Goal: Information Seeking & Learning: Learn about a topic

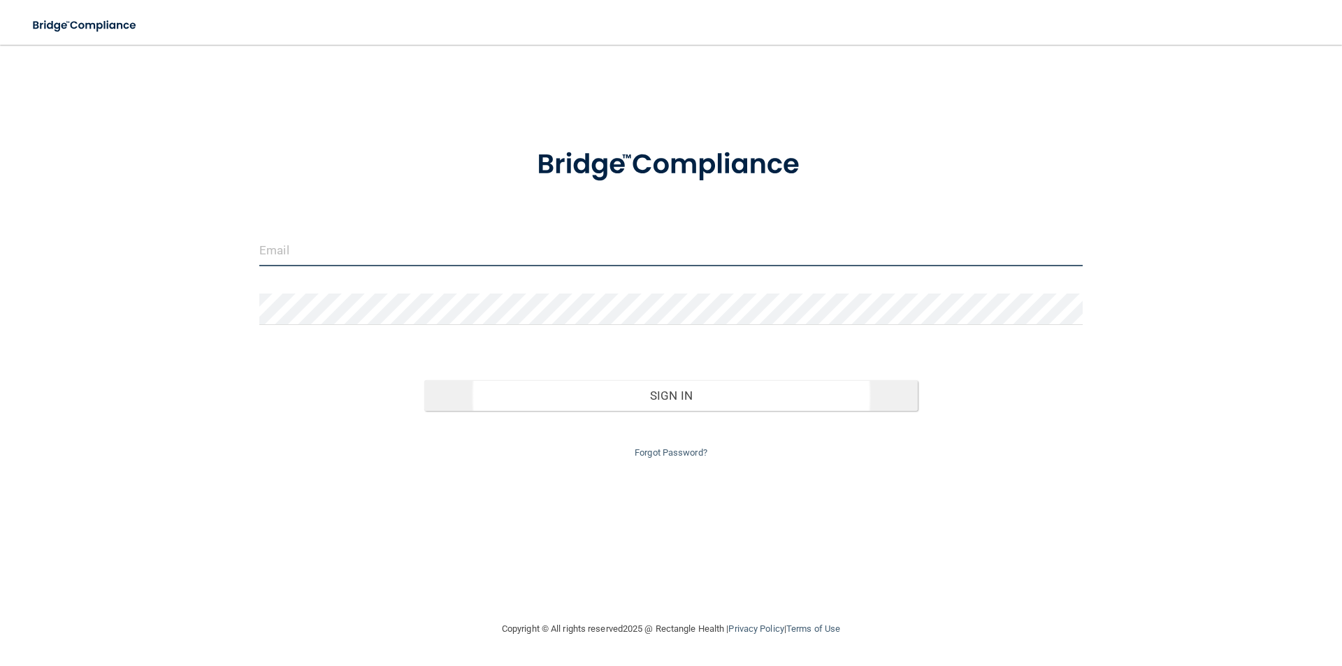
type input "[EMAIL_ADDRESS][DOMAIN_NAME]"
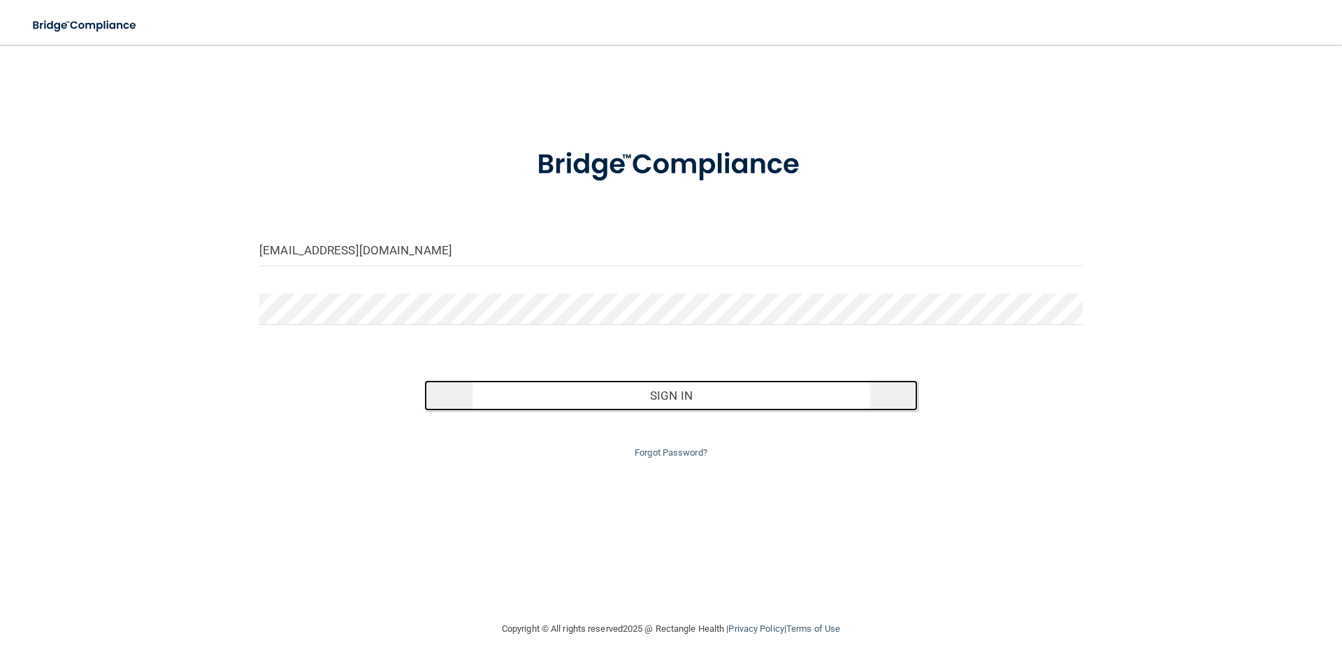
click at [607, 403] on button "Sign In" at bounding box center [671, 395] width 494 height 31
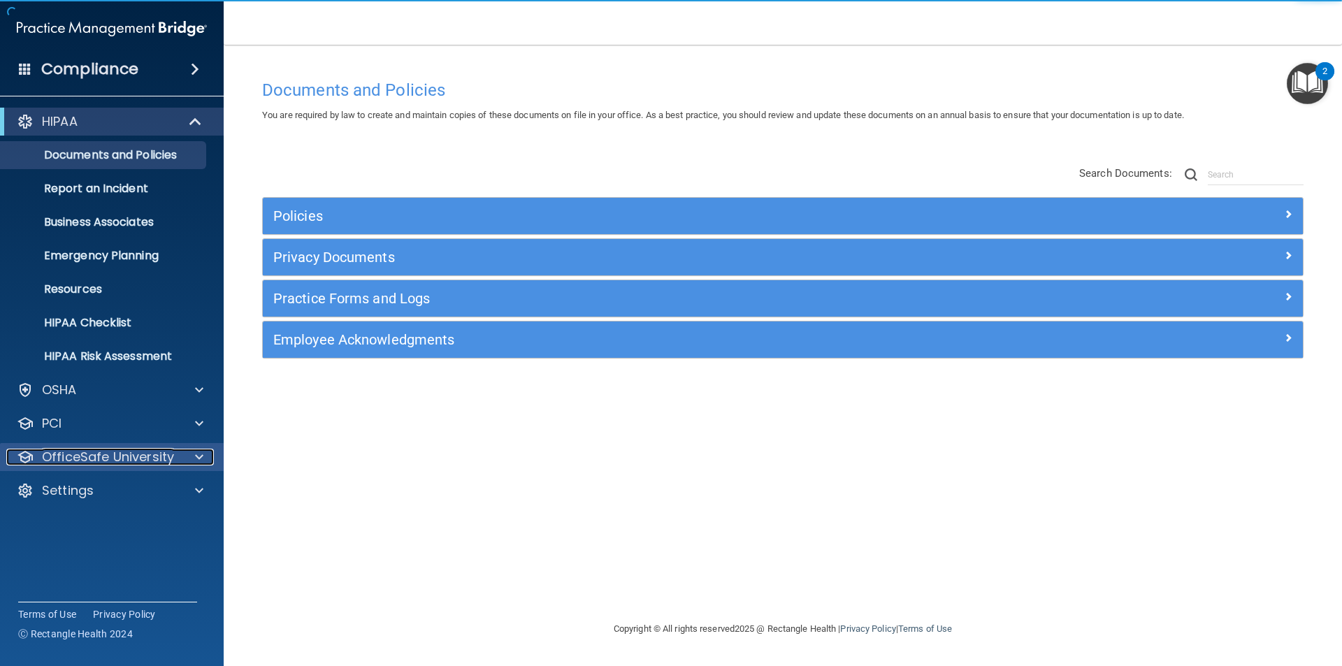
click at [187, 461] on div at bounding box center [197, 457] width 35 height 17
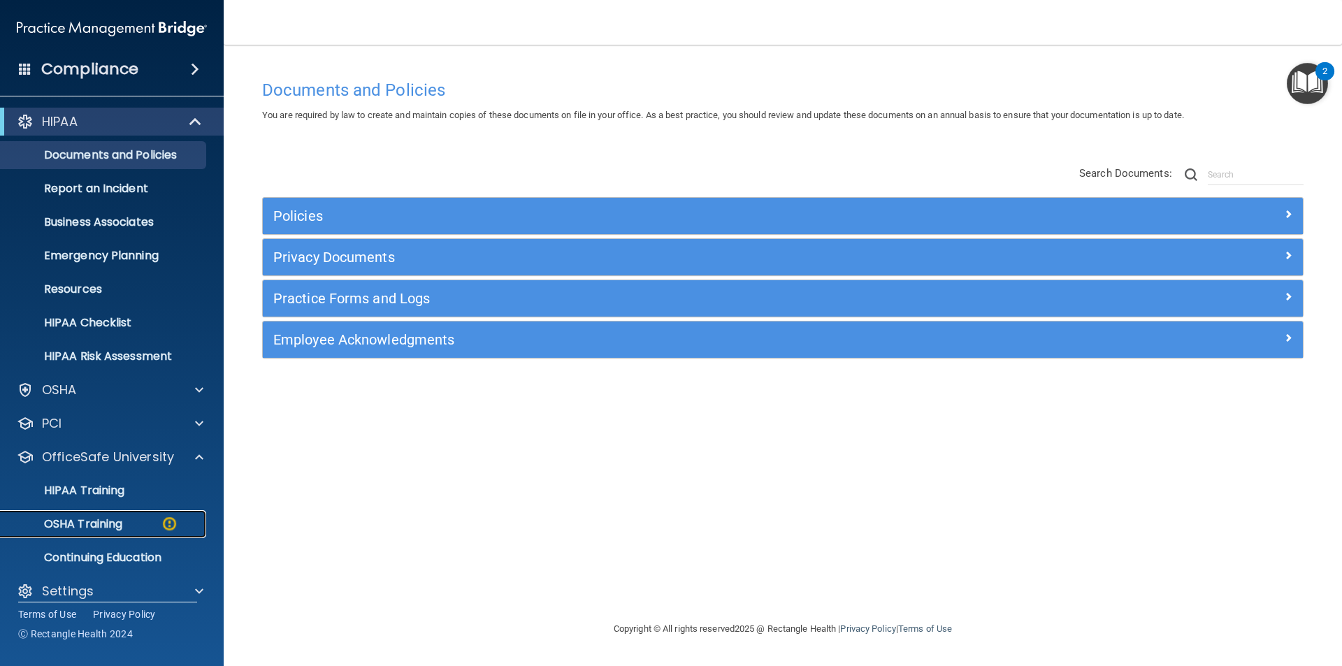
click at [129, 522] on div "OSHA Training" at bounding box center [104, 524] width 191 height 14
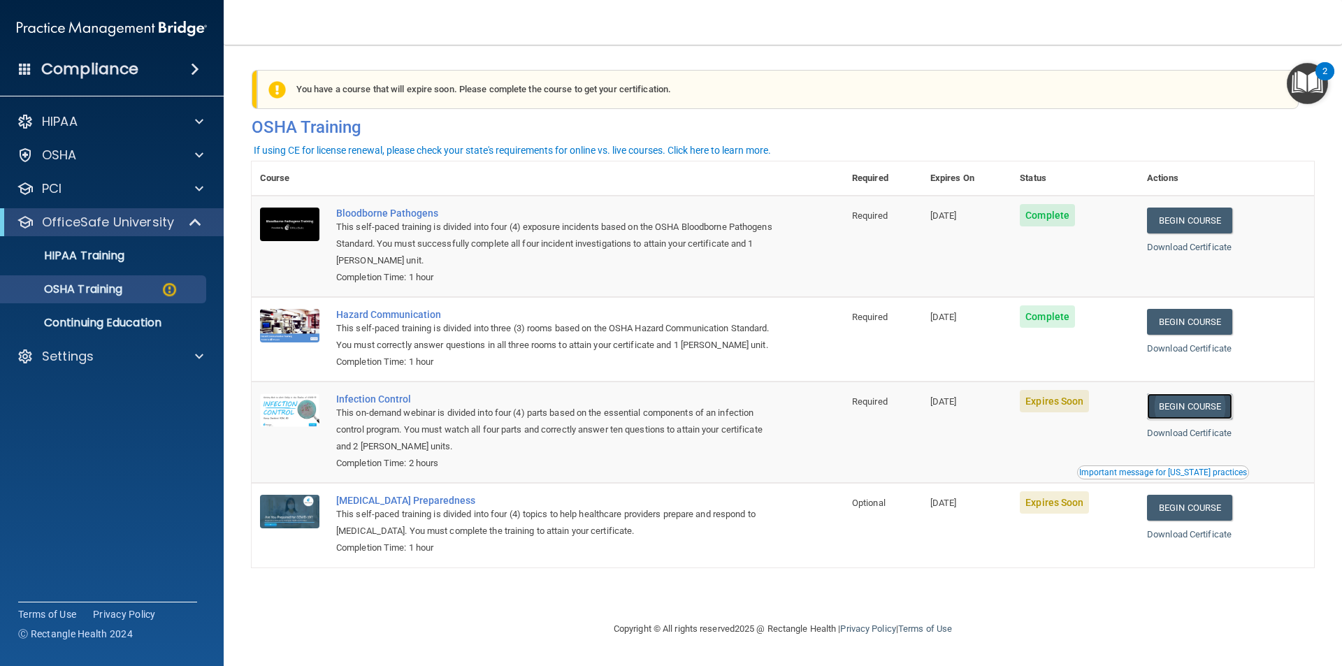
click at [1201, 419] on link "Begin Course" at bounding box center [1189, 407] width 85 height 26
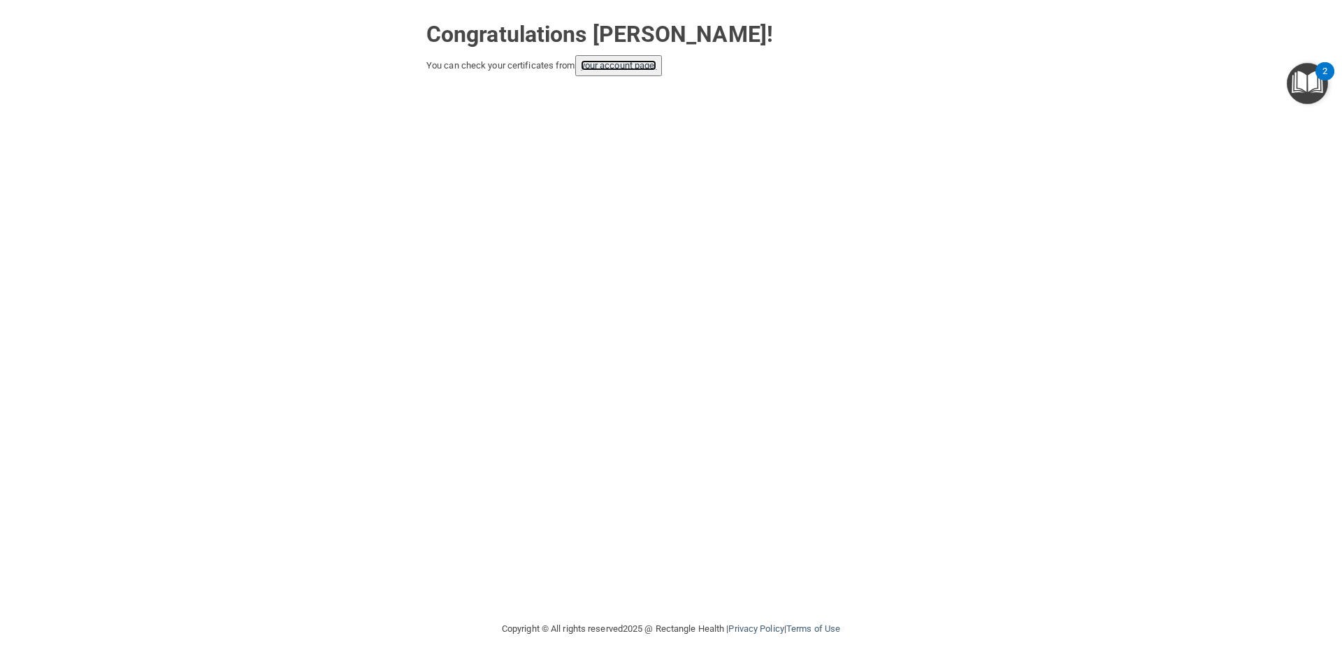
click at [624, 69] on link "your account page!" at bounding box center [619, 65] width 76 height 10
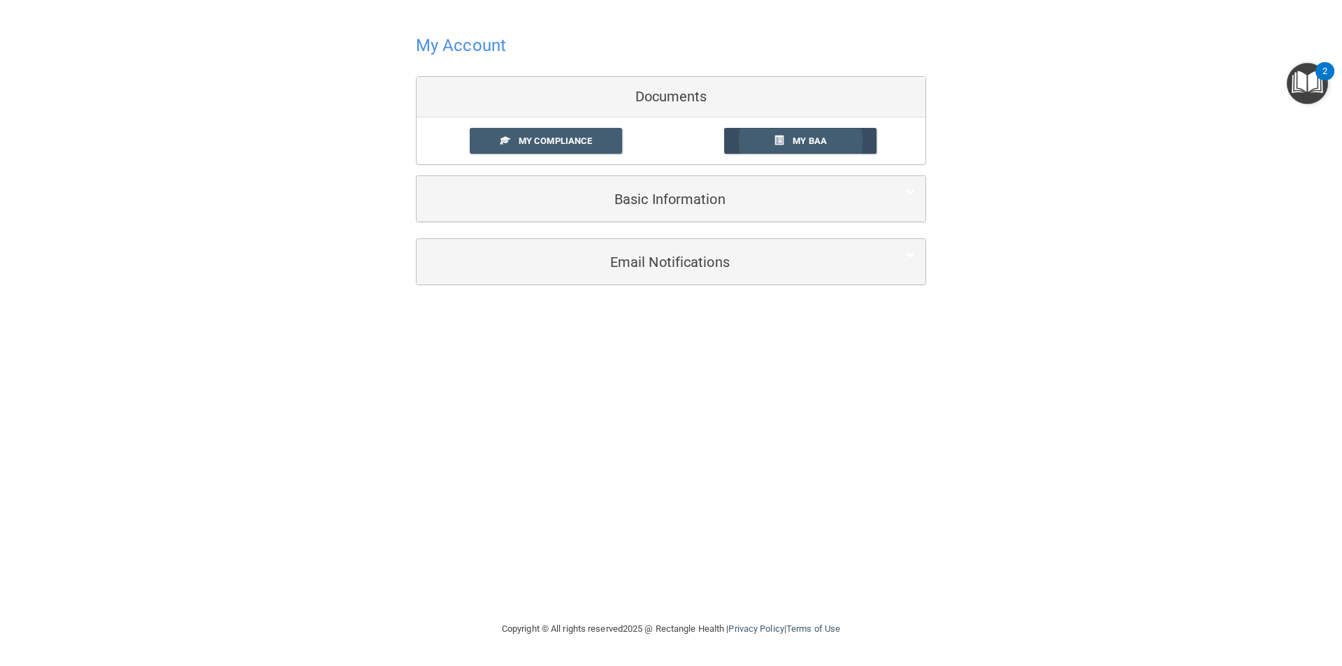
click at [793, 138] on span "My BAA" at bounding box center [810, 141] width 34 height 10
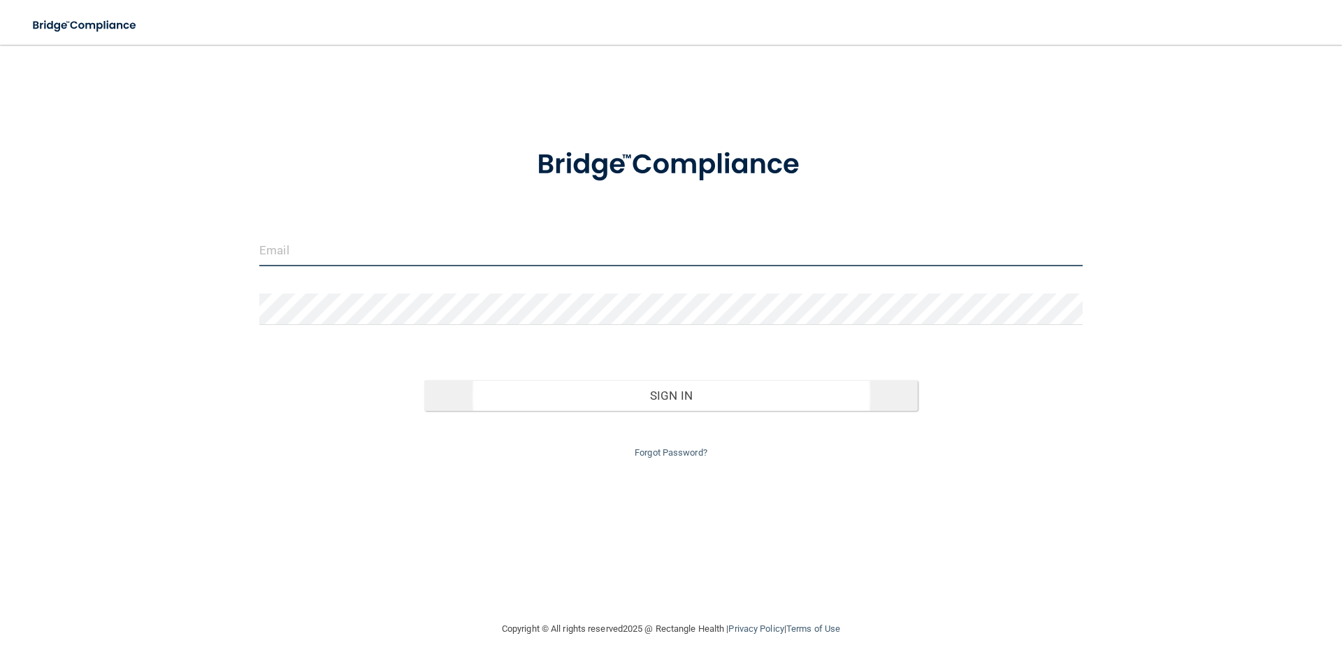
type input "[EMAIL_ADDRESS][DOMAIN_NAME]"
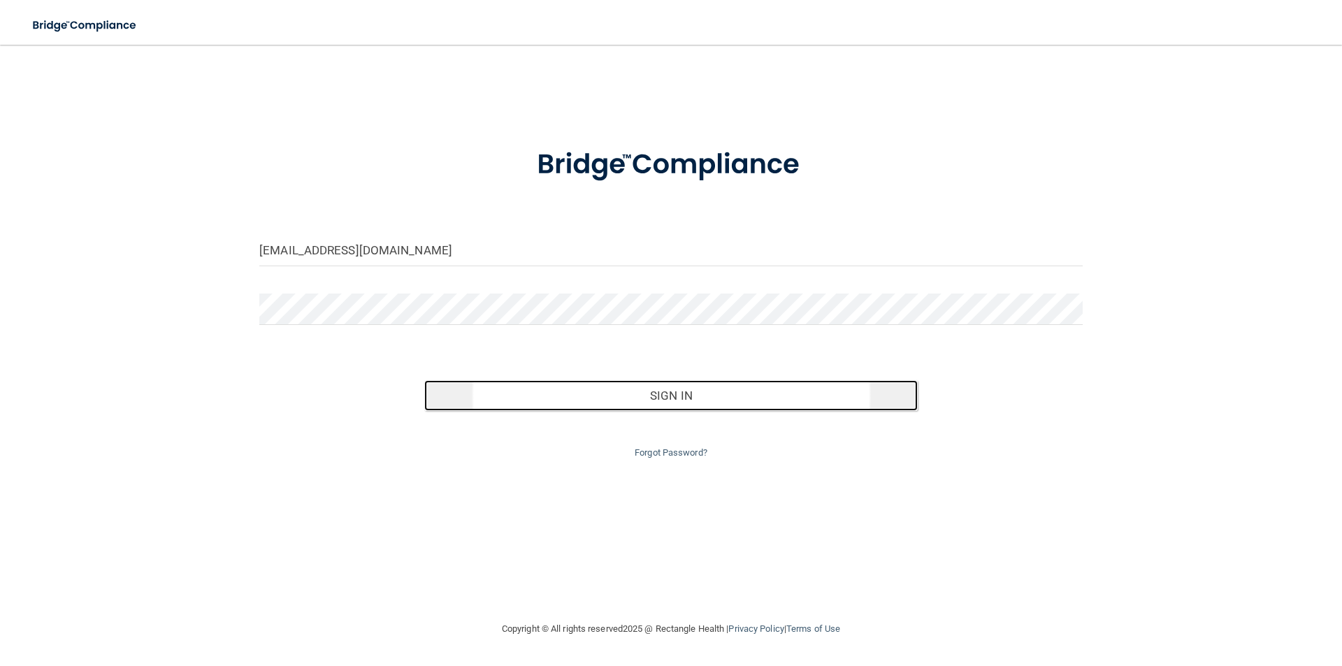
click at [640, 395] on button "Sign In" at bounding box center [671, 395] width 494 height 31
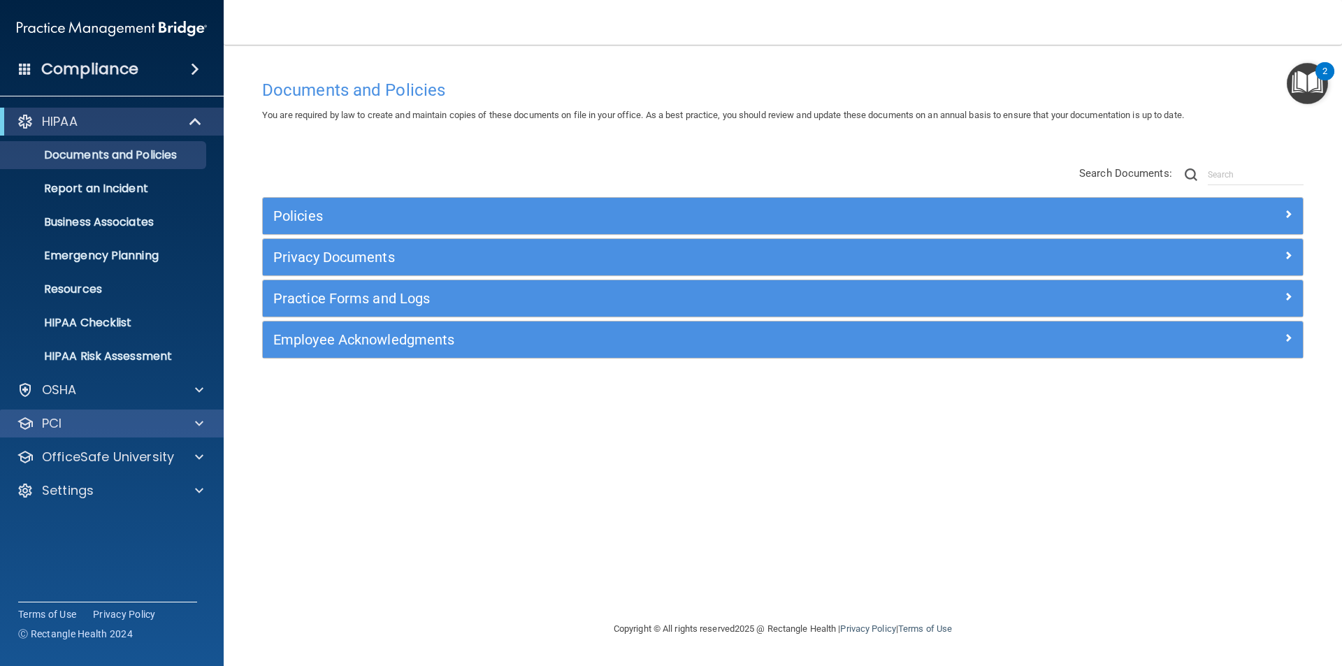
click at [196, 412] on div "PCI" at bounding box center [112, 424] width 224 height 28
click at [1298, 87] on img "Open Resource Center, 2 new notifications" at bounding box center [1307, 83] width 41 height 41
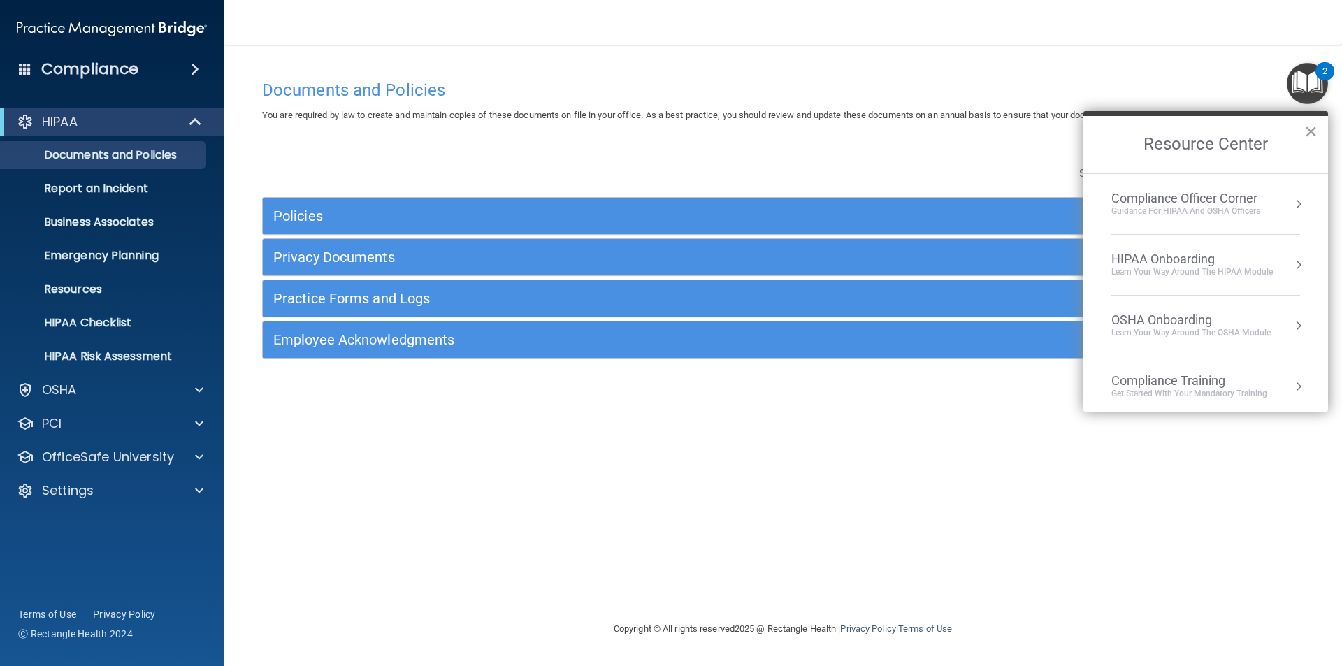
click at [1308, 133] on button "×" at bounding box center [1310, 131] width 13 height 22
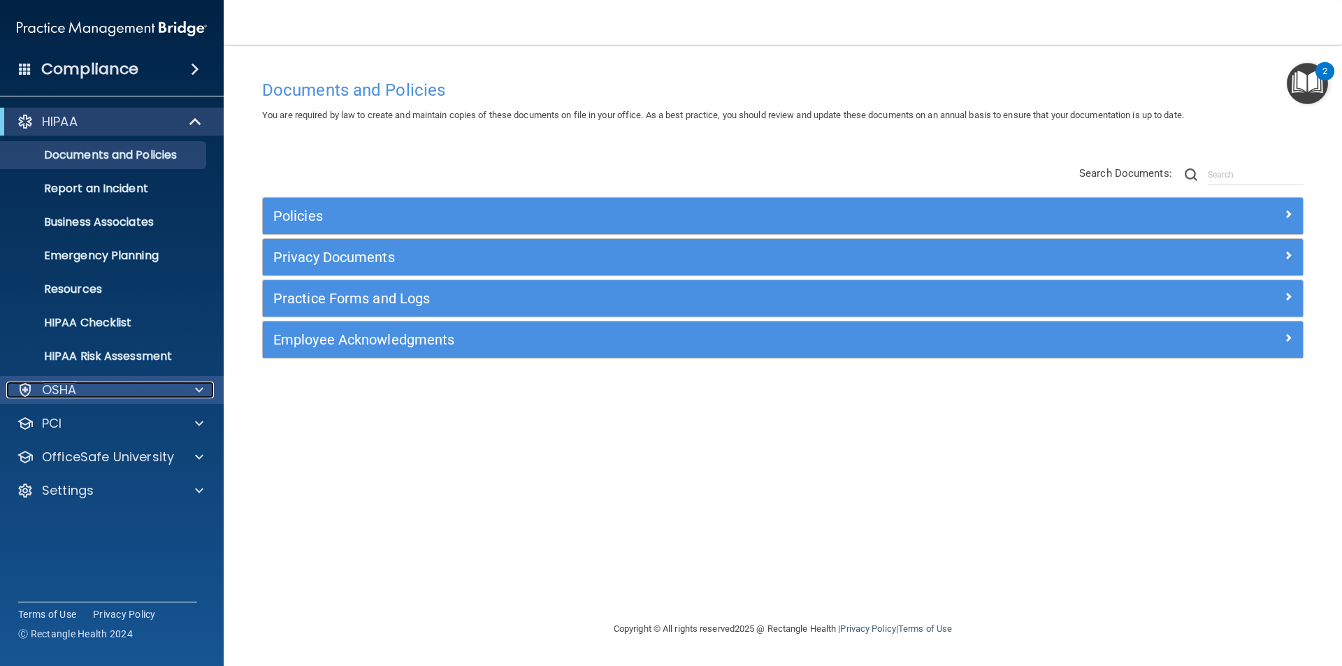
click at [74, 386] on p "OSHA" at bounding box center [59, 390] width 35 height 17
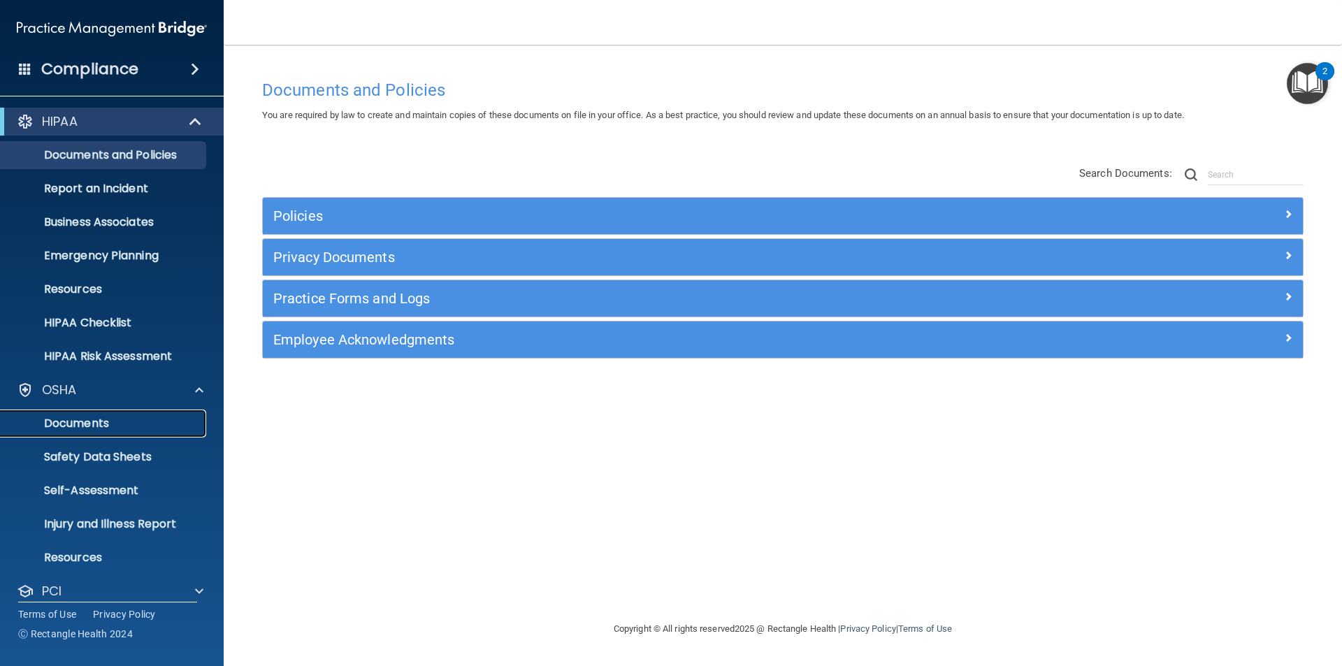
click at [65, 420] on p "Documents" at bounding box center [104, 424] width 191 height 14
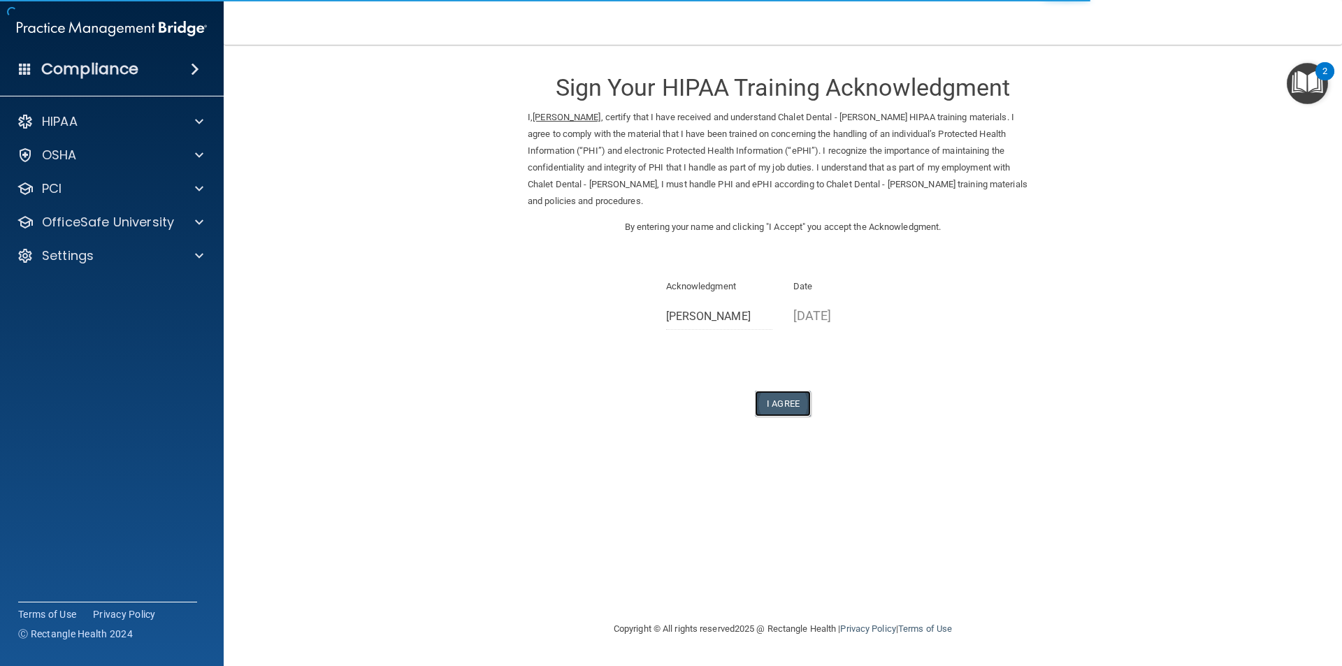
click at [796, 398] on button "I Agree" at bounding box center [783, 404] width 56 height 26
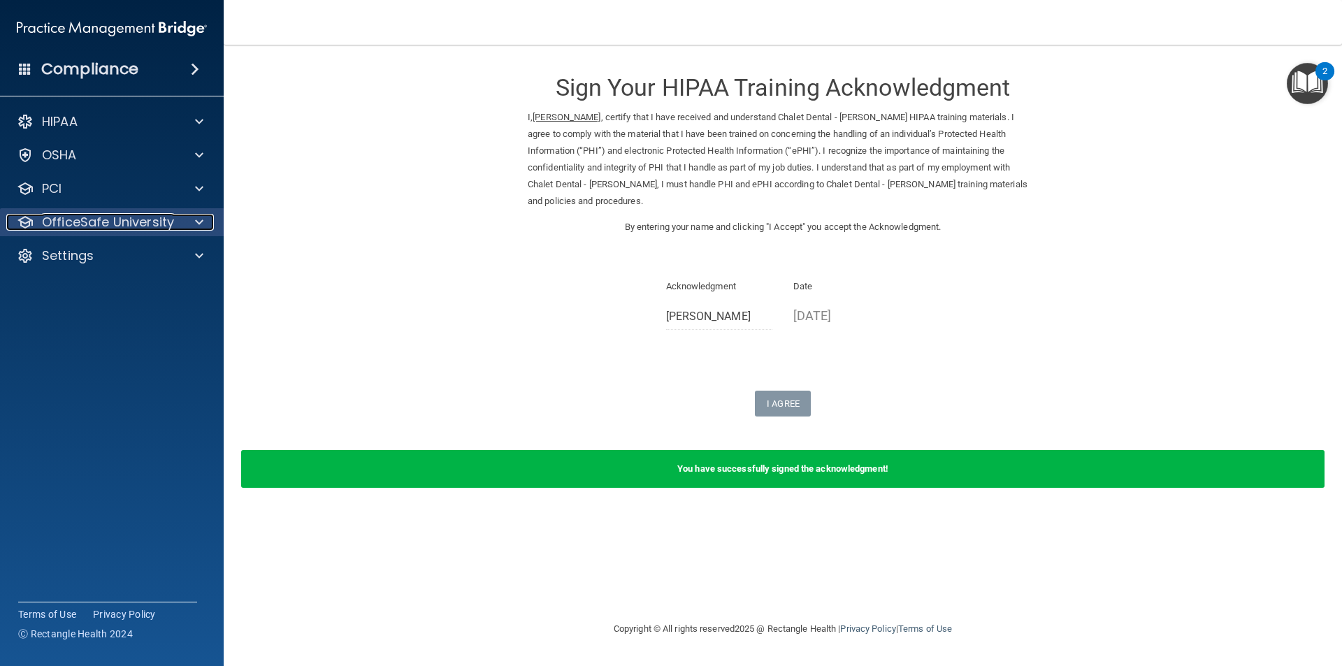
click at [201, 224] on span at bounding box center [199, 222] width 8 height 17
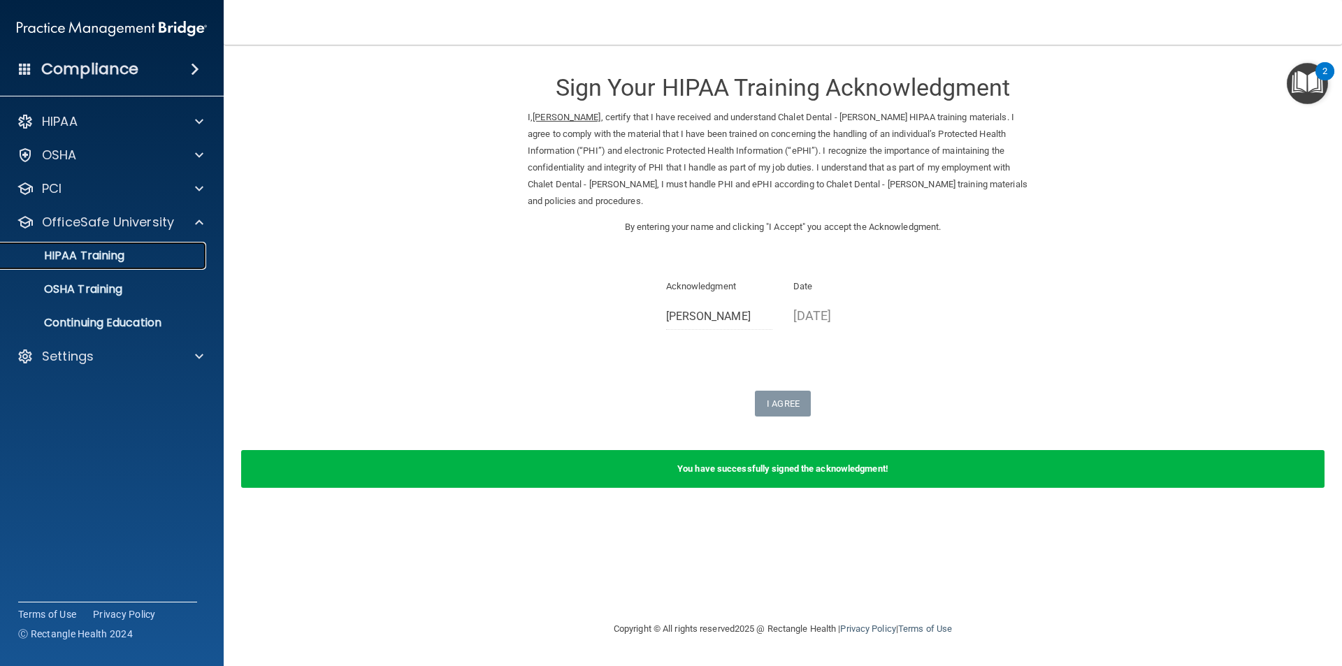
click at [123, 251] on p "HIPAA Training" at bounding box center [66, 256] width 115 height 14
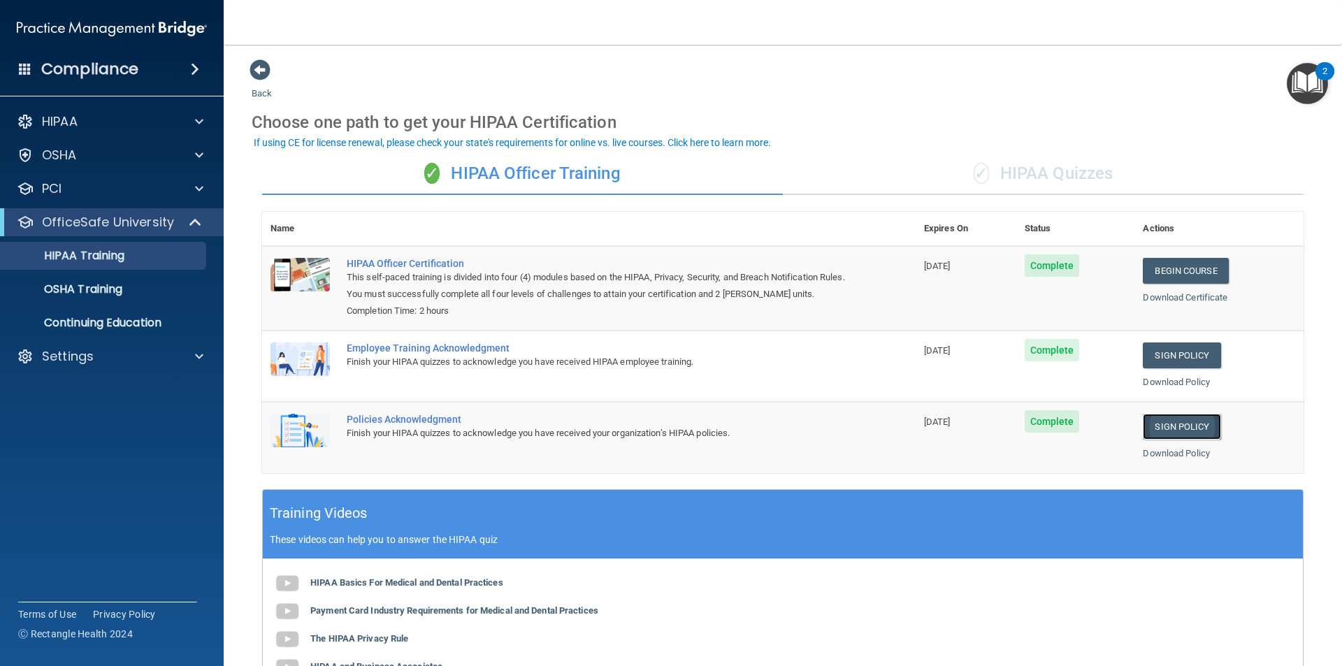
click at [1164, 429] on link "Sign Policy" at bounding box center [1182, 427] width 78 height 26
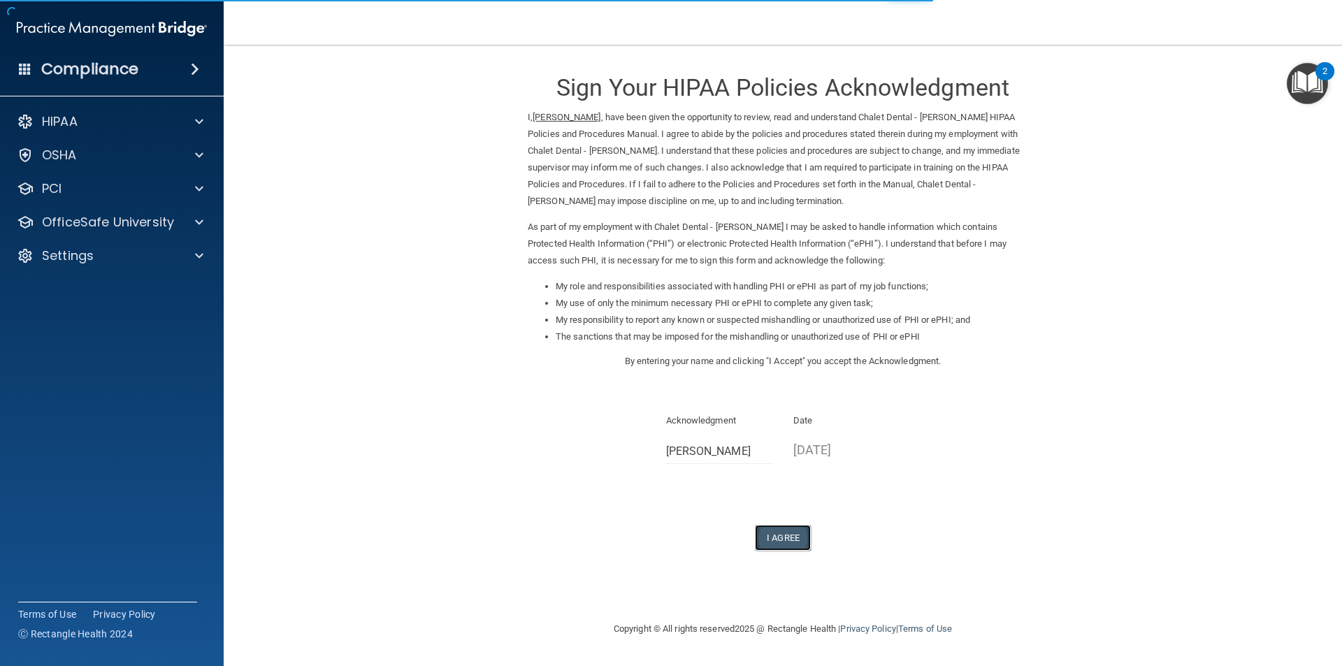
click at [783, 541] on button "I Agree" at bounding box center [783, 538] width 56 height 26
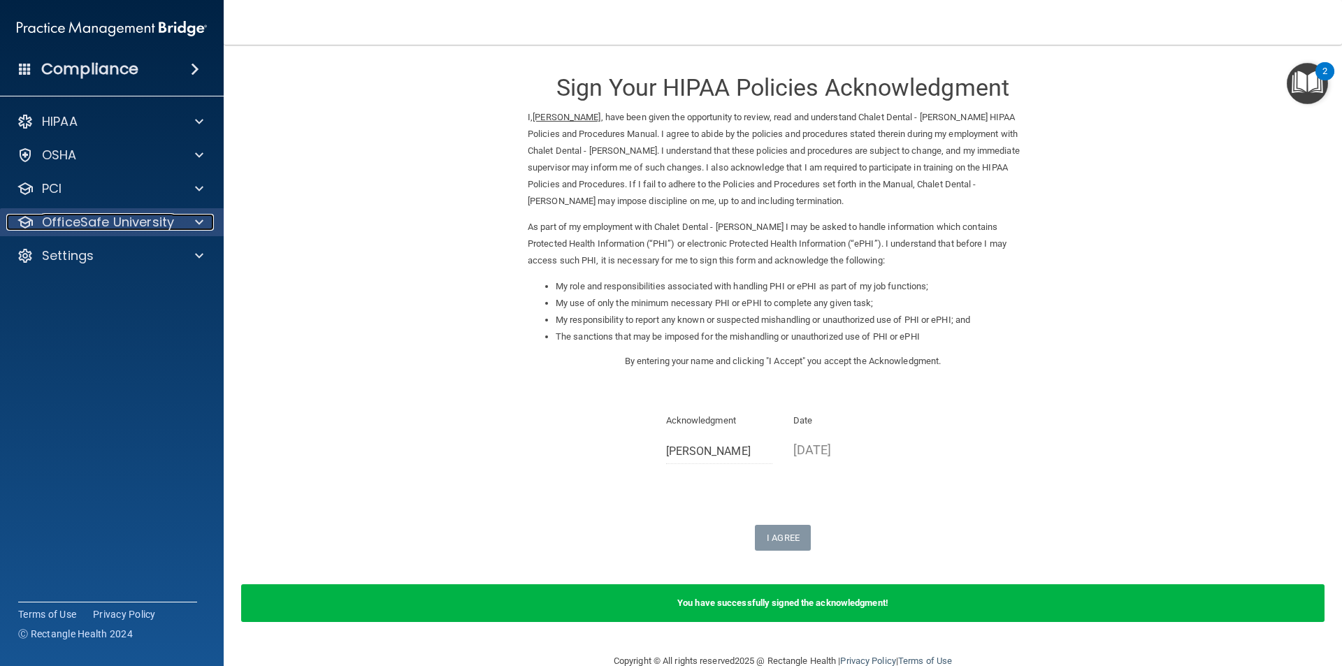
click at [199, 214] on span at bounding box center [199, 222] width 8 height 17
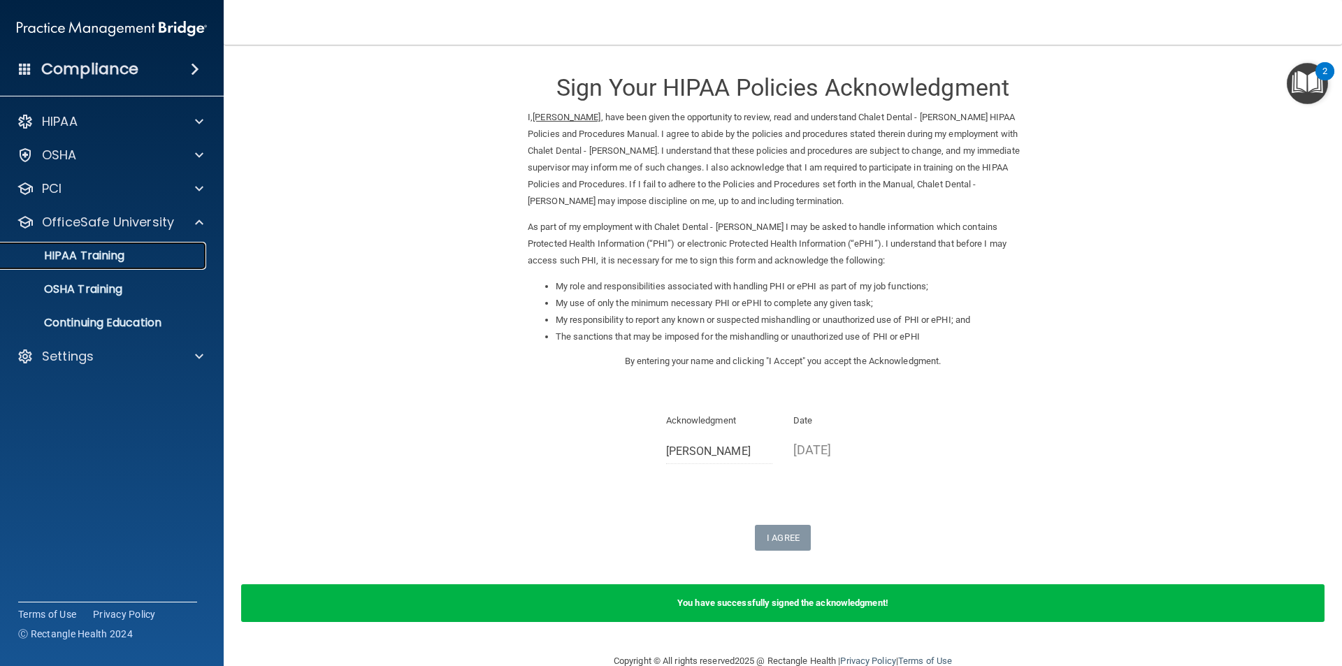
click at [103, 257] on p "HIPAA Training" at bounding box center [66, 256] width 115 height 14
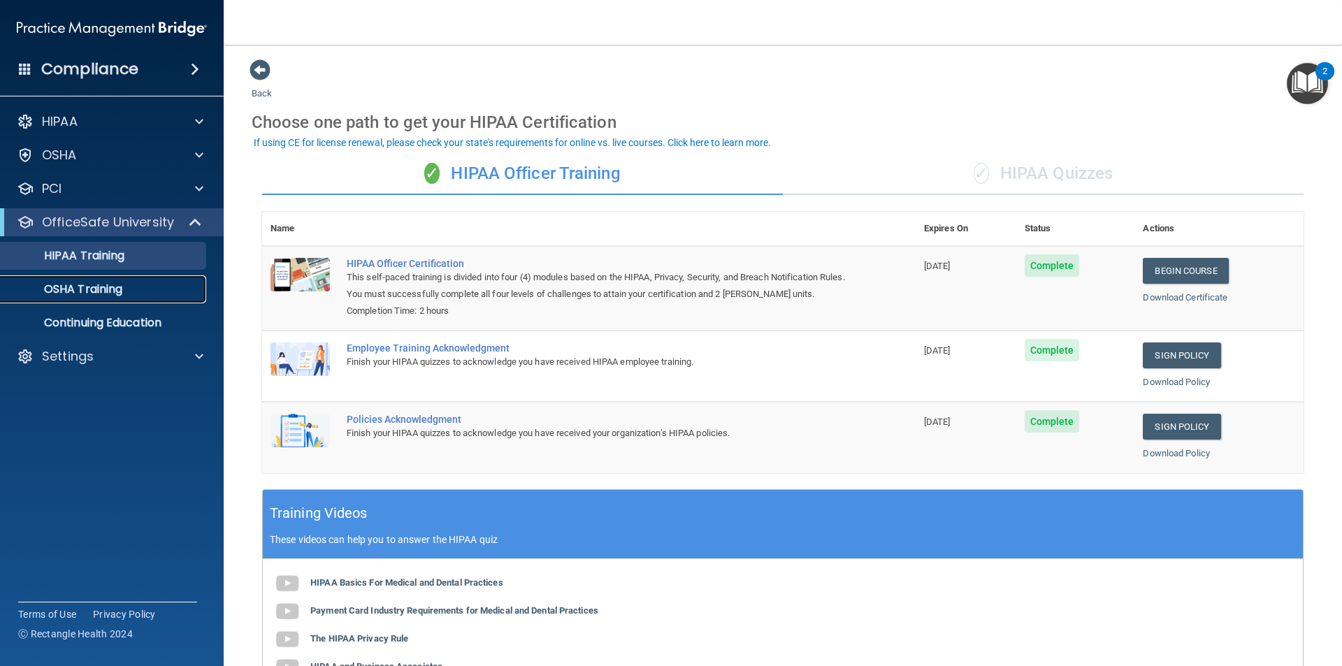
click at [106, 294] on p "OSHA Training" at bounding box center [65, 289] width 113 height 14
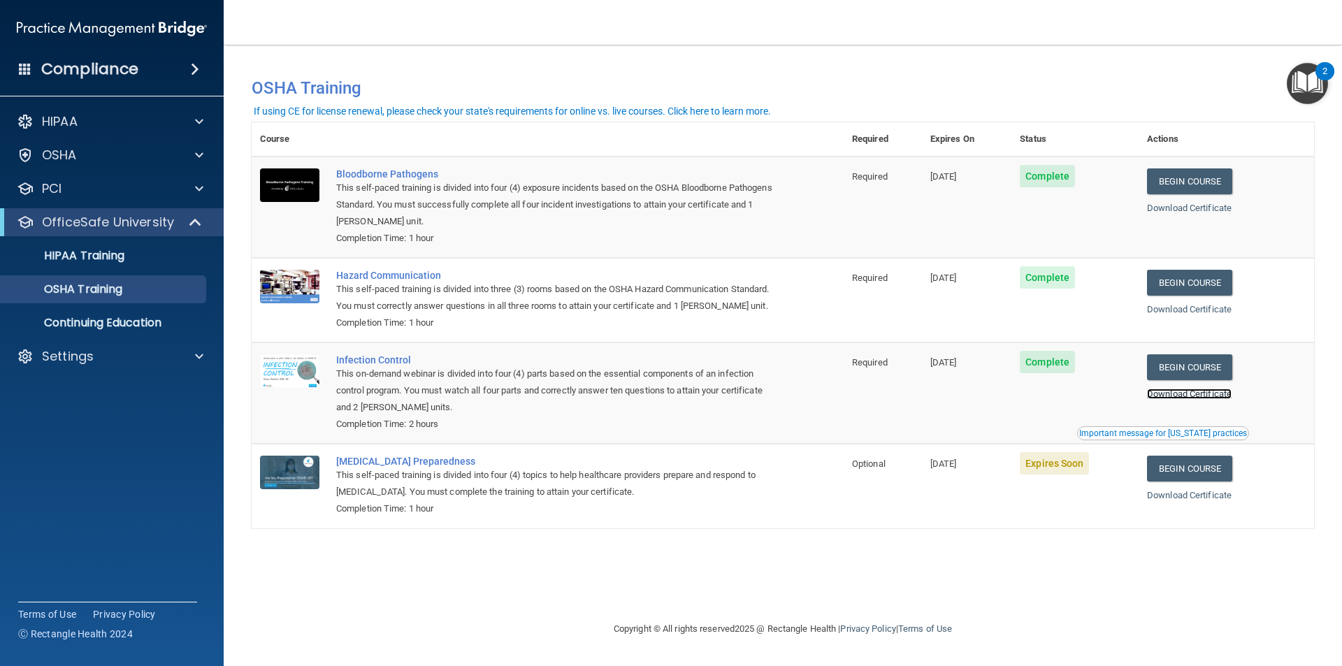
click at [1198, 399] on link "Download Certificate" at bounding box center [1189, 394] width 85 height 10
click at [110, 259] on p "HIPAA Training" at bounding box center [66, 256] width 115 height 14
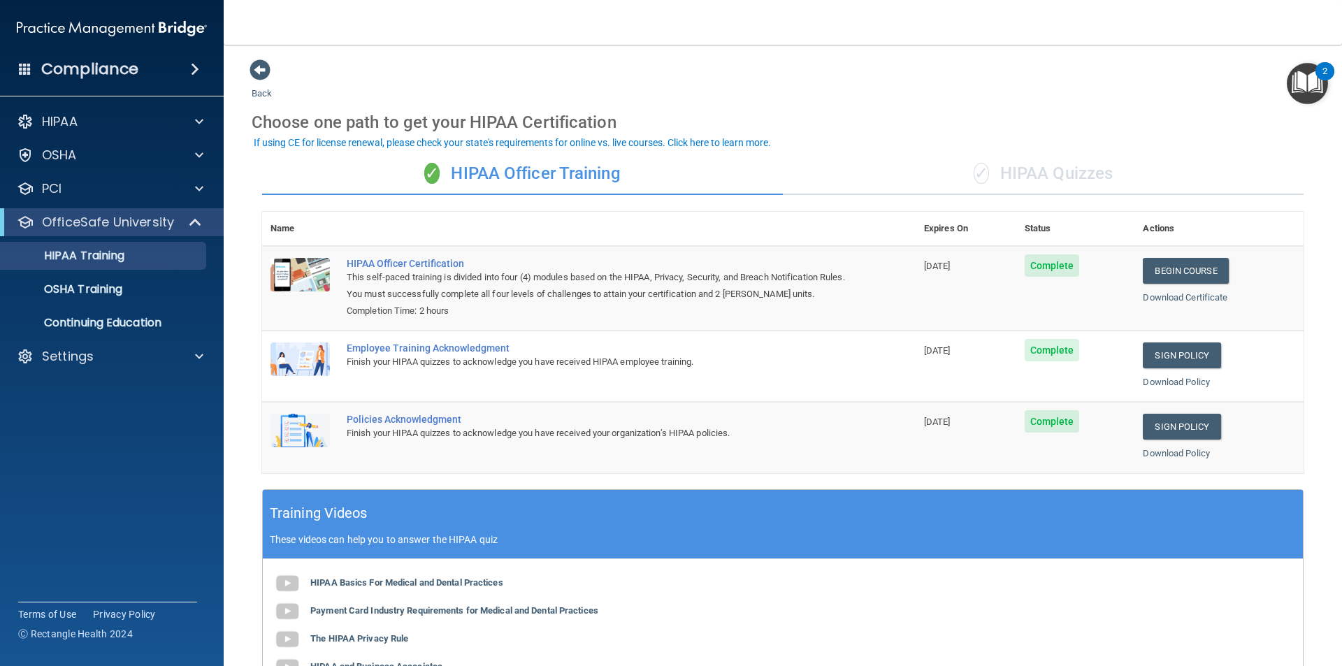
click at [1098, 179] on div "✓ HIPAA Quizzes" at bounding box center [1043, 174] width 521 height 42
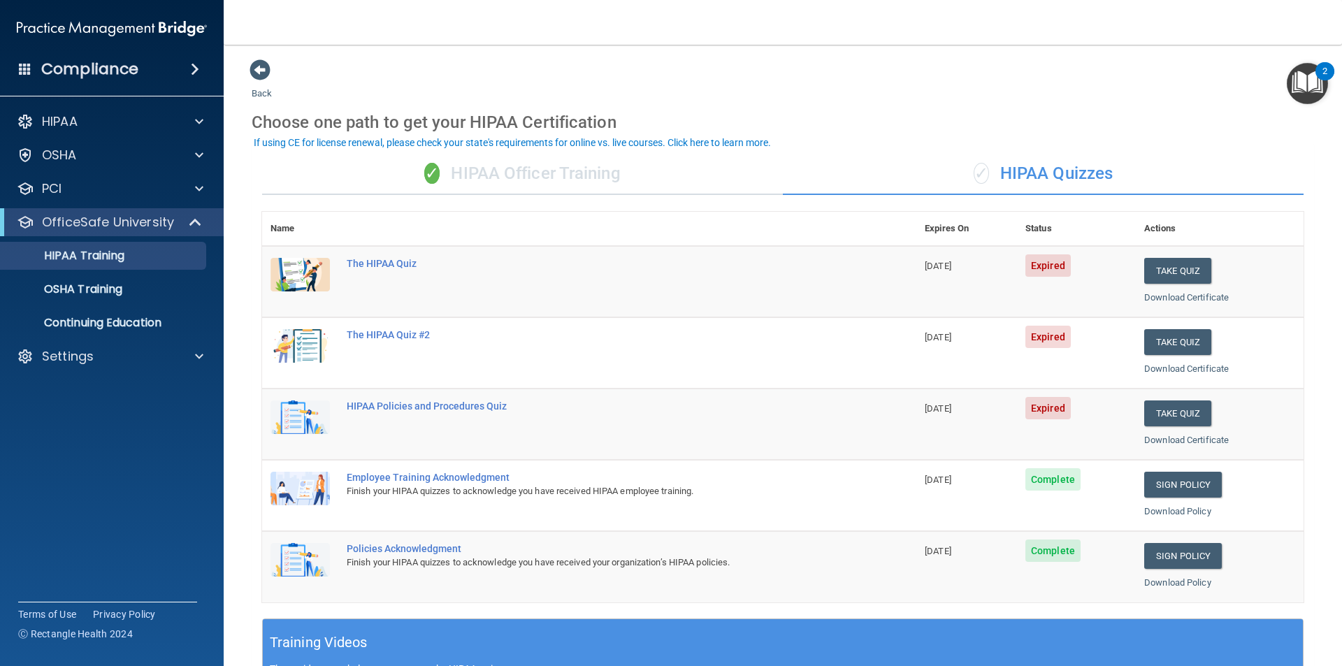
scroll to position [70, 0]
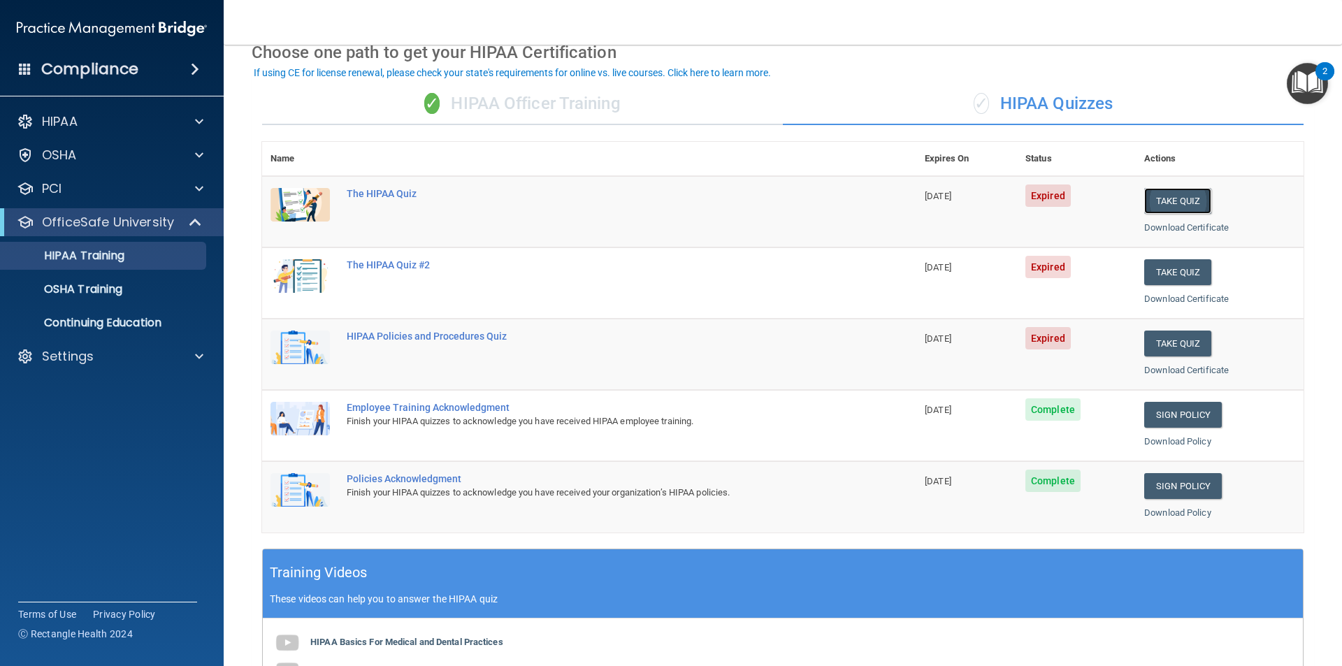
click at [1174, 203] on button "Take Quiz" at bounding box center [1177, 201] width 67 height 26
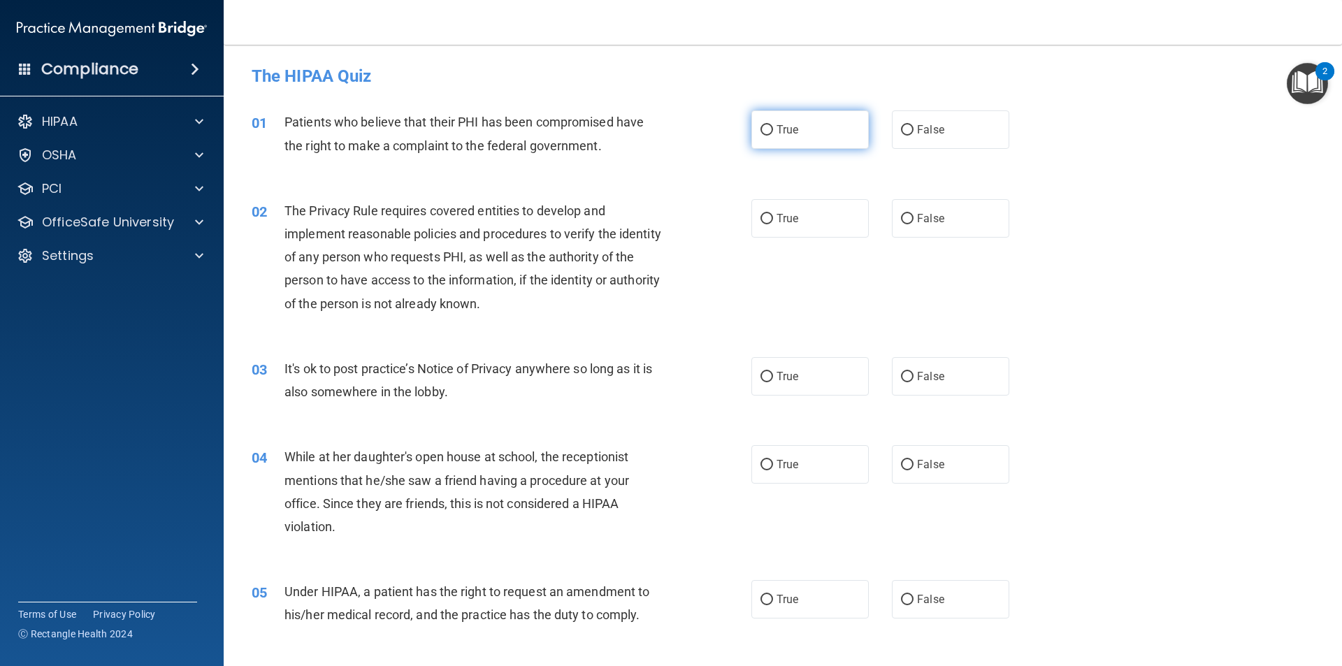
click at [762, 131] on input "True" at bounding box center [767, 130] width 13 height 10
radio input "true"
click at [764, 220] on input "True" at bounding box center [767, 219] width 13 height 10
radio input "true"
click at [764, 377] on input "True" at bounding box center [767, 377] width 13 height 10
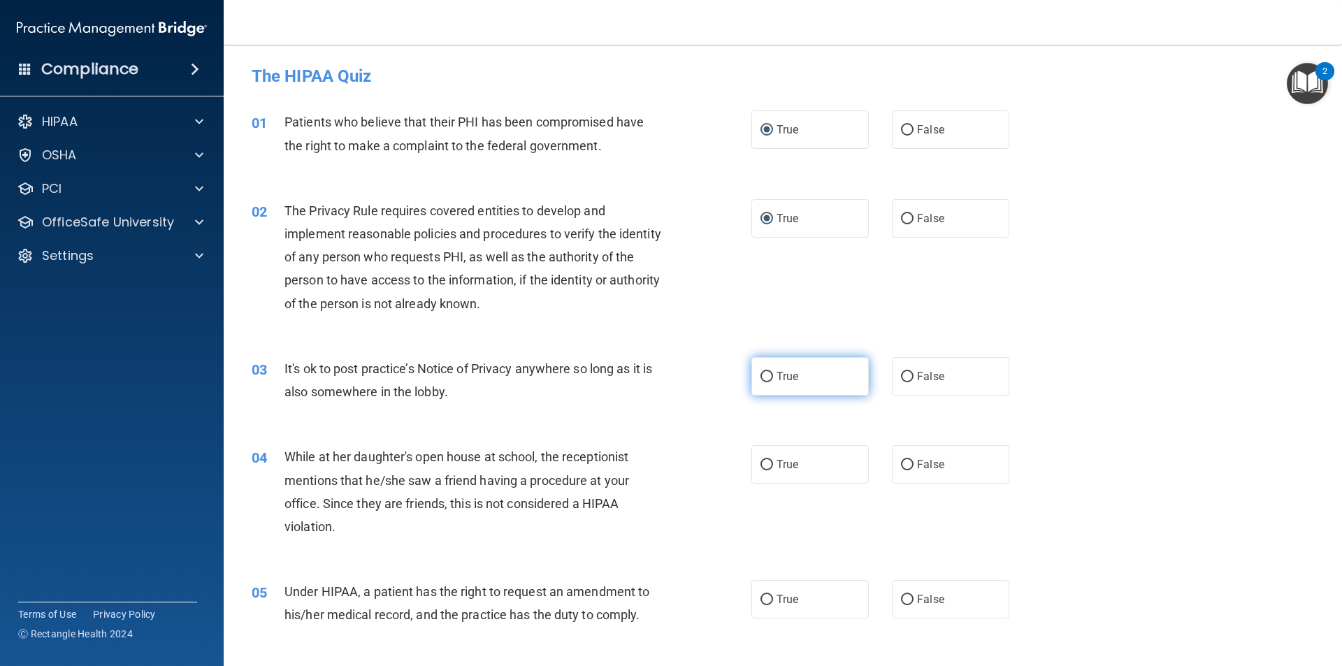
radio input "true"
click at [905, 461] on input "False" at bounding box center [907, 465] width 13 height 10
radio input "true"
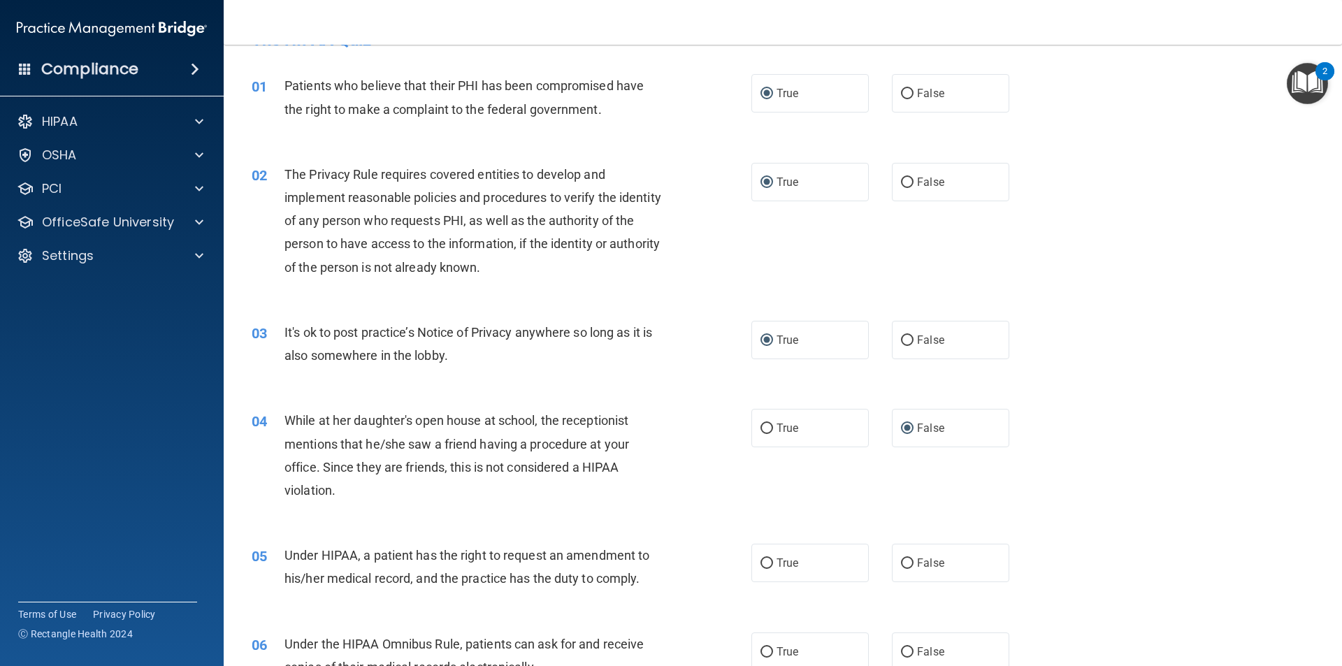
scroll to position [70, 0]
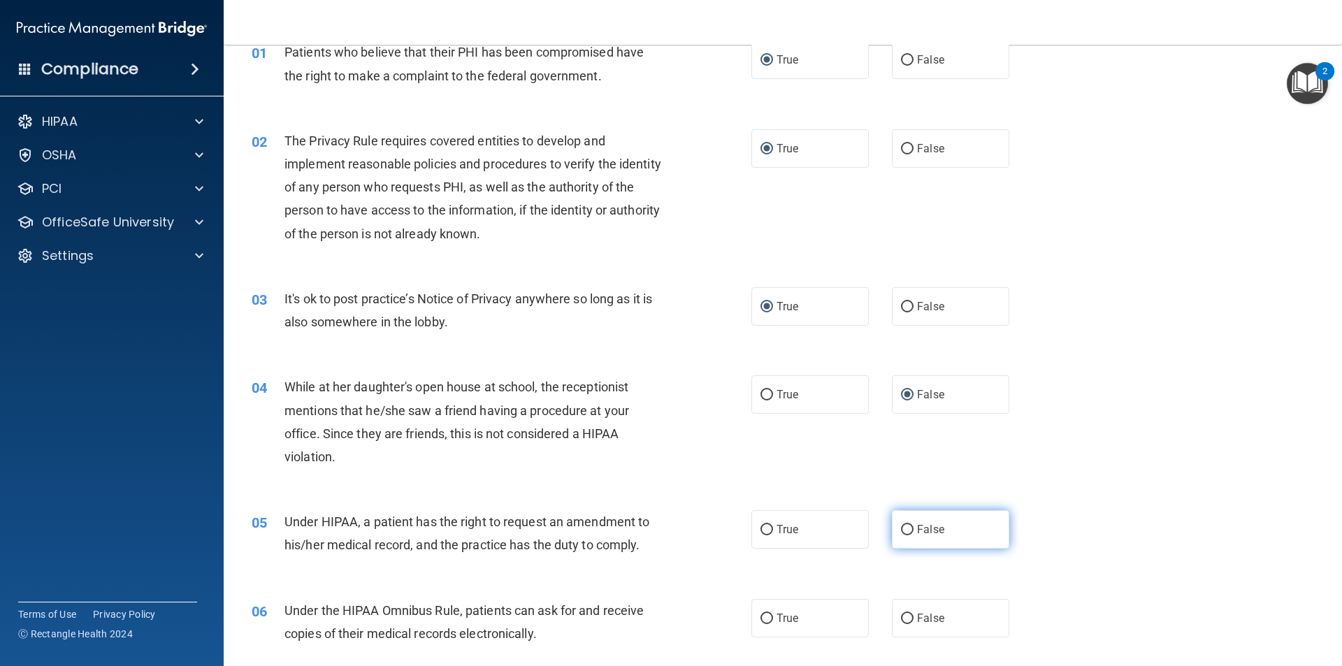
click at [901, 533] on input "False" at bounding box center [907, 530] width 13 height 10
radio input "true"
click at [761, 622] on input "True" at bounding box center [767, 619] width 13 height 10
radio input "true"
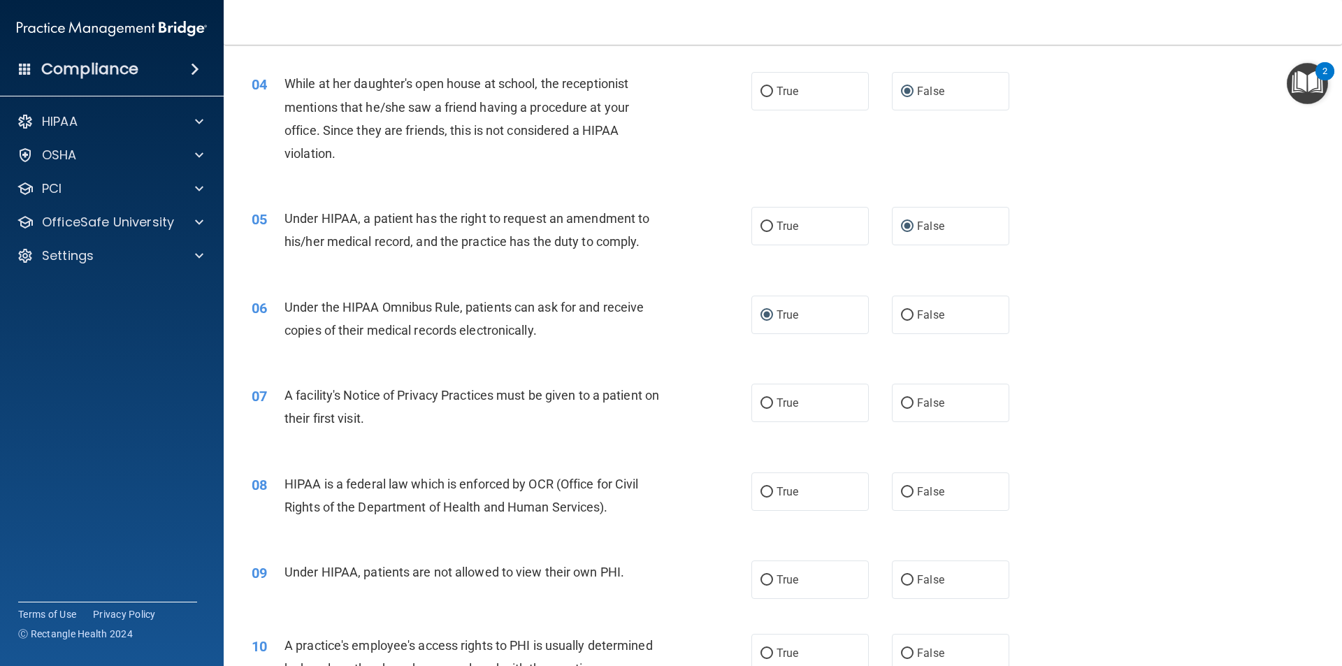
scroll to position [419, 0]
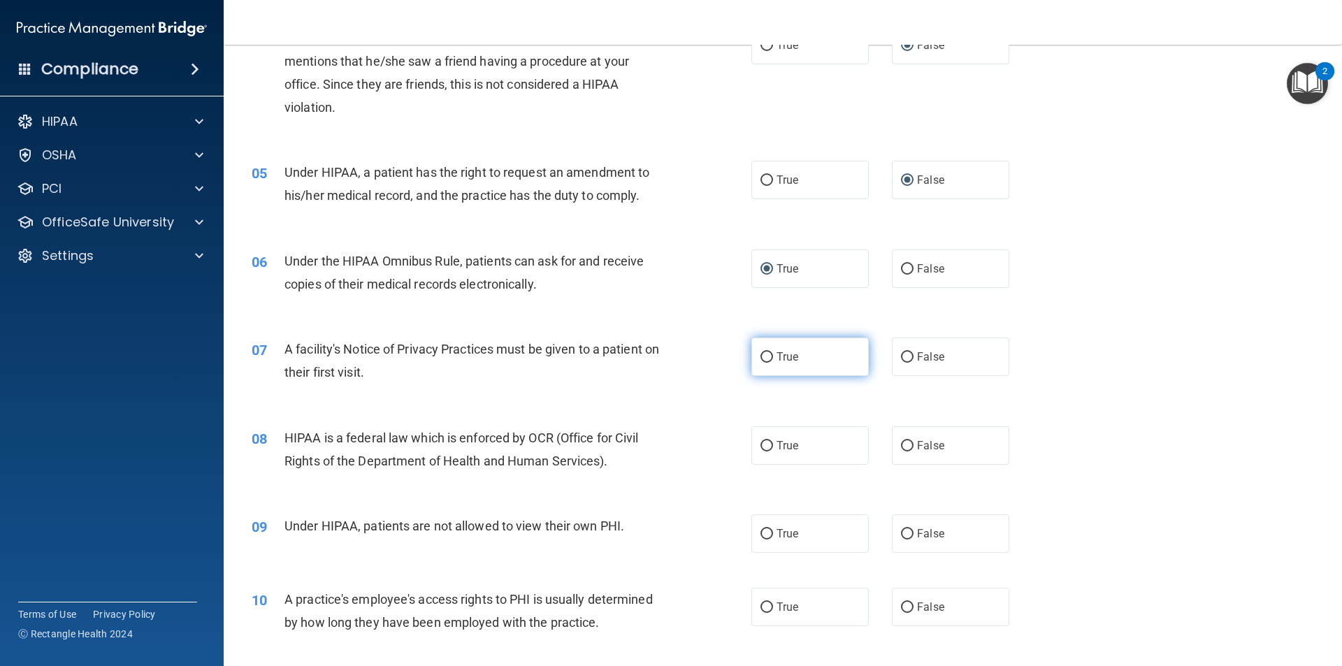
click at [761, 354] on input "True" at bounding box center [767, 357] width 13 height 10
radio input "true"
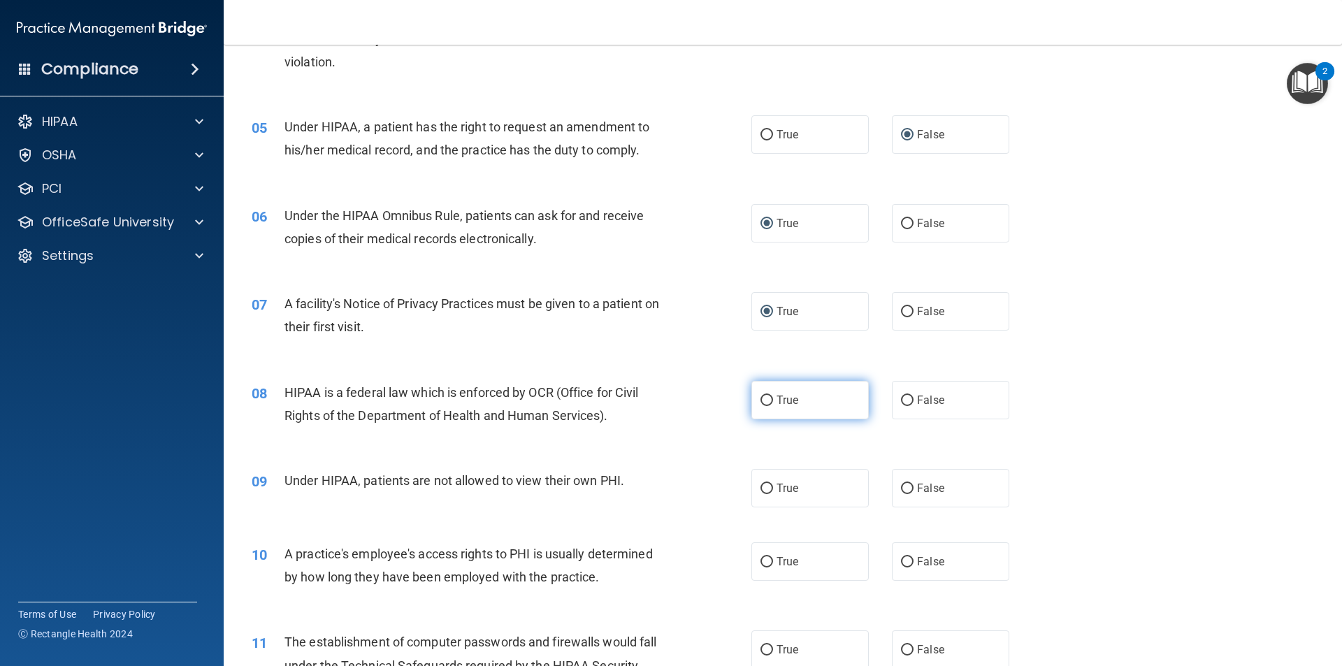
scroll to position [489, 0]
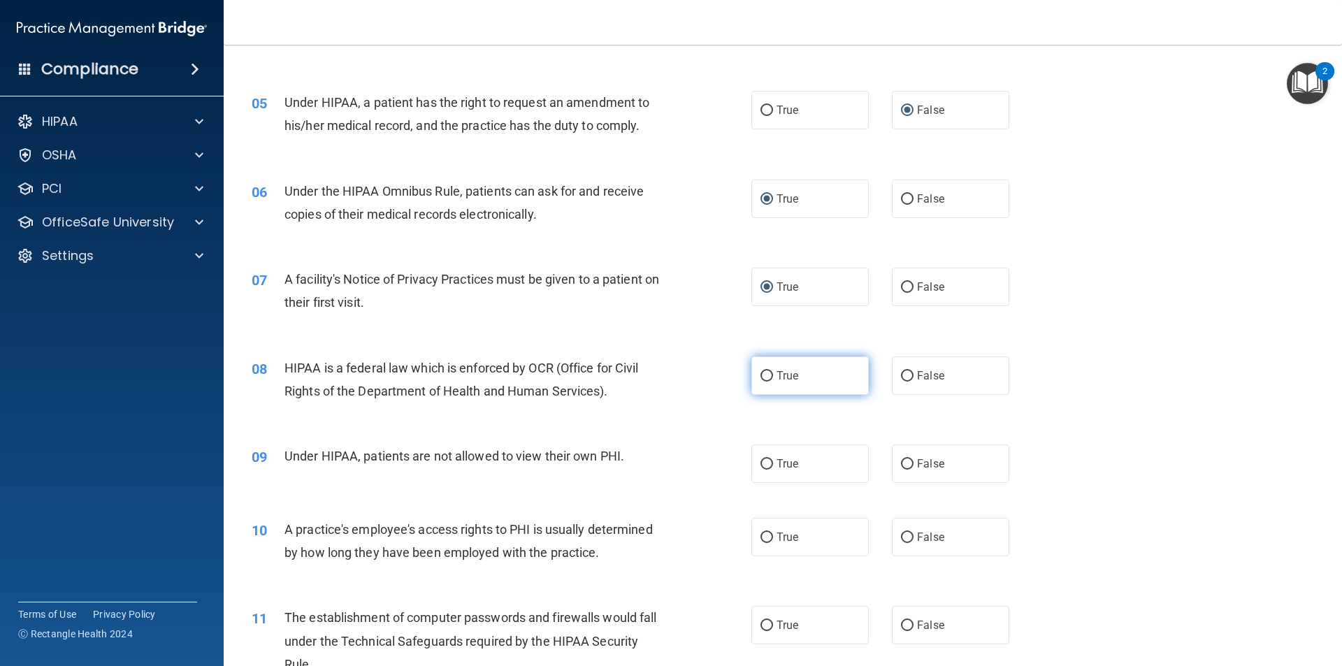
click at [766, 374] on input "True" at bounding box center [767, 376] width 13 height 10
radio input "true"
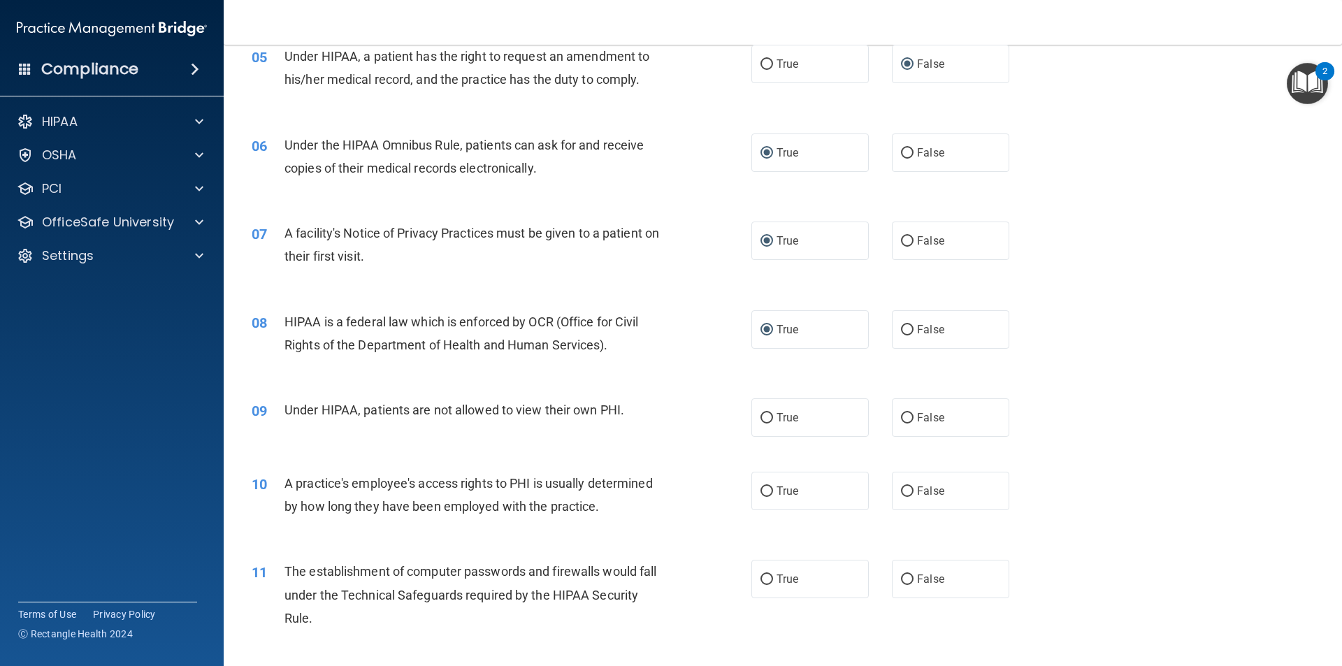
scroll to position [559, 0]
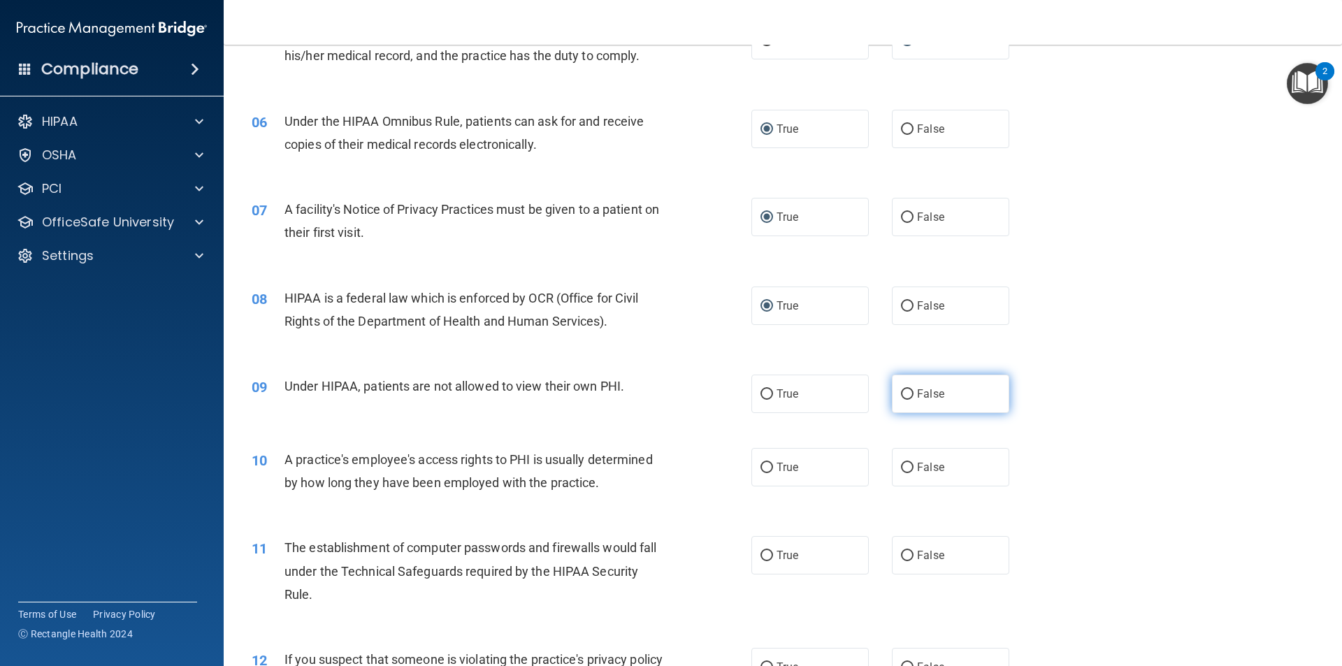
click at [901, 394] on input "False" at bounding box center [907, 394] width 13 height 10
radio input "true"
click at [901, 463] on input "False" at bounding box center [907, 468] width 13 height 10
radio input "true"
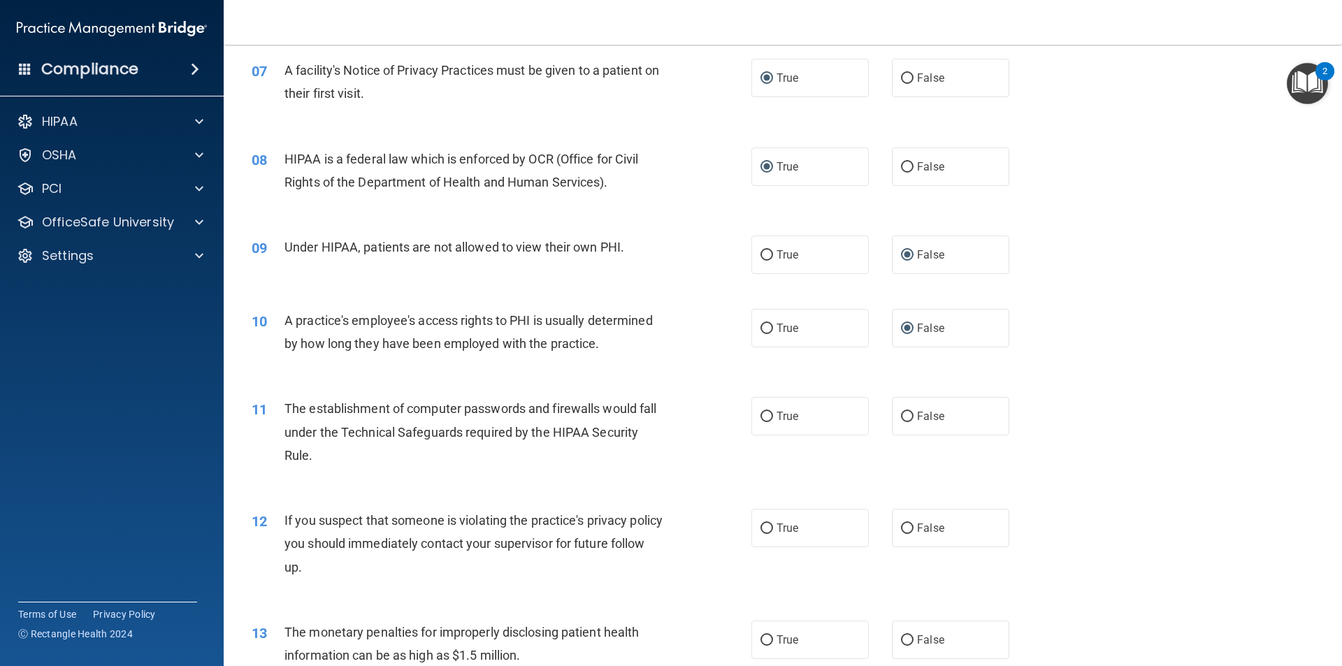
scroll to position [699, 0]
click at [765, 412] on input "True" at bounding box center [767, 416] width 13 height 10
radio input "true"
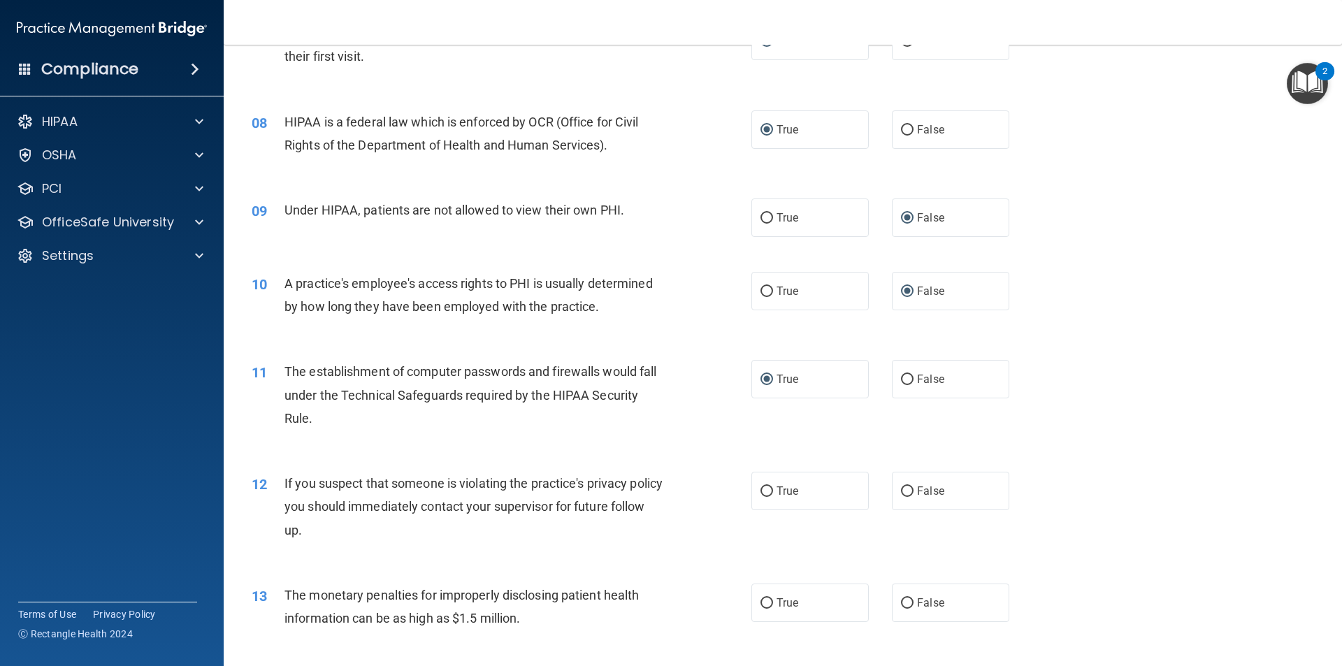
scroll to position [839, 0]
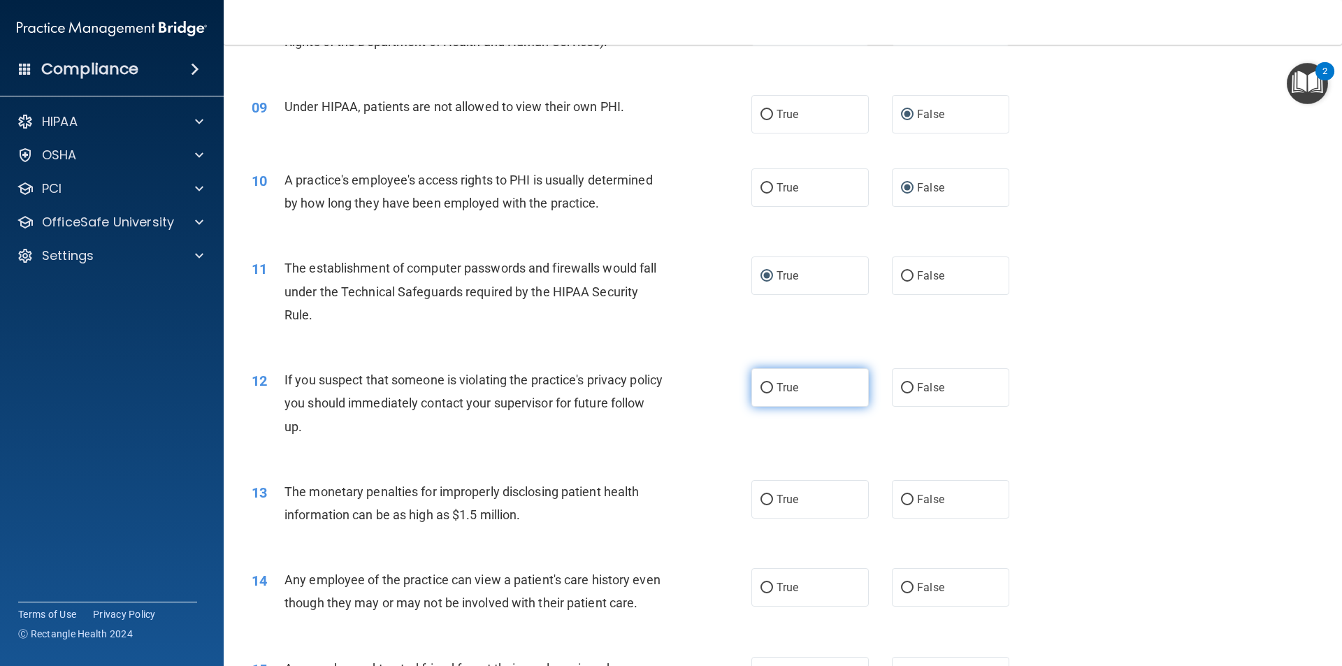
click at [761, 386] on input "True" at bounding box center [767, 388] width 13 height 10
radio input "true"
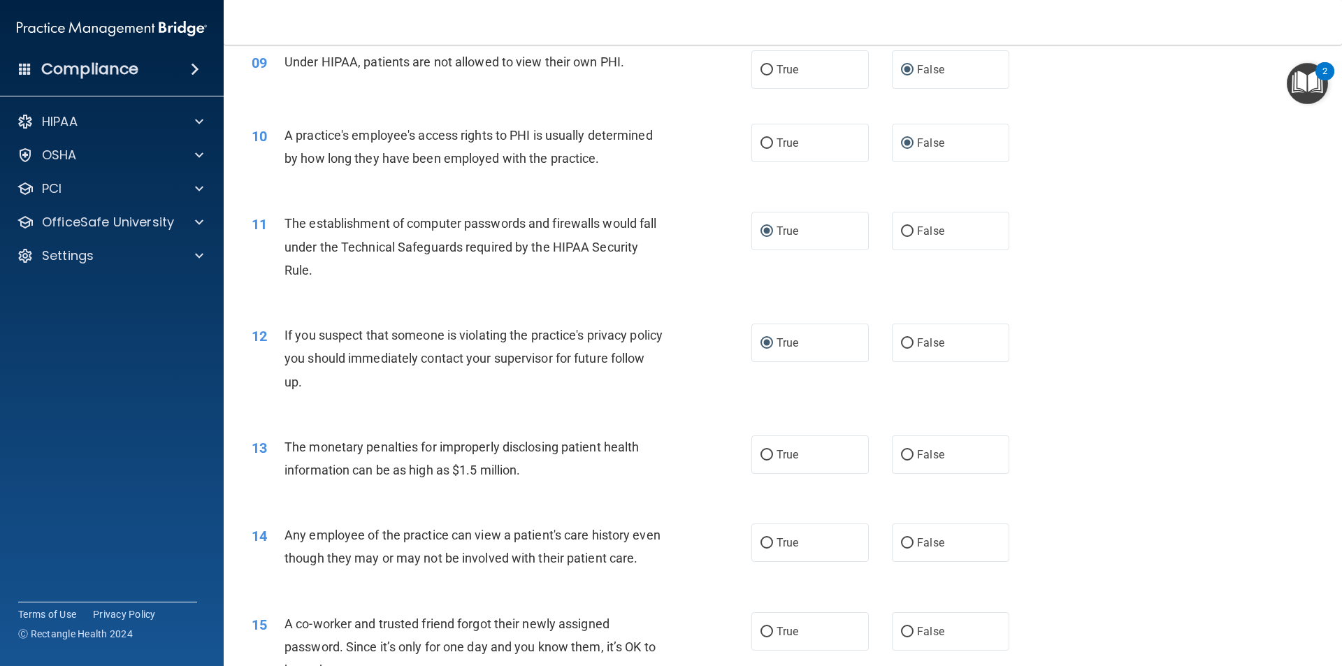
scroll to position [909, 0]
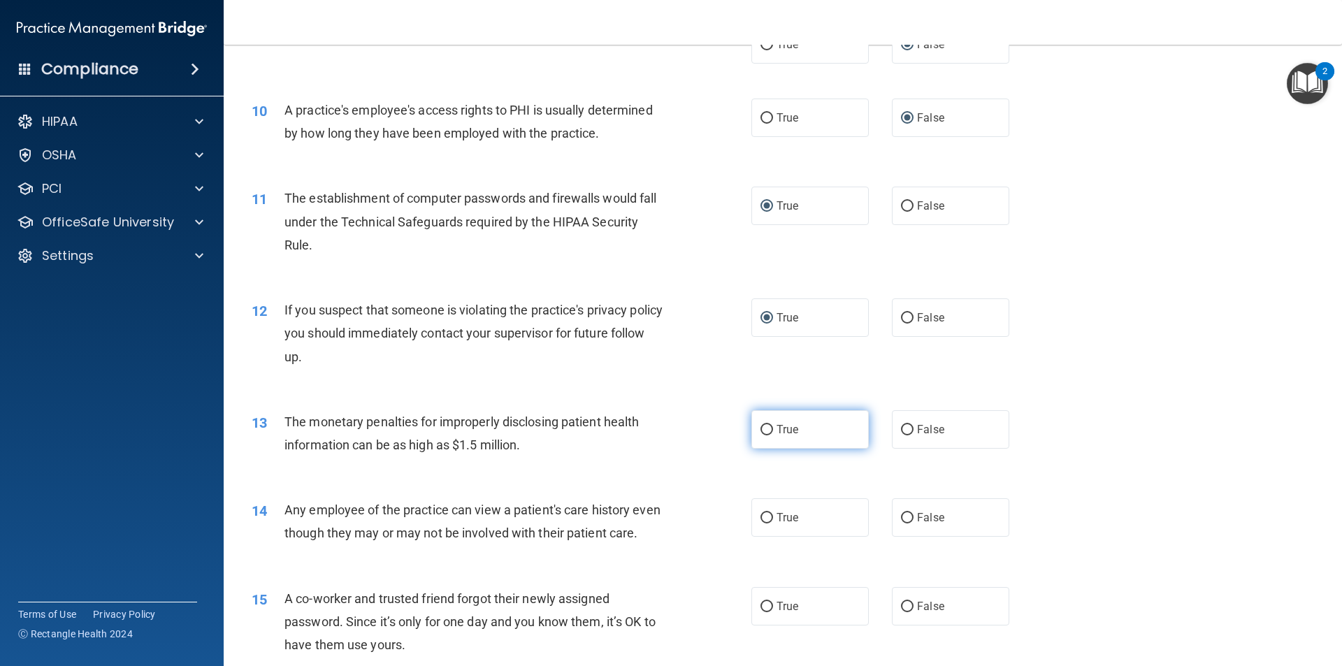
click at [764, 431] on input "True" at bounding box center [767, 430] width 13 height 10
radio input "true"
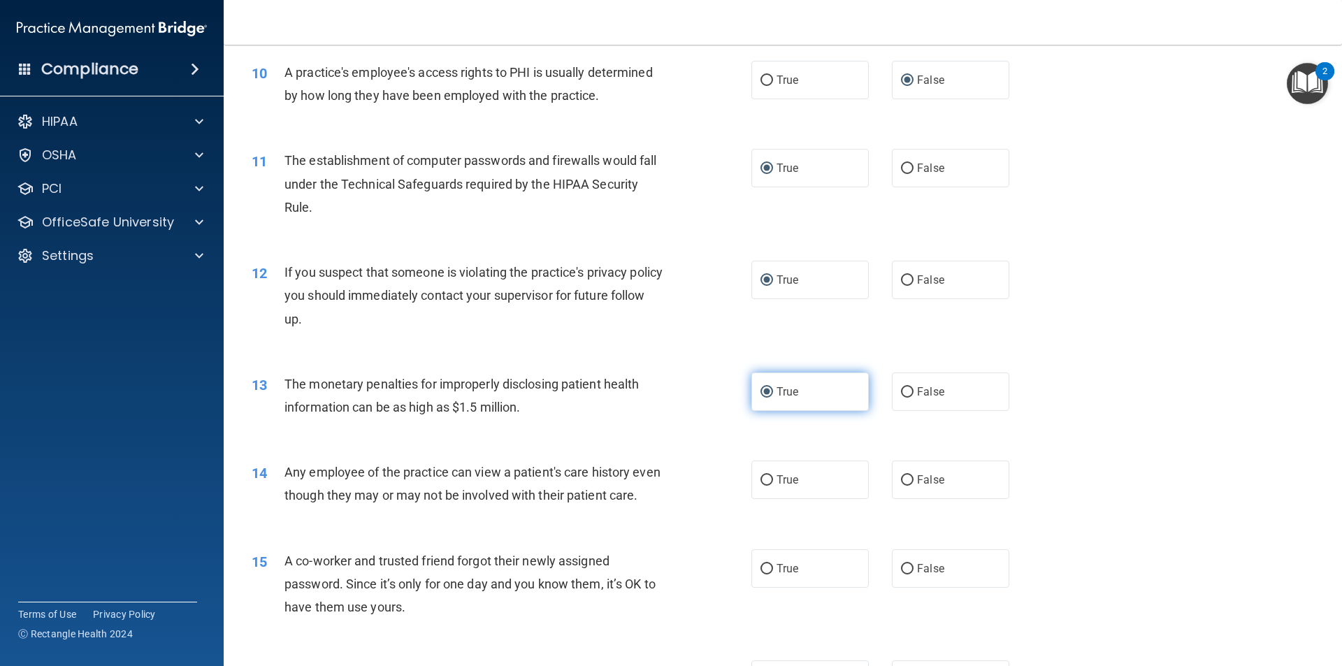
scroll to position [979, 0]
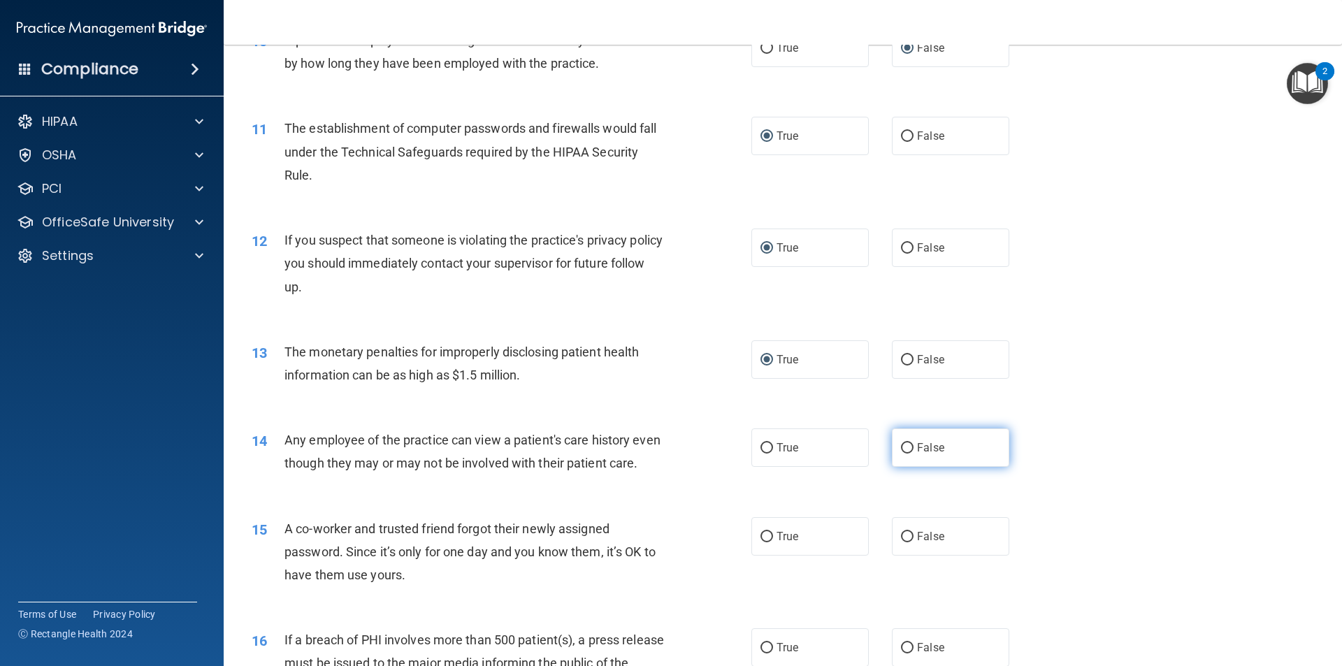
click at [901, 443] on input "False" at bounding box center [907, 448] width 13 height 10
radio input "true"
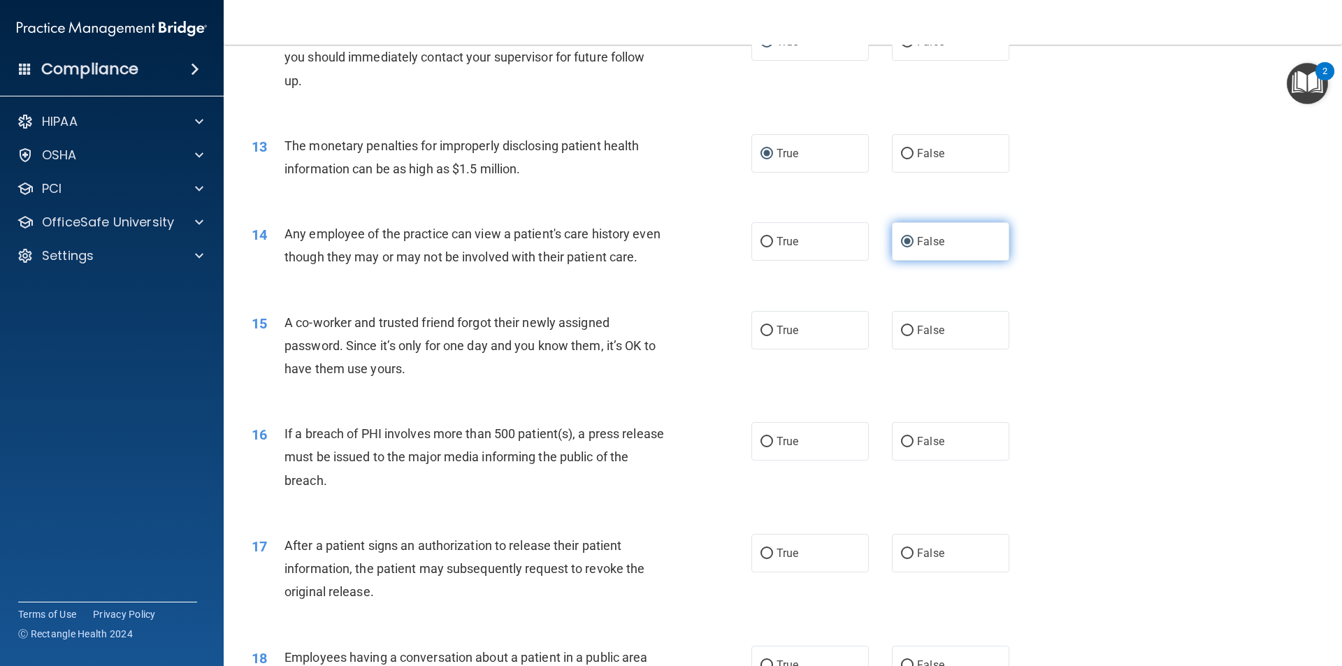
scroll to position [1188, 0]
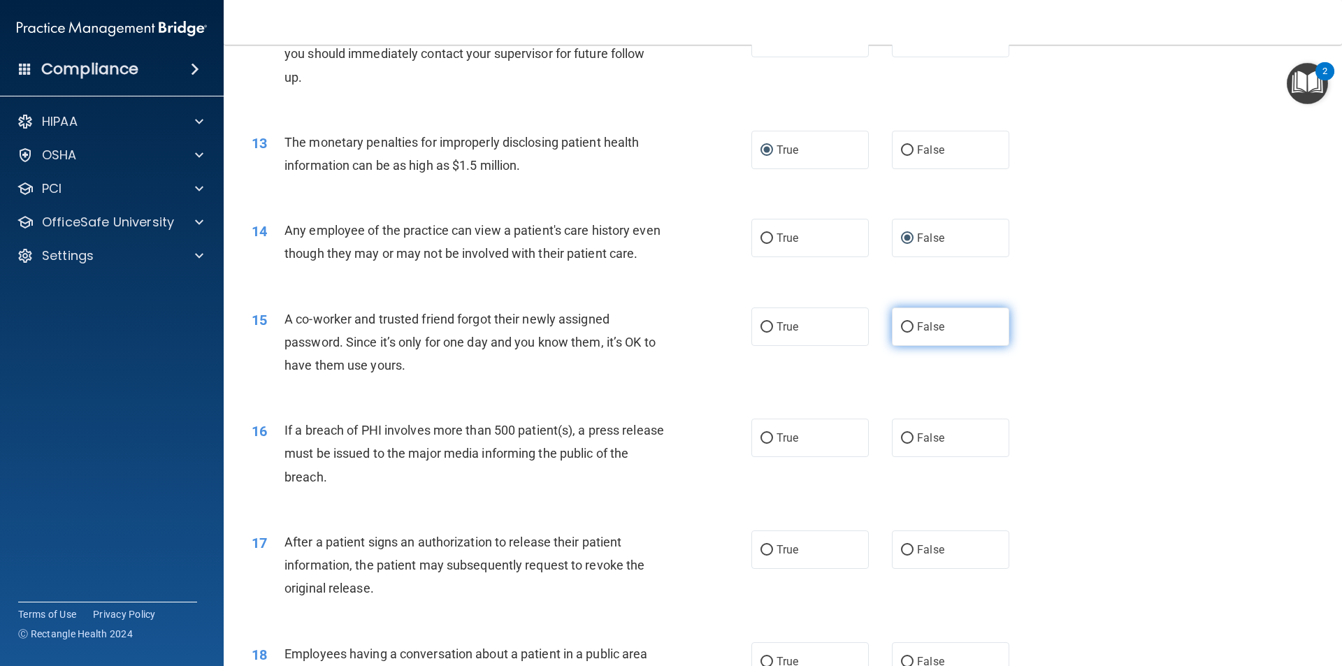
click at [901, 333] on input "False" at bounding box center [907, 327] width 13 height 10
radio input "true"
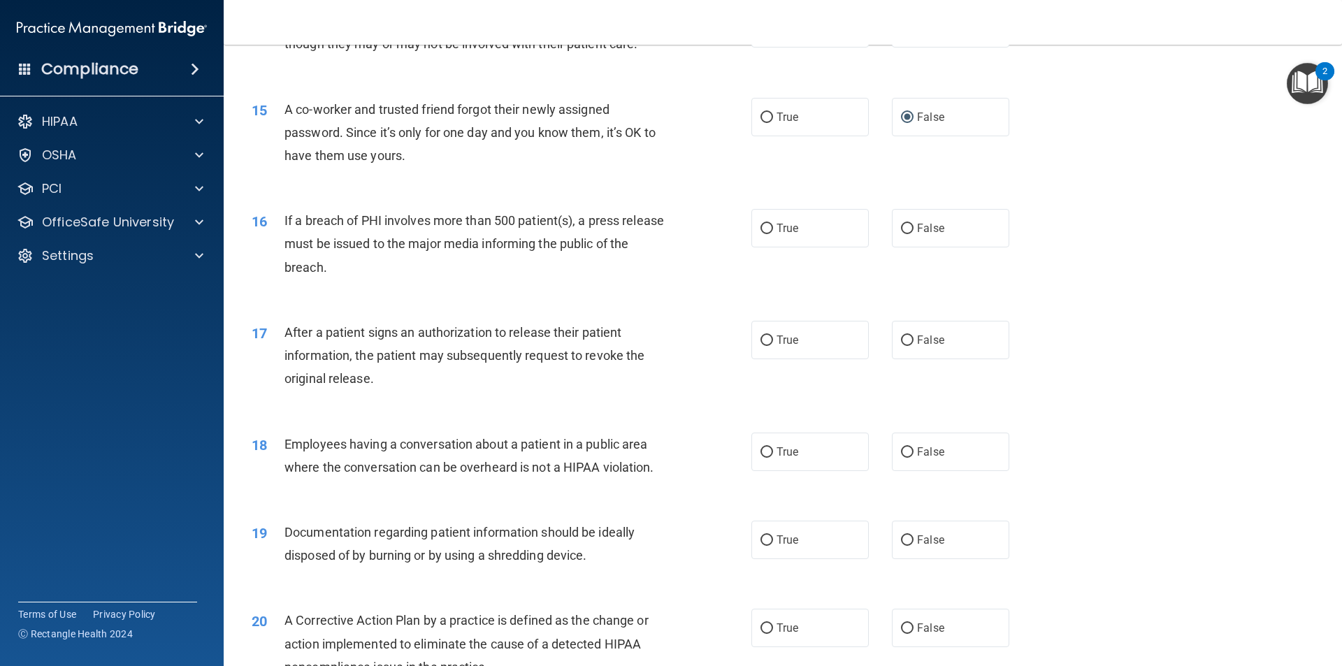
scroll to position [1468, 0]
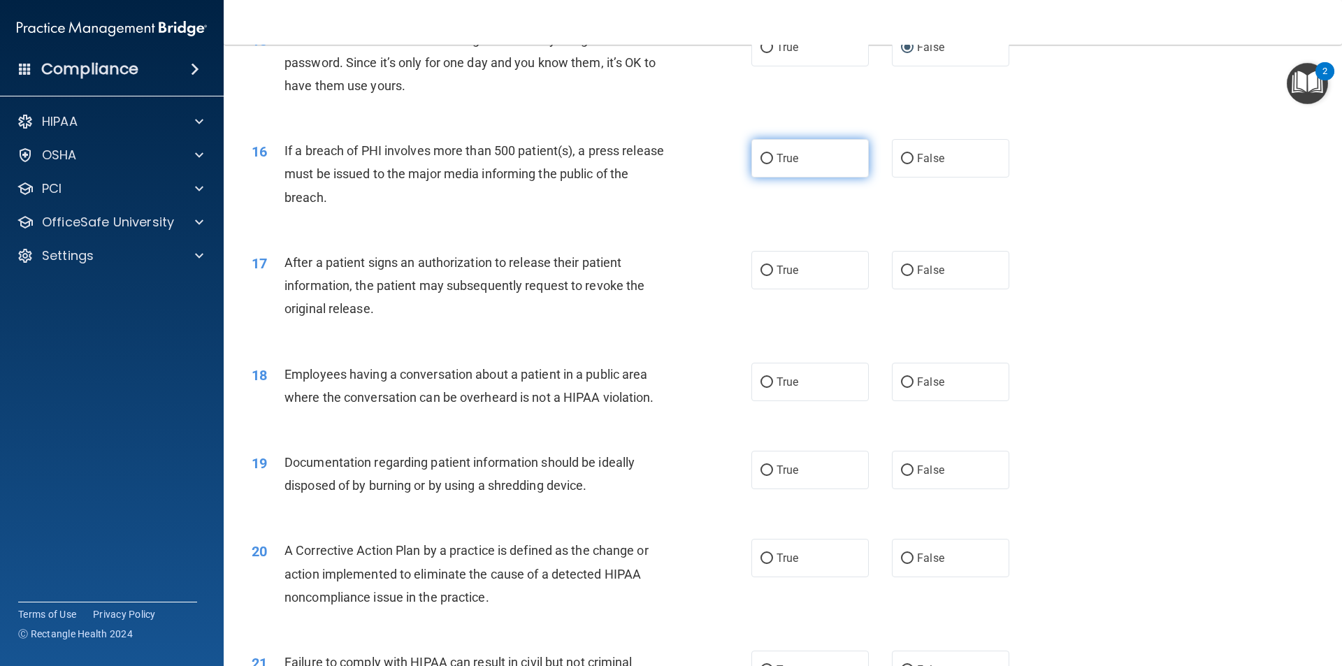
click at [761, 164] on input "True" at bounding box center [767, 159] width 13 height 10
radio input "true"
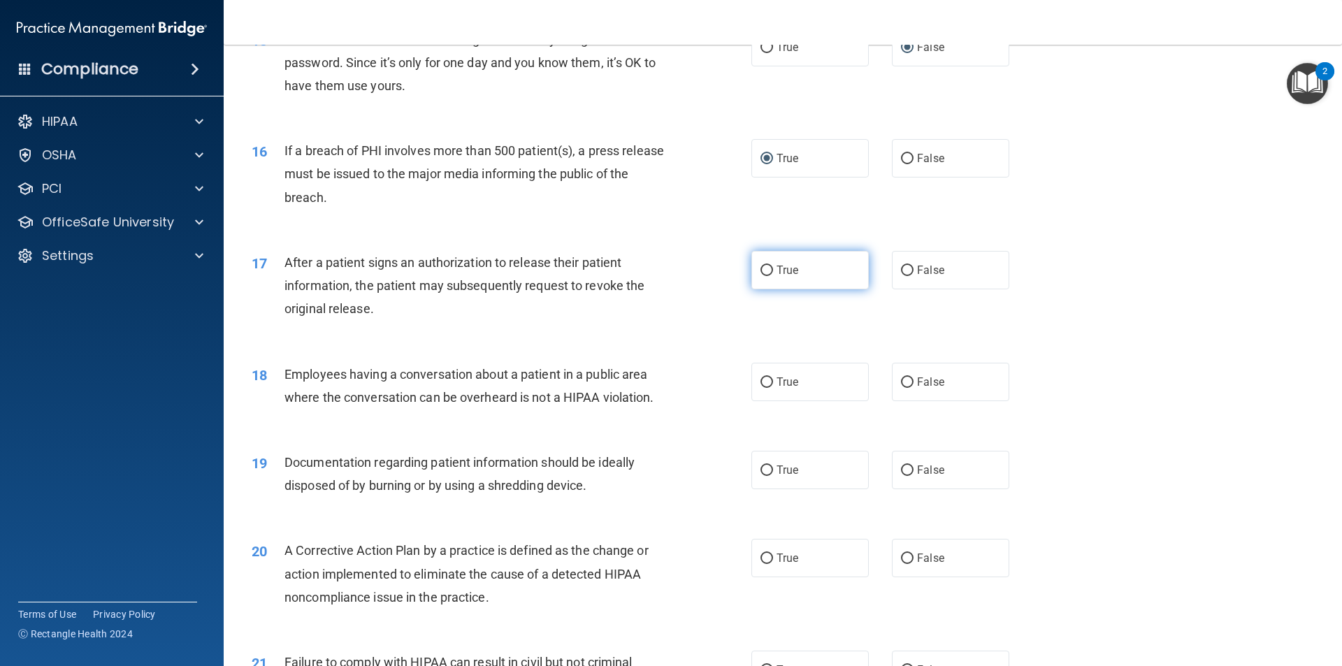
click at [761, 276] on input "True" at bounding box center [767, 271] width 13 height 10
radio input "true"
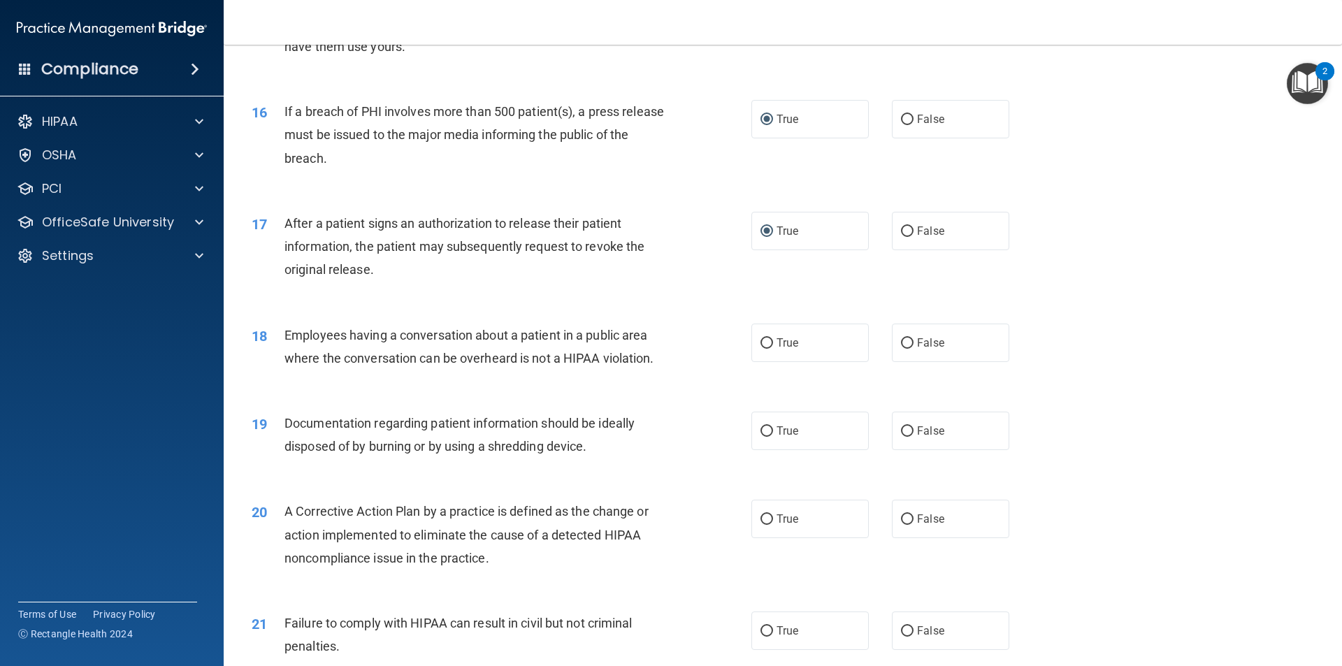
scroll to position [1538, 0]
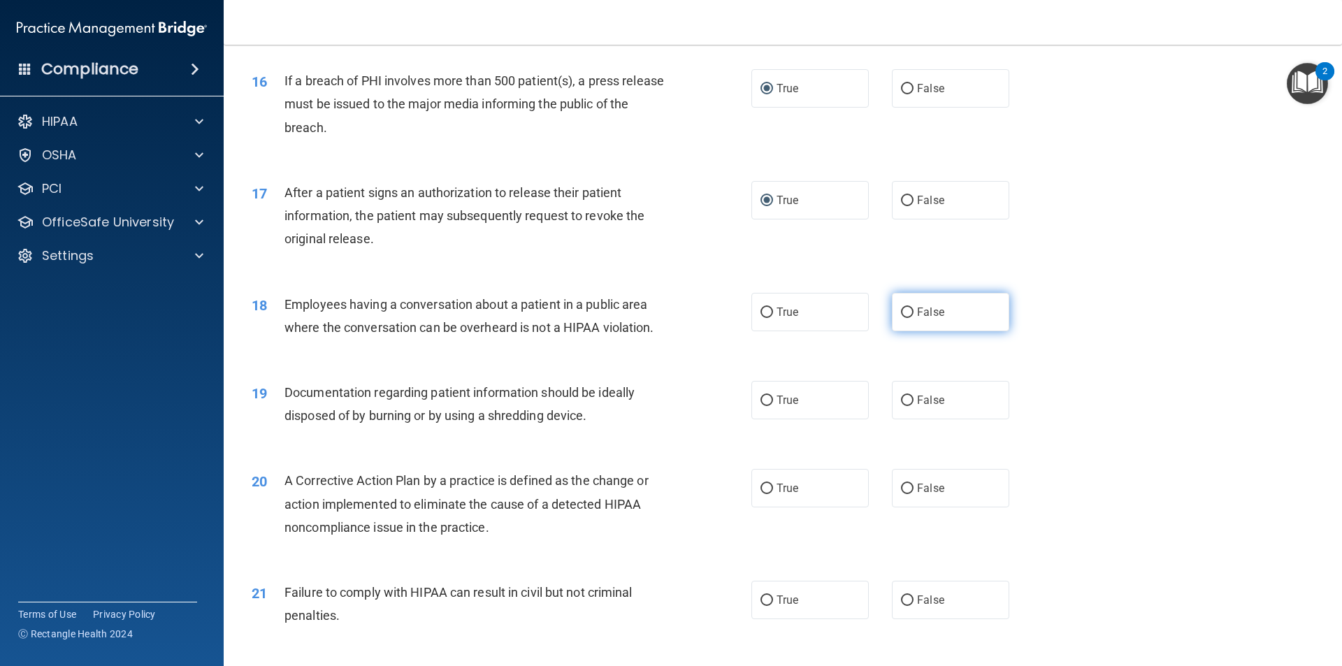
click at [901, 318] on input "False" at bounding box center [907, 313] width 13 height 10
radio input "true"
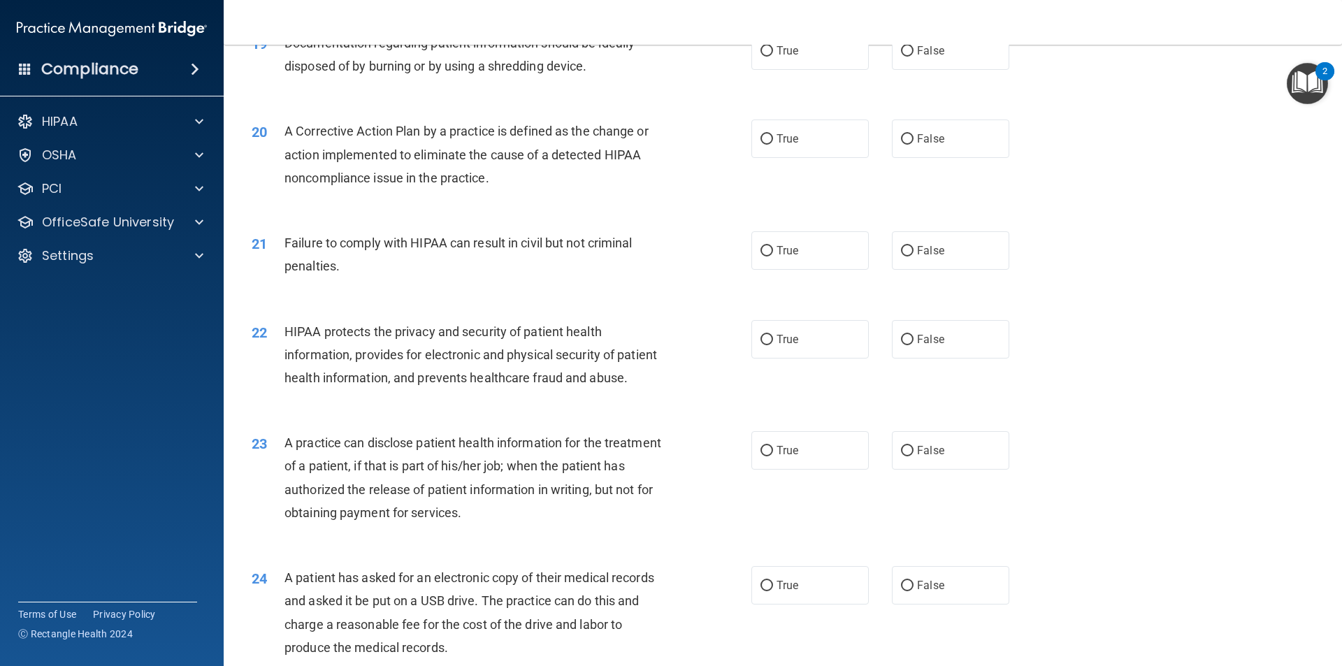
scroll to position [1818, 0]
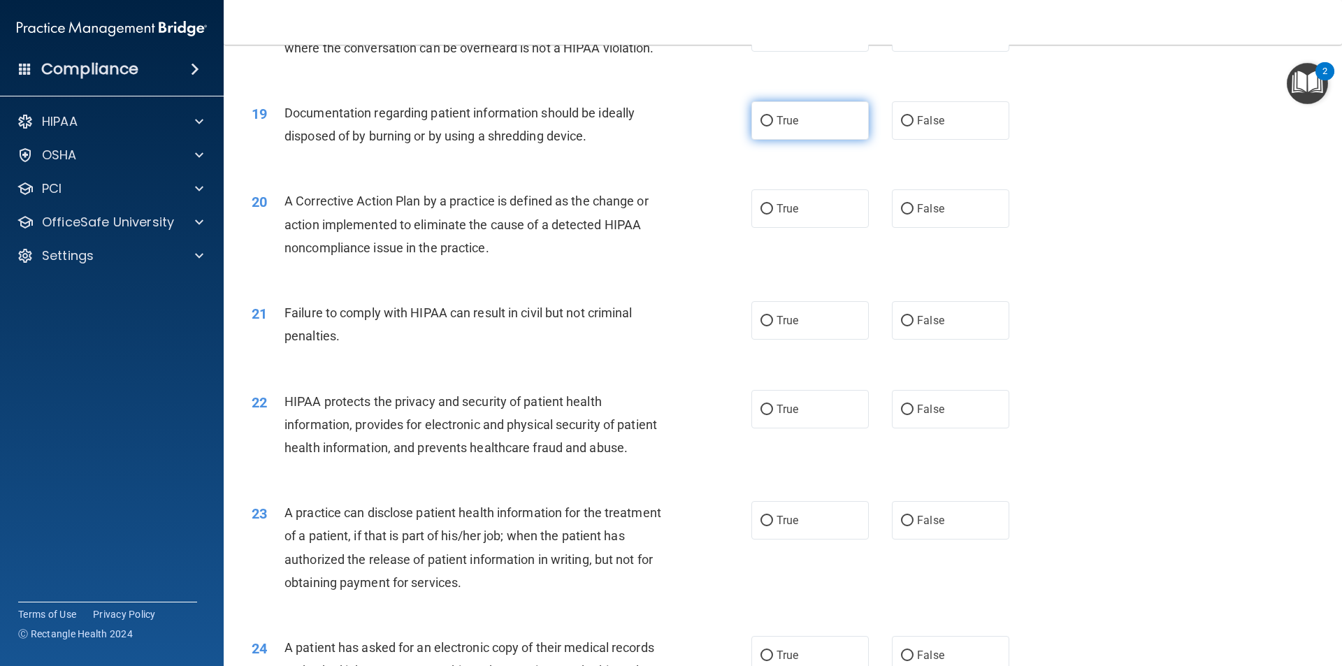
click at [763, 127] on input "True" at bounding box center [767, 121] width 13 height 10
radio input "true"
click at [764, 215] on input "True" at bounding box center [767, 209] width 13 height 10
radio input "true"
click at [901, 326] on input "False" at bounding box center [907, 321] width 13 height 10
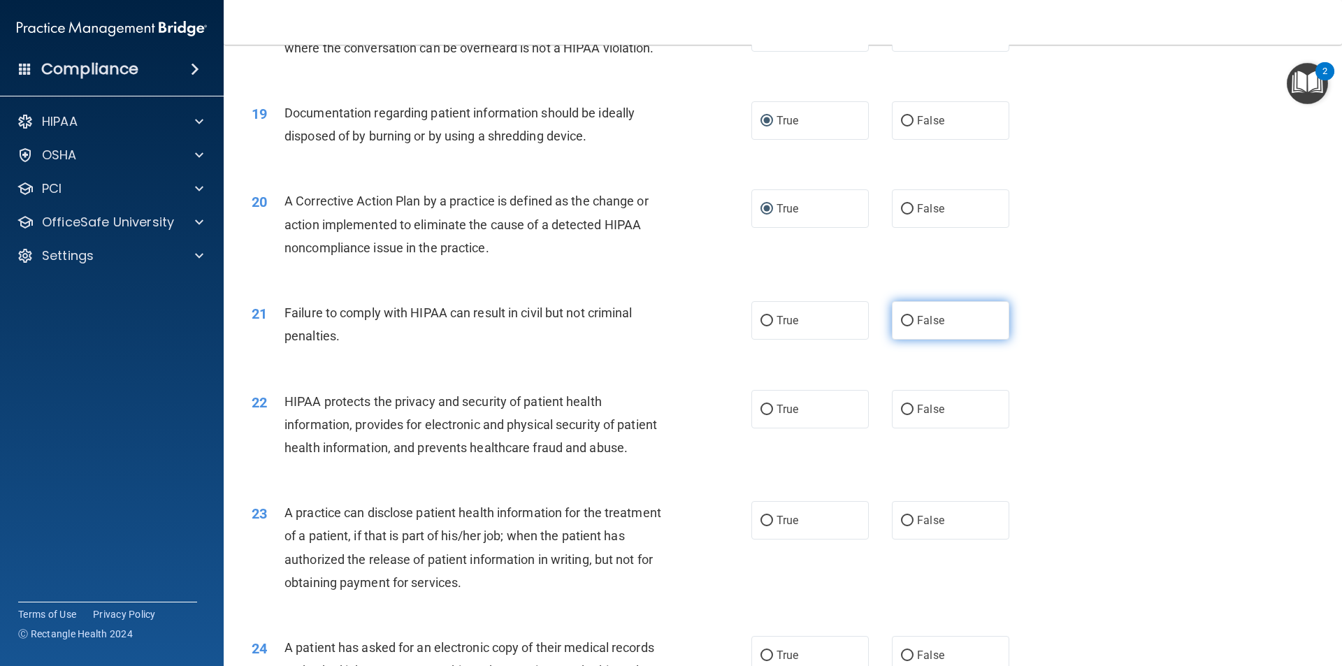
radio input "true"
click at [765, 415] on input "True" at bounding box center [767, 410] width 13 height 10
radio input "true"
click at [761, 526] on input "True" at bounding box center [767, 521] width 13 height 10
radio input "true"
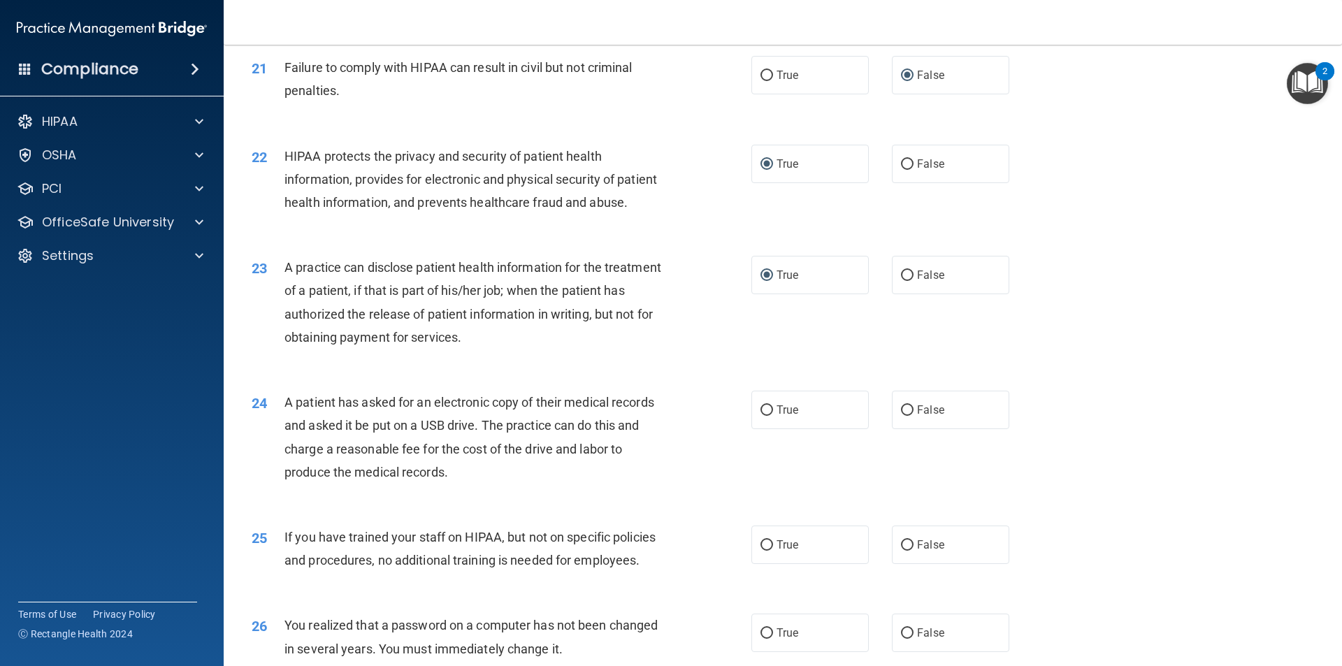
scroll to position [2097, 0]
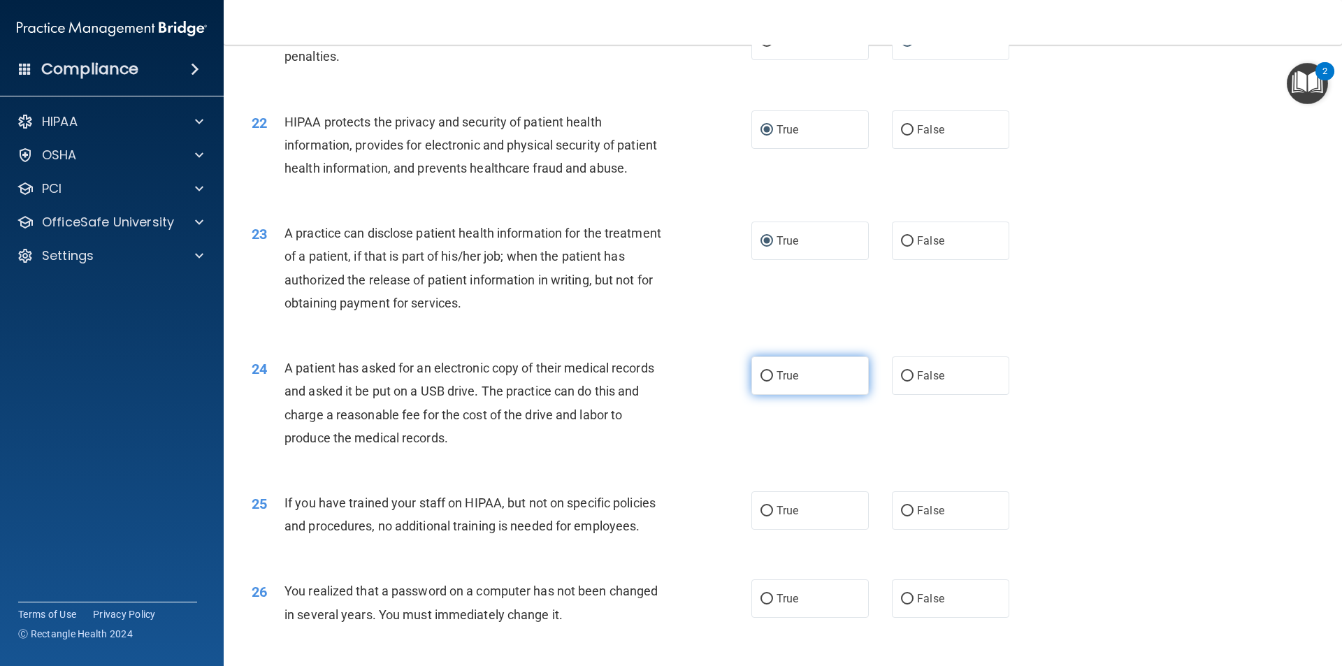
click at [763, 382] on input "True" at bounding box center [767, 376] width 13 height 10
radio input "true"
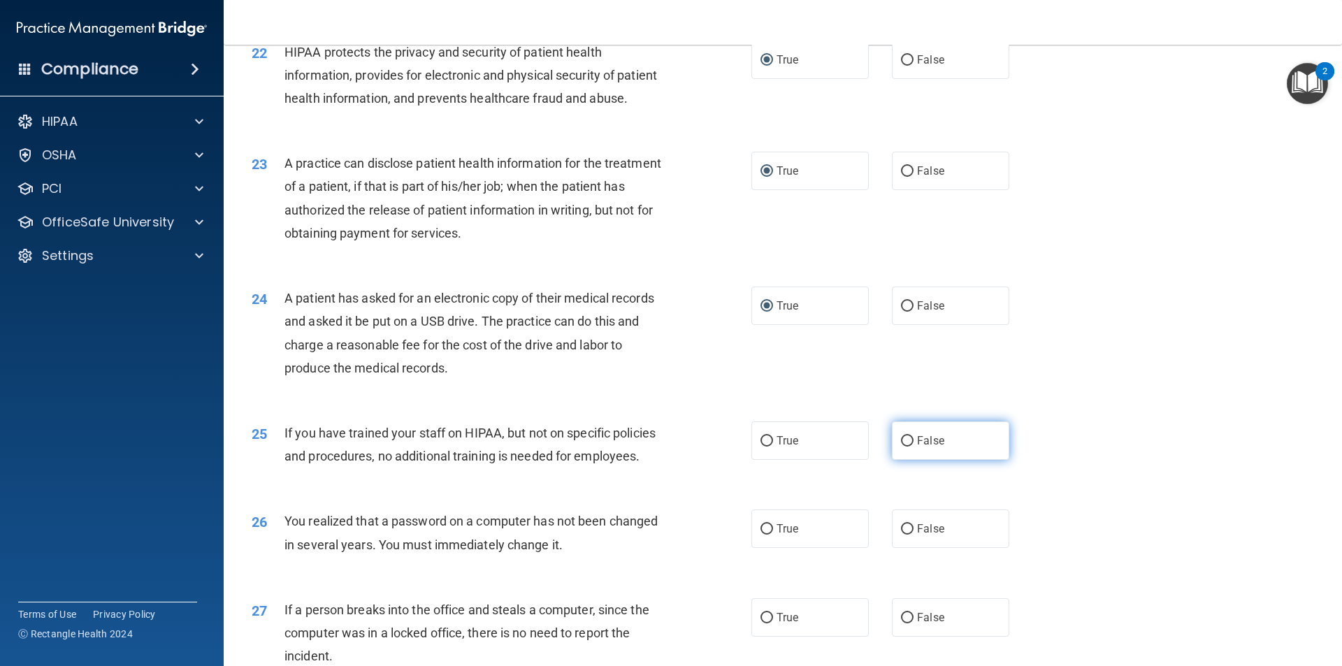
click at [901, 447] on input "False" at bounding box center [907, 441] width 13 height 10
radio input "true"
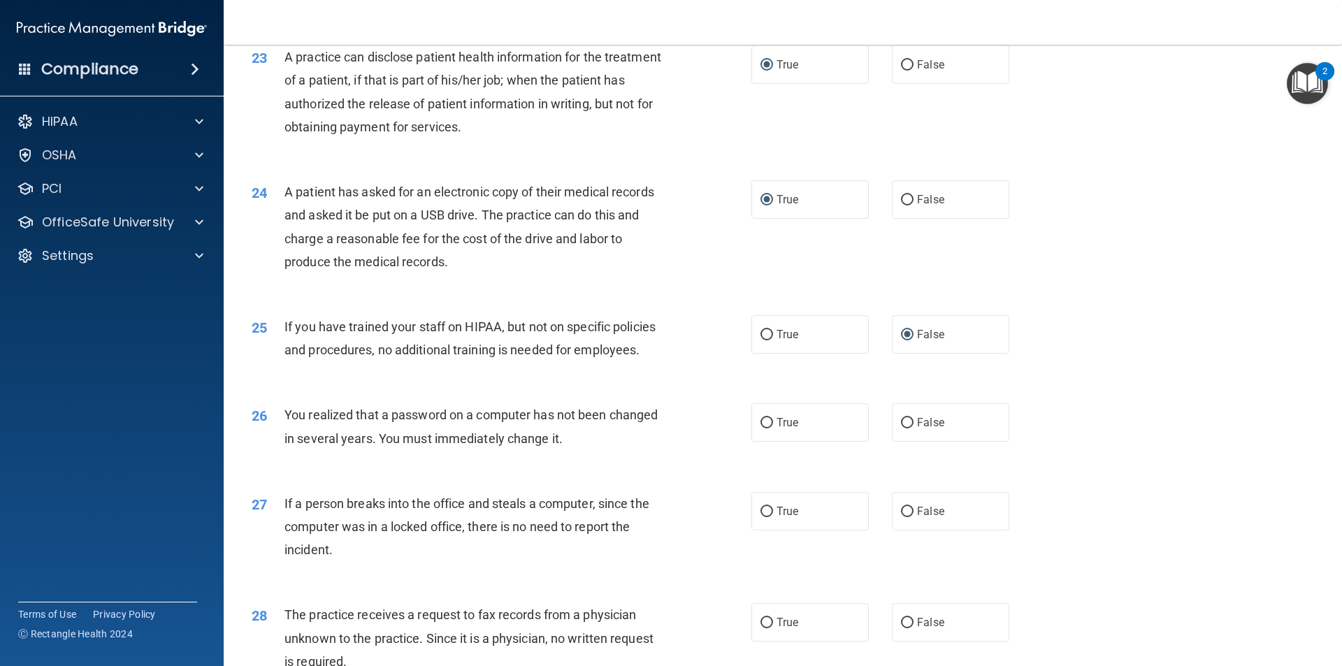
scroll to position [2307, 0]
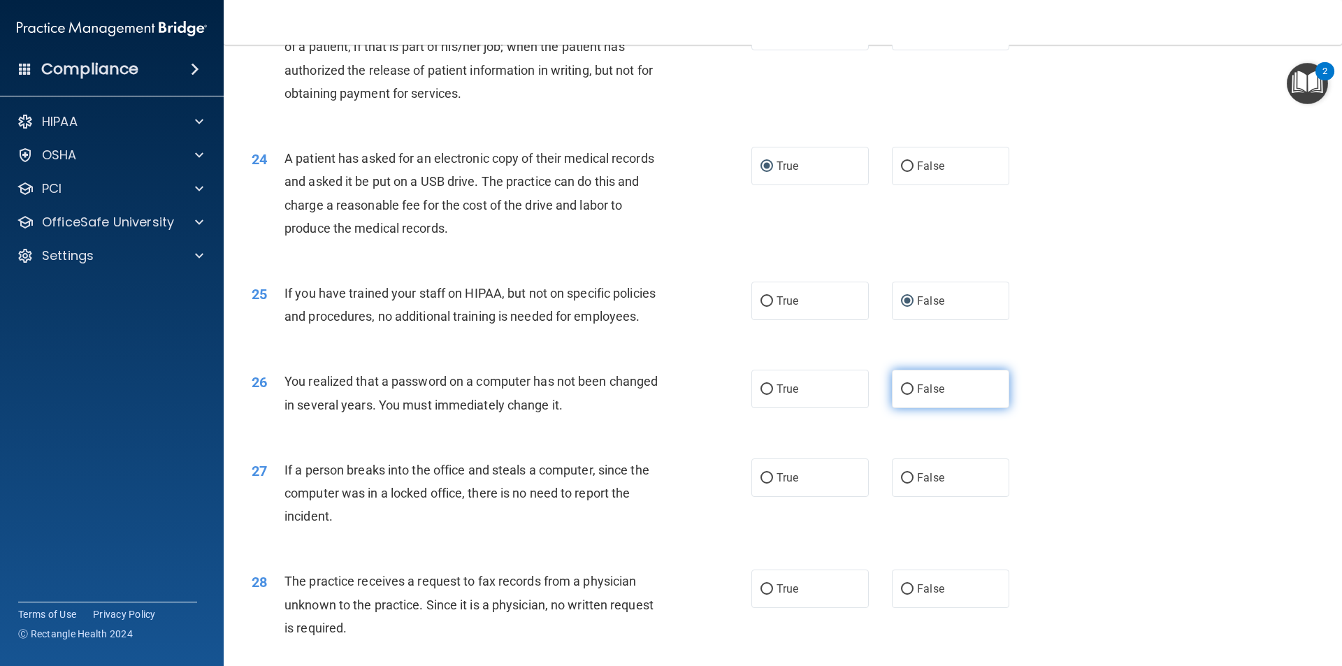
click at [901, 395] on input "False" at bounding box center [907, 389] width 13 height 10
radio input "true"
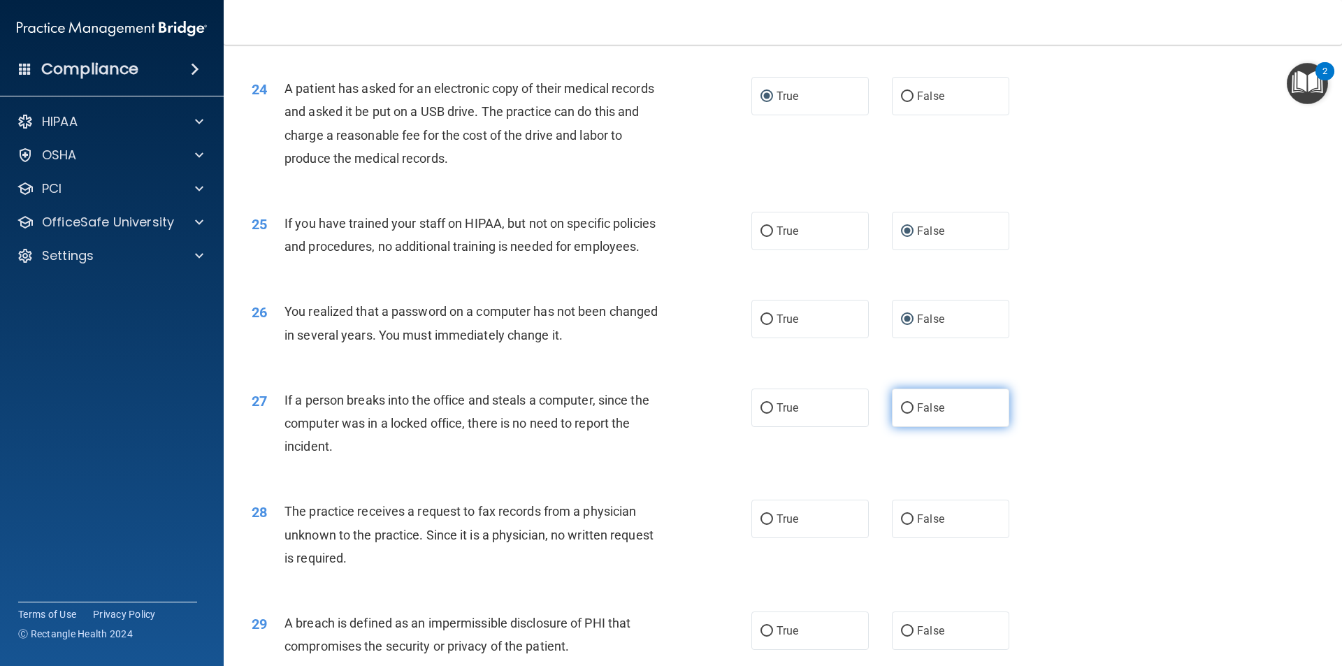
click at [902, 414] on input "False" at bounding box center [907, 408] width 13 height 10
radio input "true"
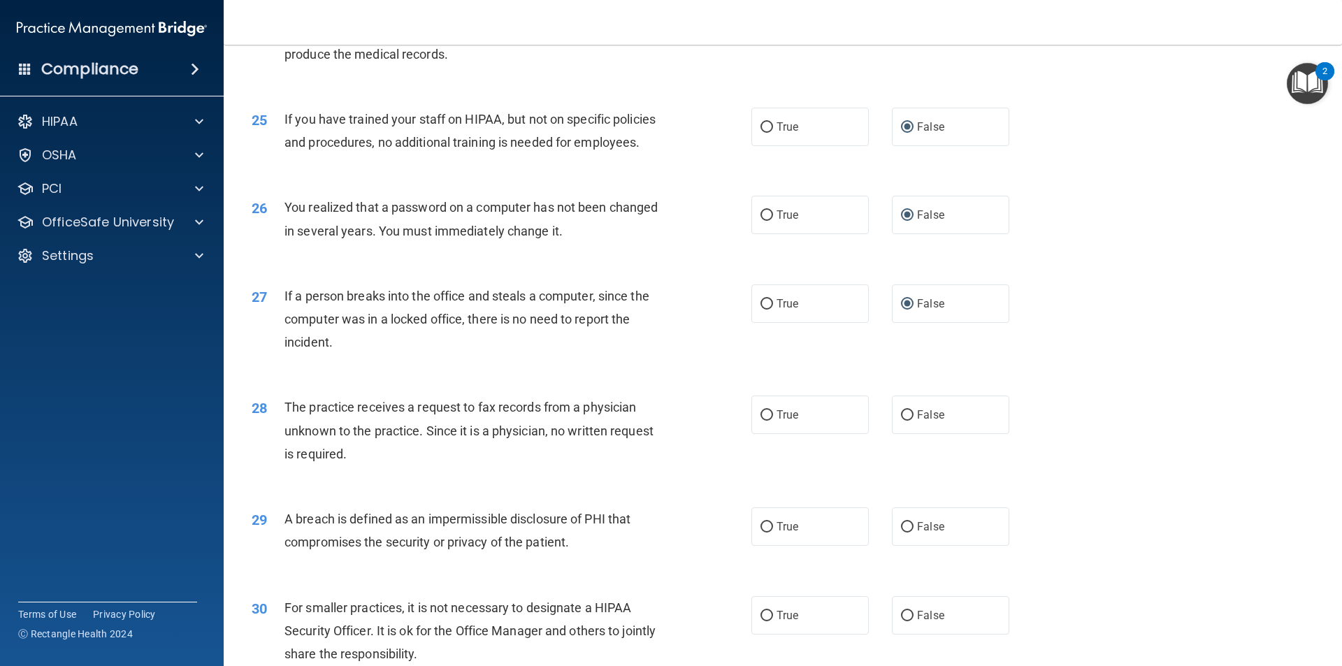
scroll to position [2517, 0]
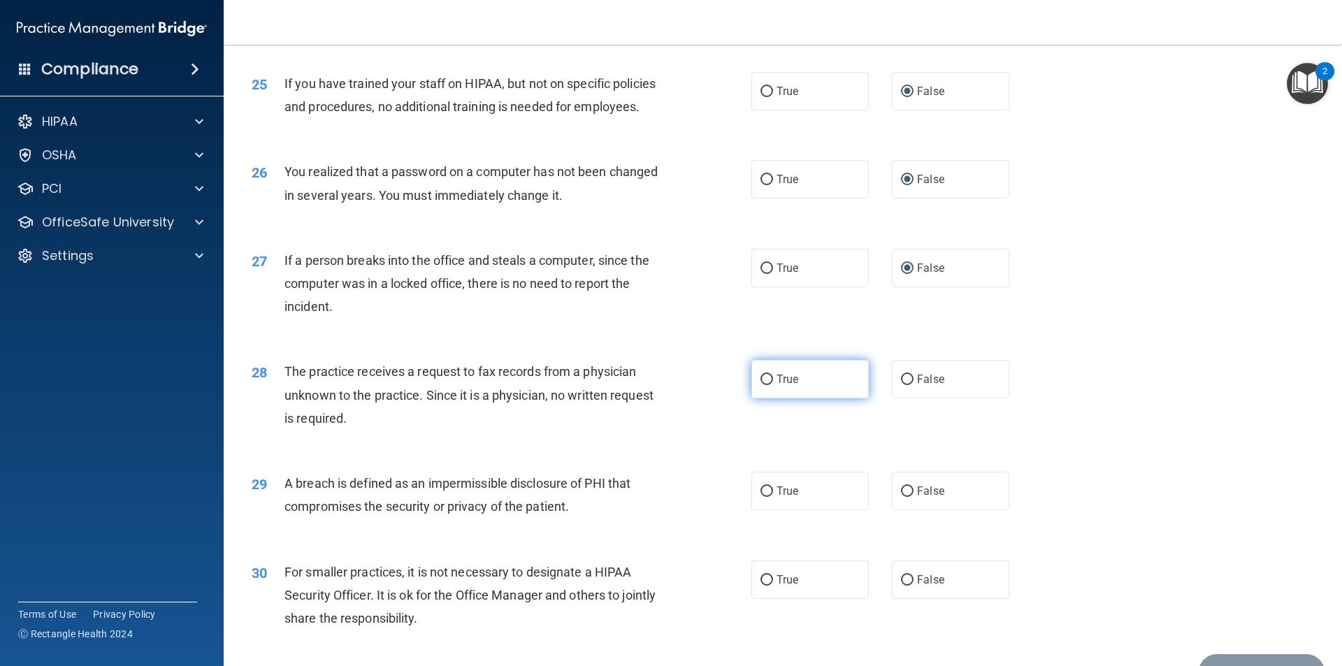
click at [763, 385] on input "True" at bounding box center [767, 380] width 13 height 10
radio input "true"
click at [761, 385] on input "True" at bounding box center [767, 380] width 13 height 10
click at [902, 385] on input "False" at bounding box center [907, 380] width 13 height 10
radio input "true"
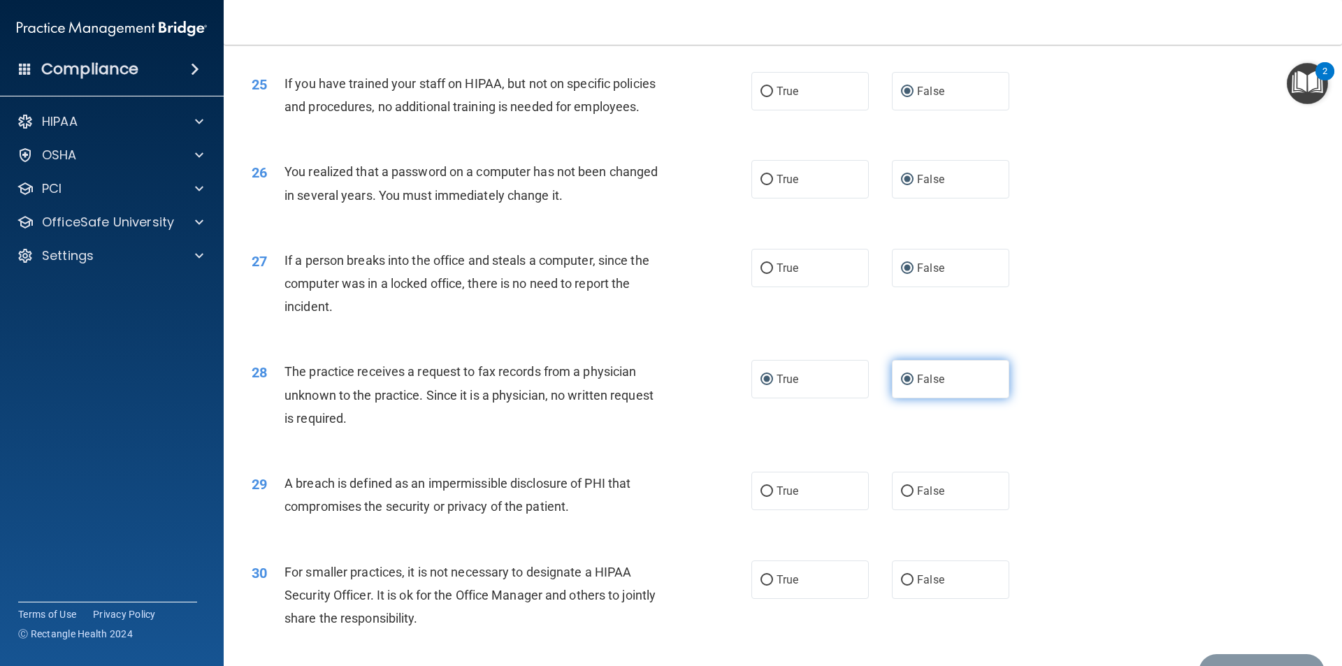
radio input "false"
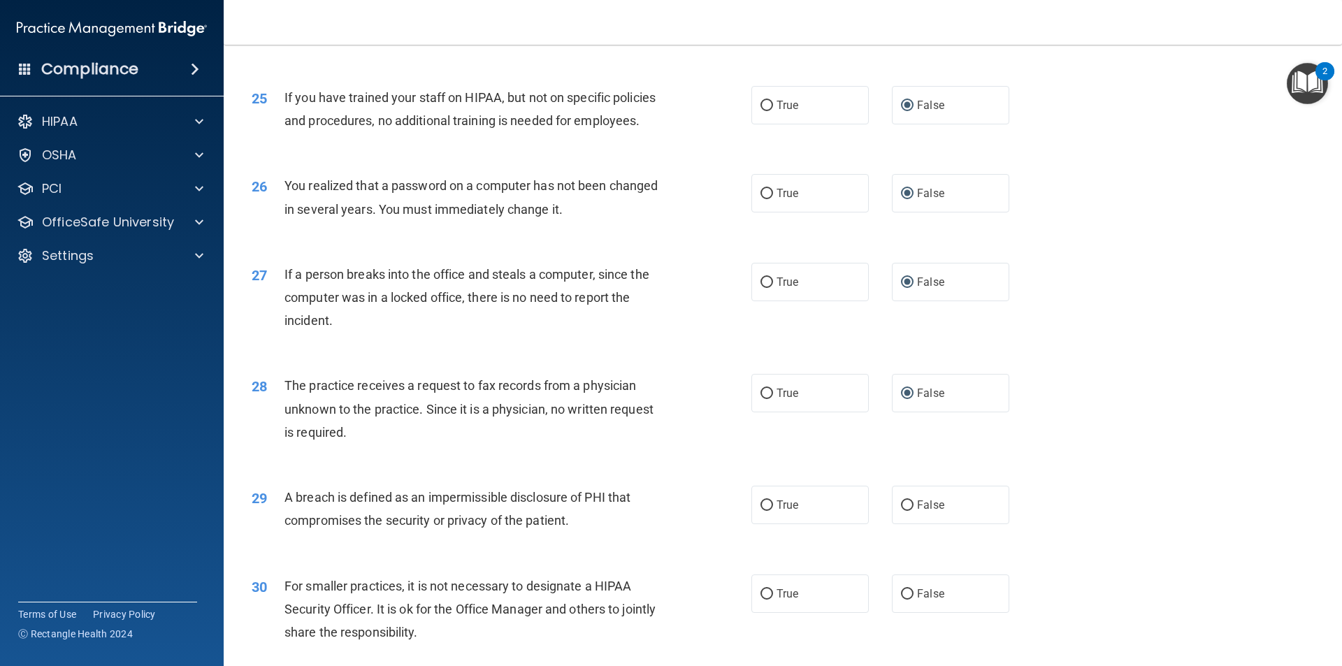
scroll to position [2572, 0]
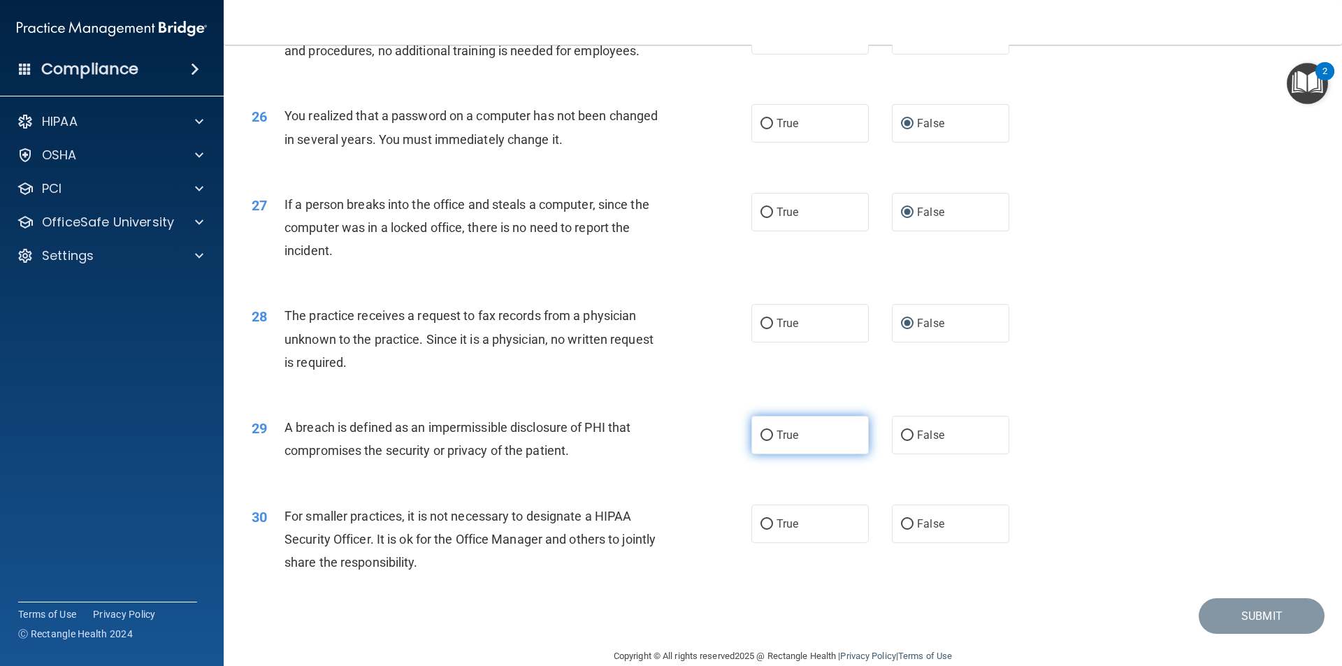
click at [763, 441] on input "True" at bounding box center [767, 436] width 13 height 10
radio input "true"
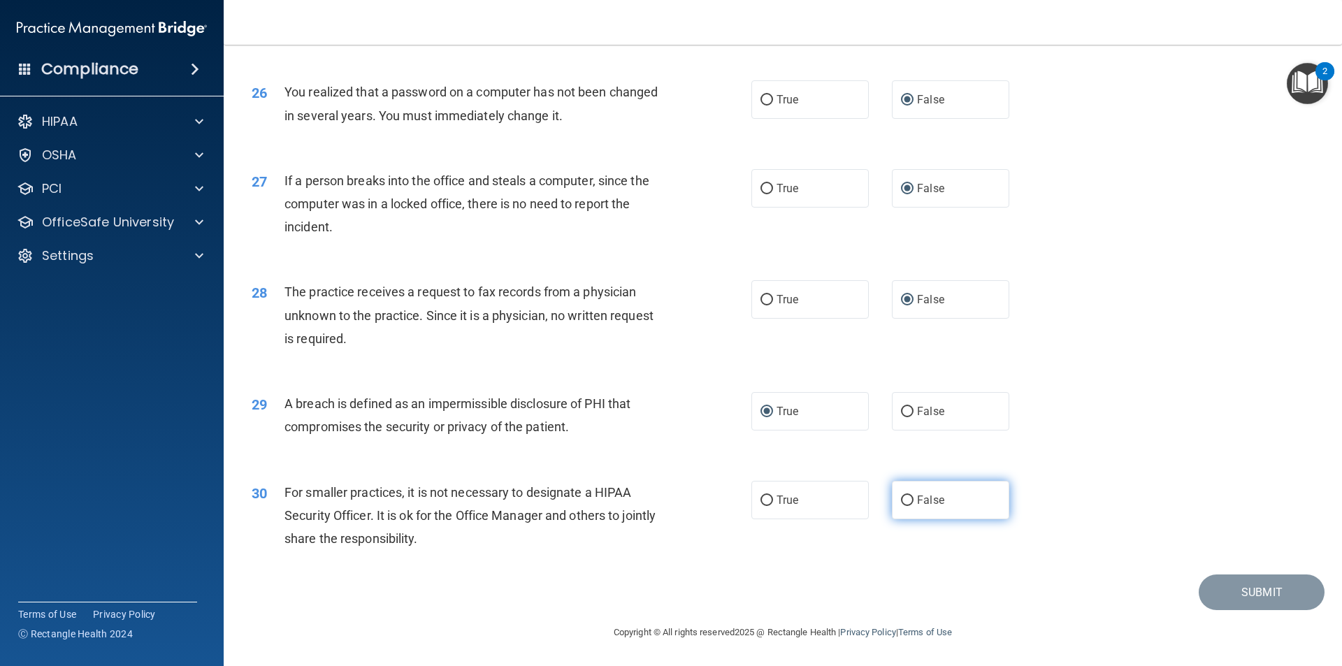
click at [901, 501] on input "False" at bounding box center [907, 501] width 13 height 10
radio input "true"
click at [1185, 510] on div "30 For smaller practices, it is not necessary to designate a HIPAA Security Off…" at bounding box center [783, 519] width 1084 height 112
click at [1222, 597] on button "Submit" at bounding box center [1262, 593] width 126 height 36
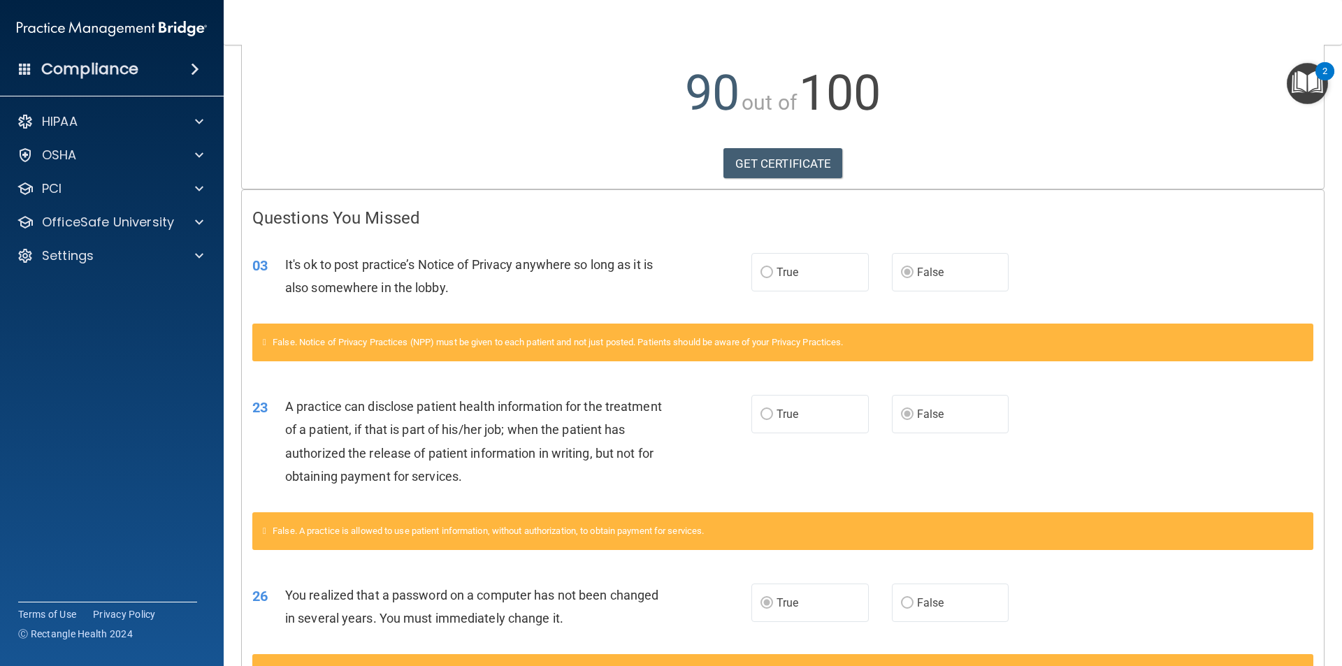
scroll to position [210, 0]
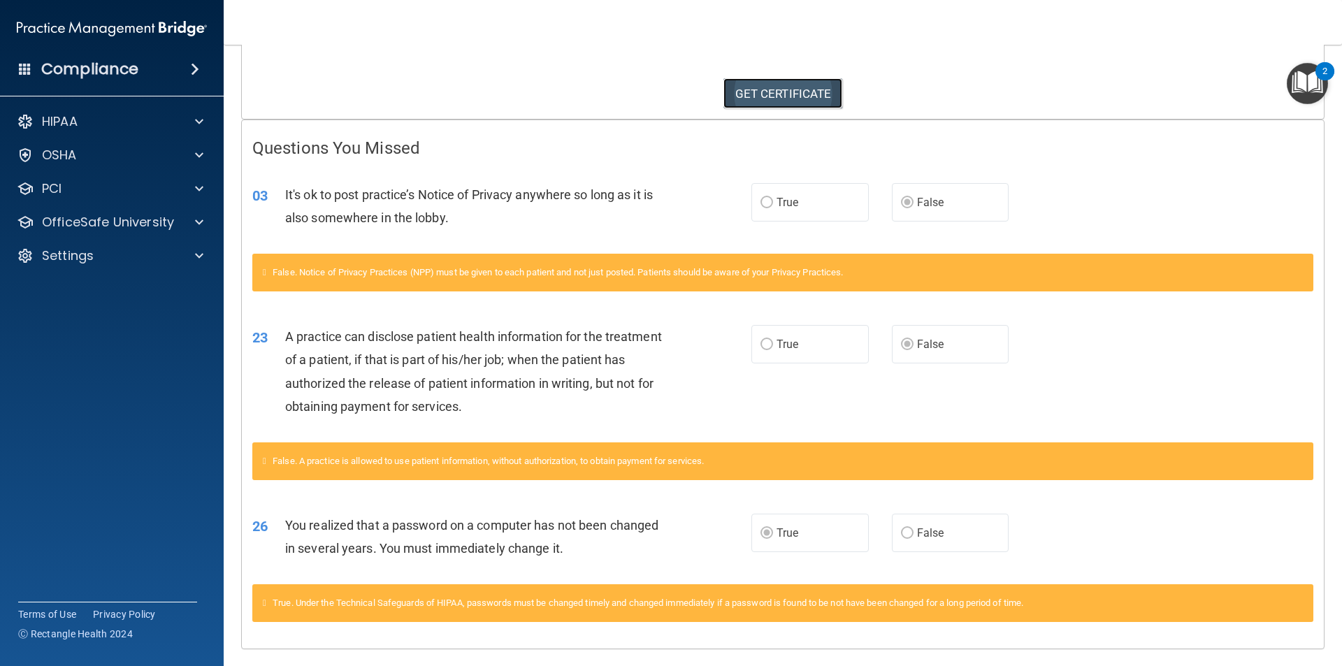
click at [823, 88] on link "GET CERTIFICATE" at bounding box center [784, 93] width 120 height 31
click at [134, 117] on div "HIPAA" at bounding box center [92, 121] width 173 height 17
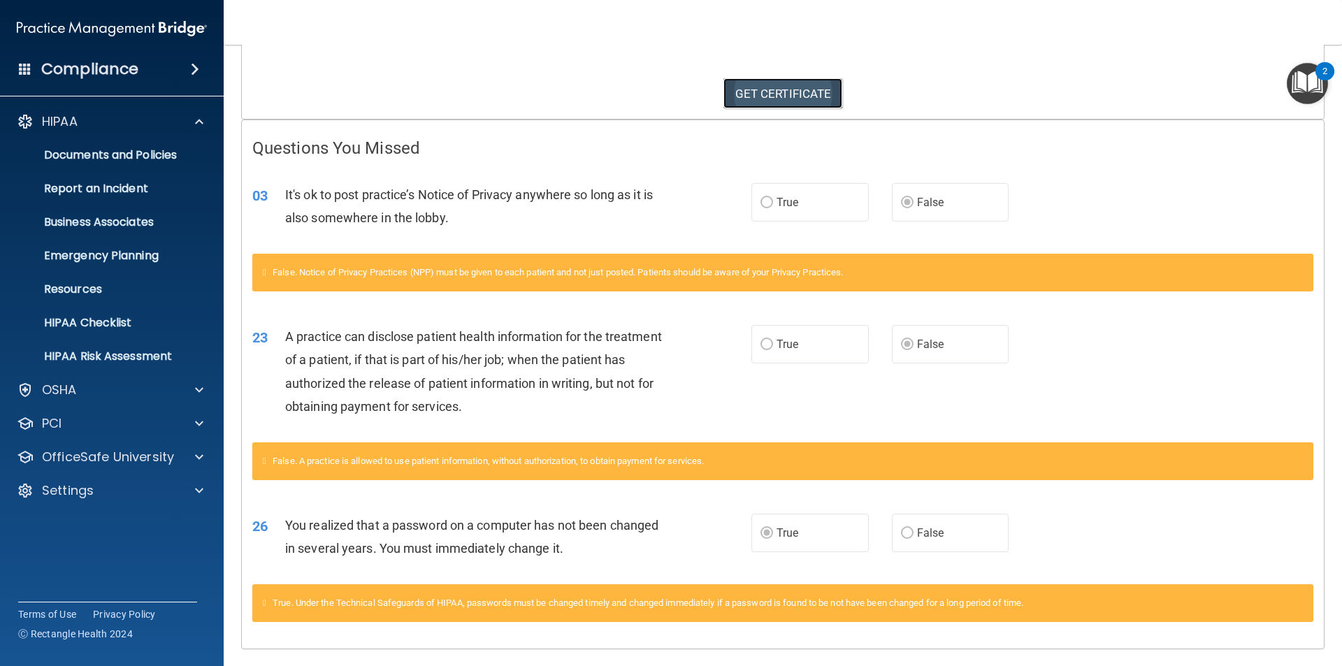
click at [775, 97] on link "GET CERTIFICATE" at bounding box center [784, 93] width 120 height 31
click at [50, 124] on p "HIPAA" at bounding box center [60, 121] width 36 height 17
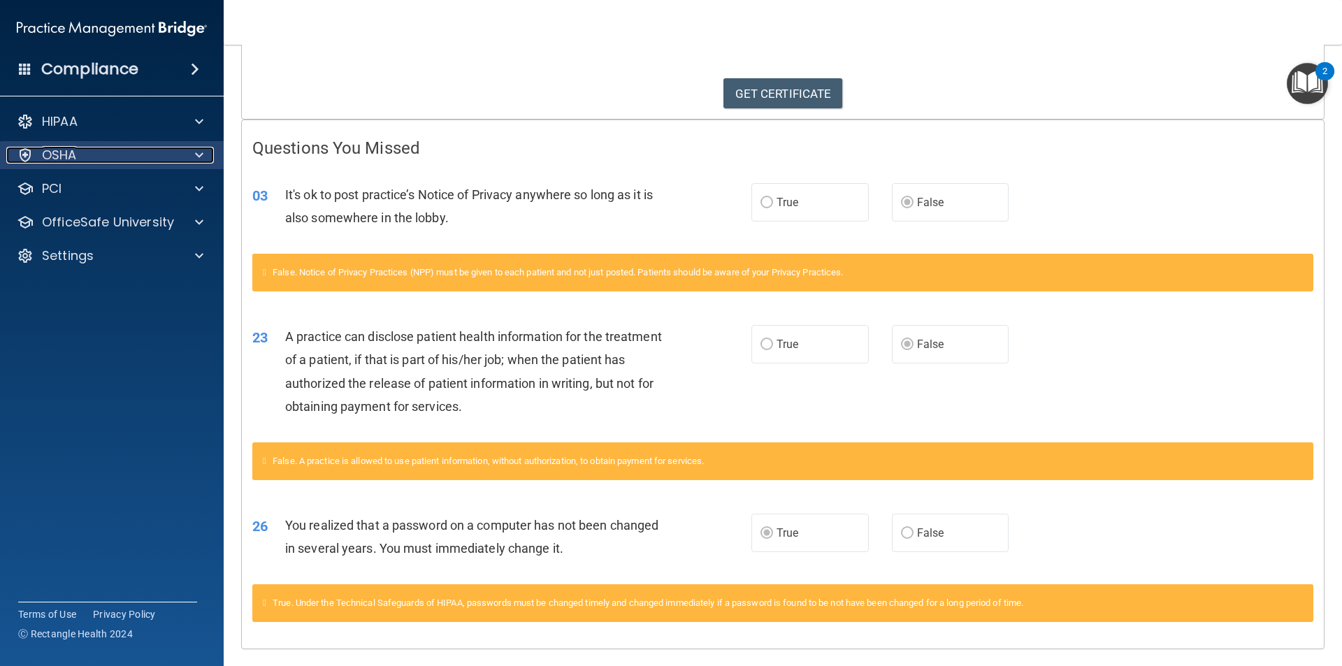
click at [82, 161] on div "OSHA" at bounding box center [92, 155] width 173 height 17
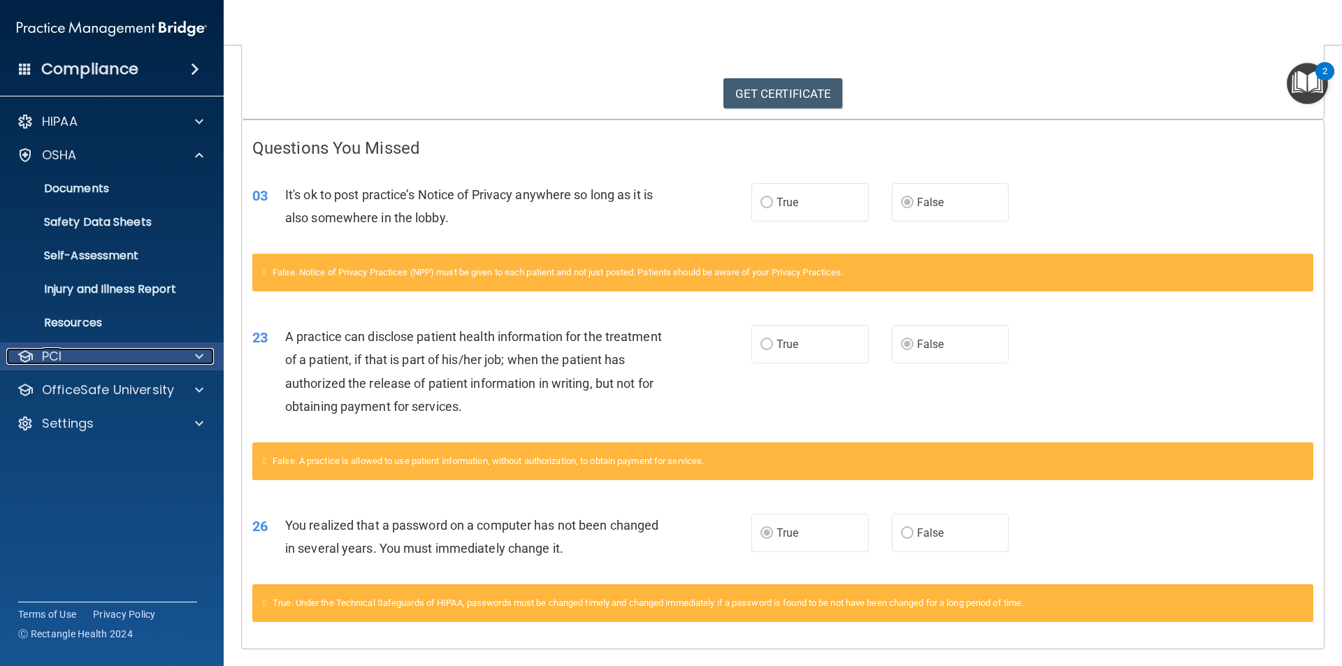
click at [199, 359] on span at bounding box center [199, 356] width 8 height 17
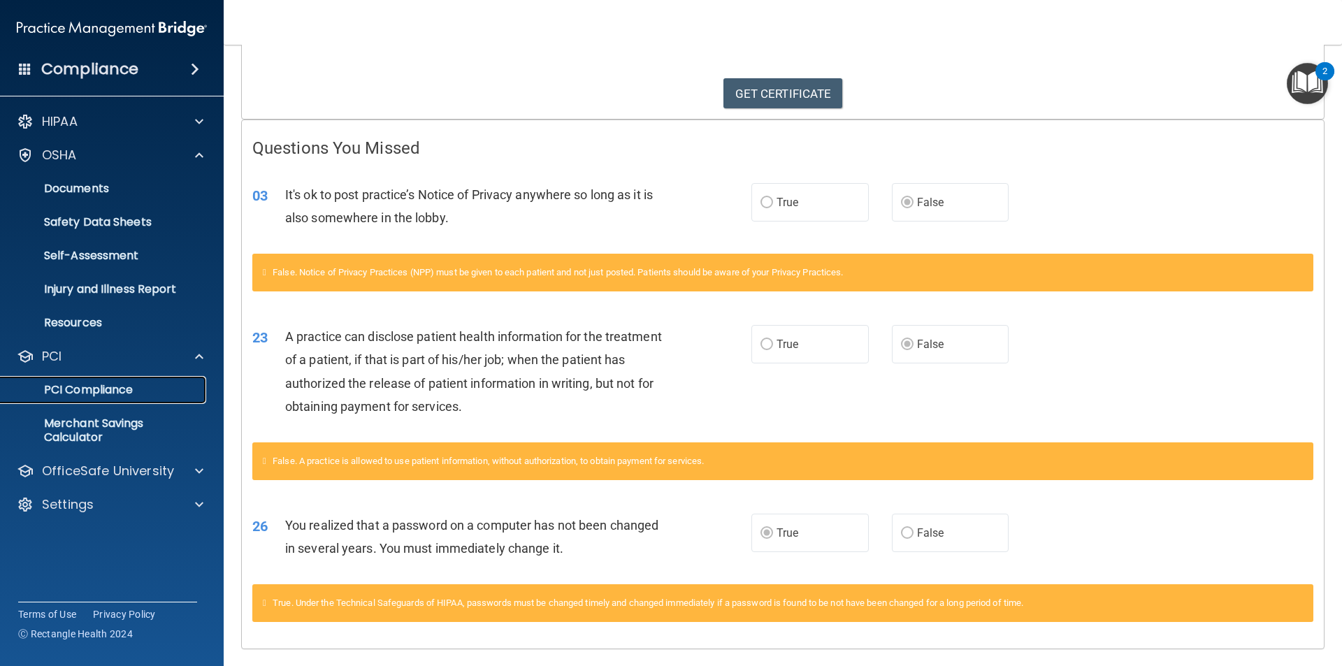
click at [128, 386] on p "PCI Compliance" at bounding box center [104, 390] width 191 height 14
click at [66, 157] on p "OSHA" at bounding box center [59, 155] width 35 height 17
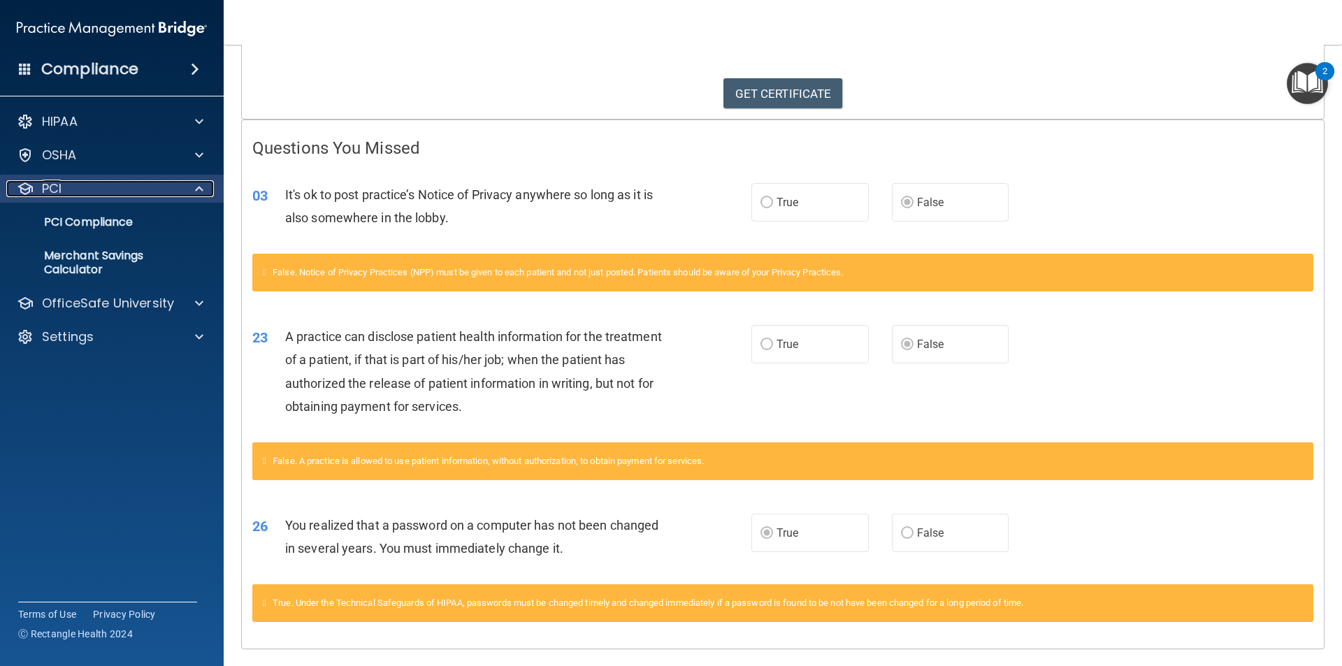
click at [200, 192] on span at bounding box center [199, 188] width 8 height 17
click at [75, 188] on div "PCI" at bounding box center [92, 188] width 173 height 17
click at [103, 226] on p "PCI Compliance" at bounding box center [104, 222] width 191 height 14
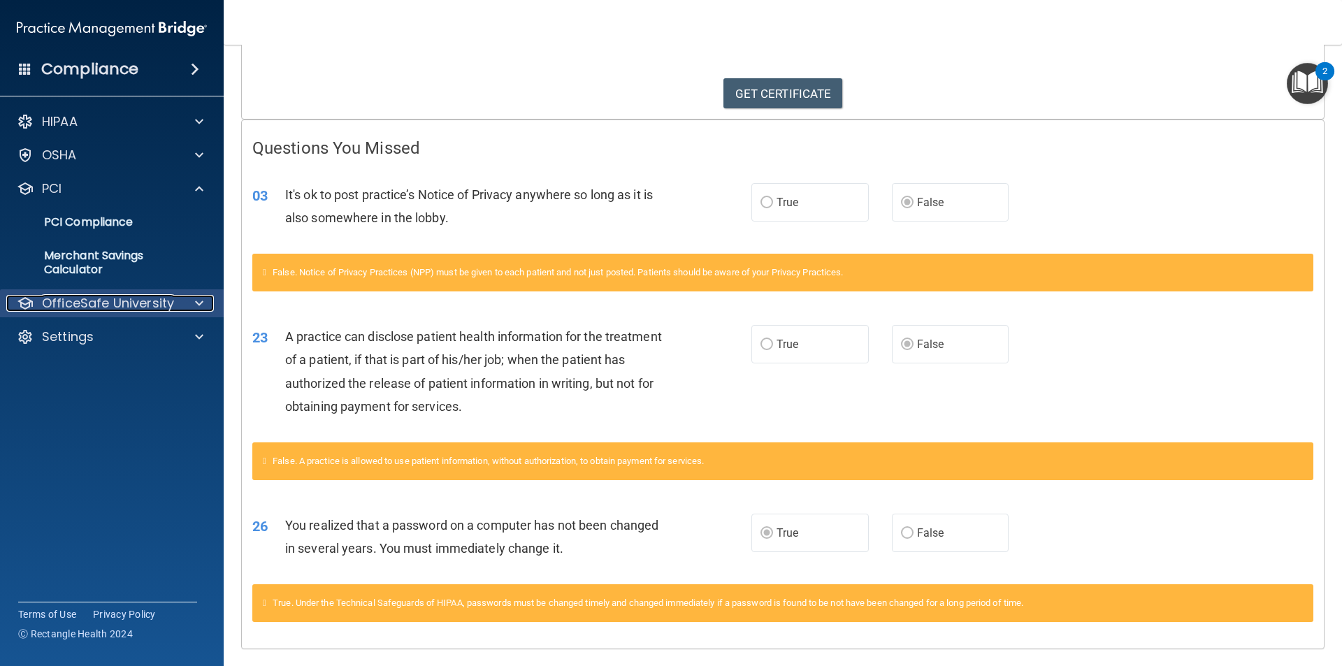
click at [185, 302] on div at bounding box center [197, 303] width 35 height 17
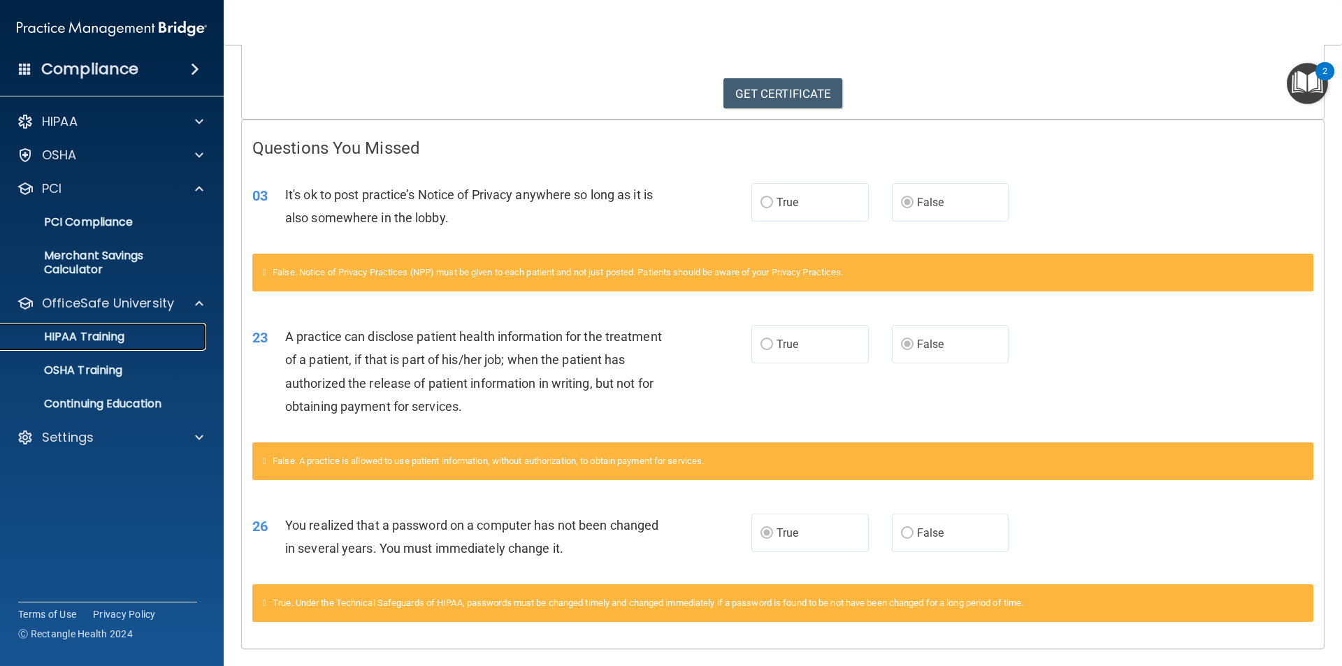
click at [136, 333] on div "HIPAA Training" at bounding box center [104, 337] width 191 height 14
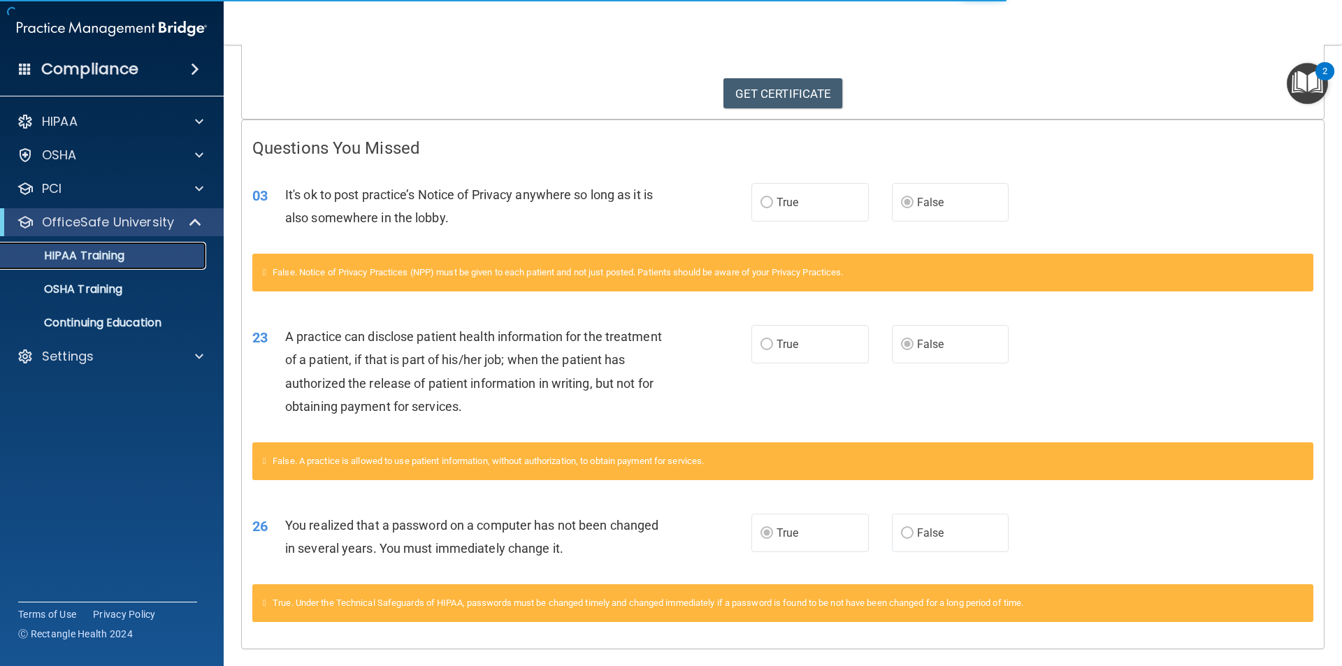
click at [88, 260] on p "HIPAA Training" at bounding box center [66, 256] width 115 height 14
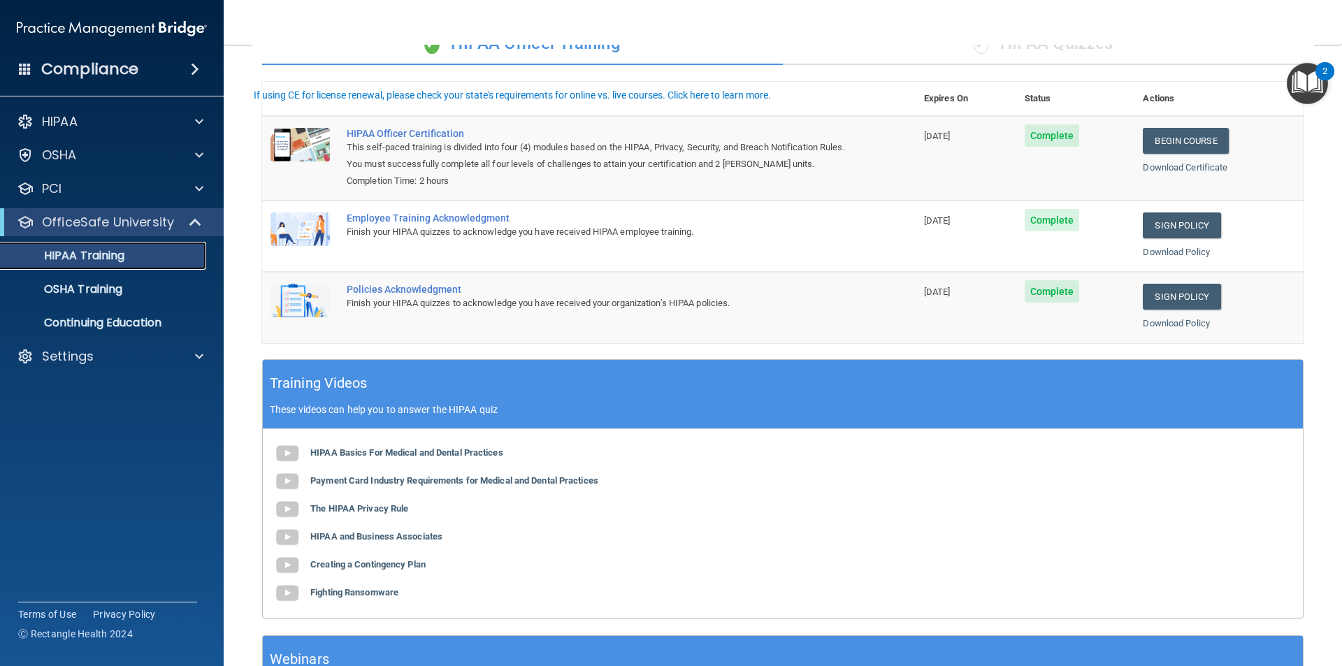
scroll to position [149, 0]
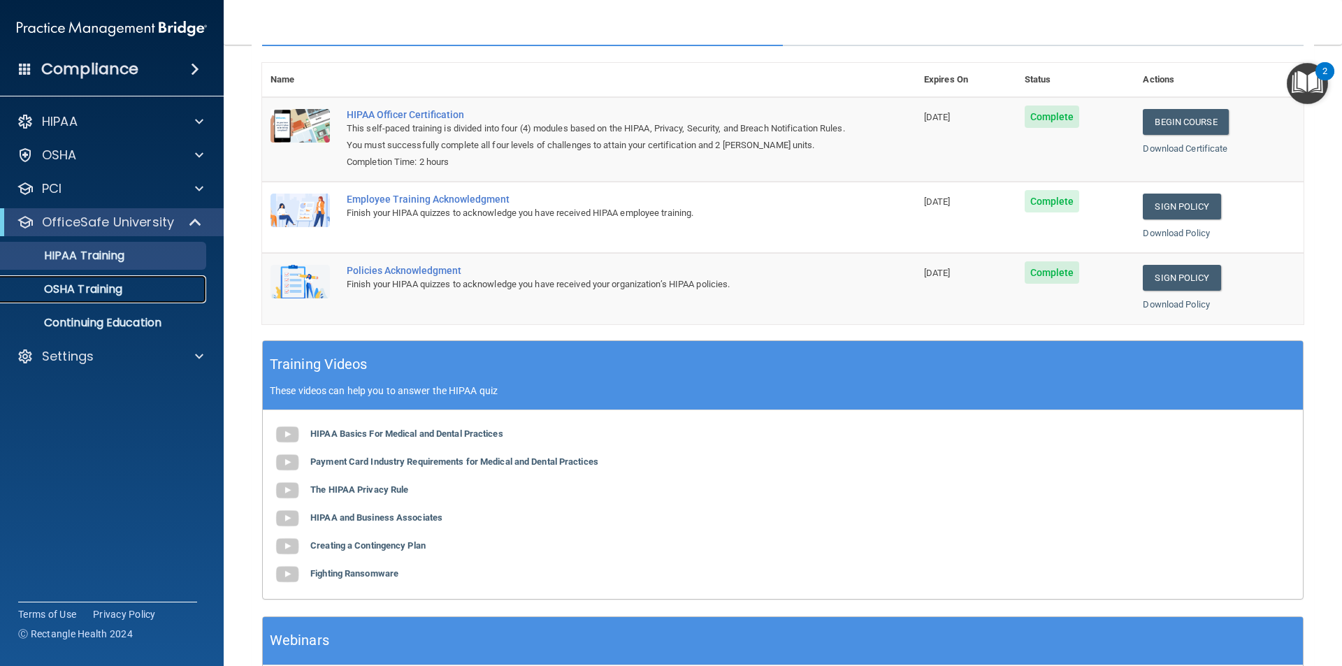
click at [108, 286] on p "OSHA Training" at bounding box center [65, 289] width 113 height 14
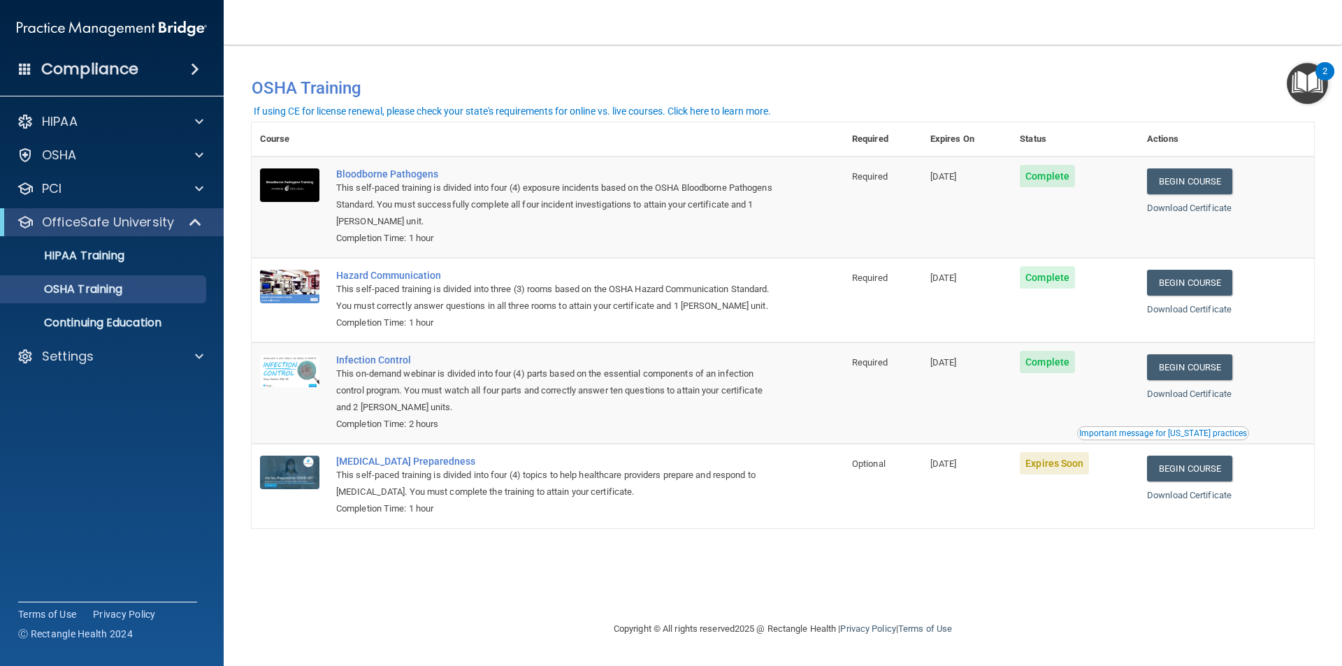
click at [1302, 80] on img "Open Resource Center, 2 new notifications" at bounding box center [1307, 83] width 41 height 41
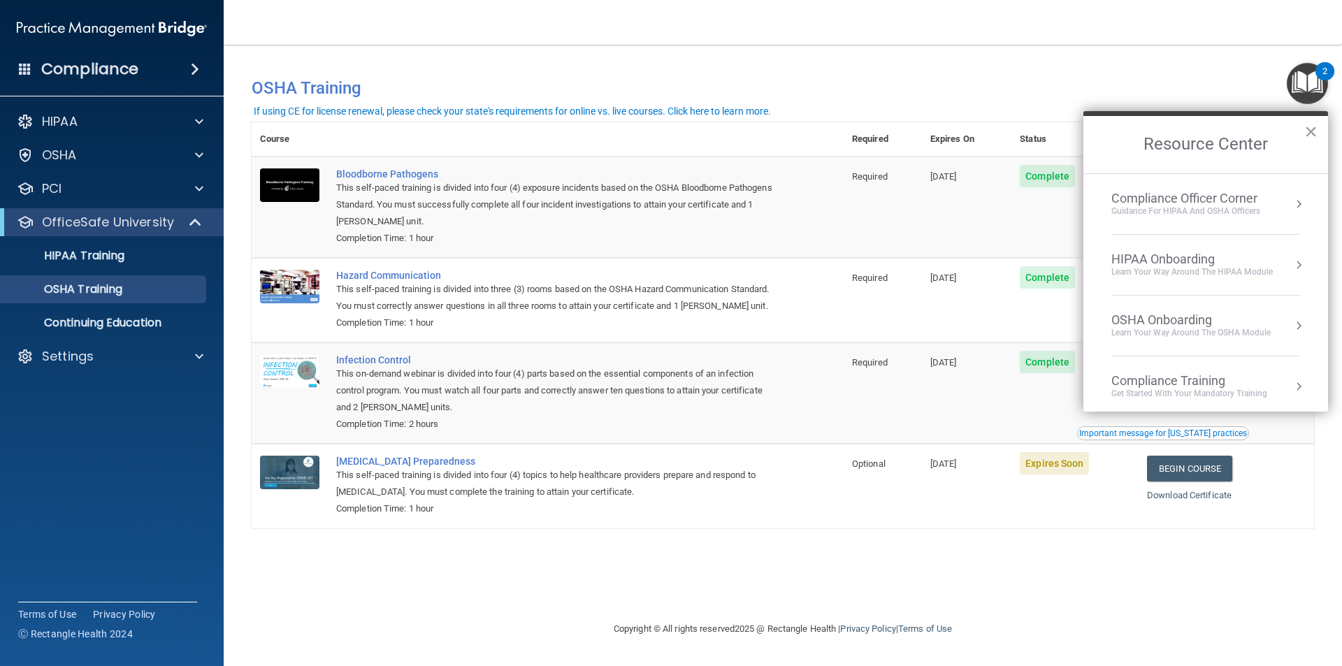
click at [1313, 132] on button "×" at bounding box center [1310, 131] width 13 height 22
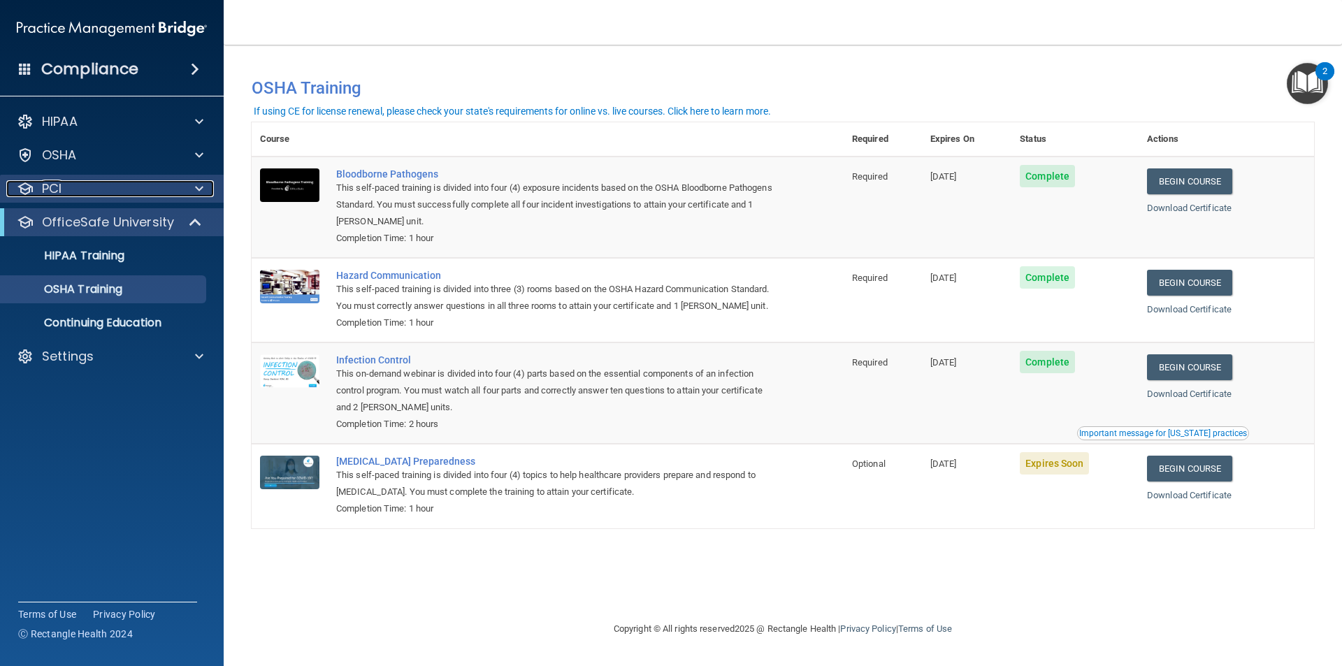
click at [205, 190] on div at bounding box center [197, 188] width 35 height 17
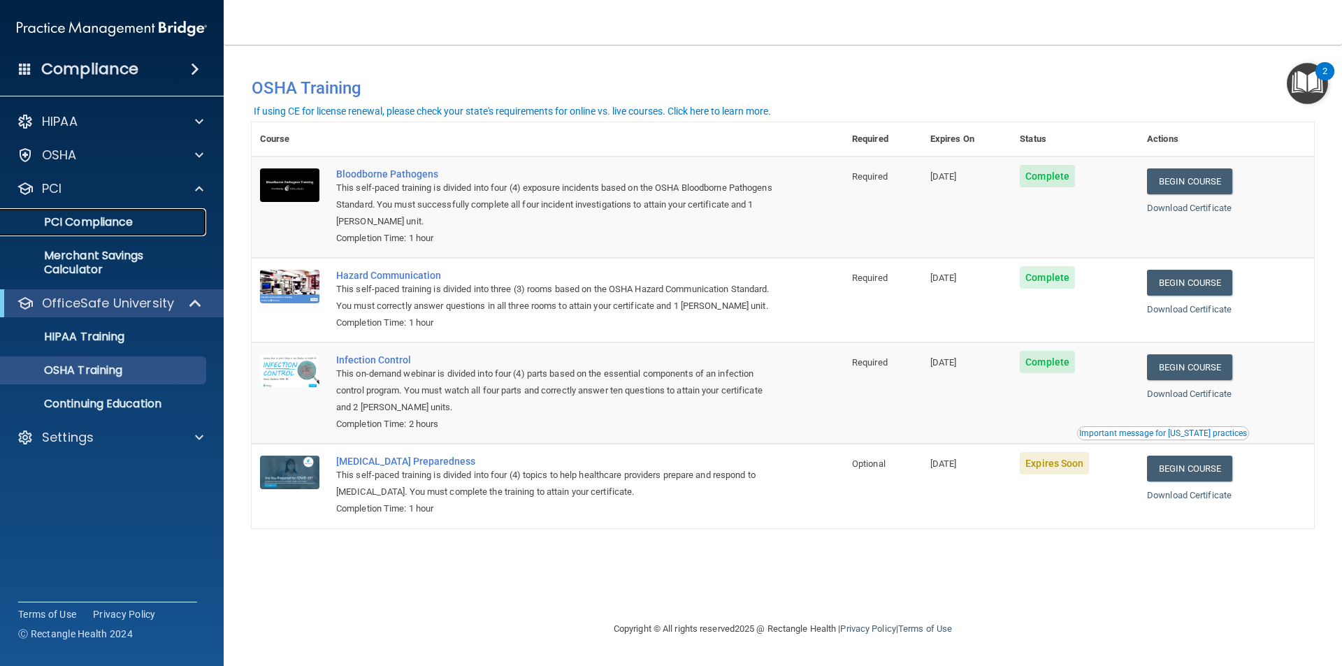
click at [126, 221] on p "PCI Compliance" at bounding box center [104, 222] width 191 height 14
click at [201, 121] on span at bounding box center [199, 121] width 8 height 17
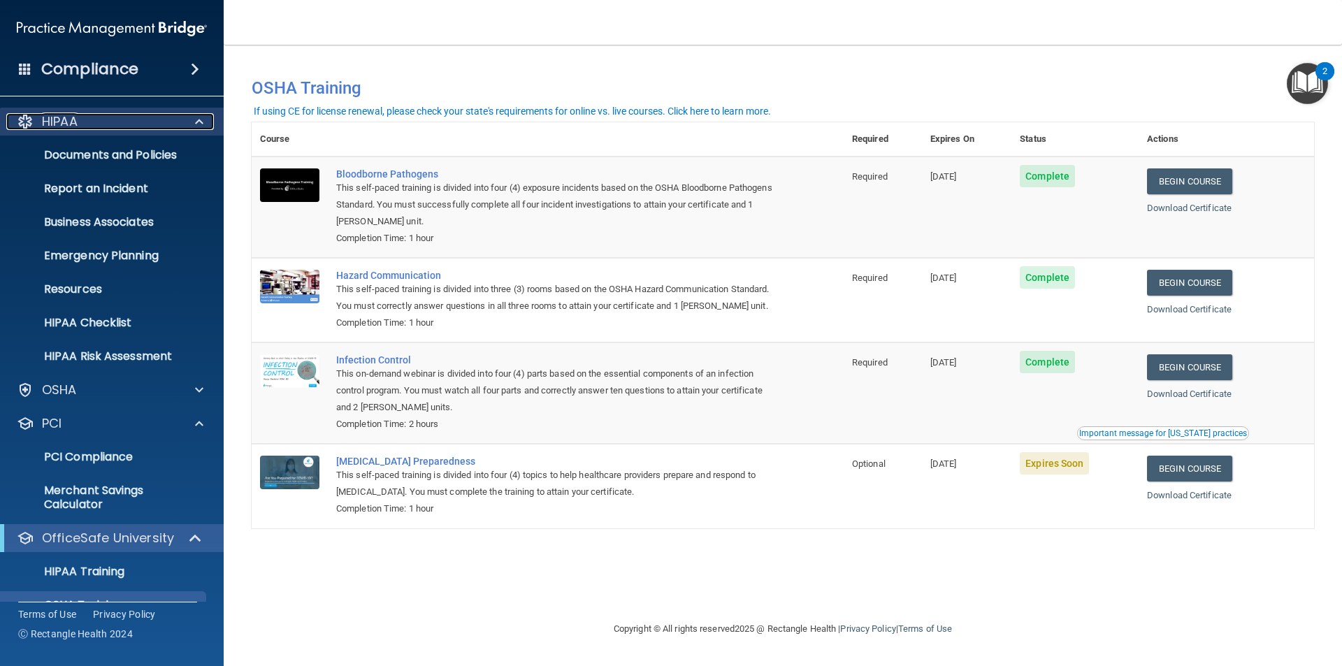
click at [64, 126] on p "HIPAA" at bounding box center [60, 121] width 36 height 17
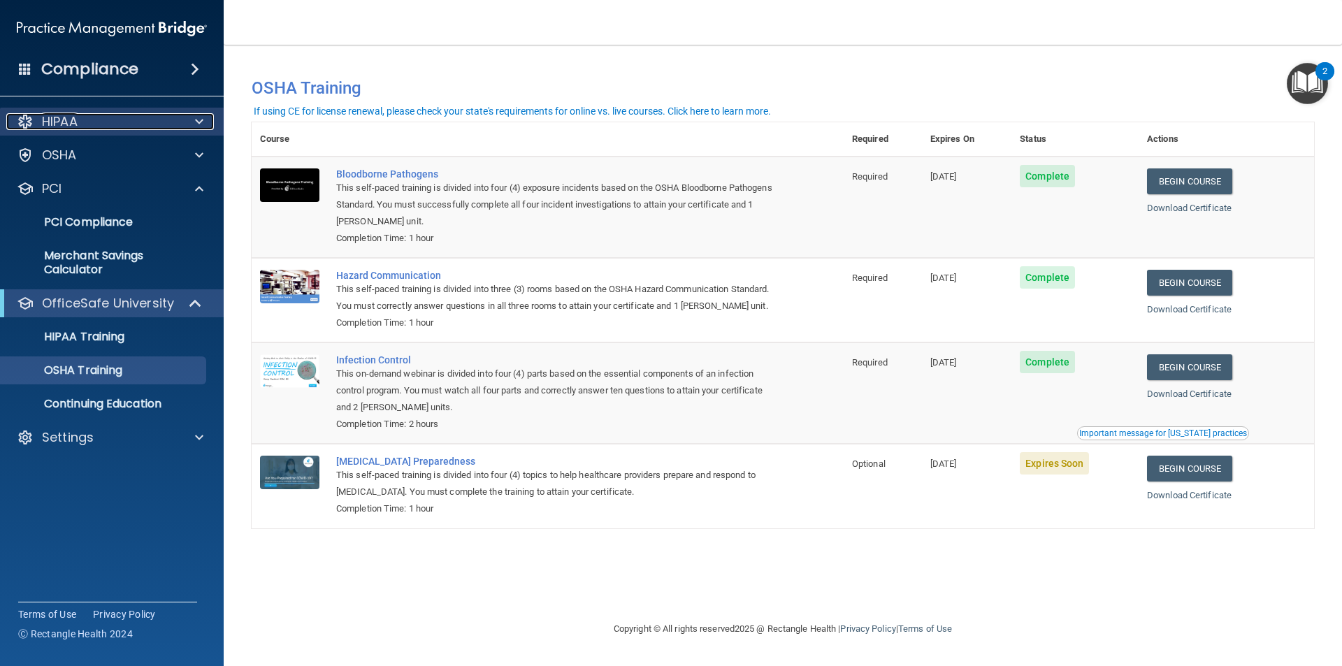
click at [59, 127] on p "HIPAA" at bounding box center [60, 121] width 36 height 17
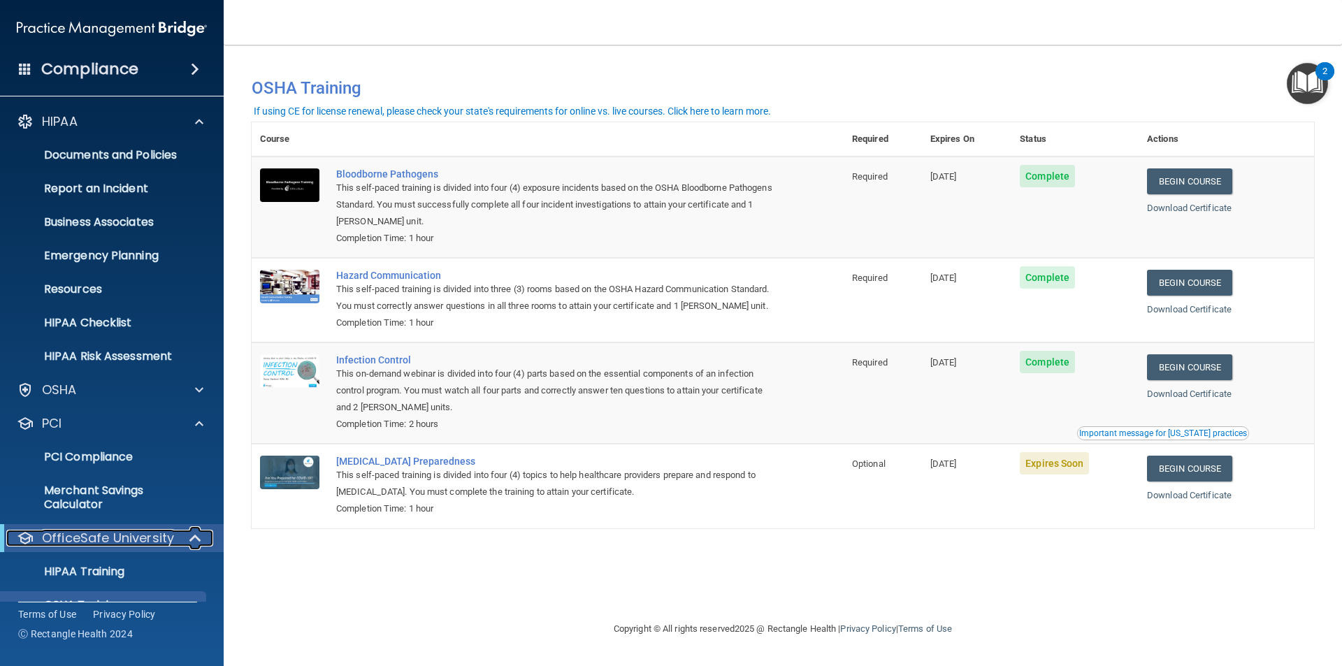
click at [117, 545] on p "OfficeSafe University" at bounding box center [108, 538] width 132 height 17
click at [201, 541] on span at bounding box center [198, 538] width 8 height 17
click at [199, 538] on span at bounding box center [197, 538] width 12 height 17
click at [86, 531] on p "OfficeSafe University" at bounding box center [108, 538] width 132 height 17
click at [85, 531] on p "OfficeSafe University" at bounding box center [108, 538] width 132 height 17
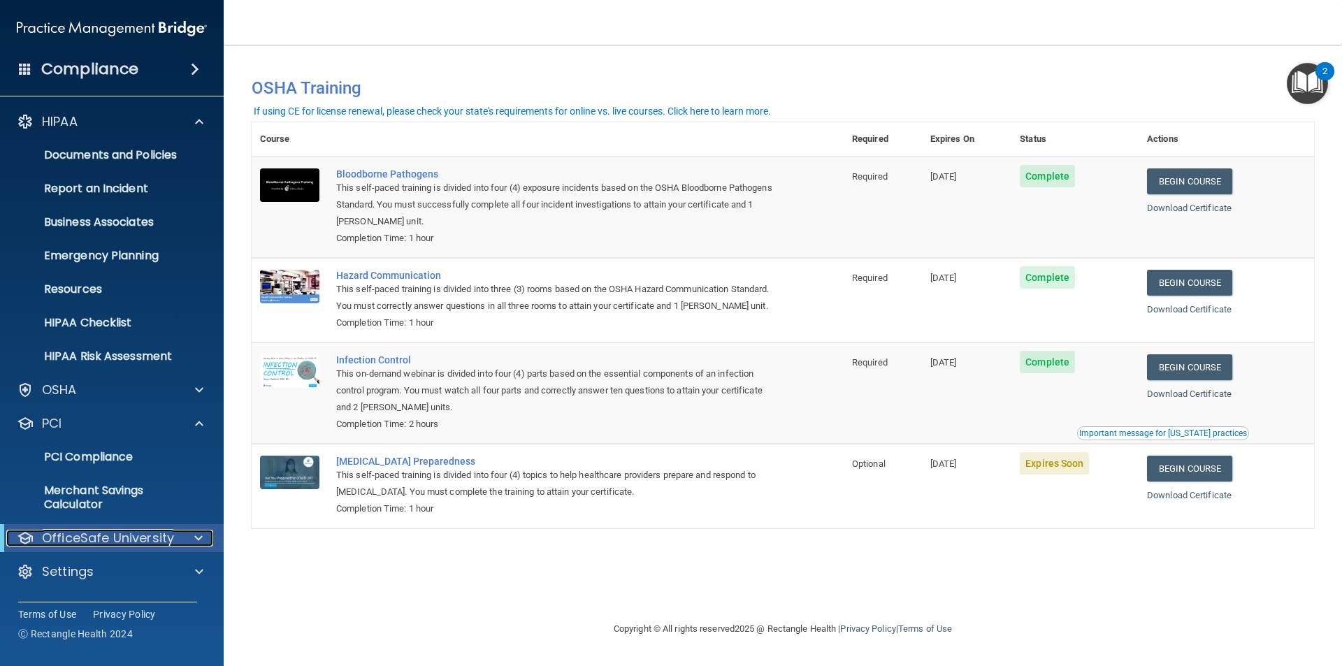
drag, startPoint x: 38, startPoint y: 538, endPoint x: 37, endPoint y: 531, distance: 7.1
click at [38, 538] on div "OfficeSafe University" at bounding box center [92, 538] width 173 height 17
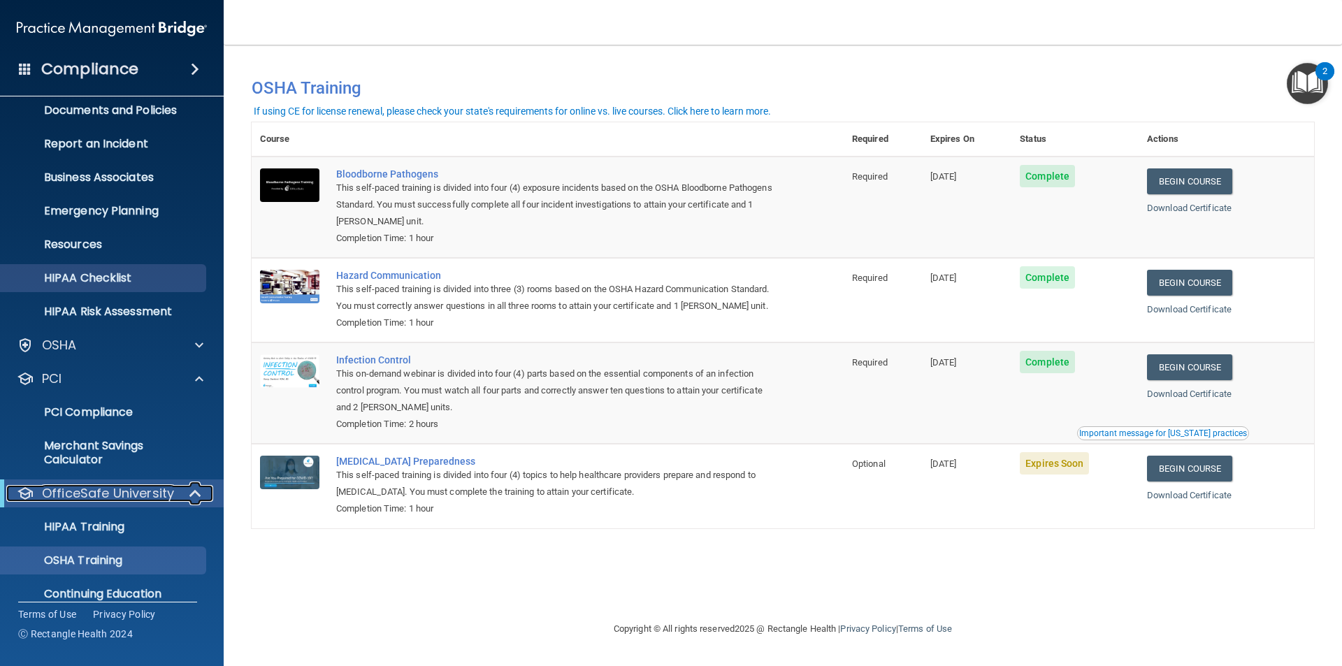
scroll to position [96, 0]
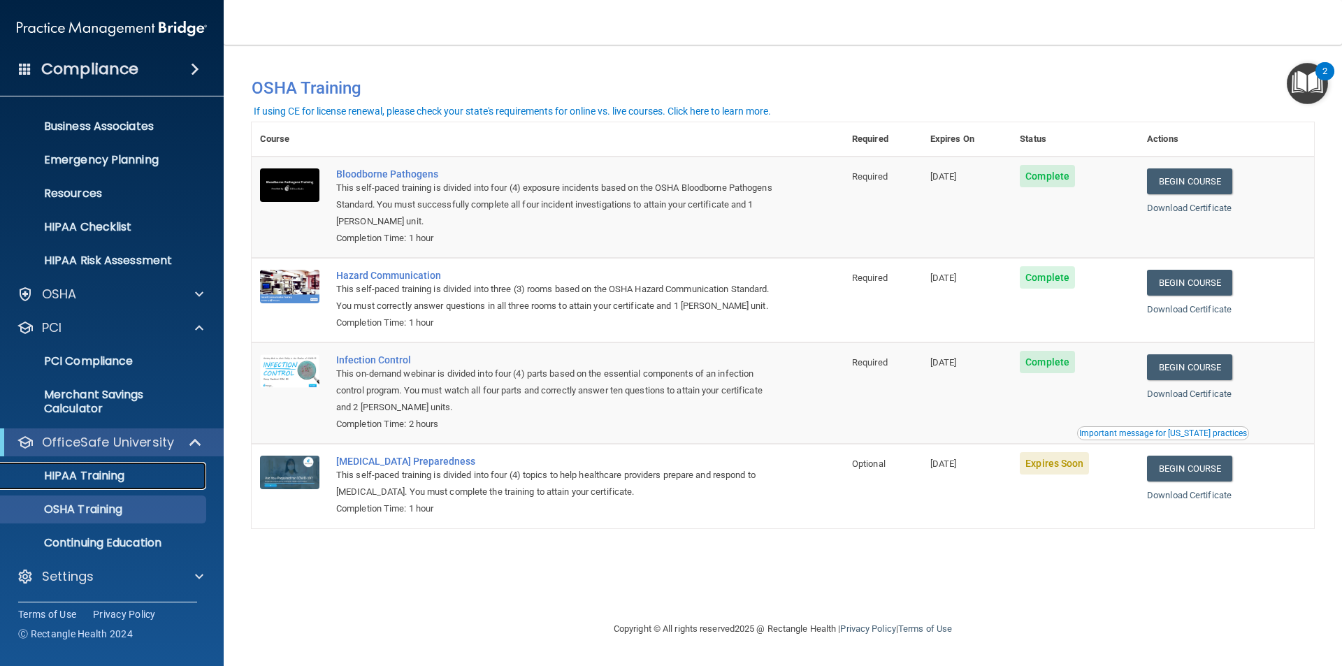
click at [106, 482] on p "HIPAA Training" at bounding box center [66, 476] width 115 height 14
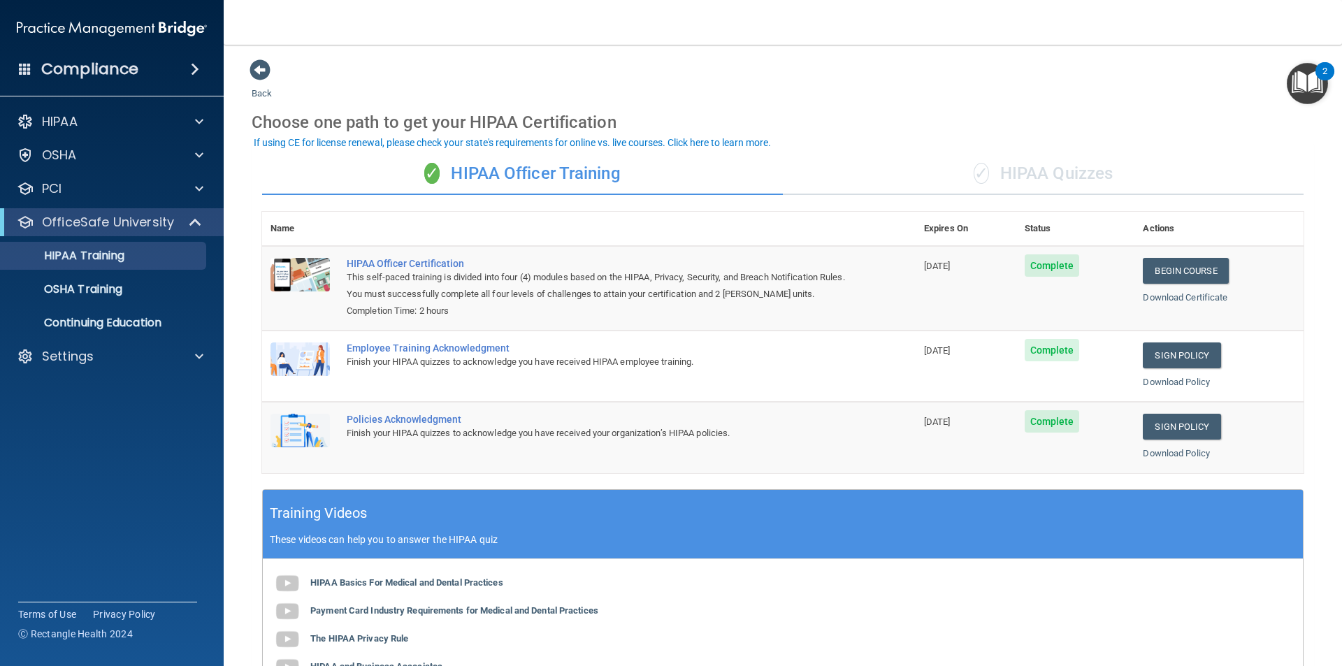
click at [999, 168] on div "✓ HIPAA Quizzes" at bounding box center [1043, 174] width 521 height 42
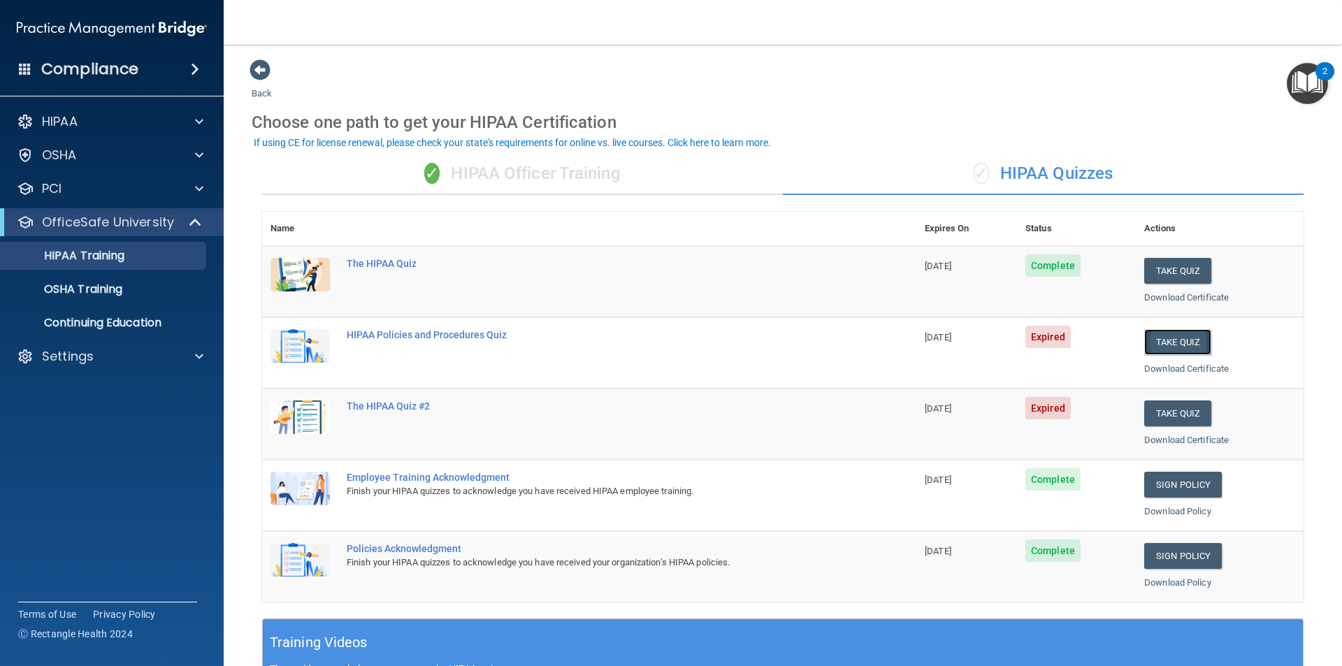
click at [1160, 344] on button "Take Quiz" at bounding box center [1177, 342] width 67 height 26
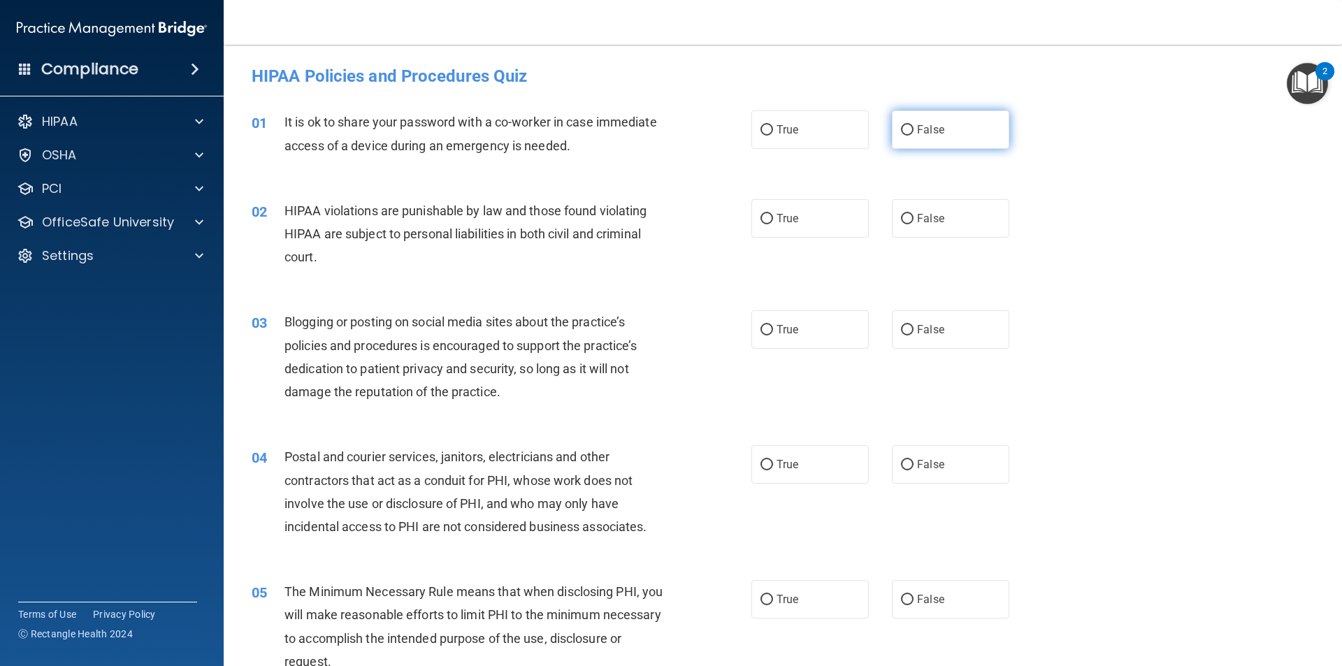
click at [901, 132] on input "False" at bounding box center [907, 130] width 13 height 10
radio input "true"
click at [761, 221] on input "True" at bounding box center [767, 219] width 13 height 10
radio input "true"
click at [765, 331] on input "True" at bounding box center [767, 330] width 13 height 10
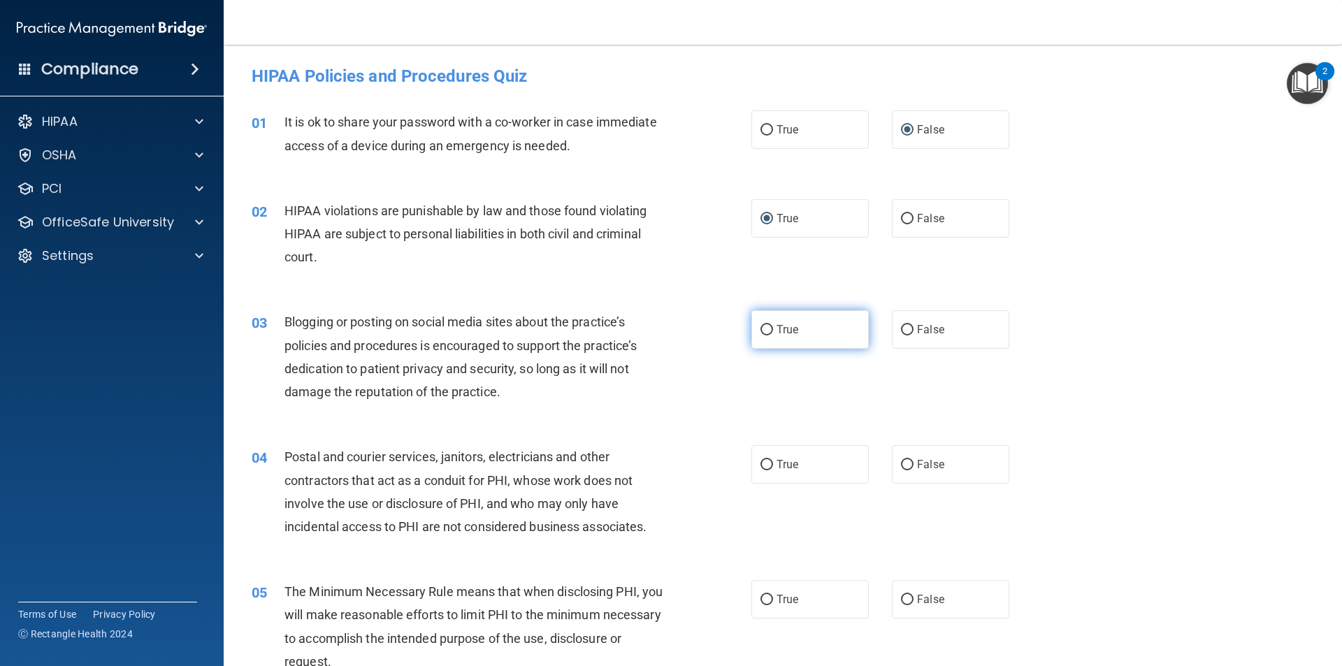
radio input "true"
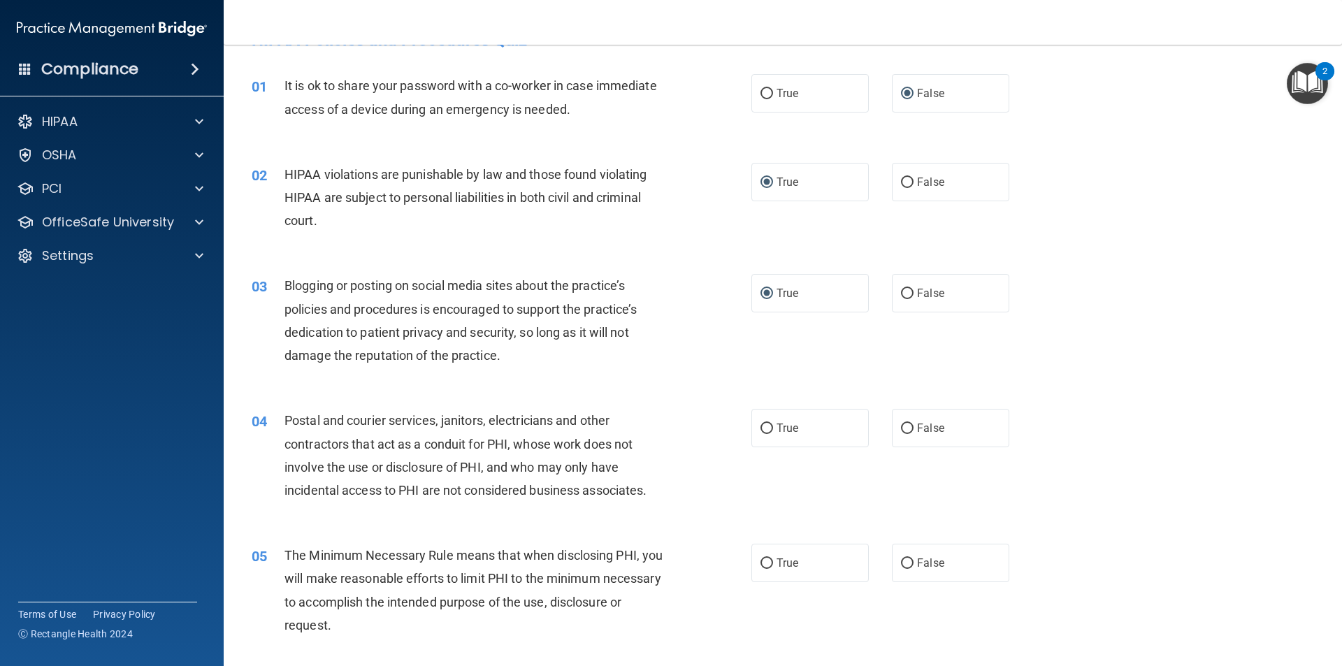
scroll to position [70, 0]
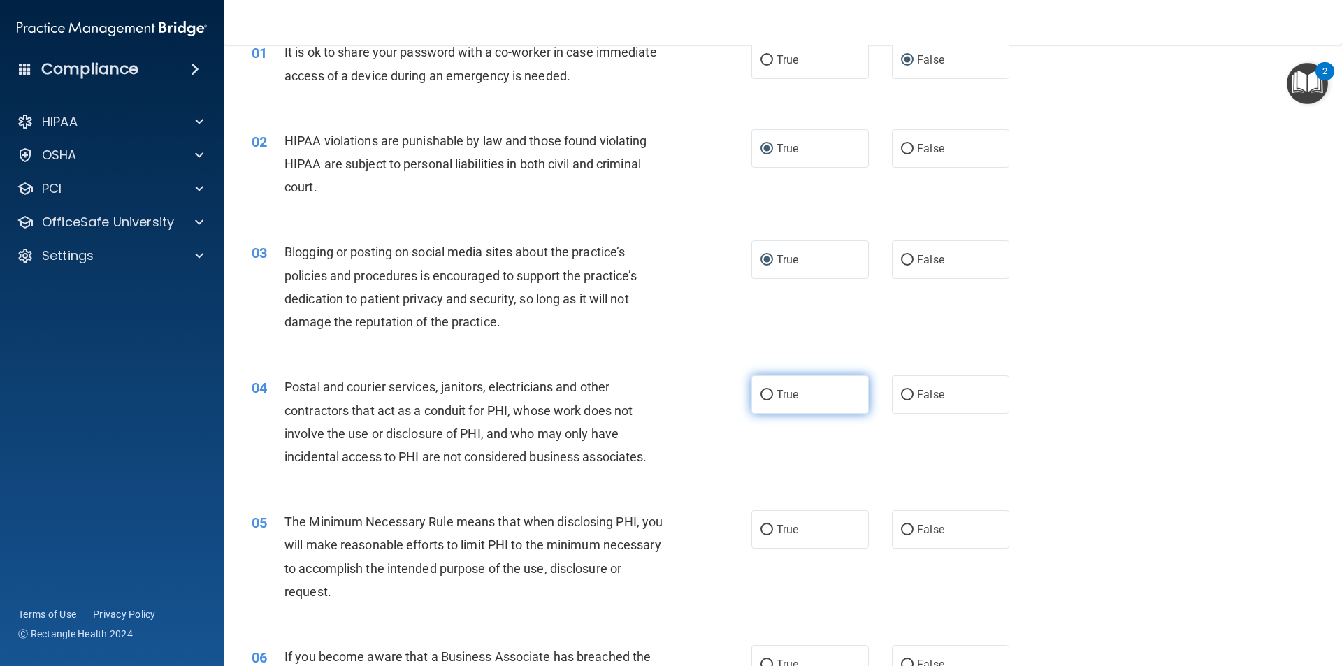
click at [761, 394] on input "True" at bounding box center [767, 395] width 13 height 10
radio input "true"
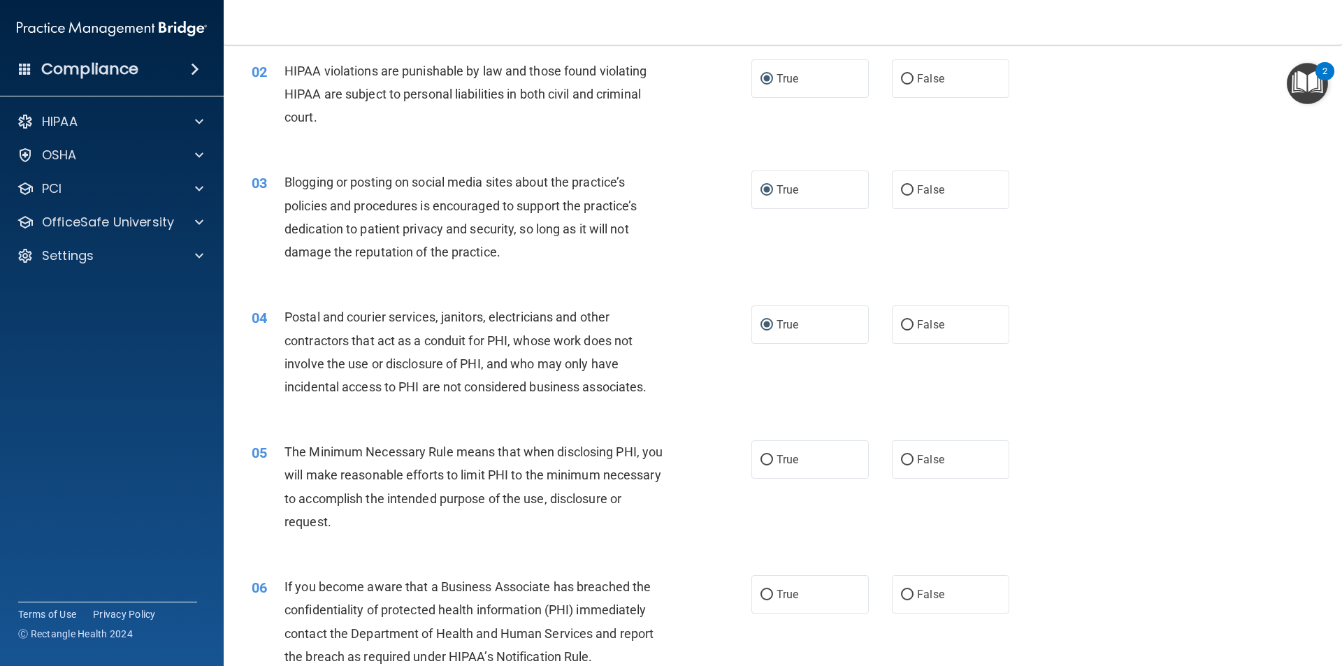
scroll to position [210, 0]
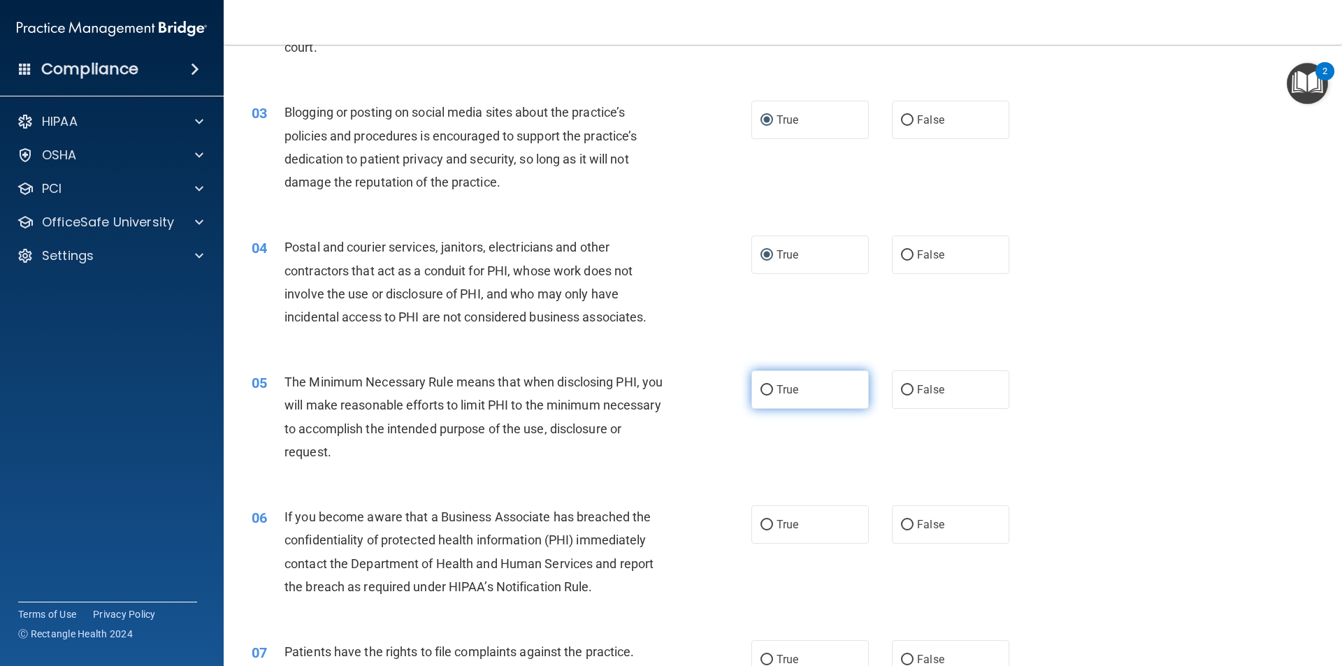
click at [763, 389] on input "True" at bounding box center [767, 390] width 13 height 10
radio input "true"
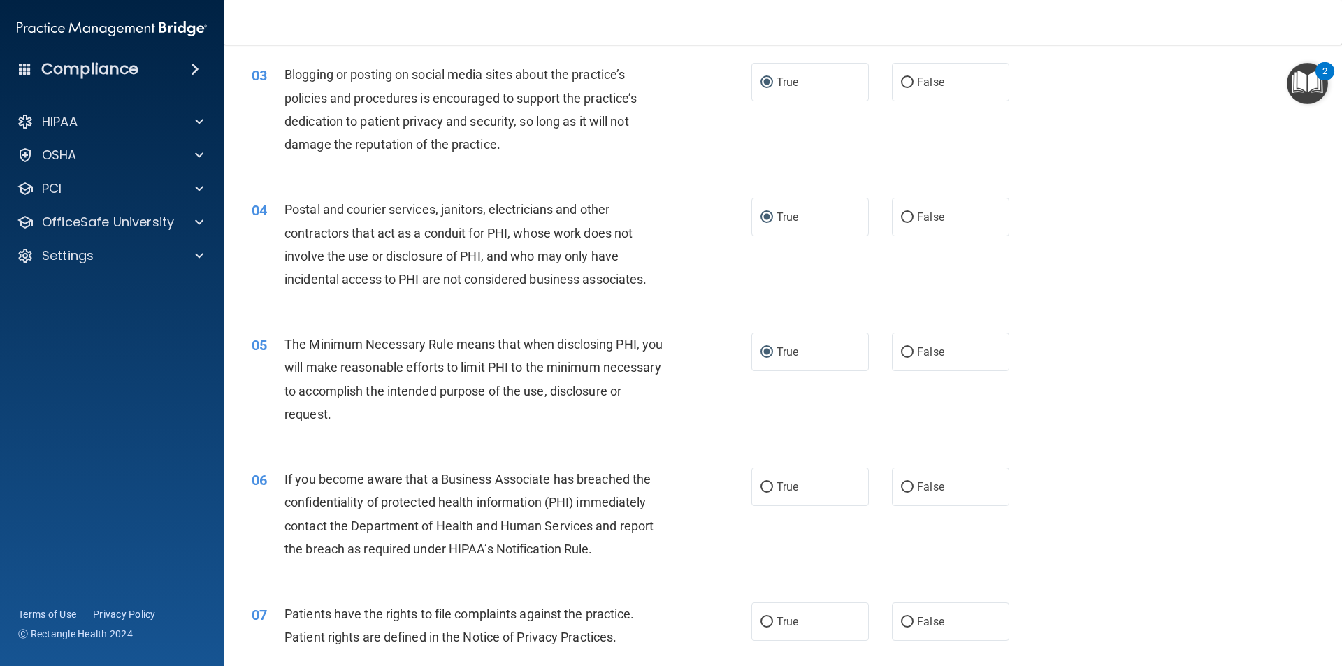
scroll to position [280, 0]
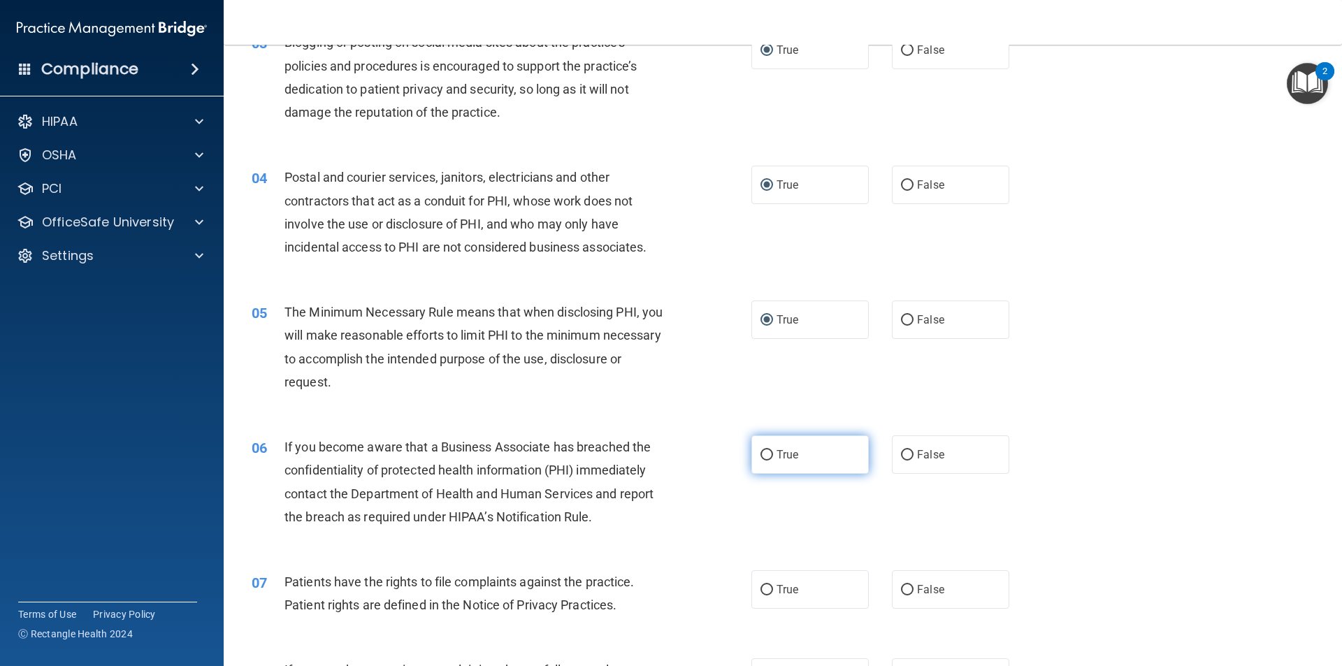
click at [768, 459] on label "True" at bounding box center [809, 455] width 117 height 38
click at [768, 459] on input "True" at bounding box center [767, 455] width 13 height 10
radio input "true"
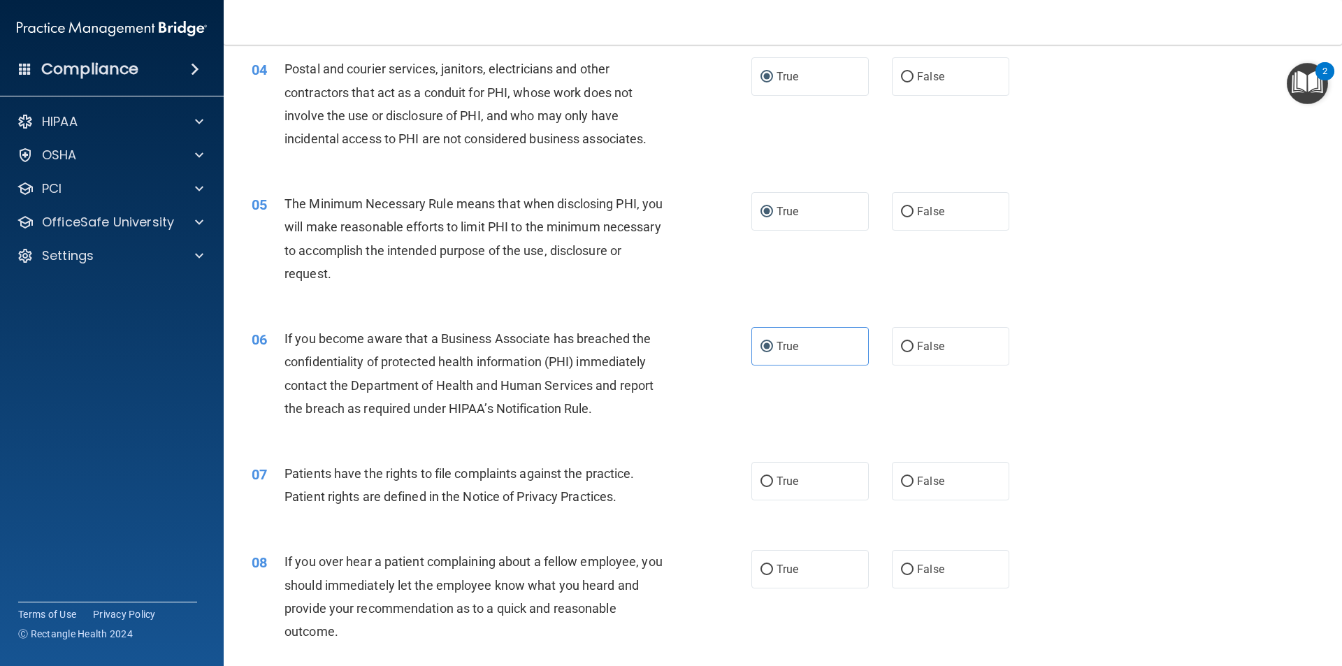
scroll to position [489, 0]
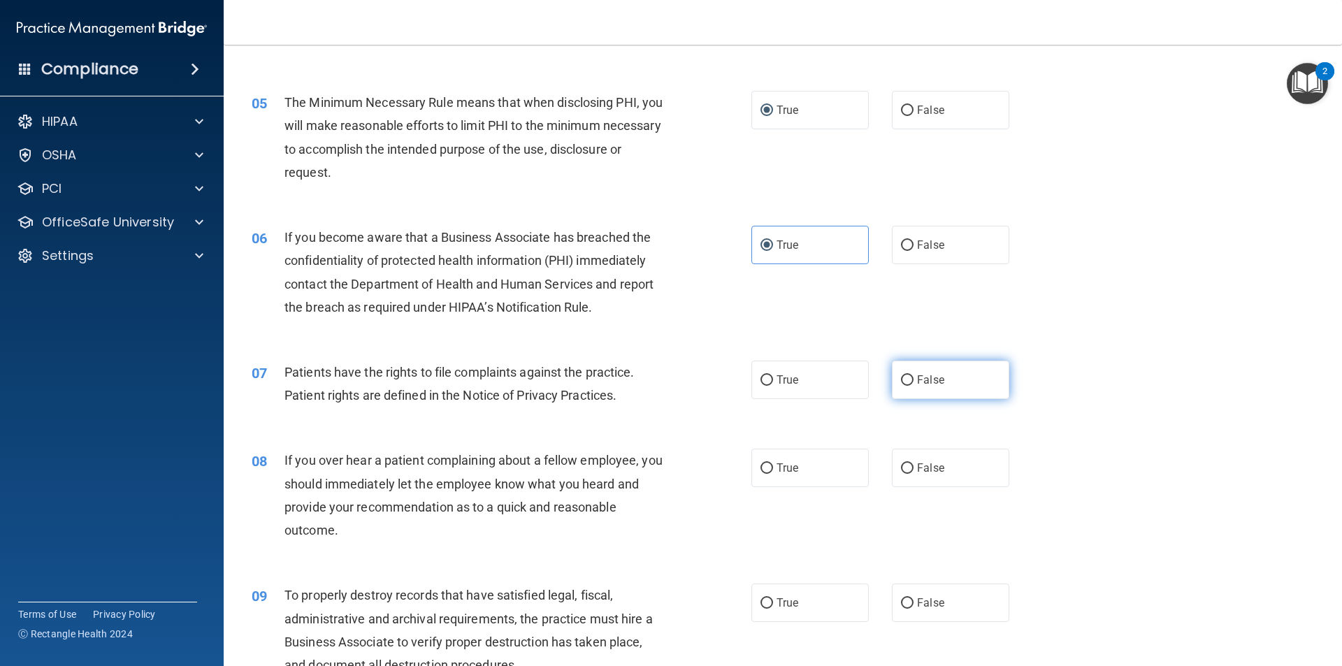
click at [901, 376] on input "False" at bounding box center [907, 380] width 13 height 10
radio input "true"
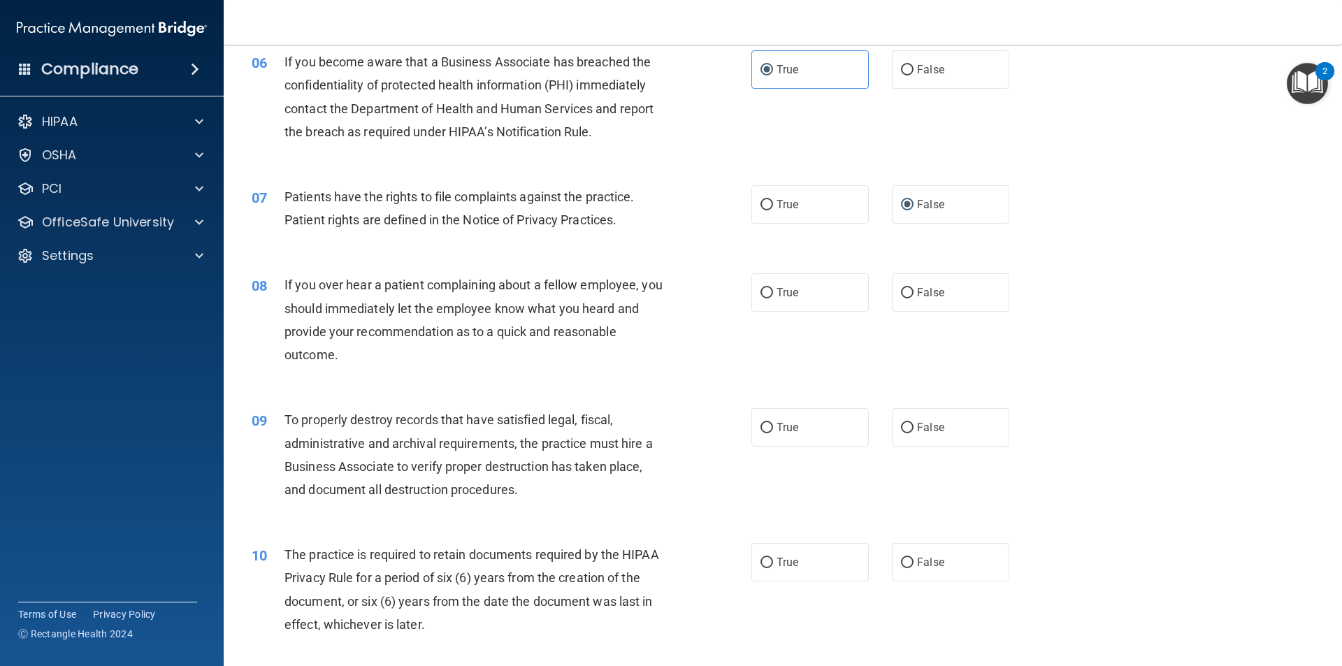
scroll to position [699, 0]
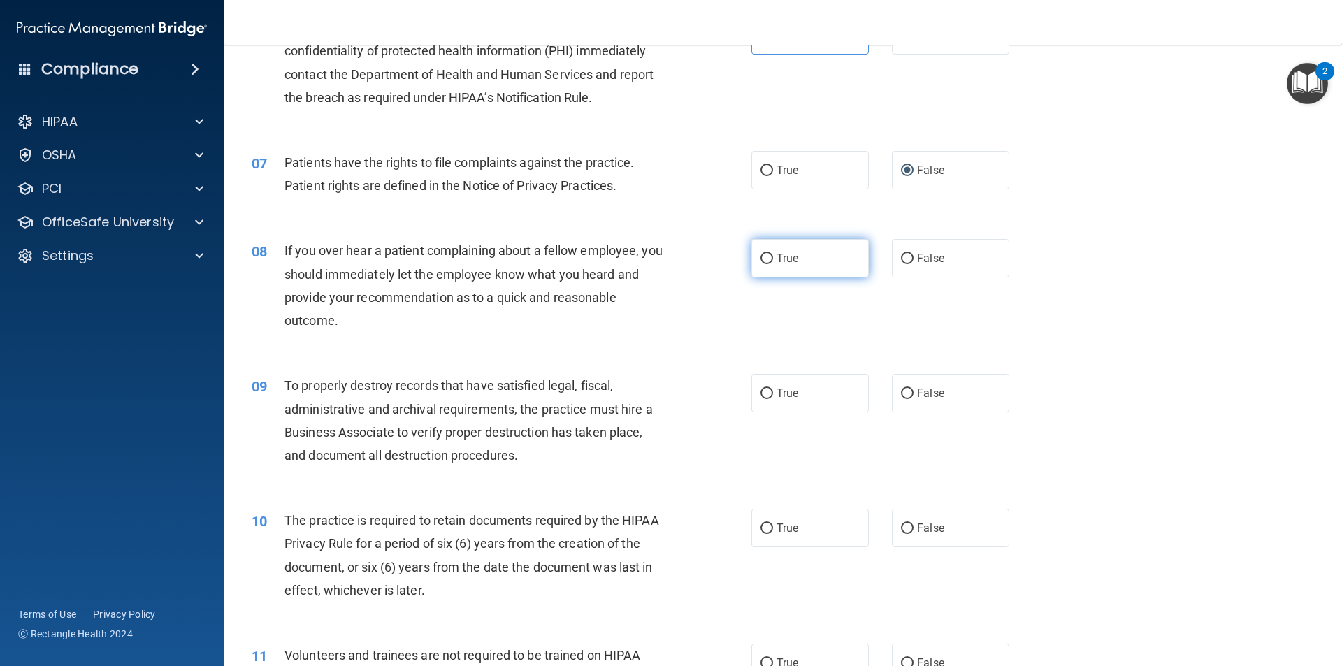
click at [761, 259] on input "True" at bounding box center [767, 259] width 13 height 10
radio input "true"
click at [901, 393] on input "False" at bounding box center [907, 394] width 13 height 10
radio input "true"
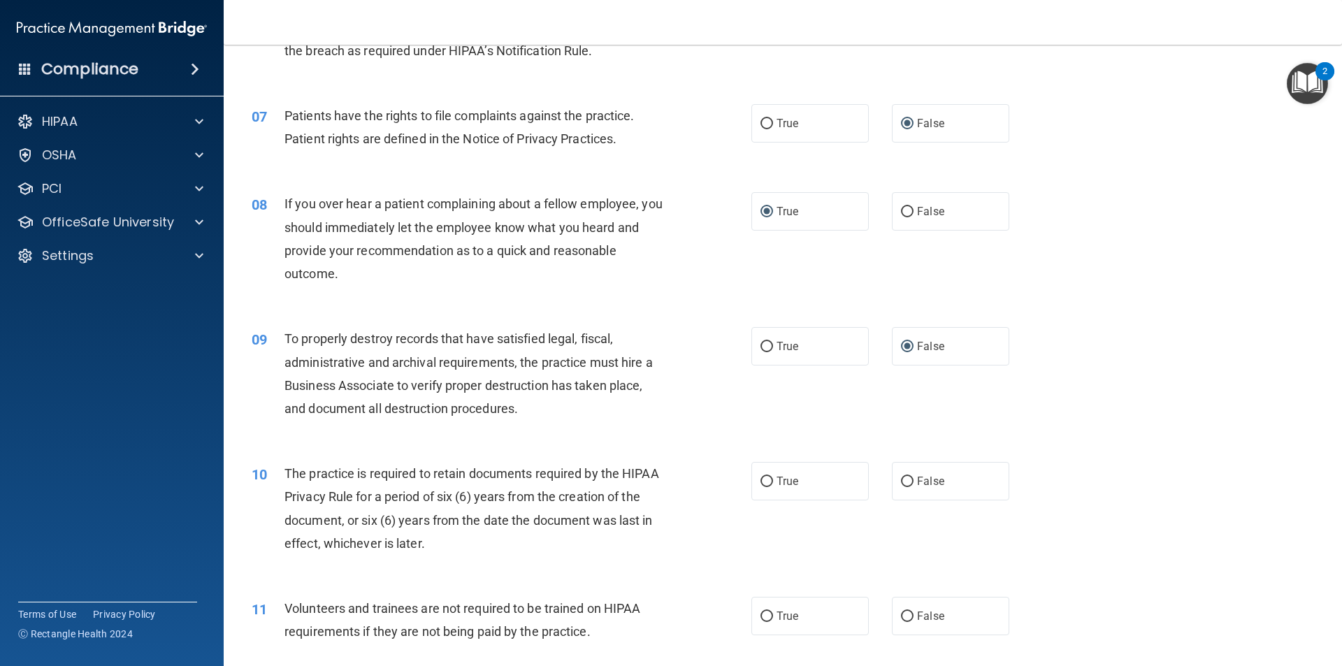
scroll to position [839, 0]
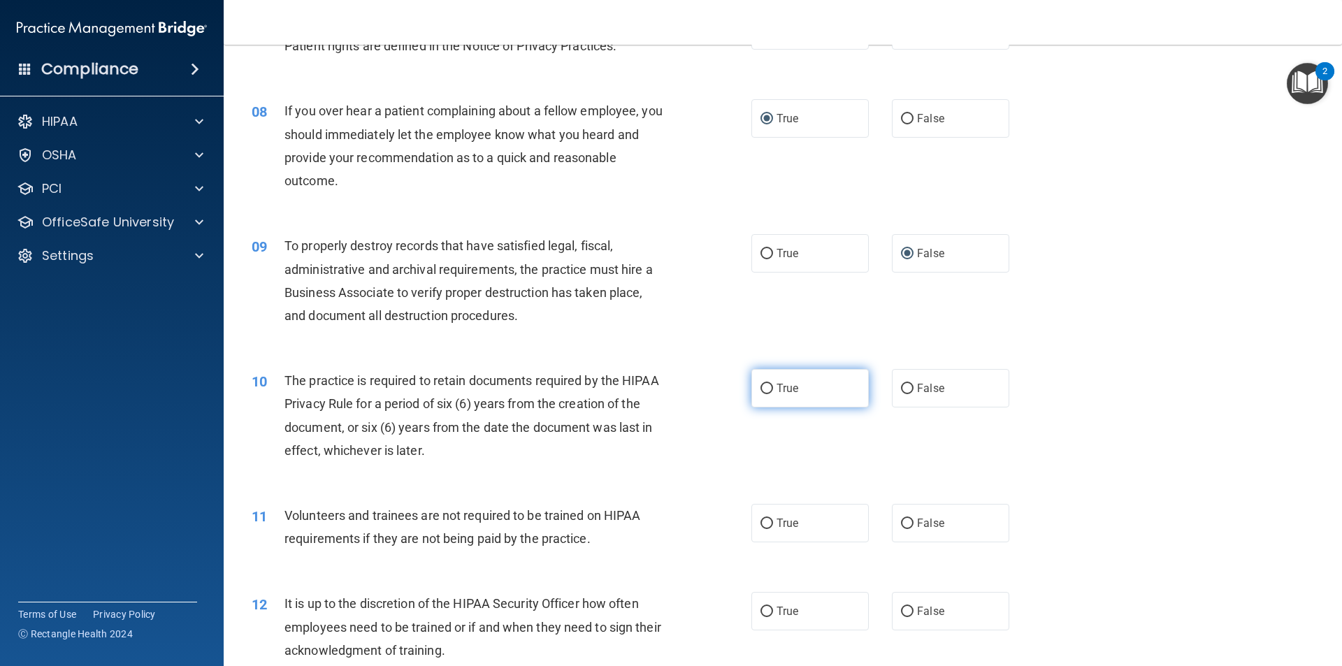
click at [765, 387] on input "True" at bounding box center [767, 389] width 13 height 10
radio input "true"
click at [901, 521] on input "False" at bounding box center [907, 524] width 13 height 10
radio input "true"
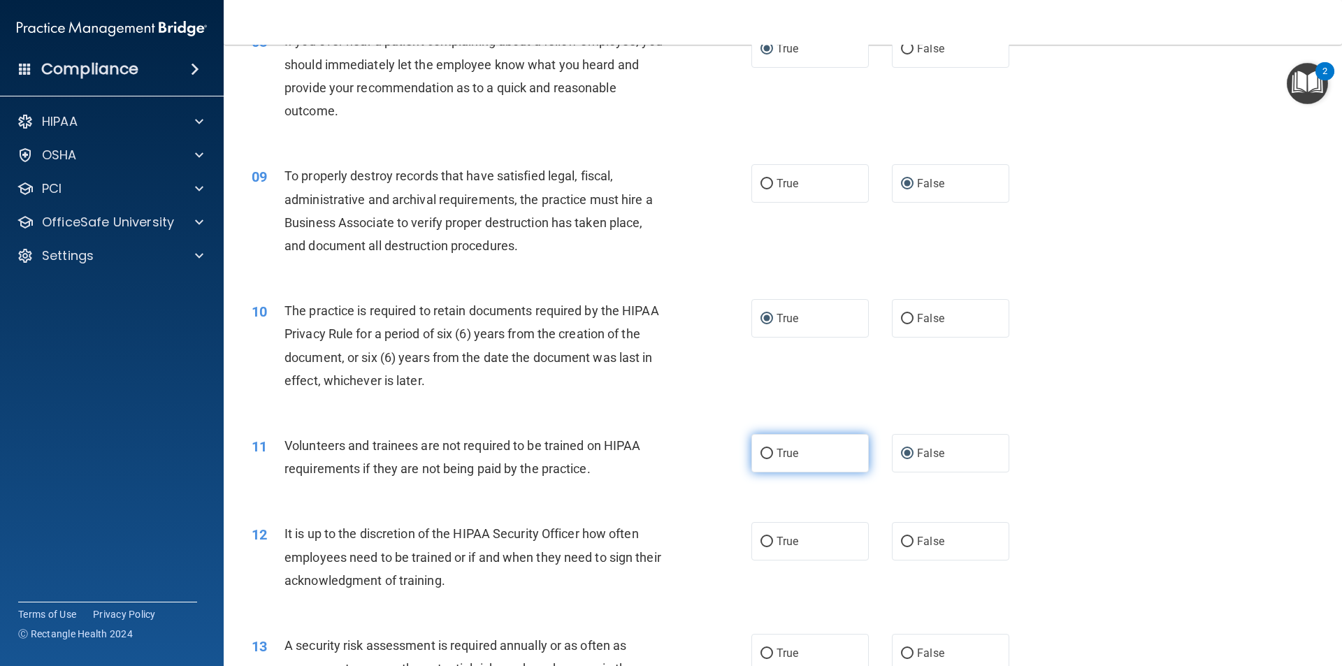
scroll to position [979, 0]
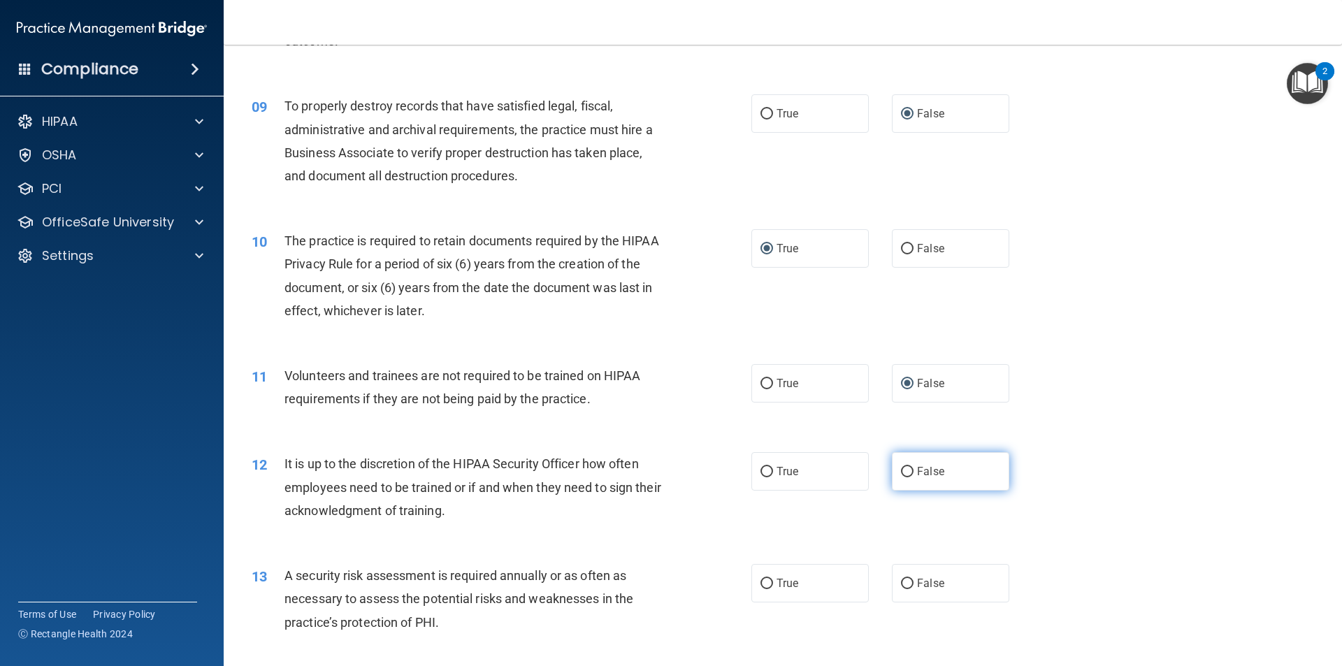
click at [904, 469] on input "False" at bounding box center [907, 472] width 13 height 10
radio input "true"
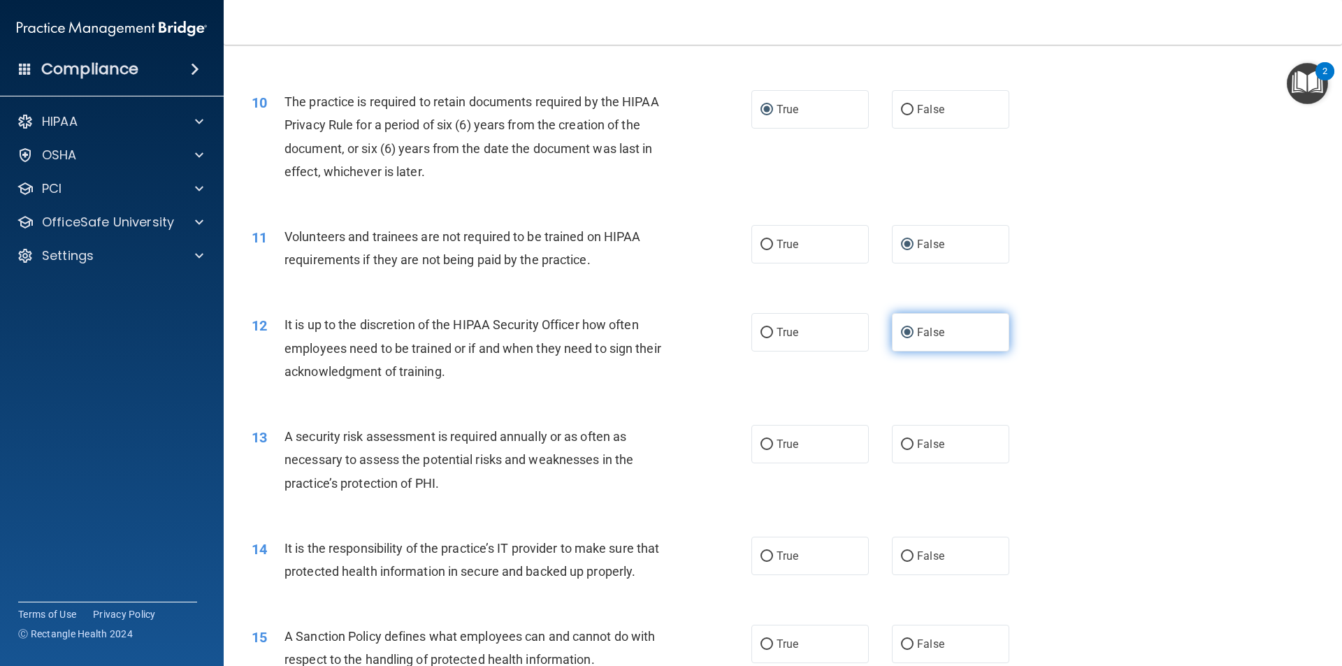
scroll to position [1118, 0]
click at [763, 442] on input "True" at bounding box center [767, 444] width 13 height 10
radio input "true"
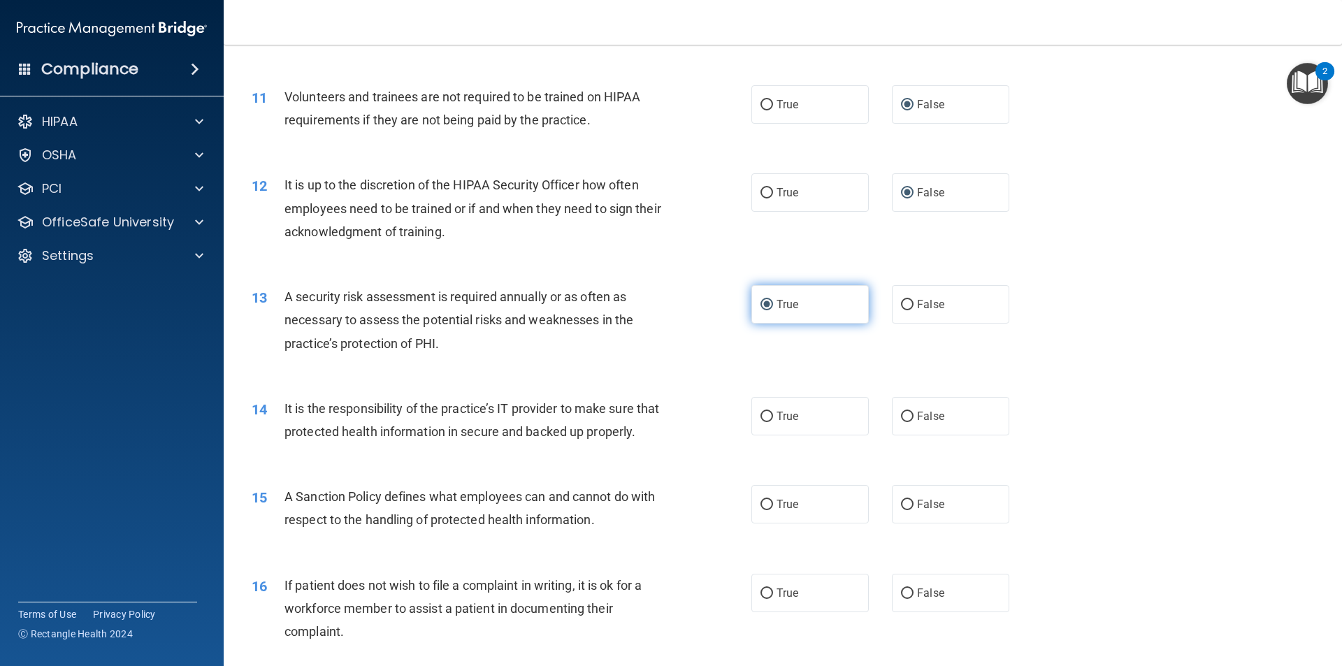
scroll to position [1258, 0]
click at [761, 412] on input "True" at bounding box center [767, 416] width 13 height 10
radio input "true"
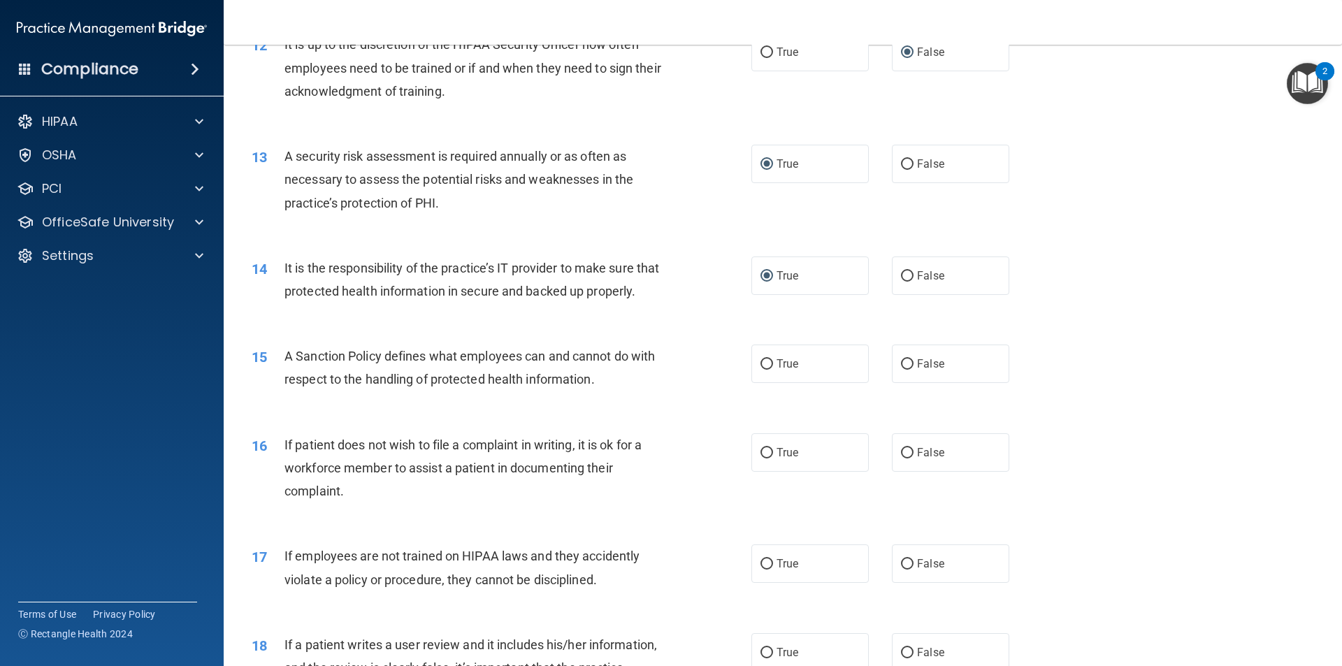
scroll to position [1468, 0]
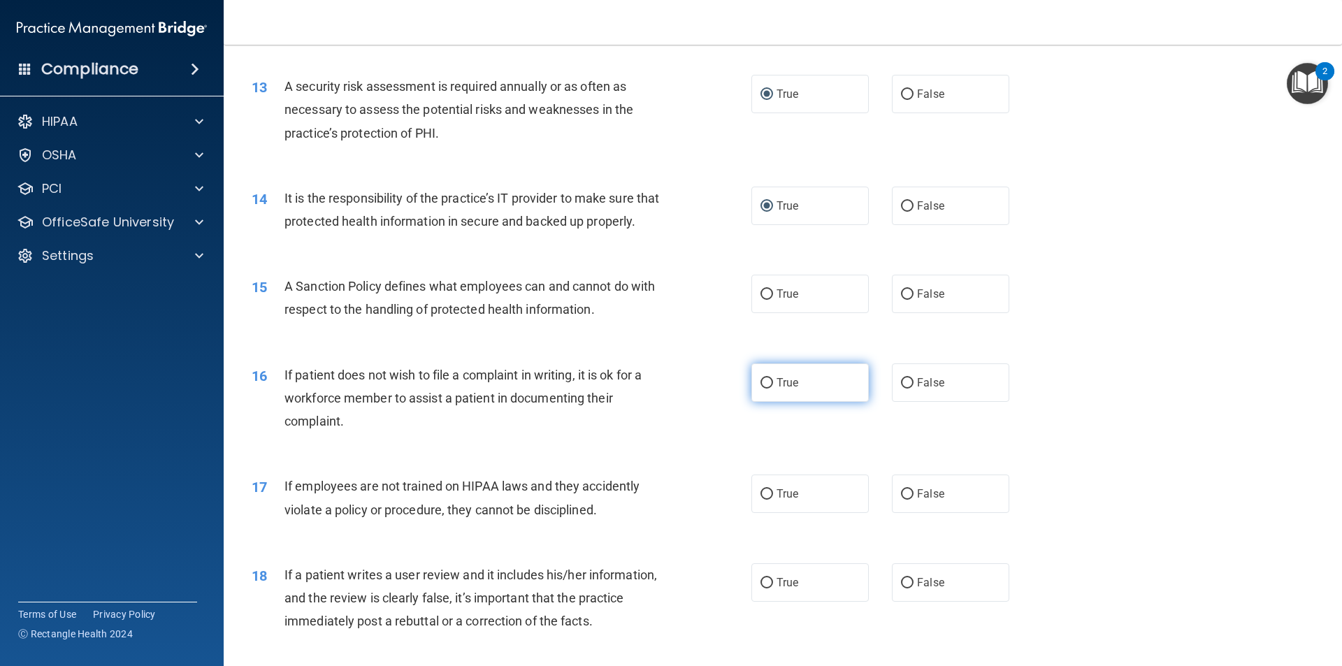
click at [761, 389] on input "True" at bounding box center [767, 383] width 13 height 10
radio input "true"
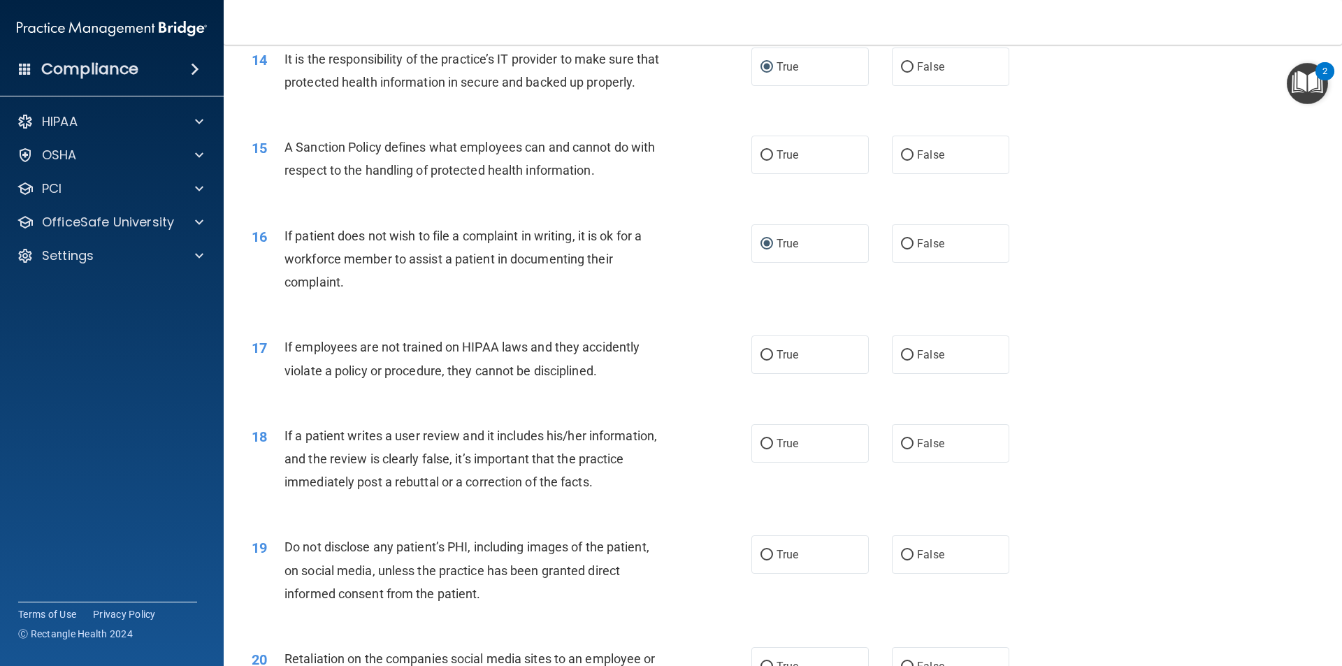
scroll to position [1608, 0]
click at [901, 360] on input "False" at bounding box center [907, 355] width 13 height 10
radio input "true"
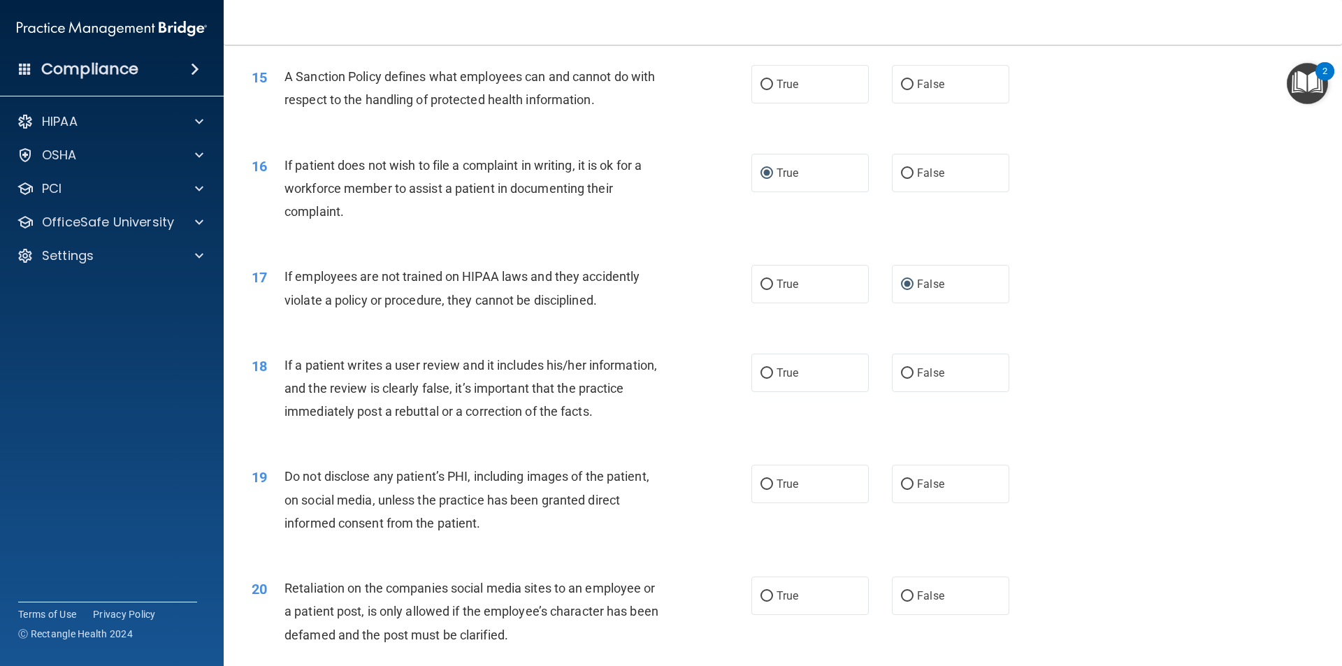
scroll to position [1748, 0]
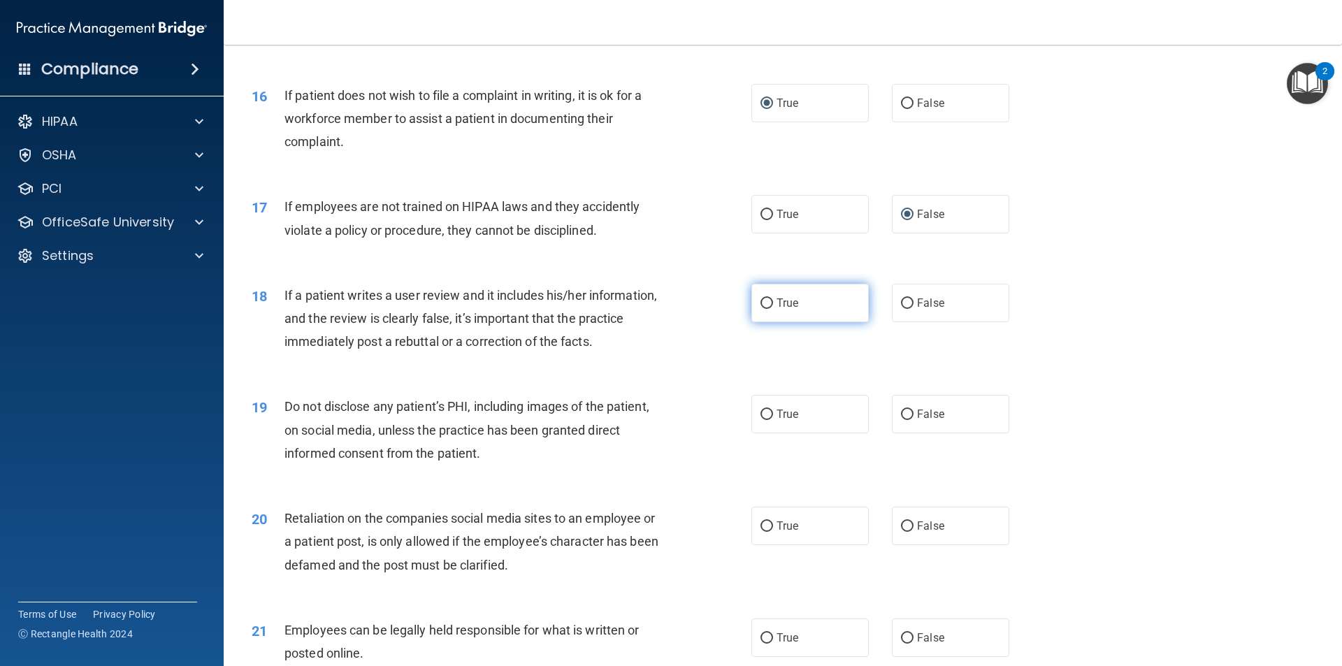
click at [765, 309] on input "True" at bounding box center [767, 303] width 13 height 10
radio input "true"
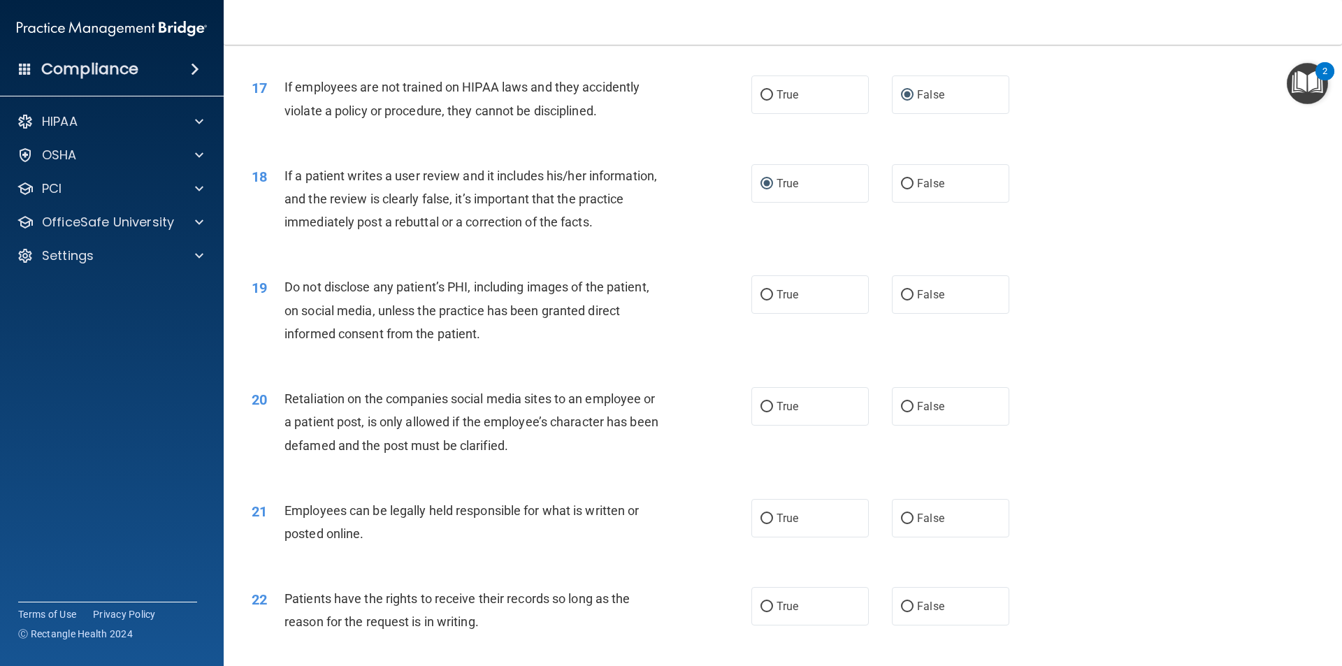
scroll to position [1887, 0]
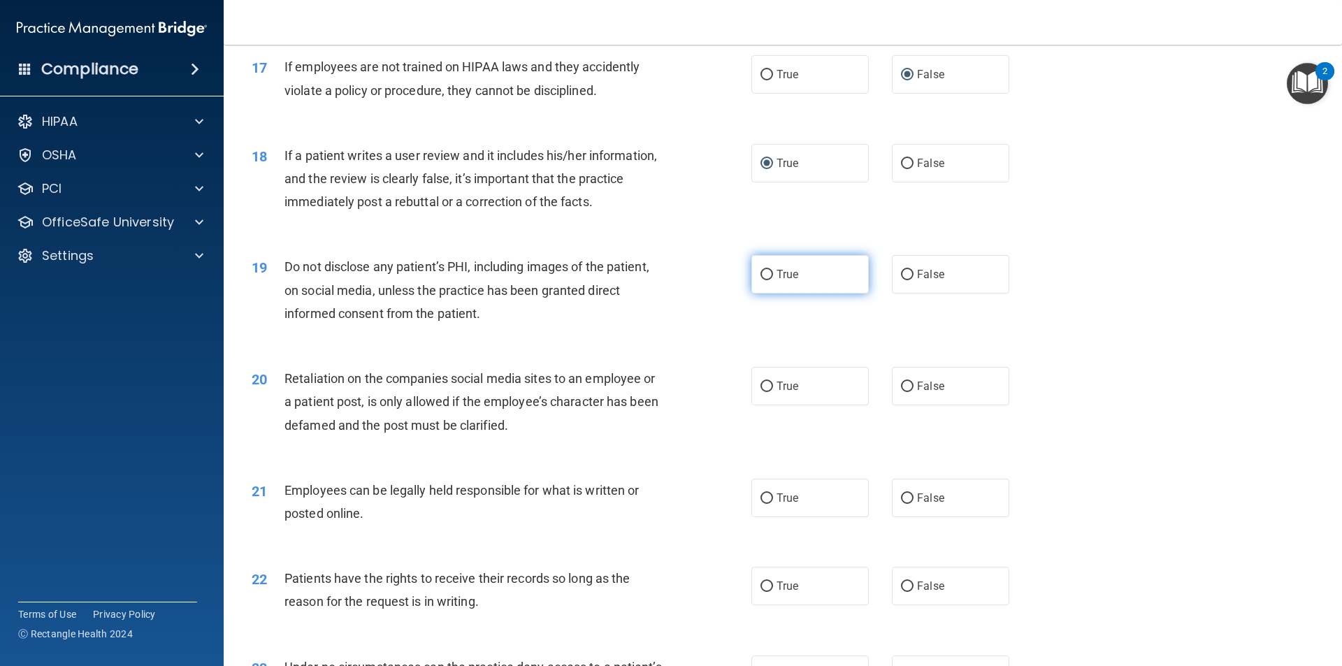
click at [762, 280] on input "True" at bounding box center [767, 275] width 13 height 10
radio input "true"
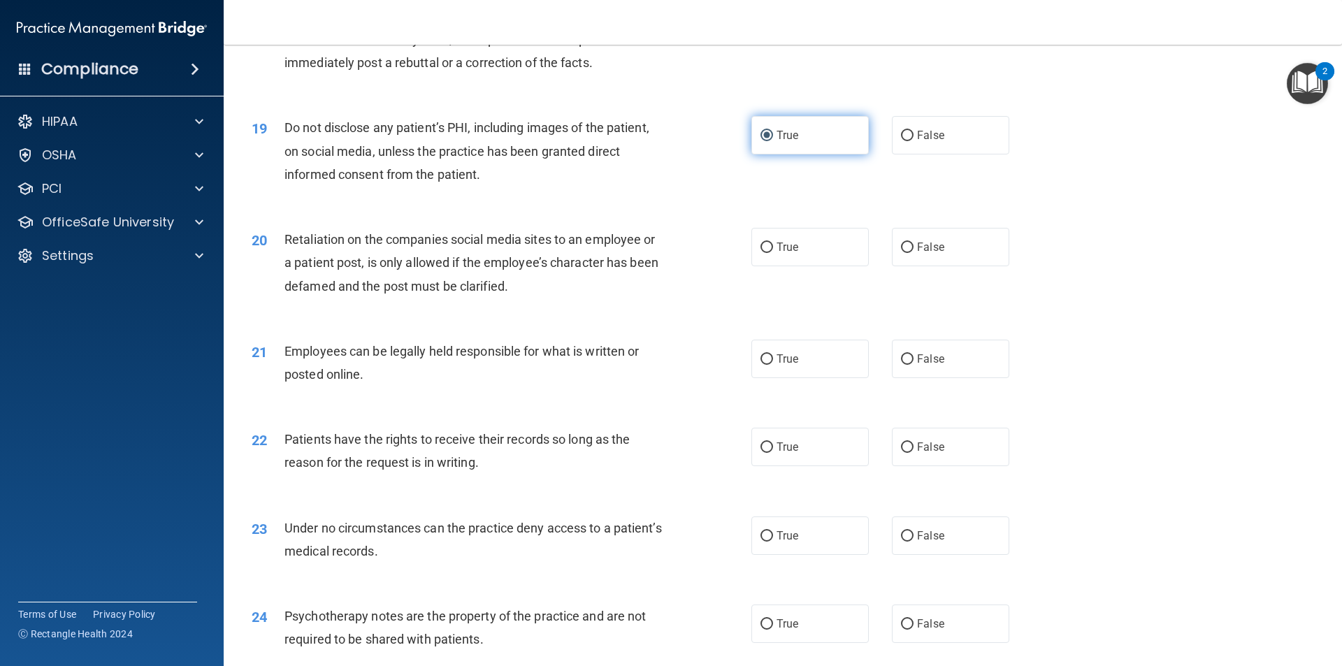
scroll to position [2027, 0]
click at [763, 252] on input "True" at bounding box center [767, 247] width 13 height 10
radio input "true"
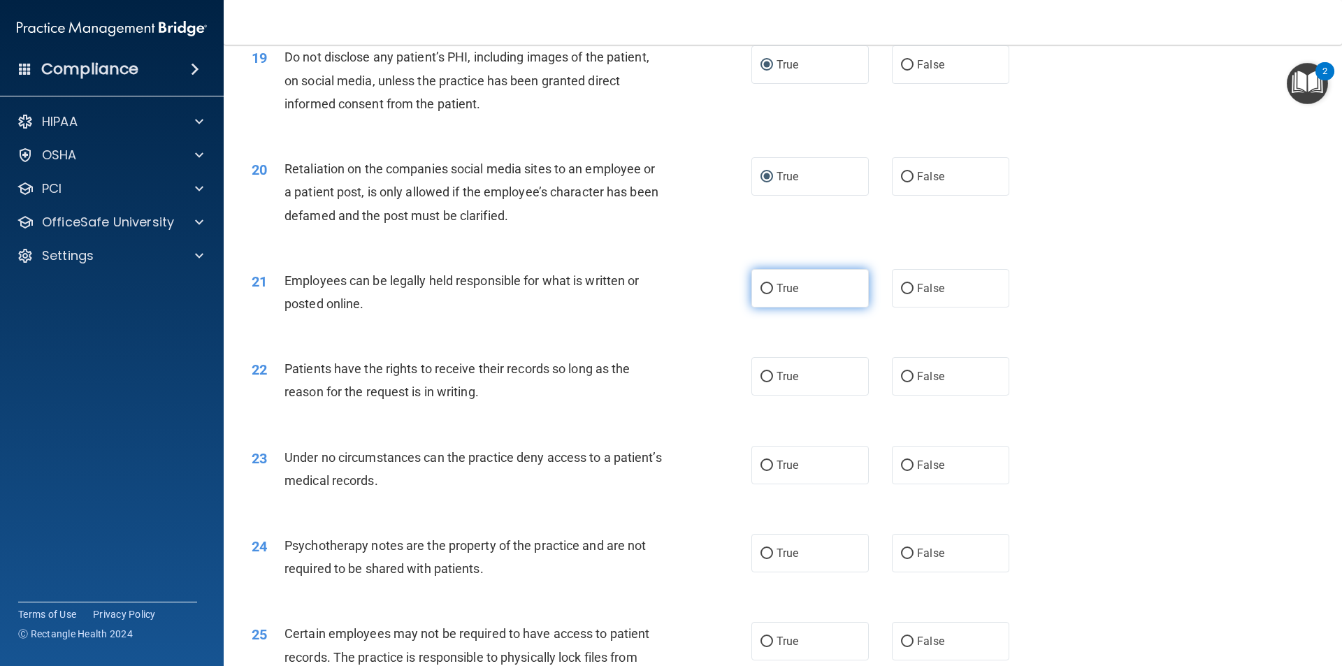
click at [763, 294] on input "True" at bounding box center [767, 289] width 13 height 10
radio input "true"
click at [761, 382] on input "True" at bounding box center [767, 377] width 13 height 10
radio input "true"
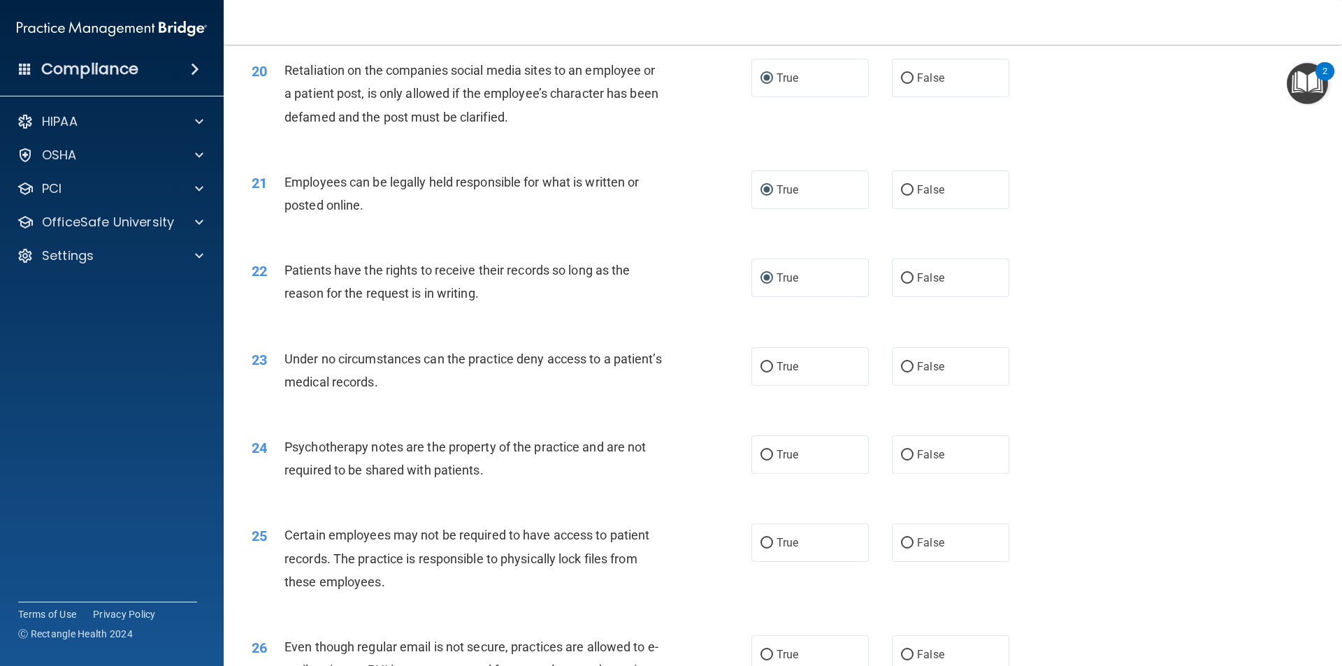
scroll to position [2237, 0]
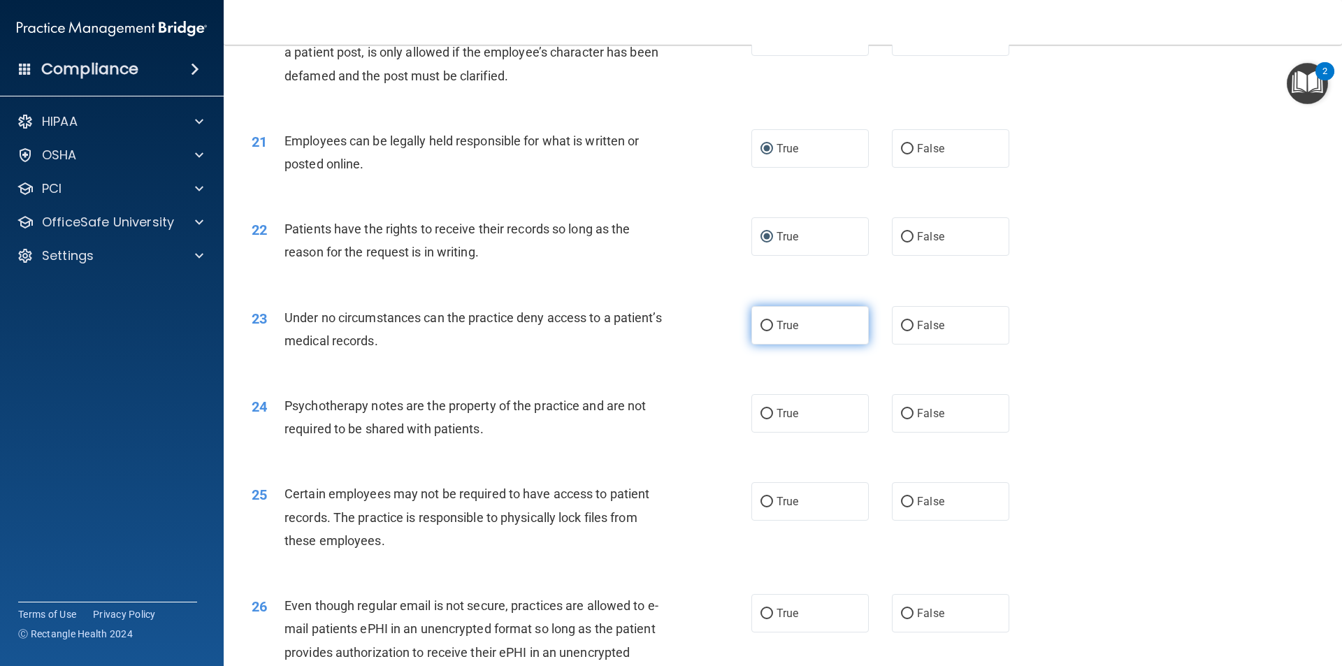
click at [765, 331] on input "True" at bounding box center [767, 326] width 13 height 10
radio input "true"
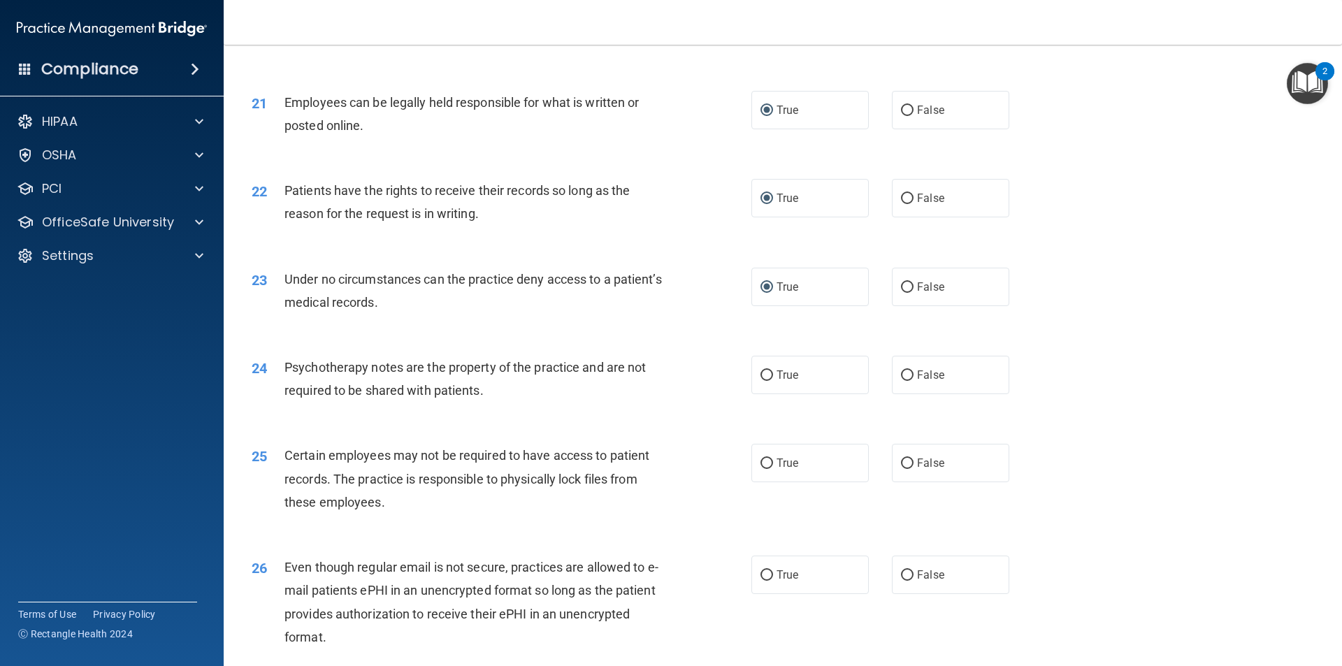
scroll to position [2307, 0]
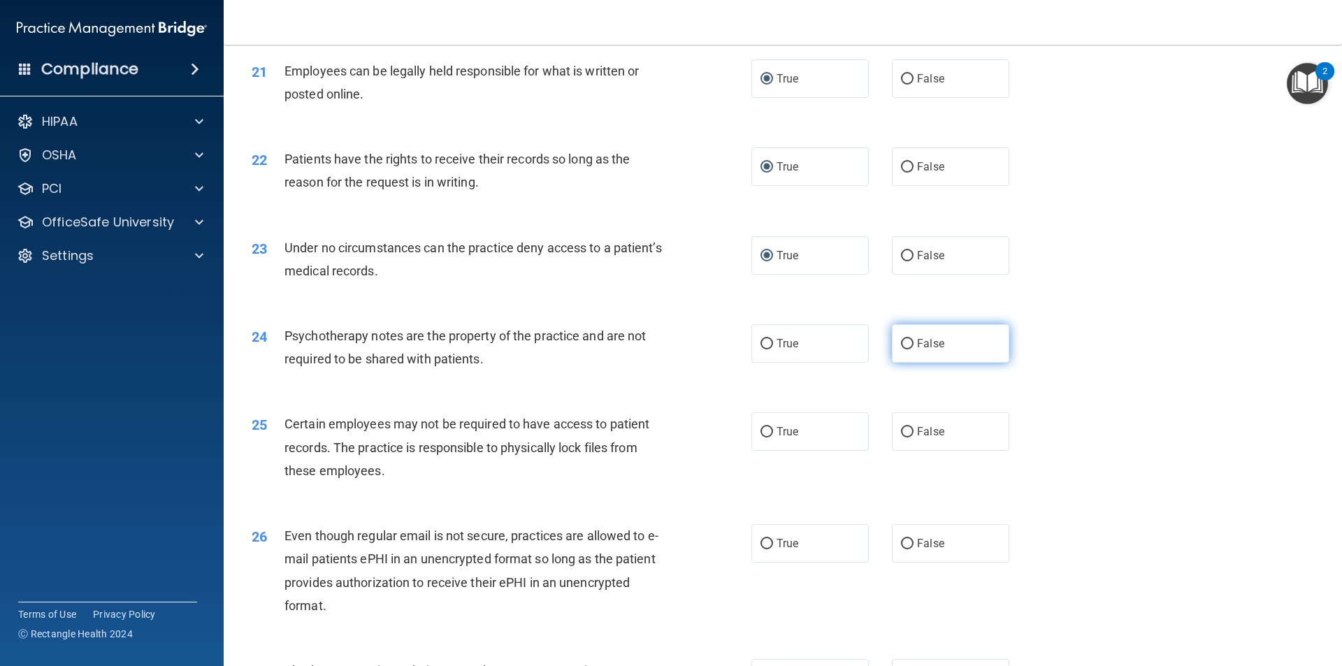
click at [905, 350] on input "False" at bounding box center [907, 344] width 13 height 10
radio input "true"
click at [903, 438] on input "False" at bounding box center [907, 432] width 13 height 10
radio input "true"
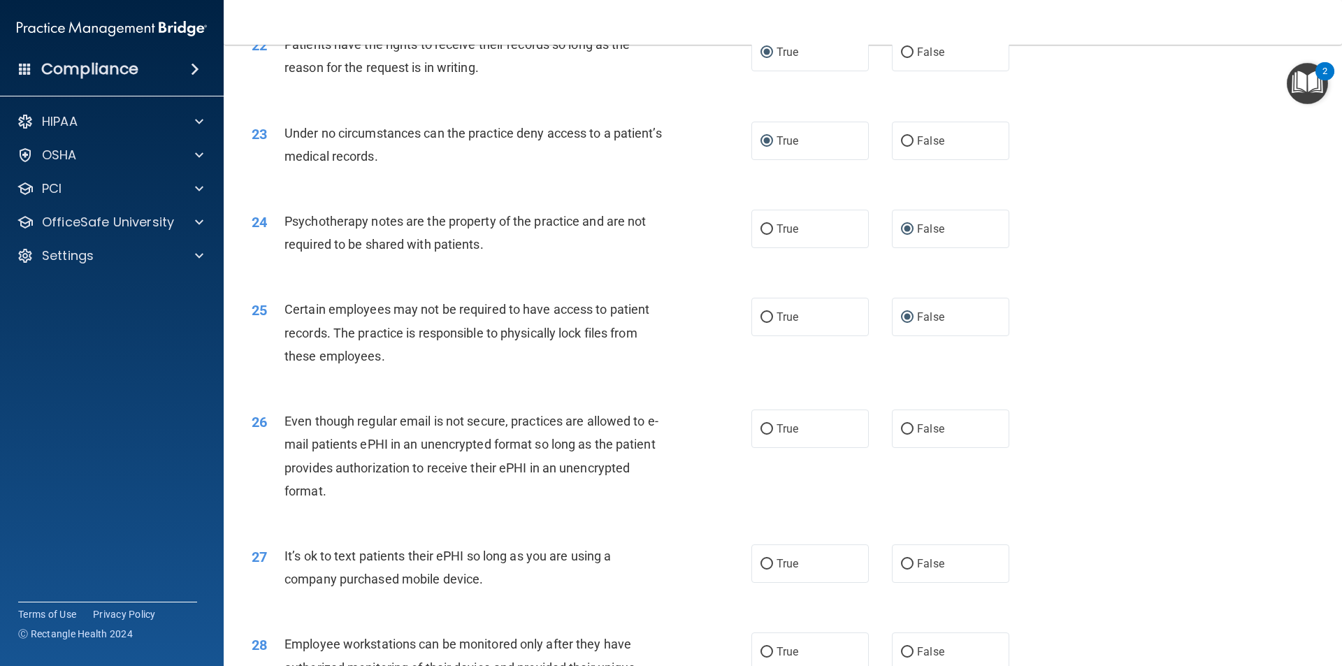
scroll to position [2447, 0]
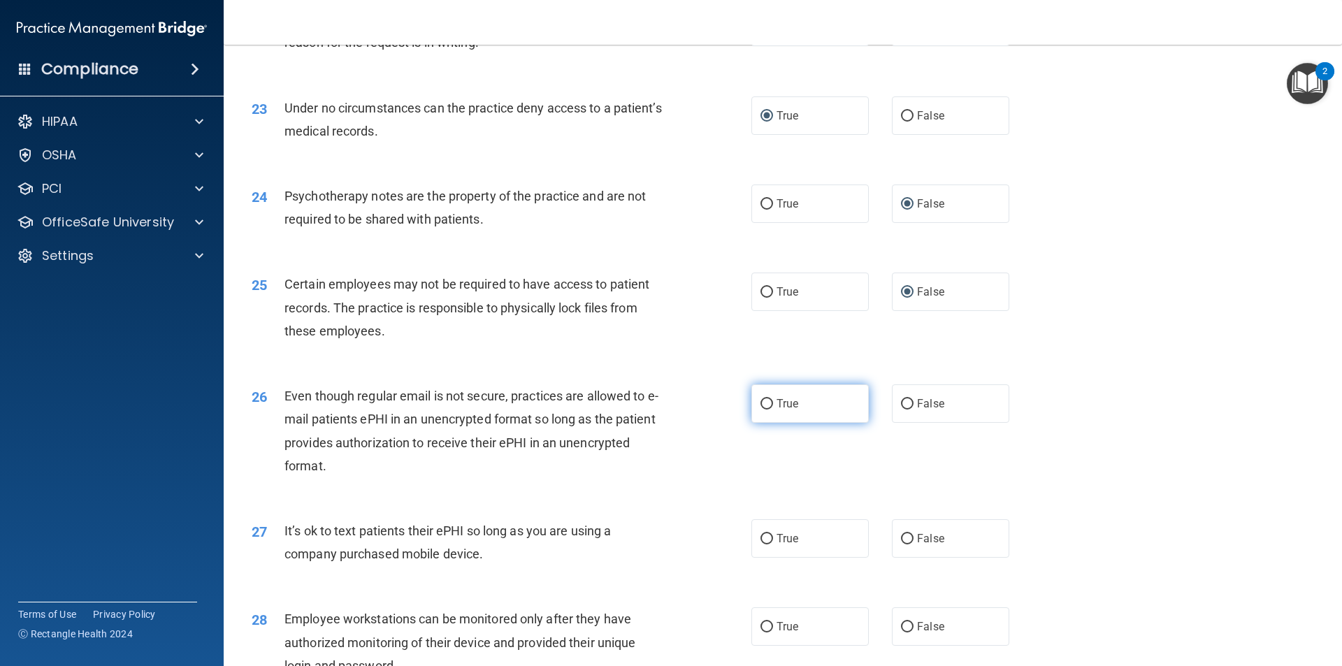
click at [761, 410] on input "True" at bounding box center [767, 404] width 13 height 10
radio input "true"
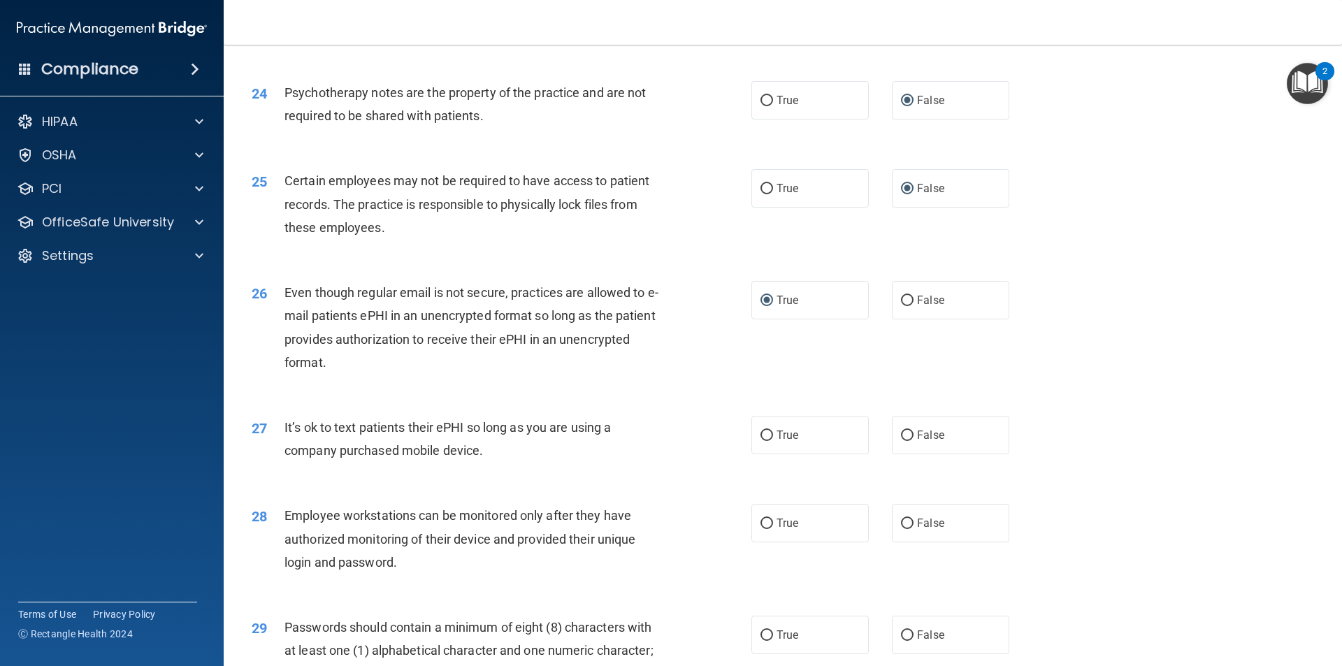
scroll to position [2586, 0]
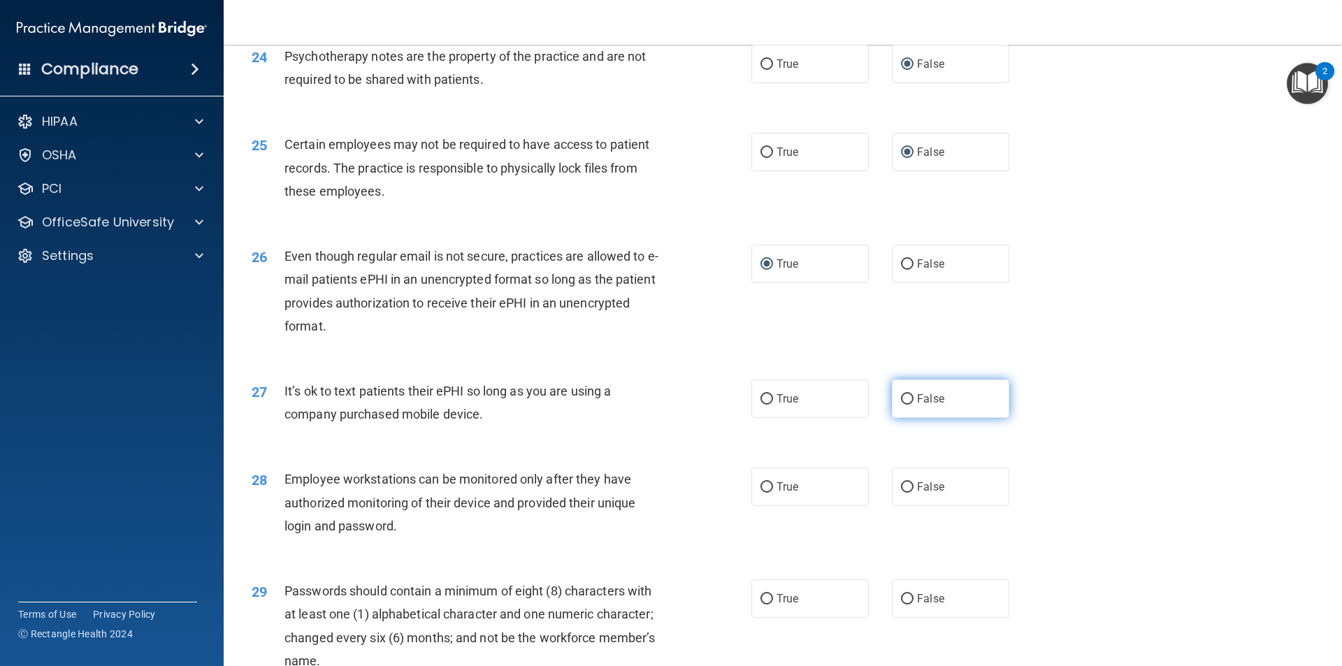
click at [902, 405] on input "False" at bounding box center [907, 399] width 13 height 10
radio input "true"
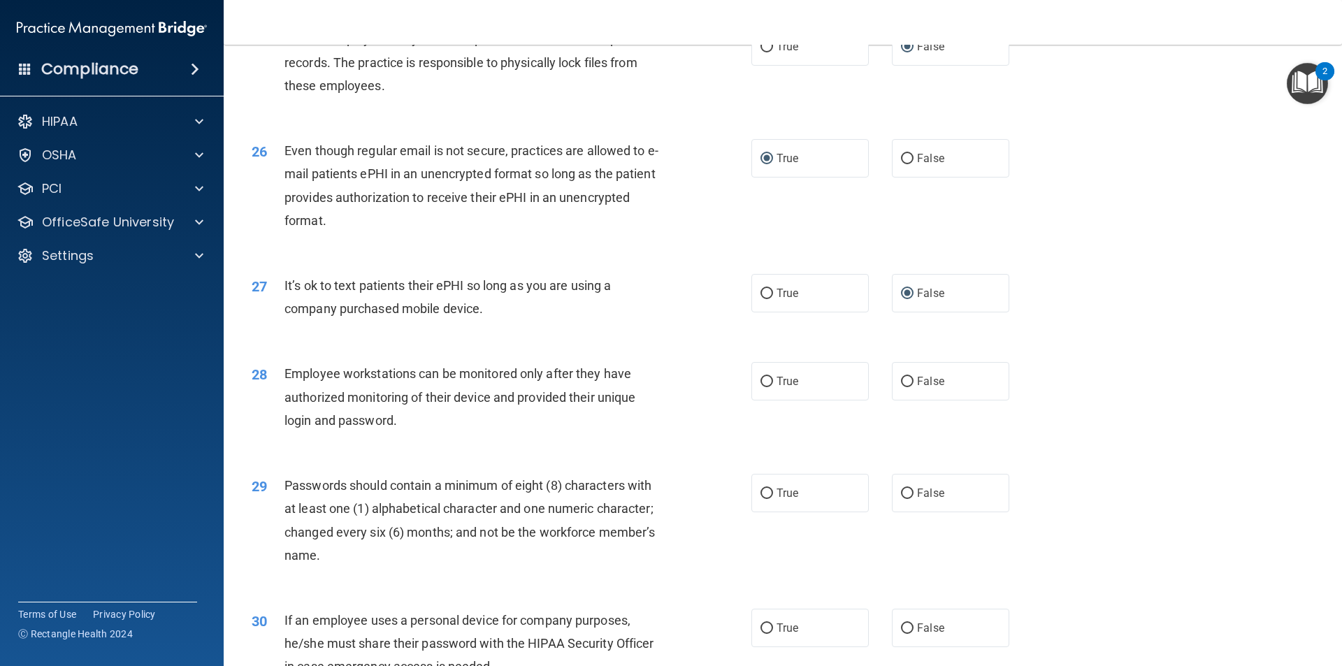
scroll to position [2726, 0]
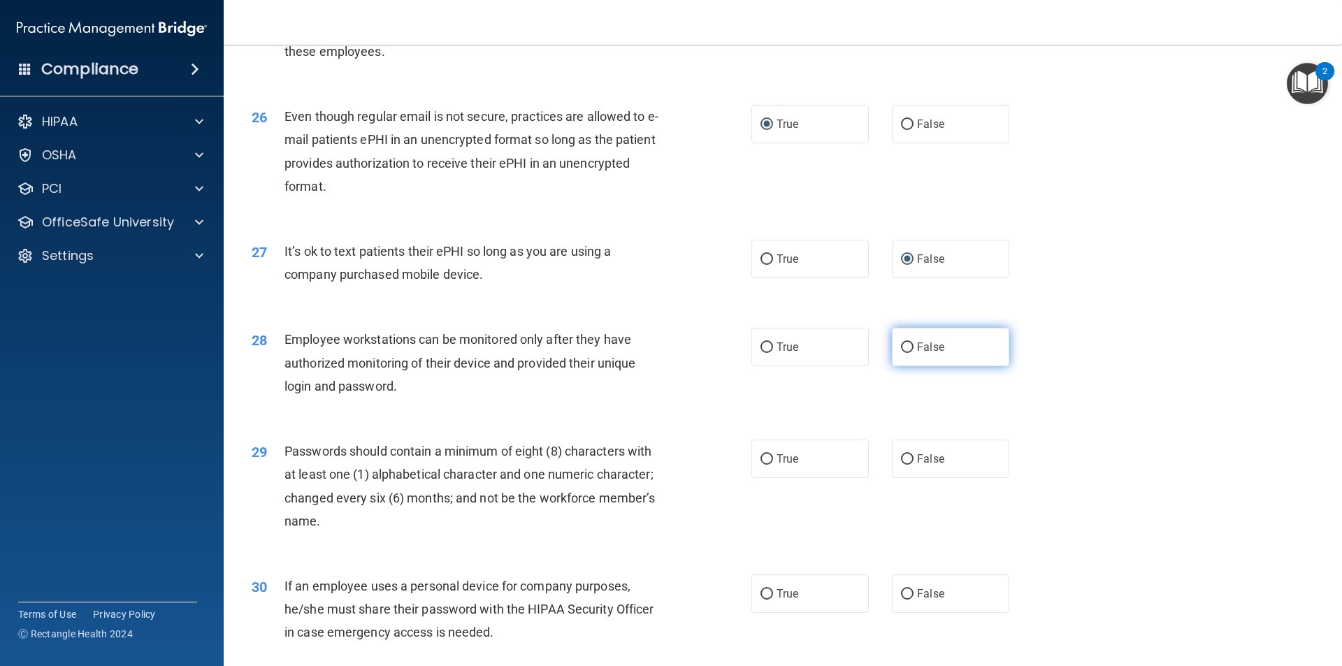
click at [901, 353] on input "False" at bounding box center [907, 348] width 13 height 10
radio input "true"
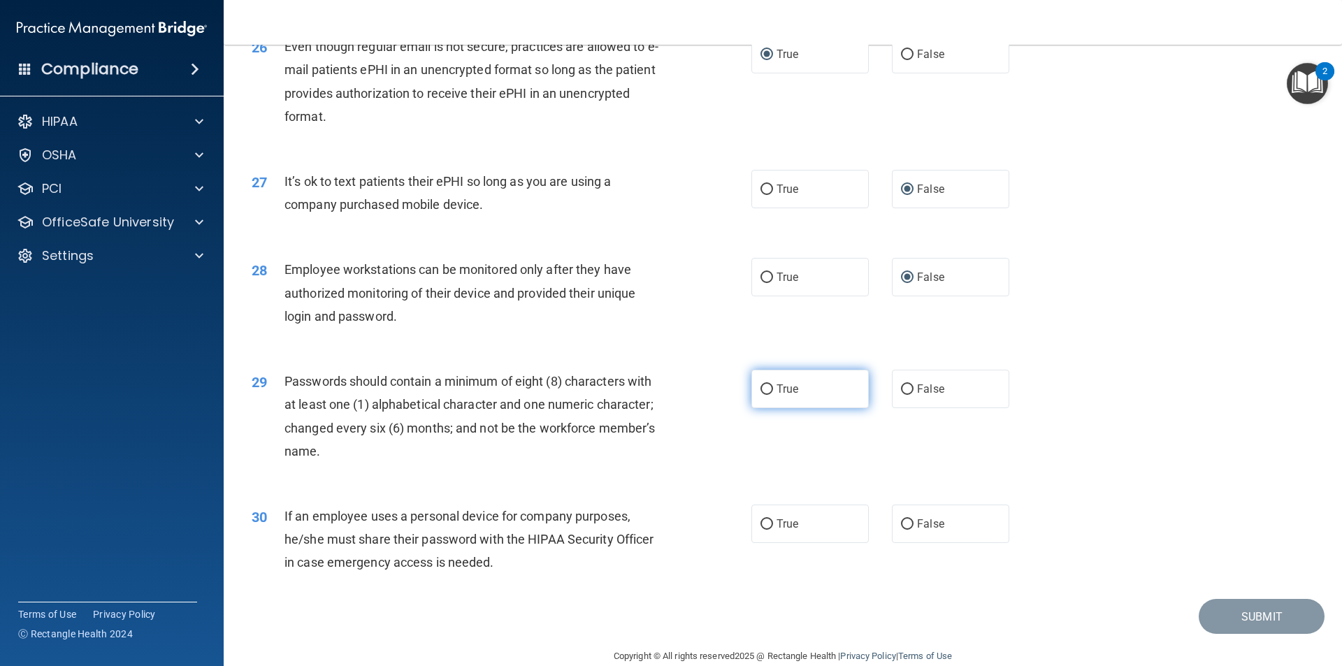
click at [765, 395] on input "True" at bounding box center [767, 389] width 13 height 10
radio input "true"
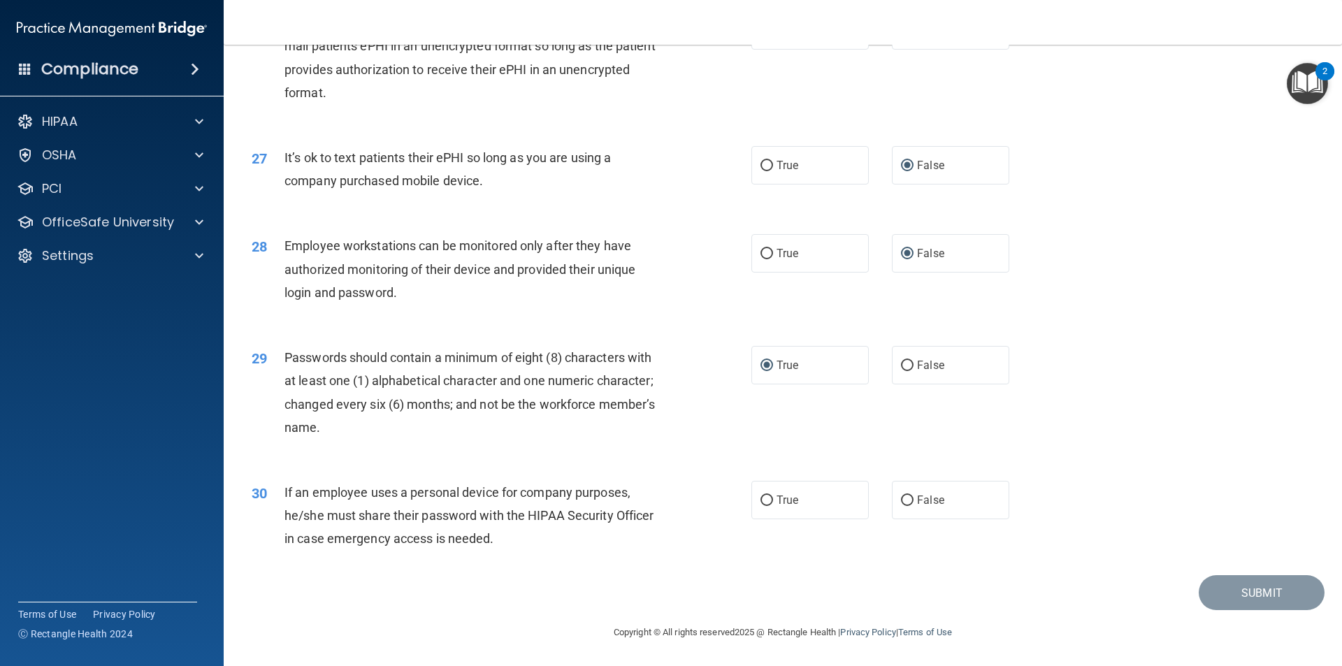
scroll to position [2843, 0]
click at [761, 496] on input "True" at bounding box center [767, 501] width 13 height 10
radio input "true"
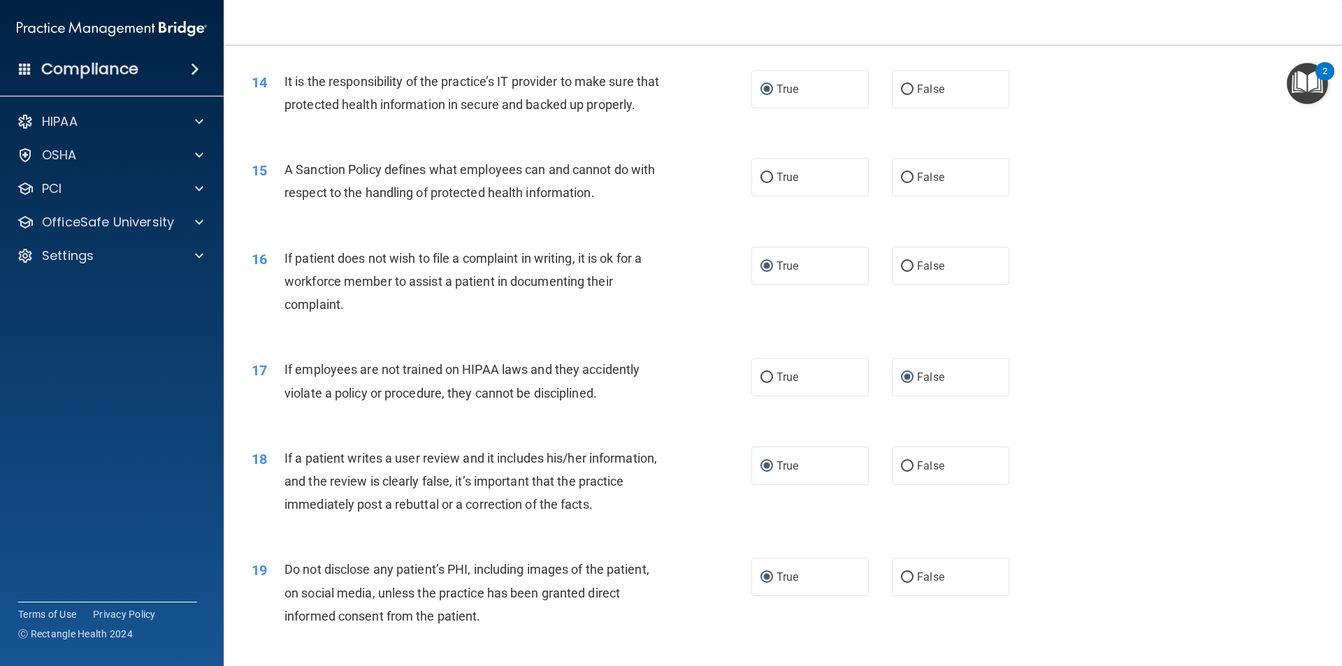
scroll to position [1515, 0]
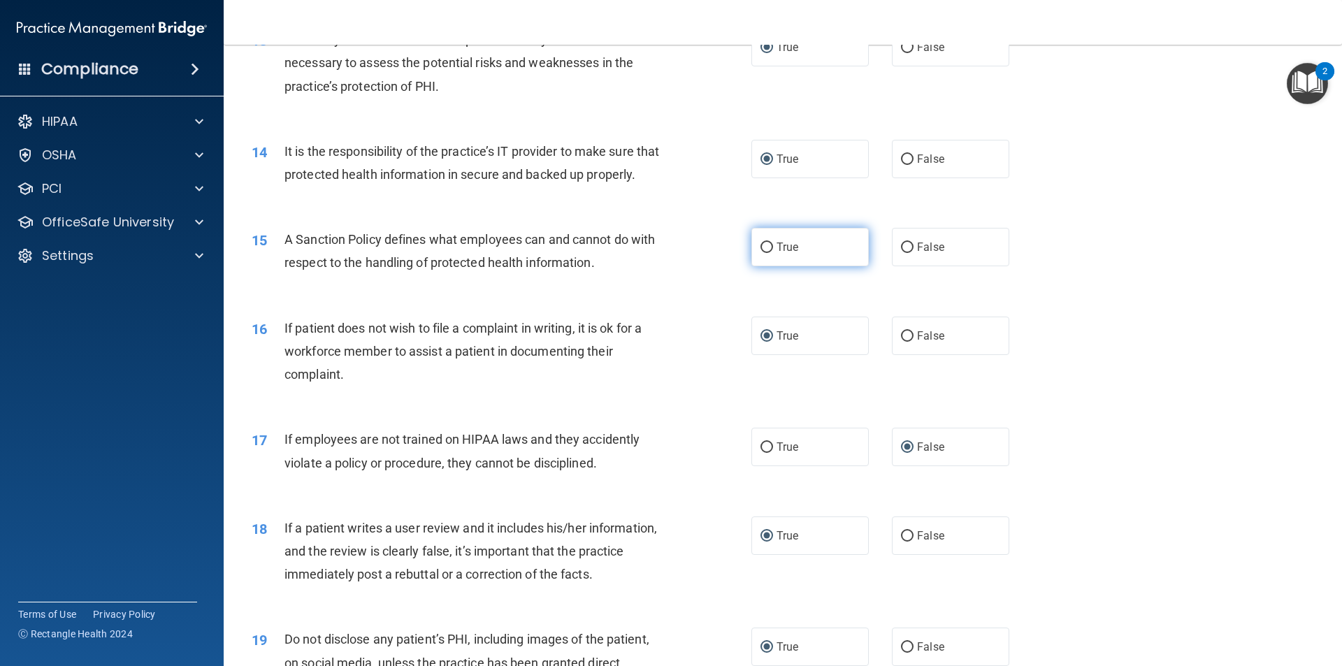
click at [761, 253] on input "True" at bounding box center [767, 248] width 13 height 10
radio input "true"
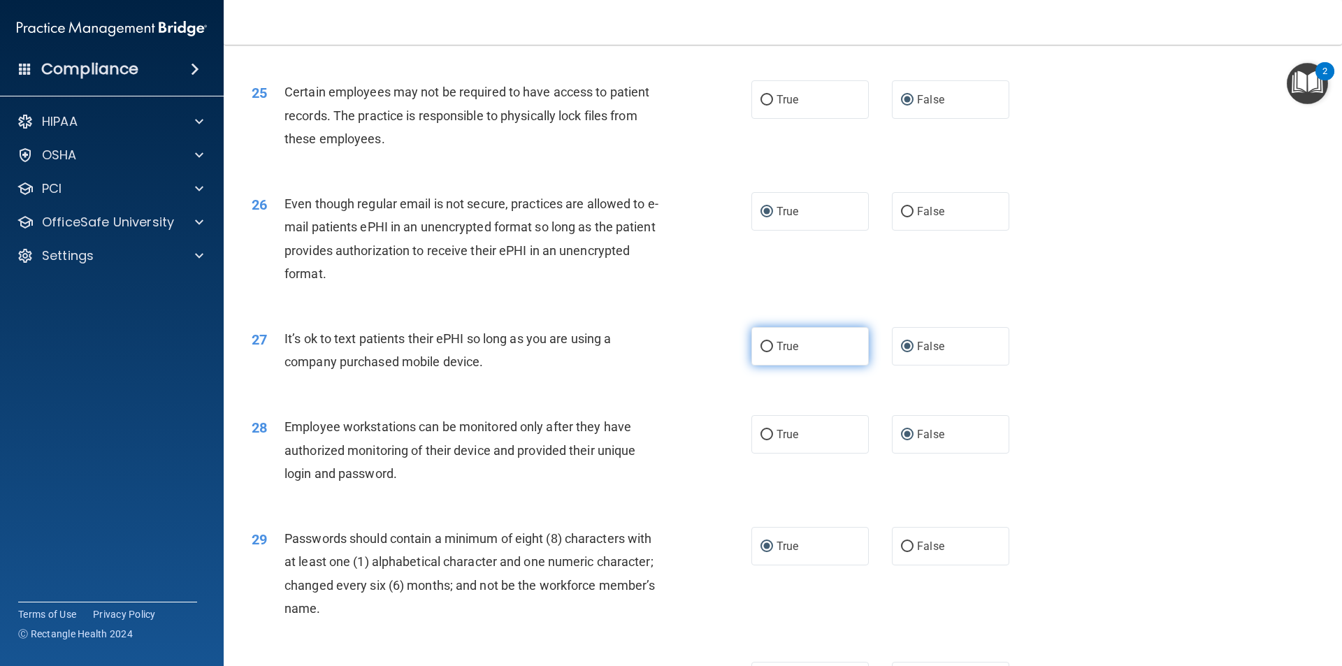
scroll to position [2843, 0]
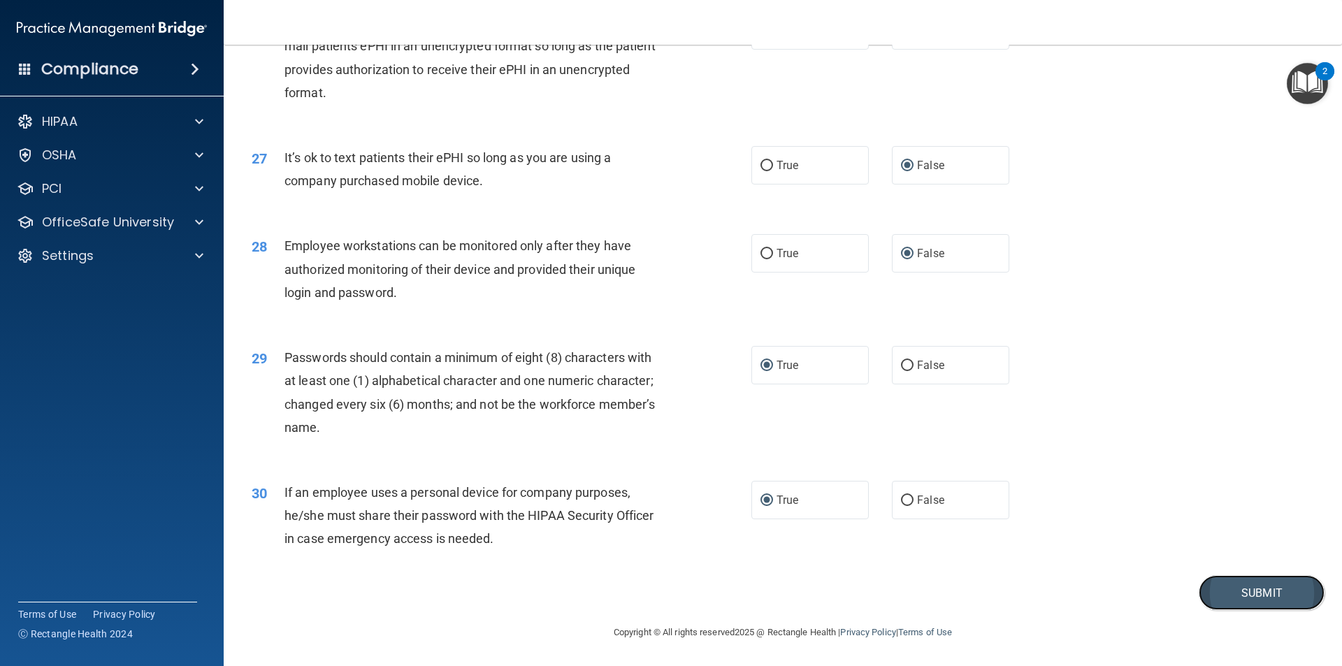
click at [1244, 589] on button "Submit" at bounding box center [1262, 593] width 126 height 36
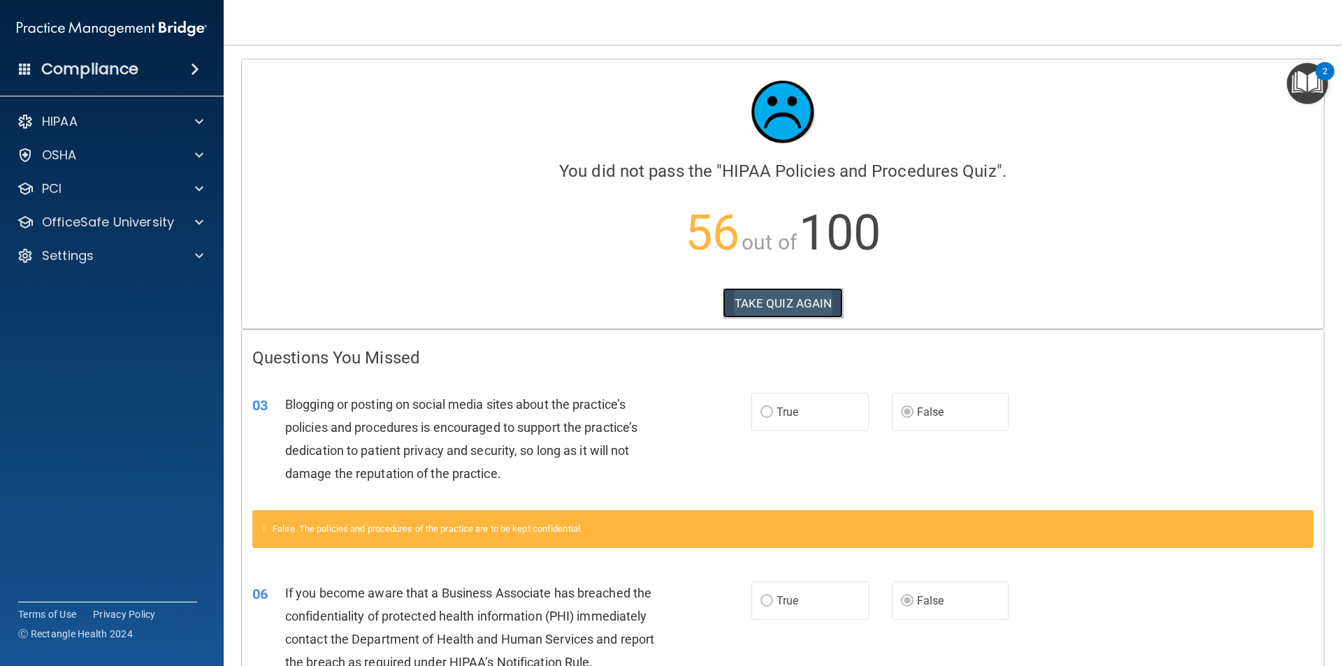
click at [807, 302] on button "TAKE QUIZ AGAIN" at bounding box center [783, 303] width 121 height 31
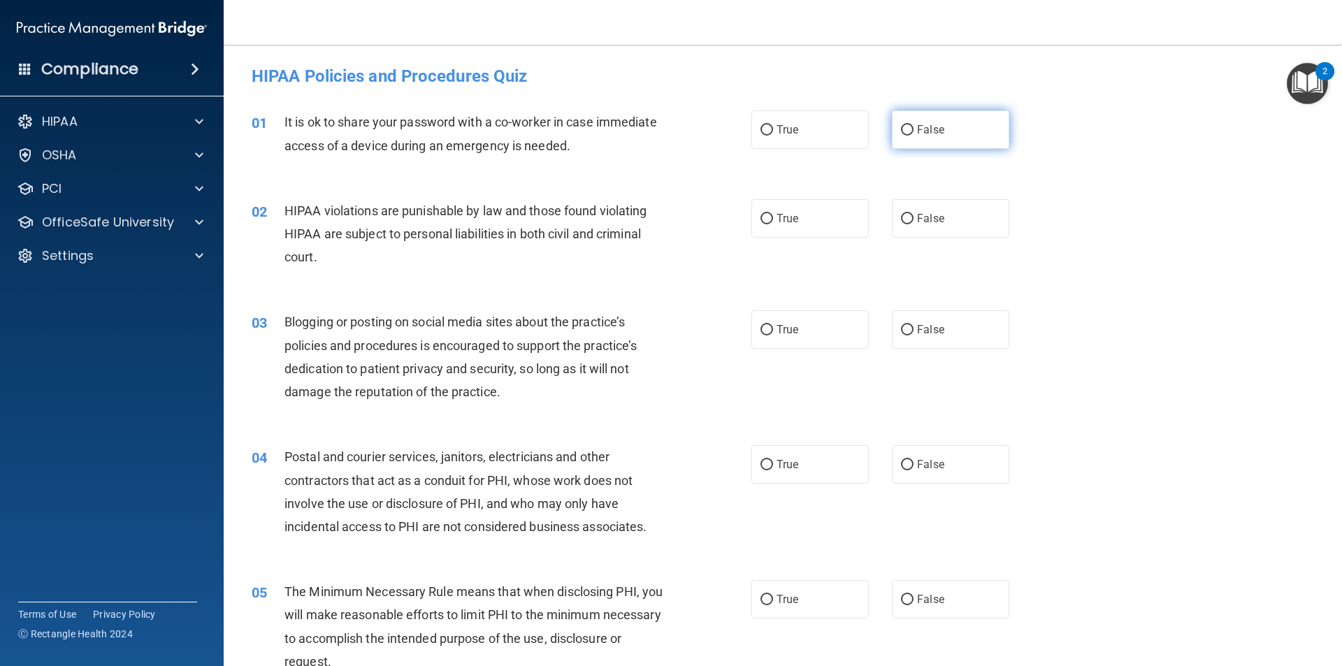
click at [917, 131] on span "False" at bounding box center [930, 129] width 27 height 13
click at [911, 131] on input "False" at bounding box center [907, 130] width 13 height 10
radio input "true"
click at [764, 220] on input "True" at bounding box center [767, 219] width 13 height 10
radio input "true"
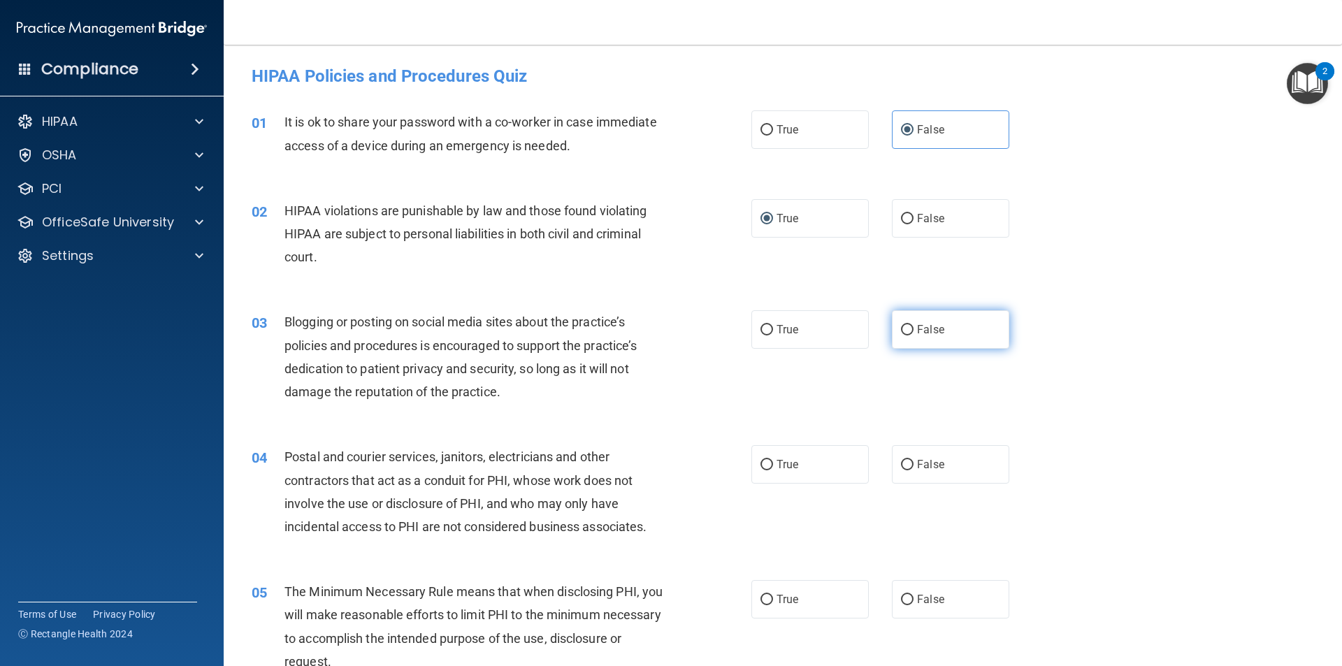
click at [902, 329] on input "False" at bounding box center [907, 330] width 13 height 10
radio input "true"
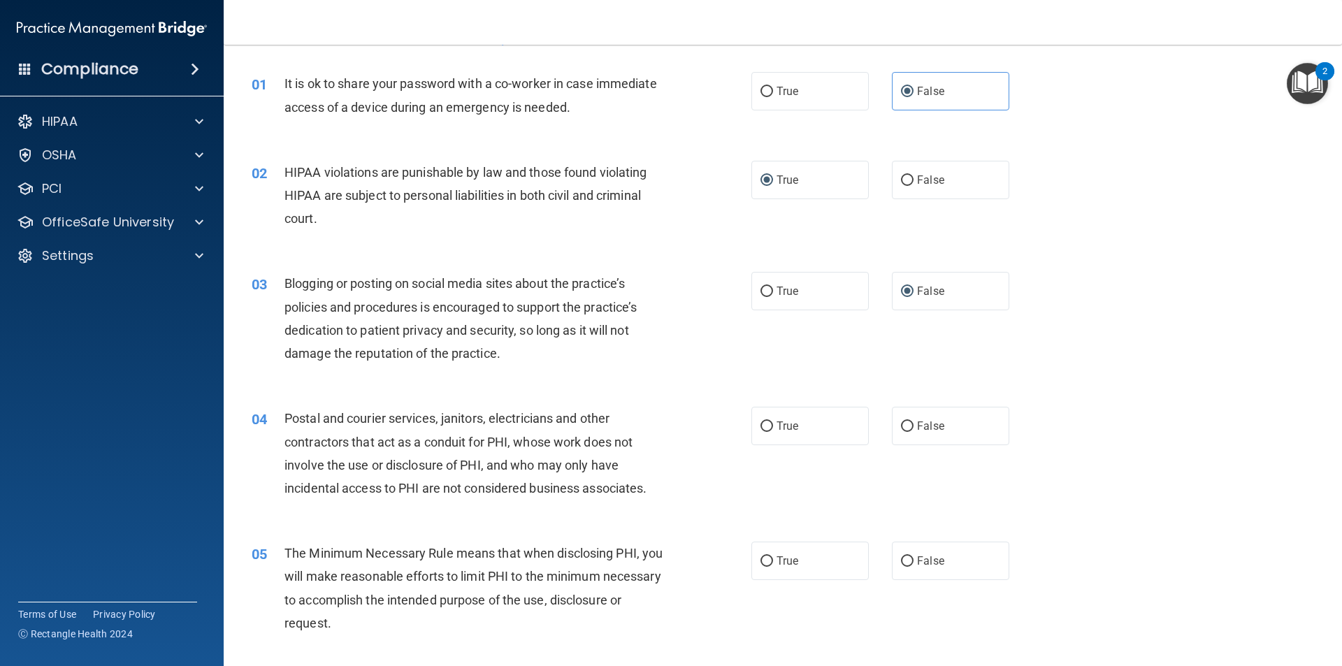
scroll to position [70, 0]
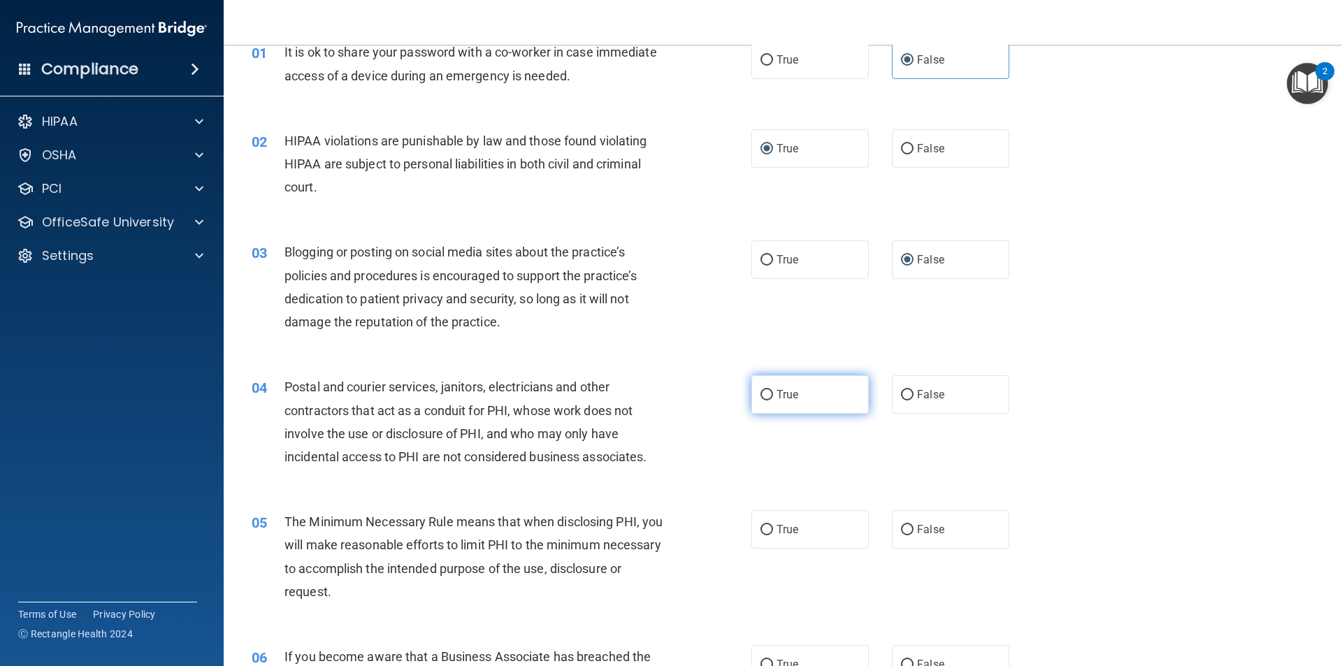
click at [763, 394] on input "True" at bounding box center [767, 395] width 13 height 10
radio input "true"
click at [761, 528] on input "True" at bounding box center [767, 530] width 13 height 10
radio input "true"
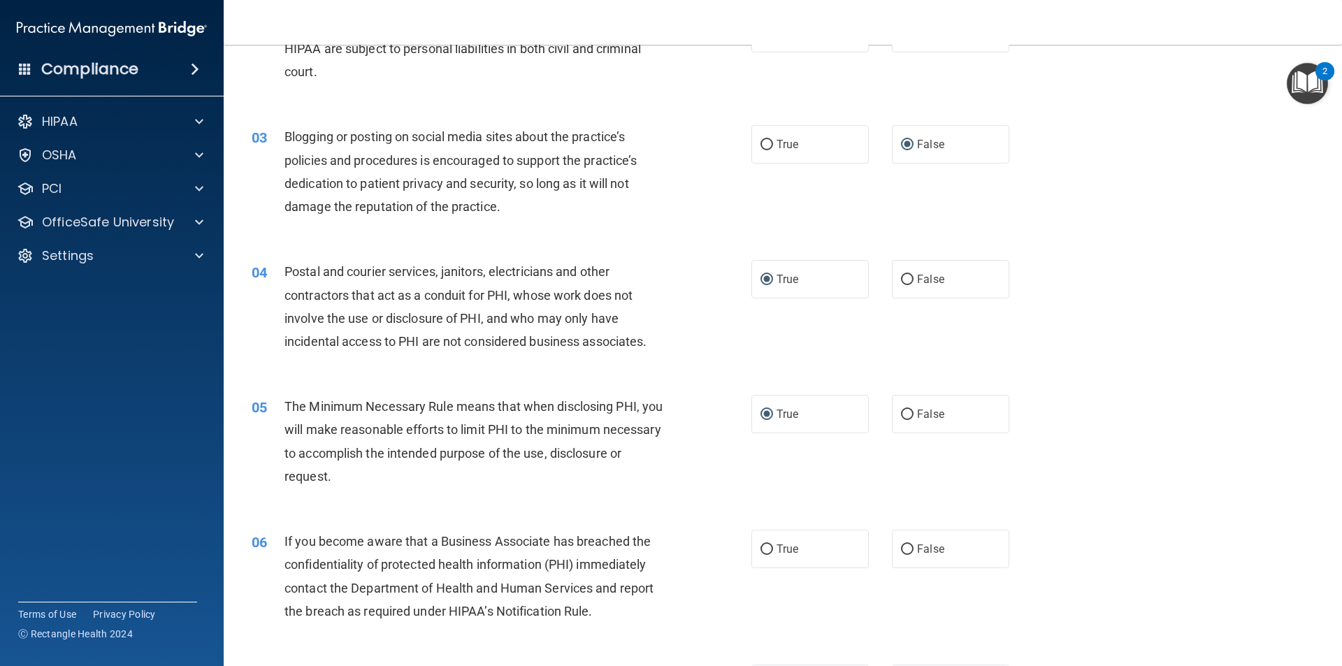
scroll to position [210, 0]
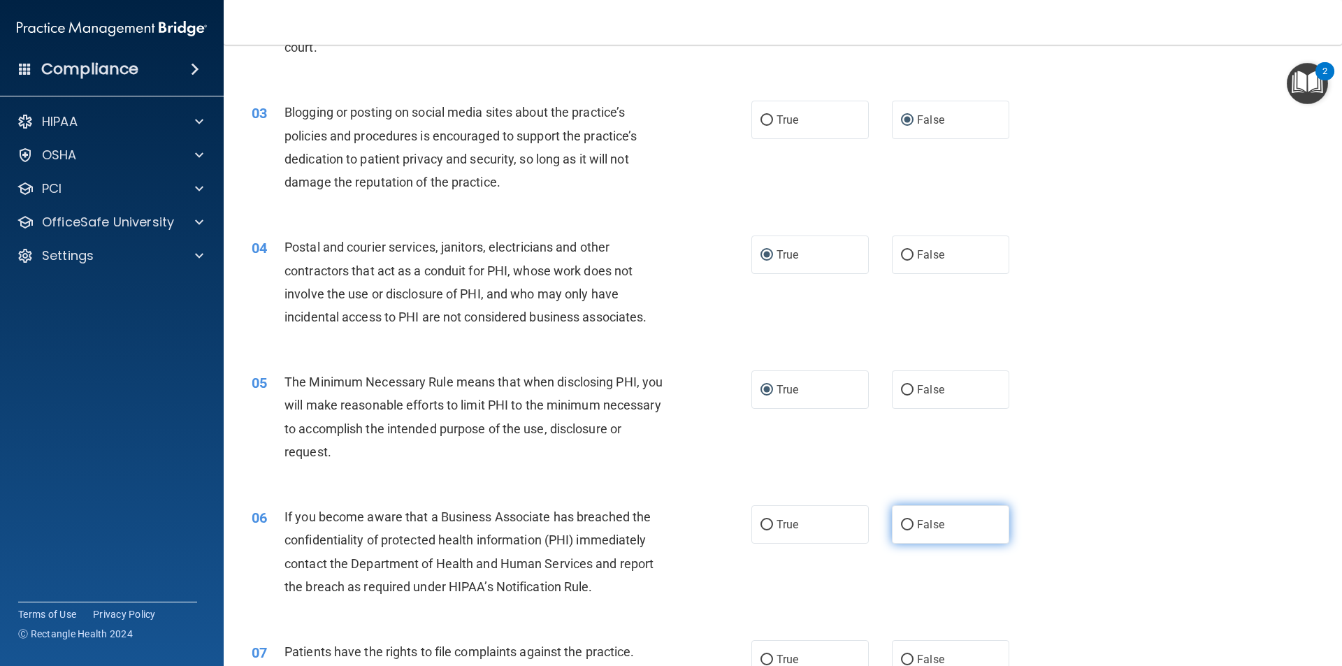
click at [901, 521] on input "False" at bounding box center [907, 525] width 13 height 10
radio input "true"
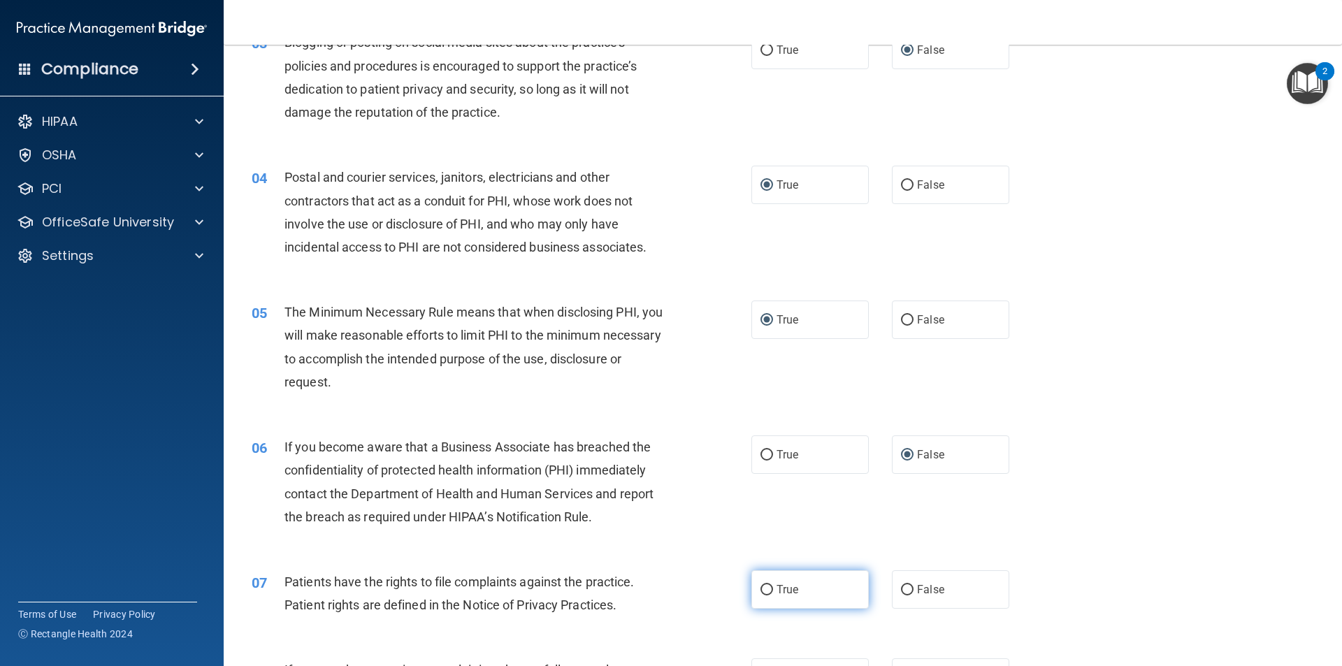
click at [761, 585] on input "True" at bounding box center [767, 590] width 13 height 10
radio input "true"
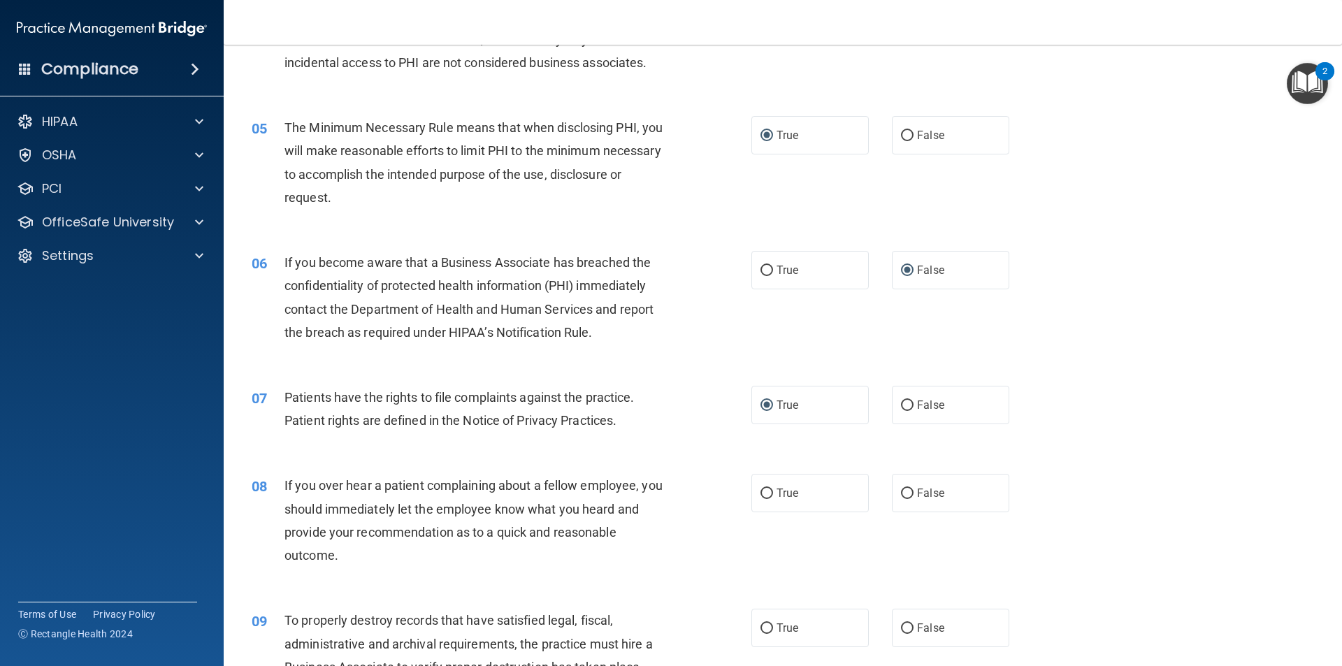
scroll to position [489, 0]
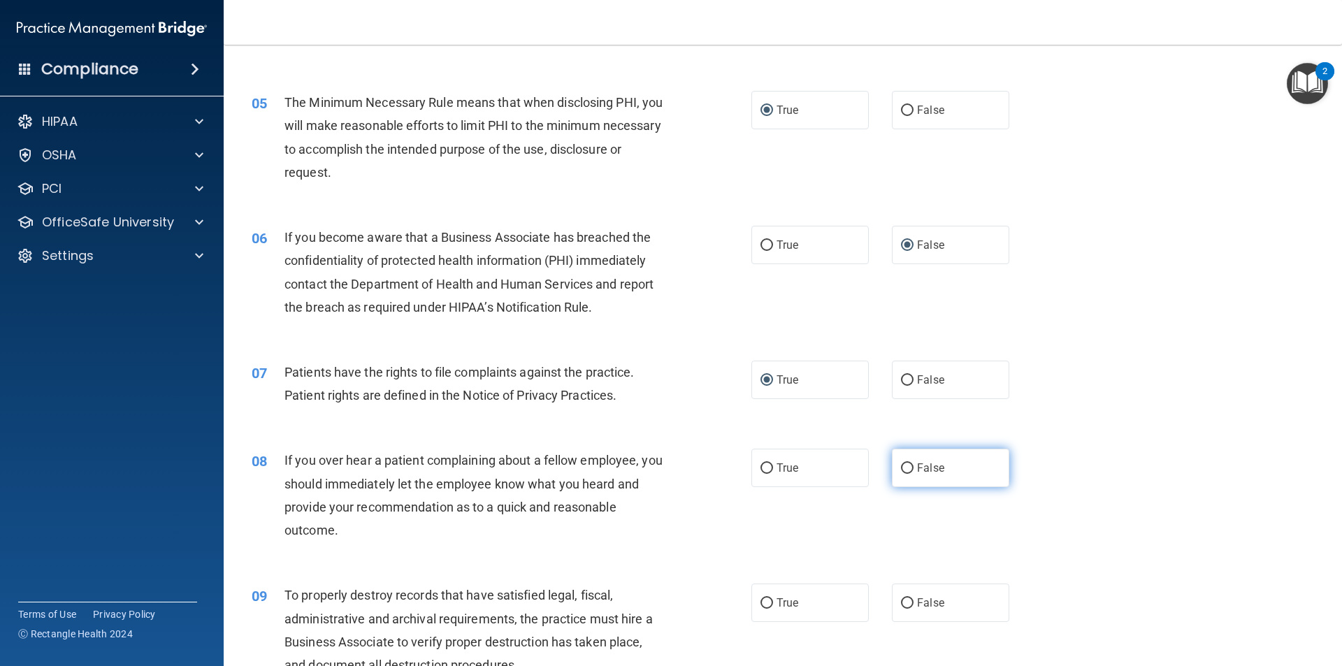
click at [901, 470] on input "False" at bounding box center [907, 468] width 13 height 10
radio input "true"
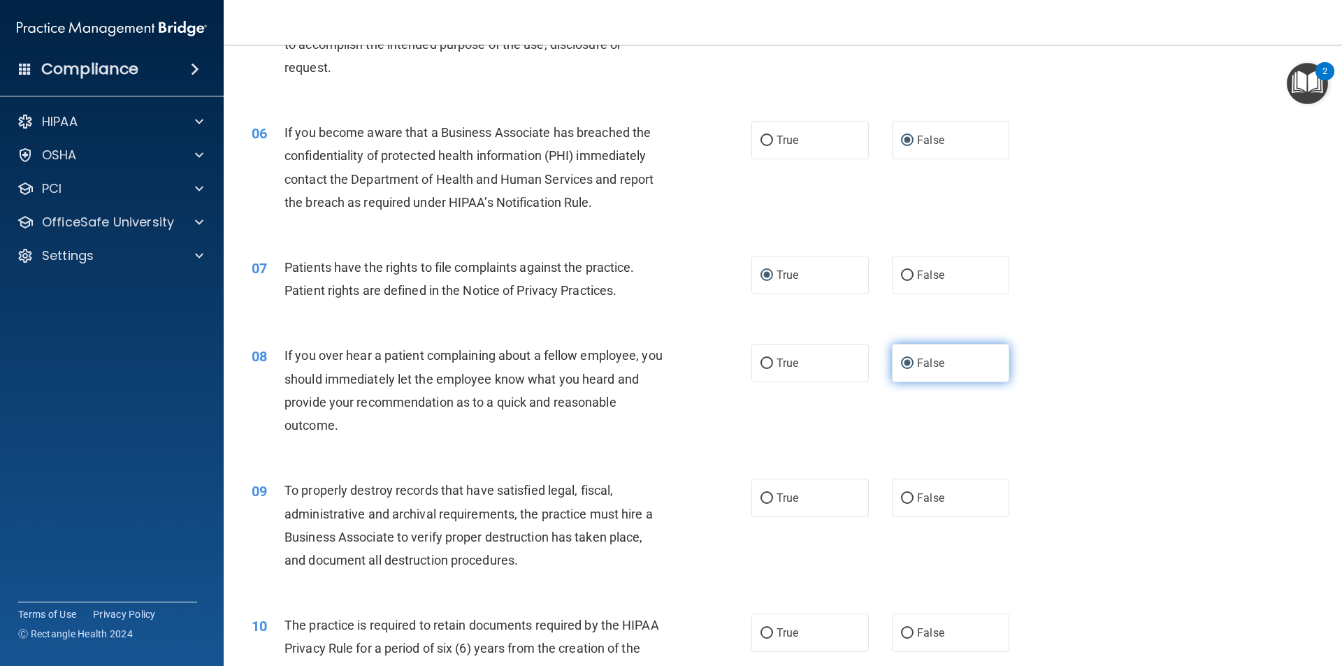
scroll to position [629, 0]
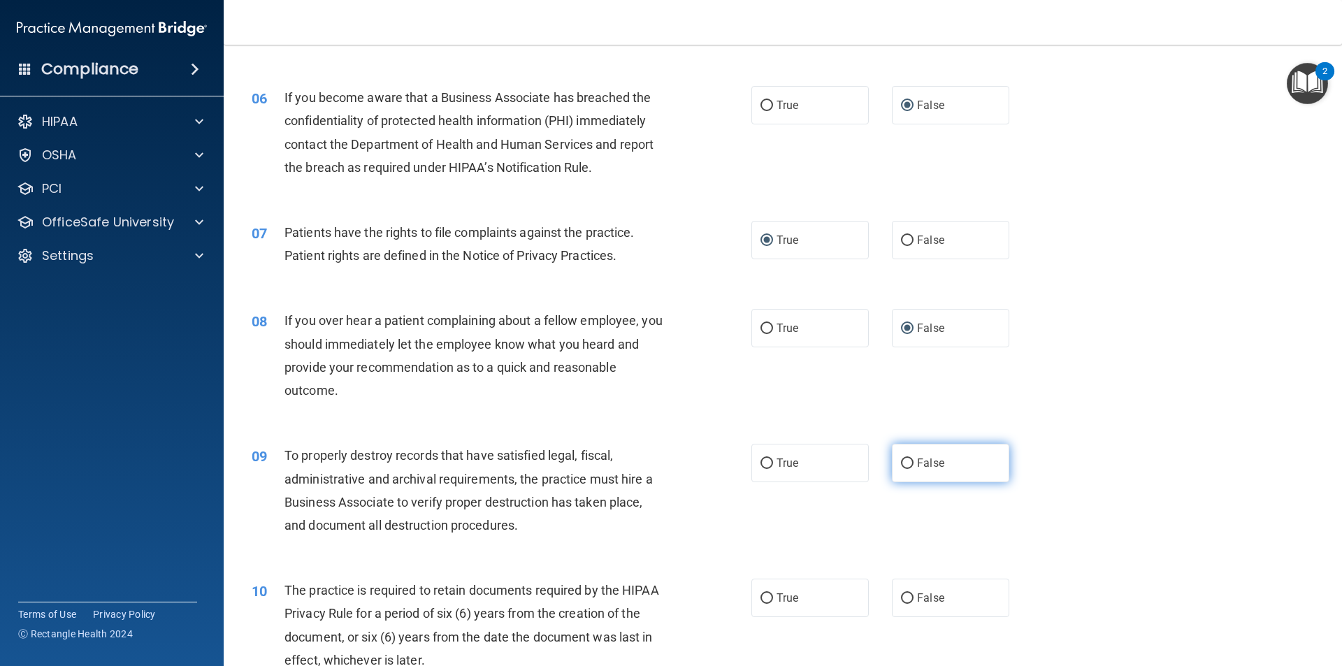
click at [901, 466] on input "False" at bounding box center [907, 464] width 13 height 10
radio input "true"
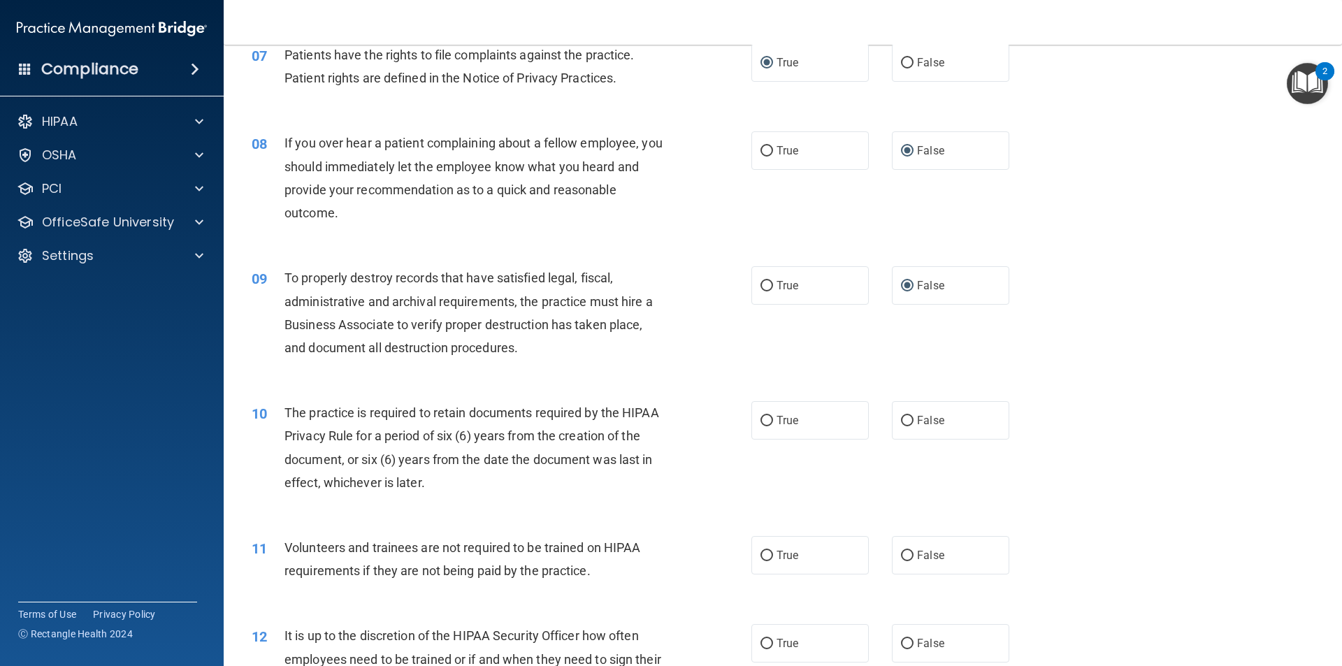
scroll to position [839, 0]
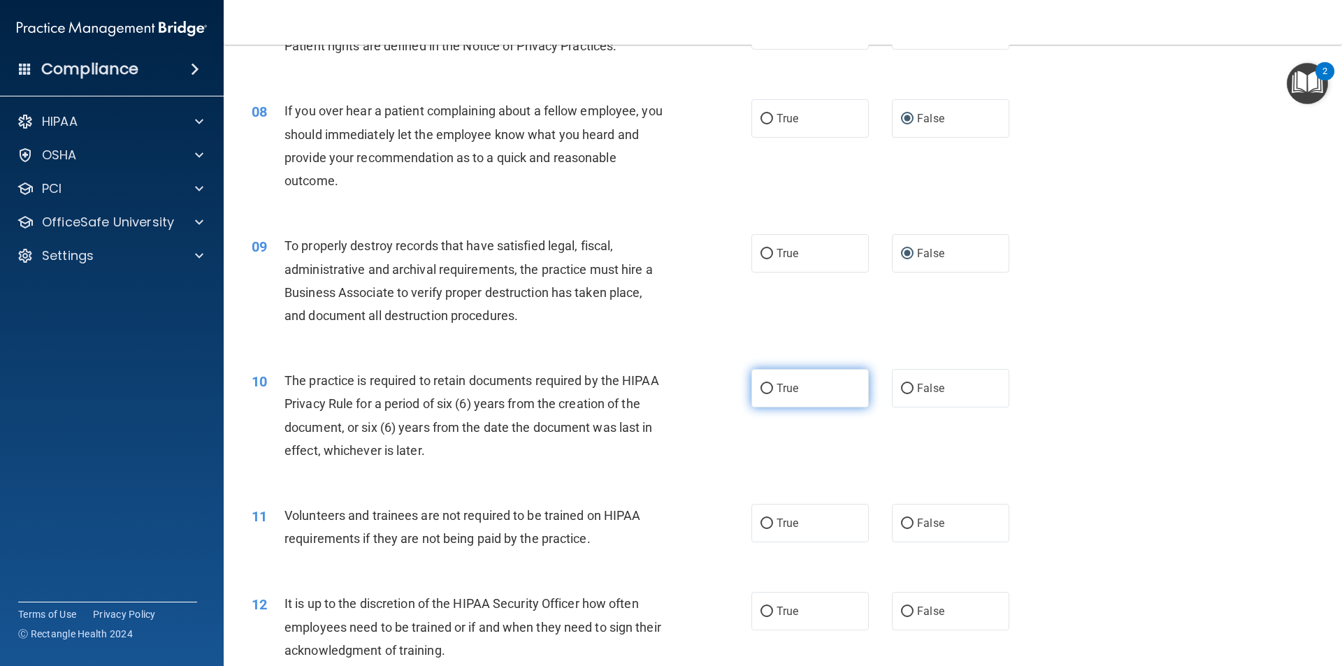
click at [761, 384] on input "True" at bounding box center [767, 389] width 13 height 10
radio input "true"
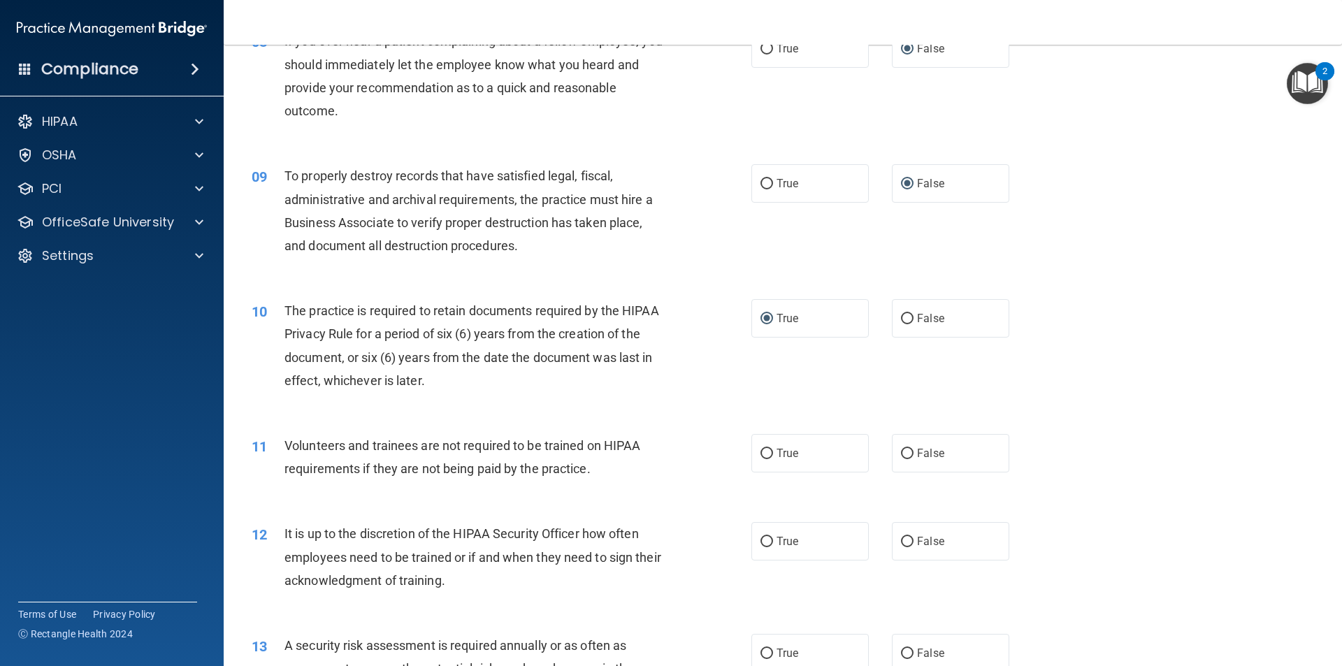
scroll to position [979, 0]
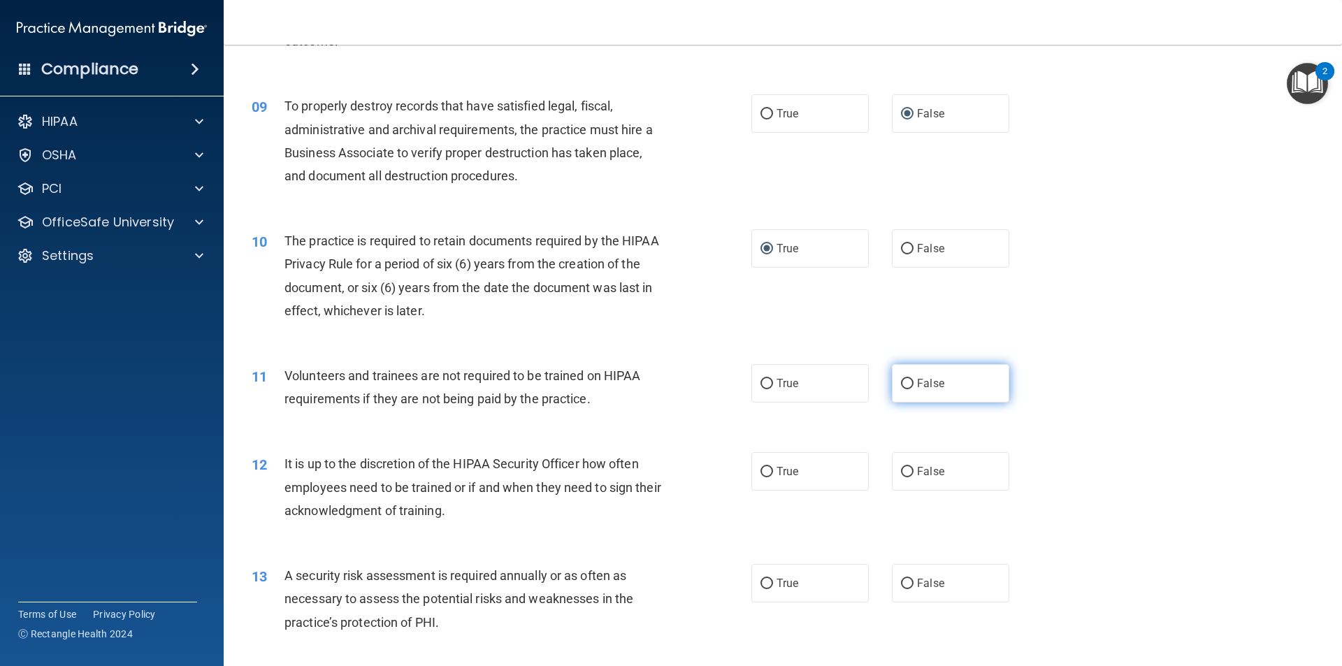
click at [901, 384] on input "False" at bounding box center [907, 384] width 13 height 10
radio input "true"
click at [902, 472] on input "False" at bounding box center [907, 472] width 13 height 10
radio input "true"
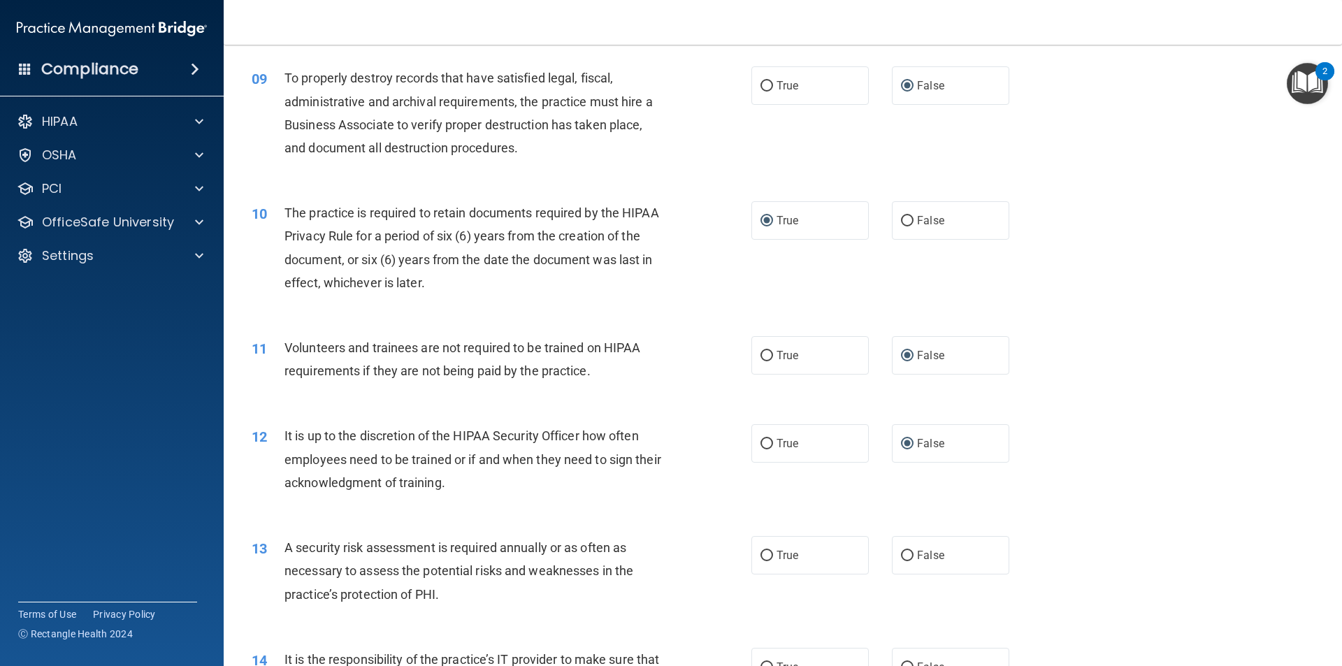
scroll to position [1049, 0]
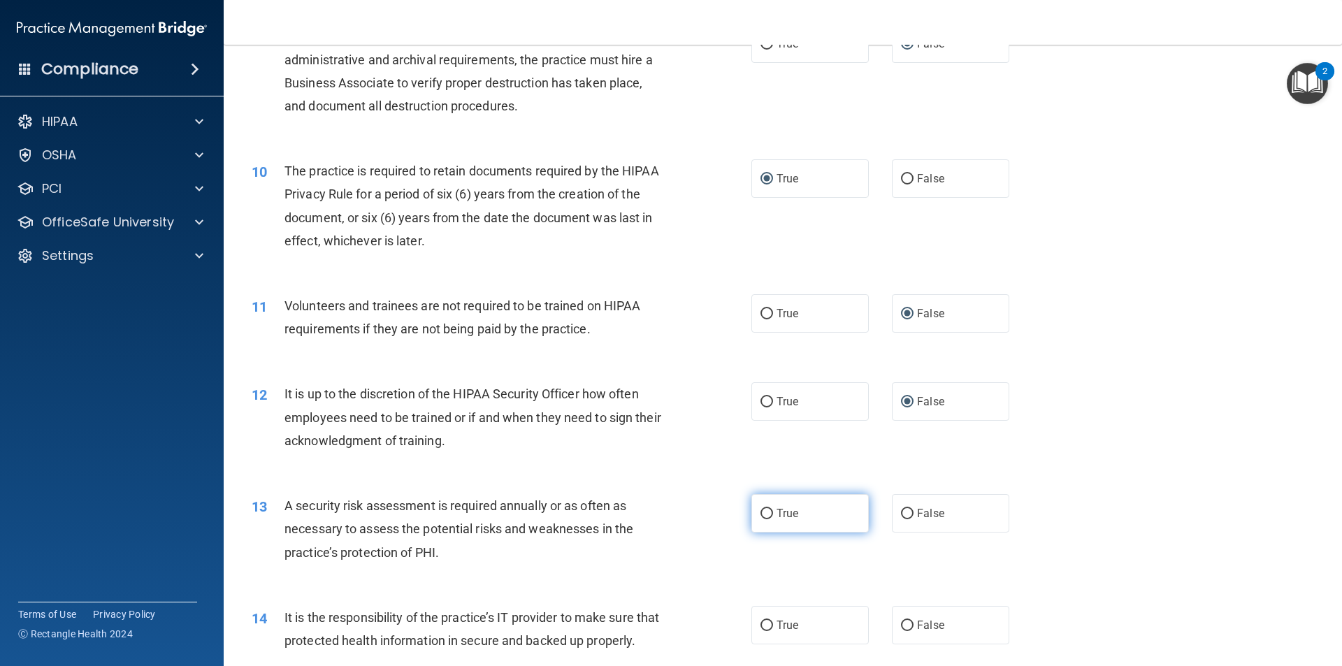
click at [761, 517] on input "True" at bounding box center [767, 514] width 13 height 10
radio input "true"
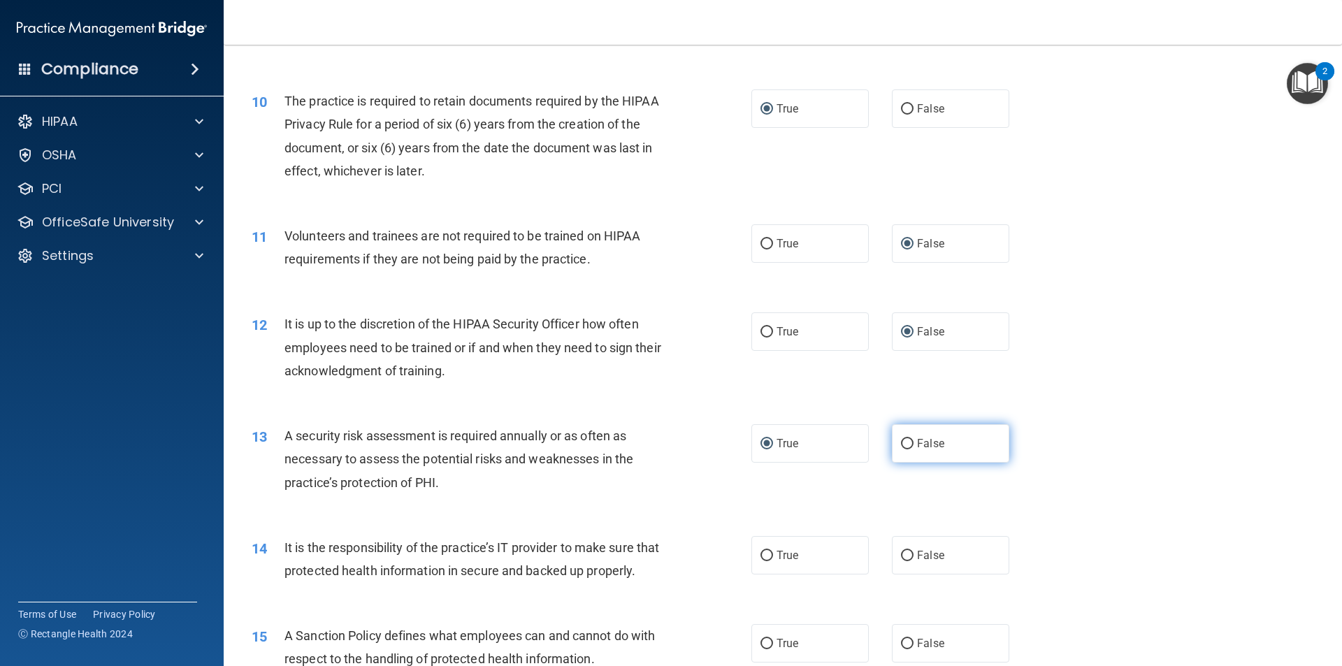
scroll to position [1188, 0]
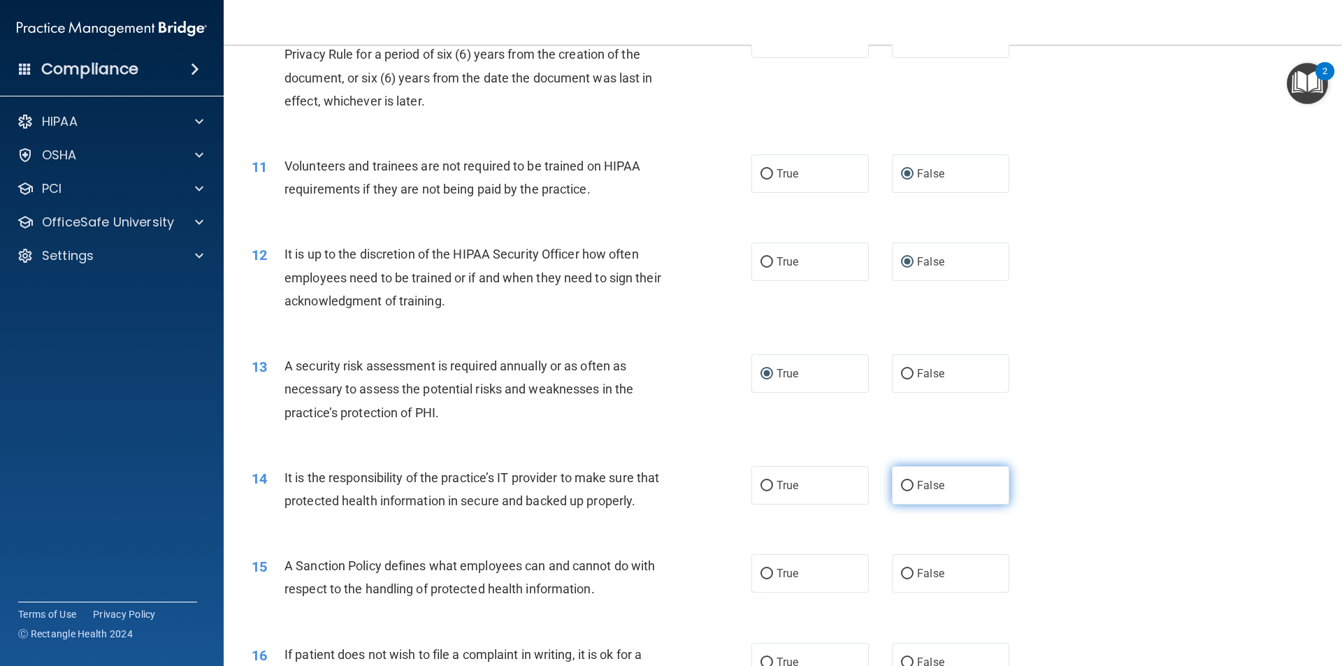
click at [905, 488] on input "False" at bounding box center [907, 486] width 13 height 10
radio input "true"
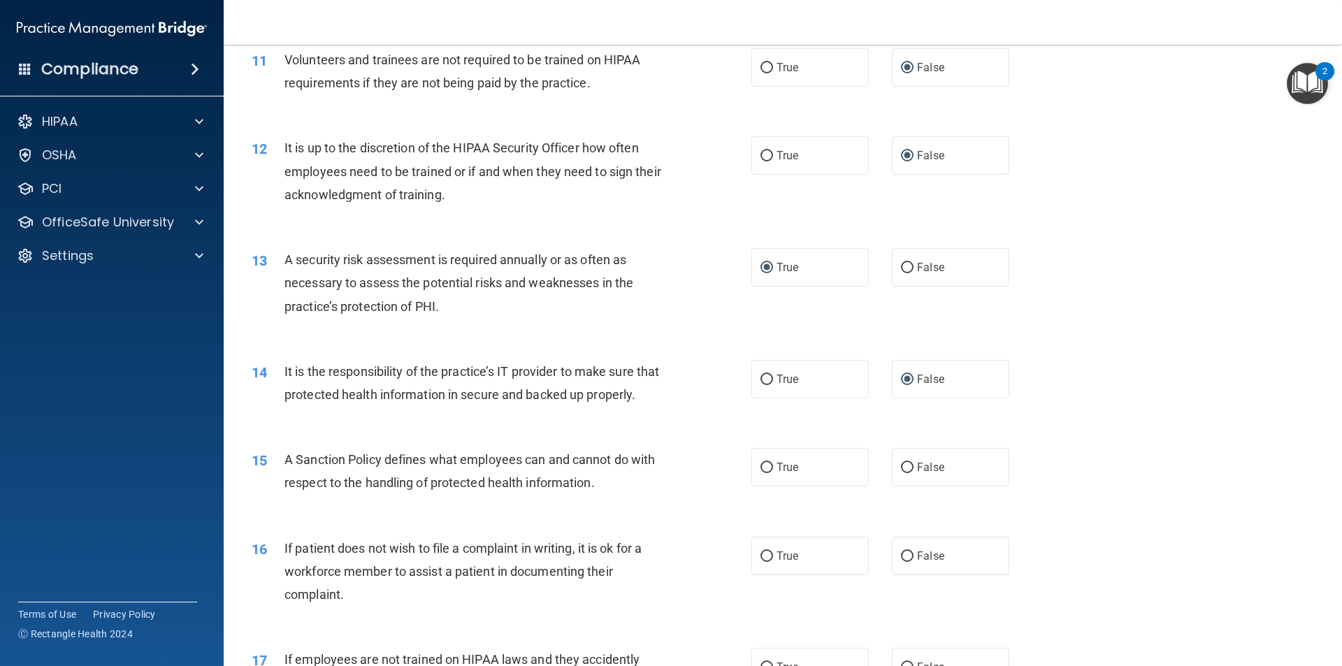
scroll to position [1328, 0]
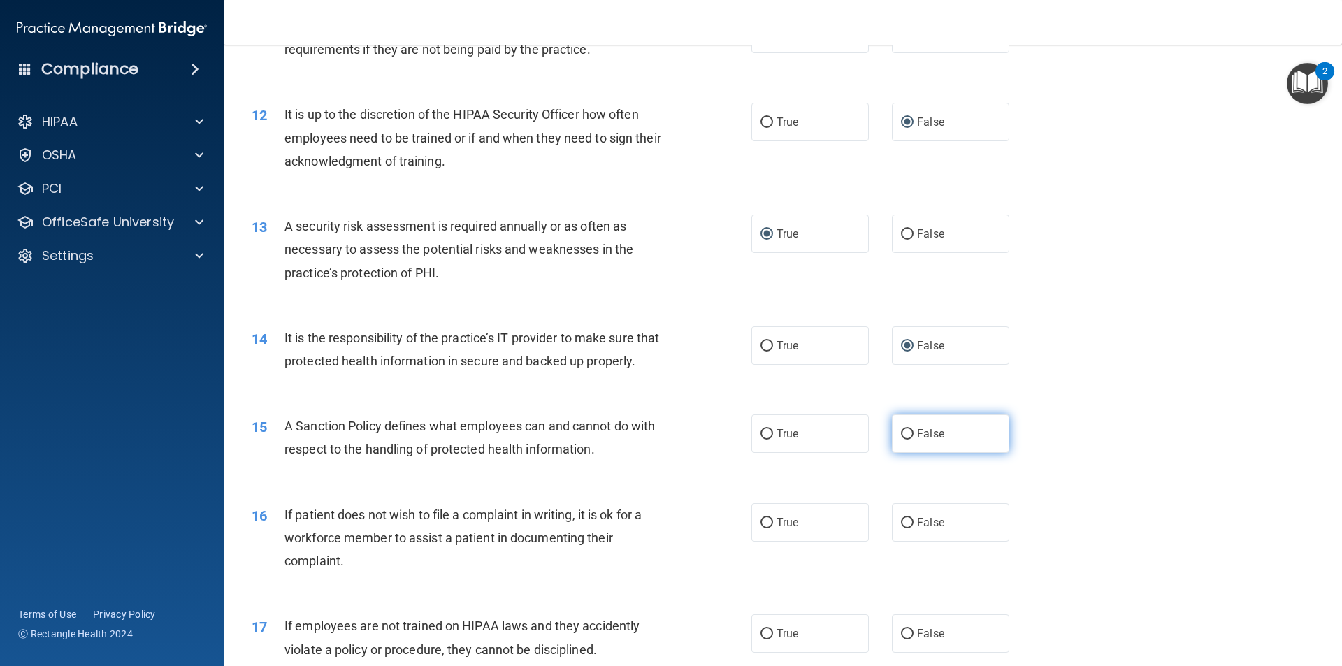
click at [901, 440] on input "False" at bounding box center [907, 434] width 13 height 10
radio input "true"
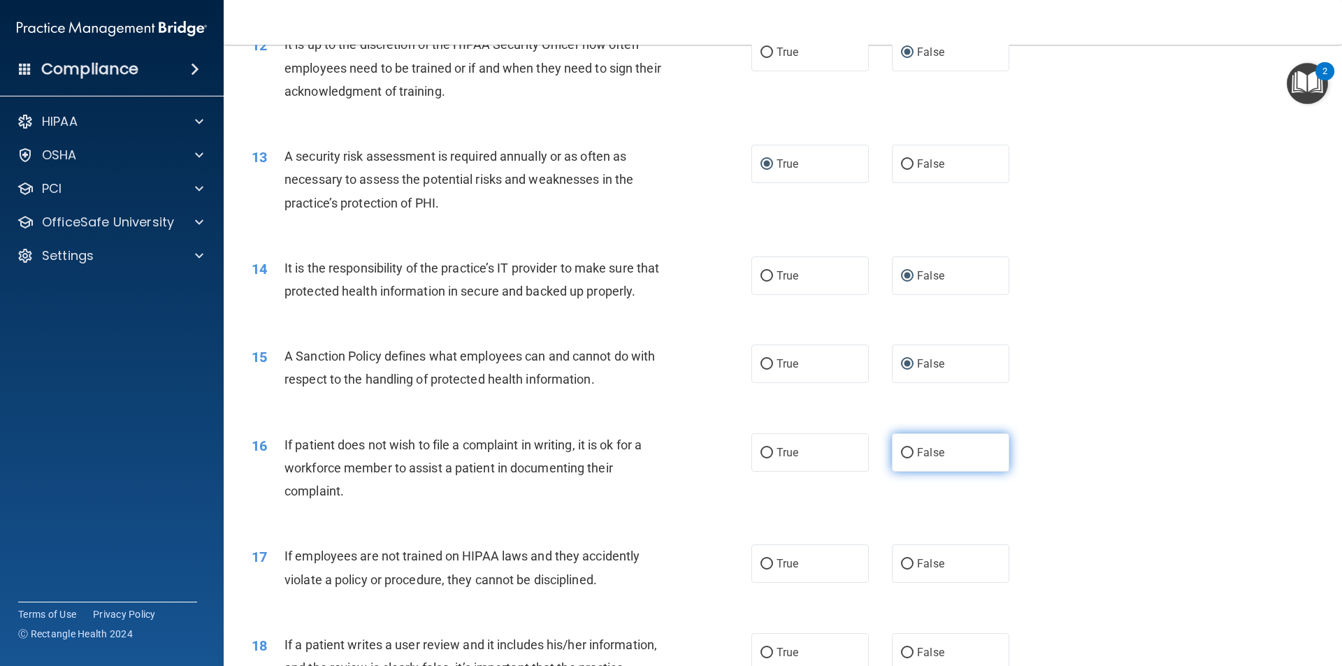
scroll to position [1468, 0]
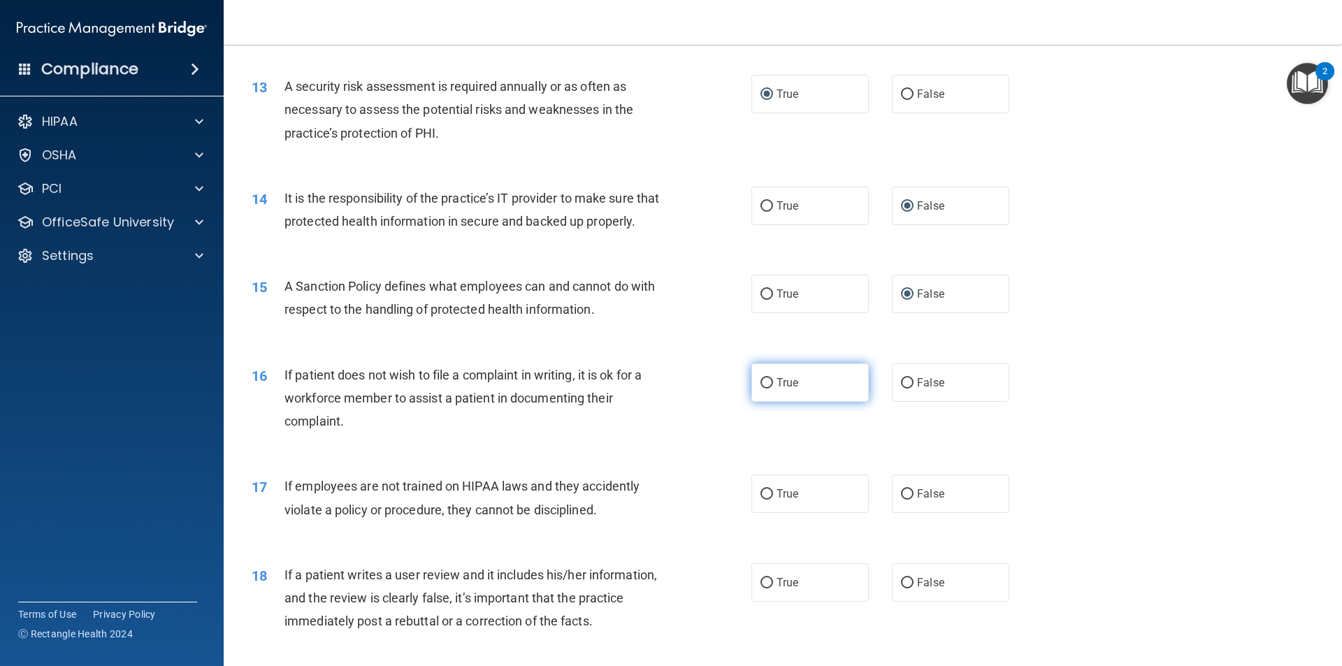
click at [765, 389] on input "True" at bounding box center [767, 383] width 13 height 10
radio input "true"
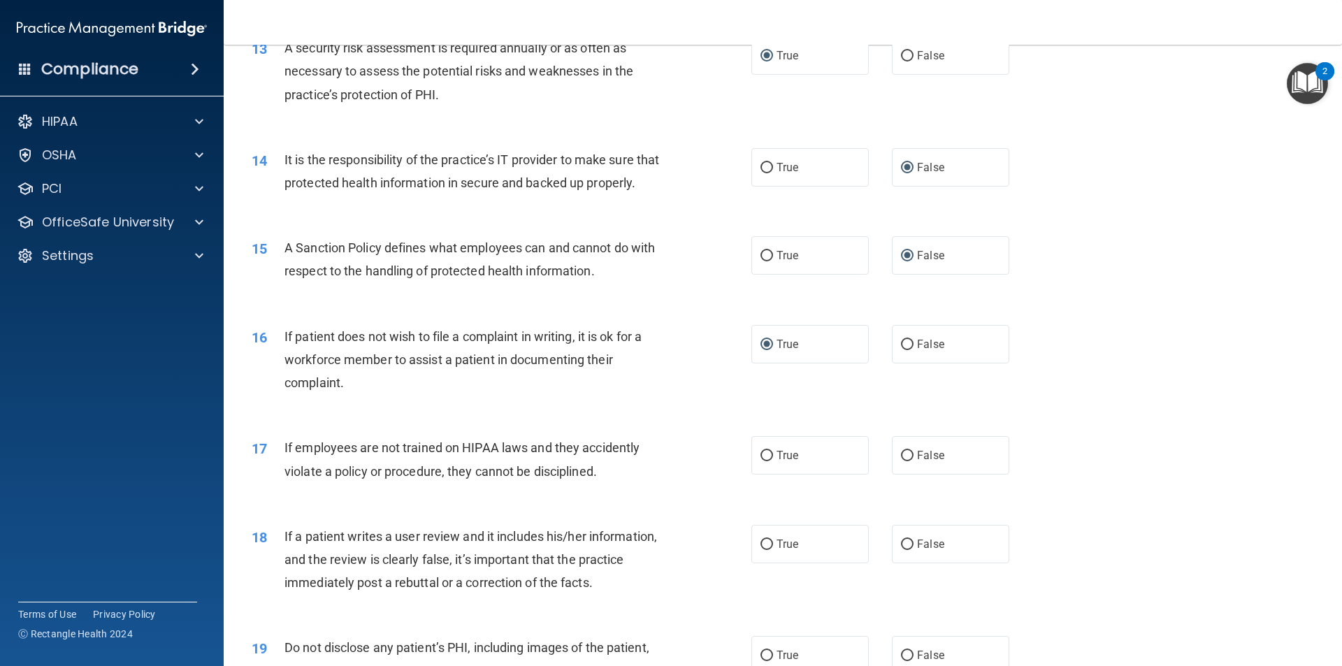
scroll to position [1538, 0]
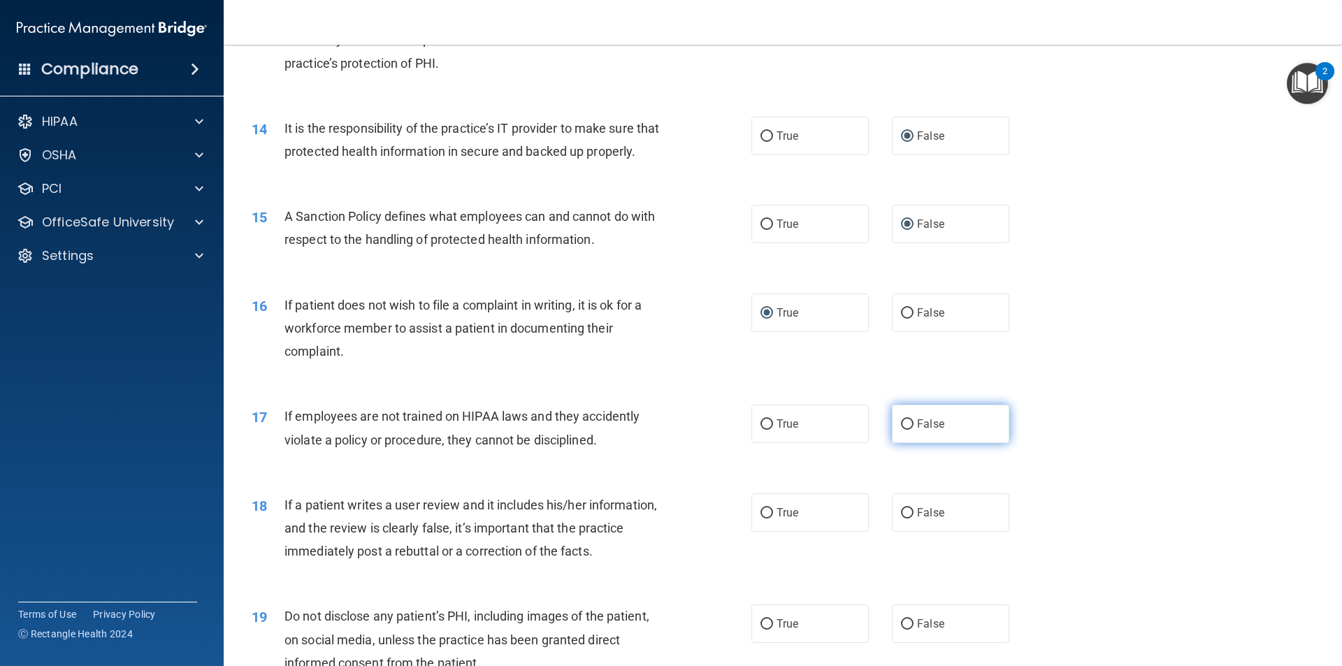
click at [902, 430] on input "False" at bounding box center [907, 424] width 13 height 10
radio input "true"
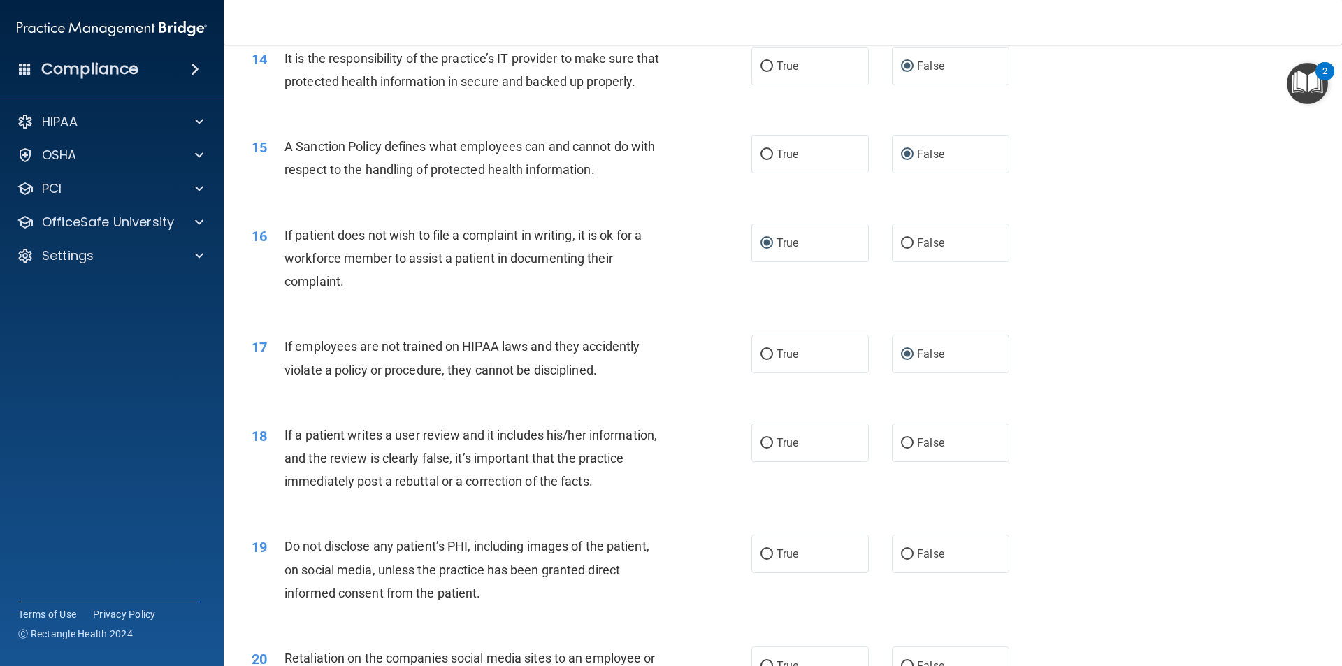
scroll to position [1678, 0]
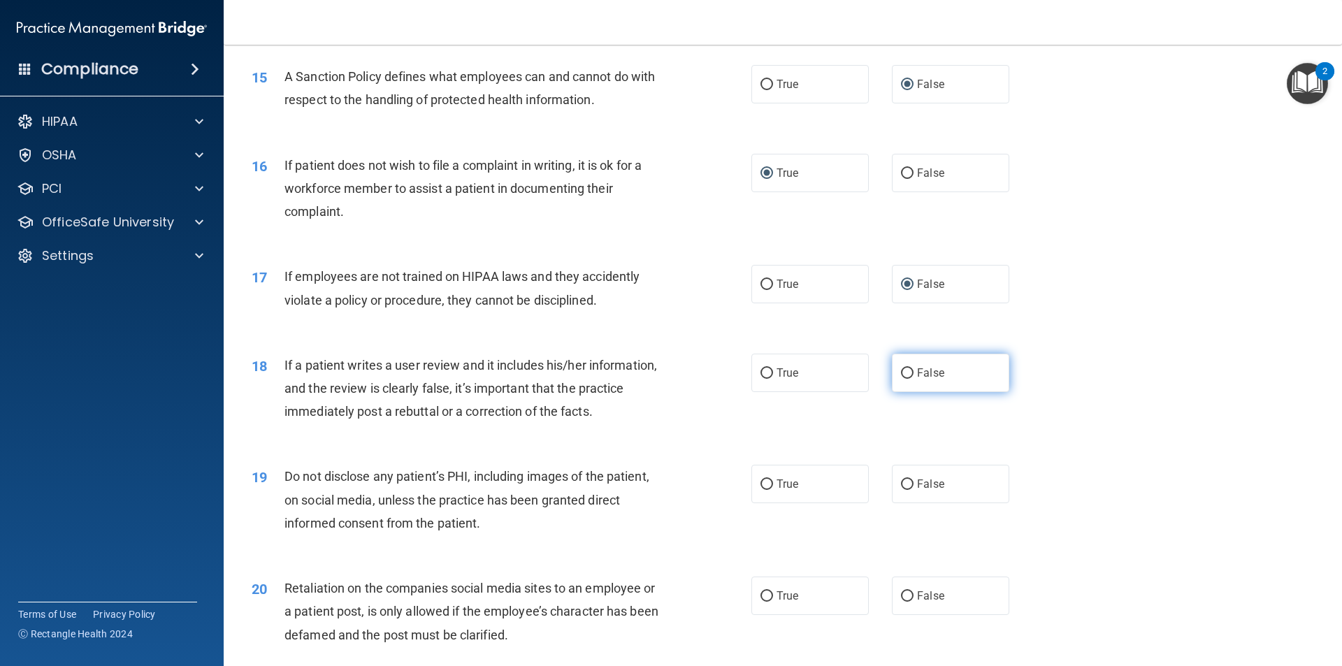
click at [901, 379] on input "False" at bounding box center [907, 373] width 13 height 10
radio input "true"
click at [766, 490] on input "True" at bounding box center [767, 485] width 13 height 10
radio input "true"
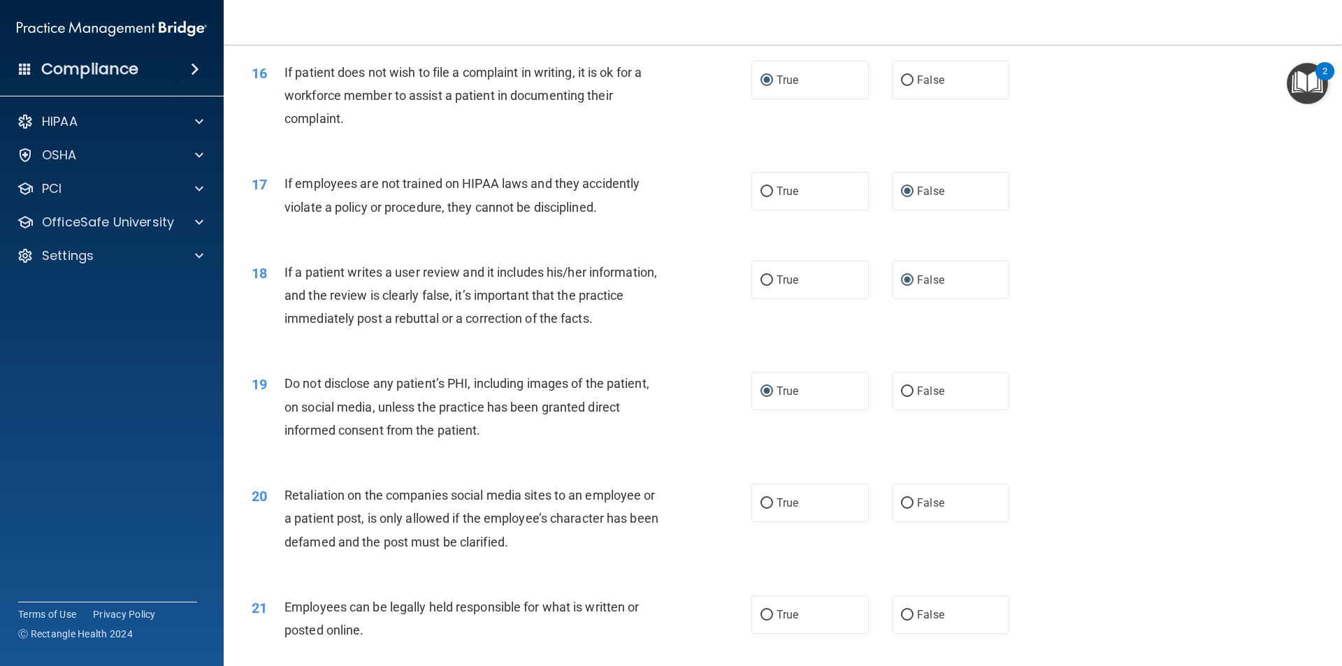
scroll to position [1818, 0]
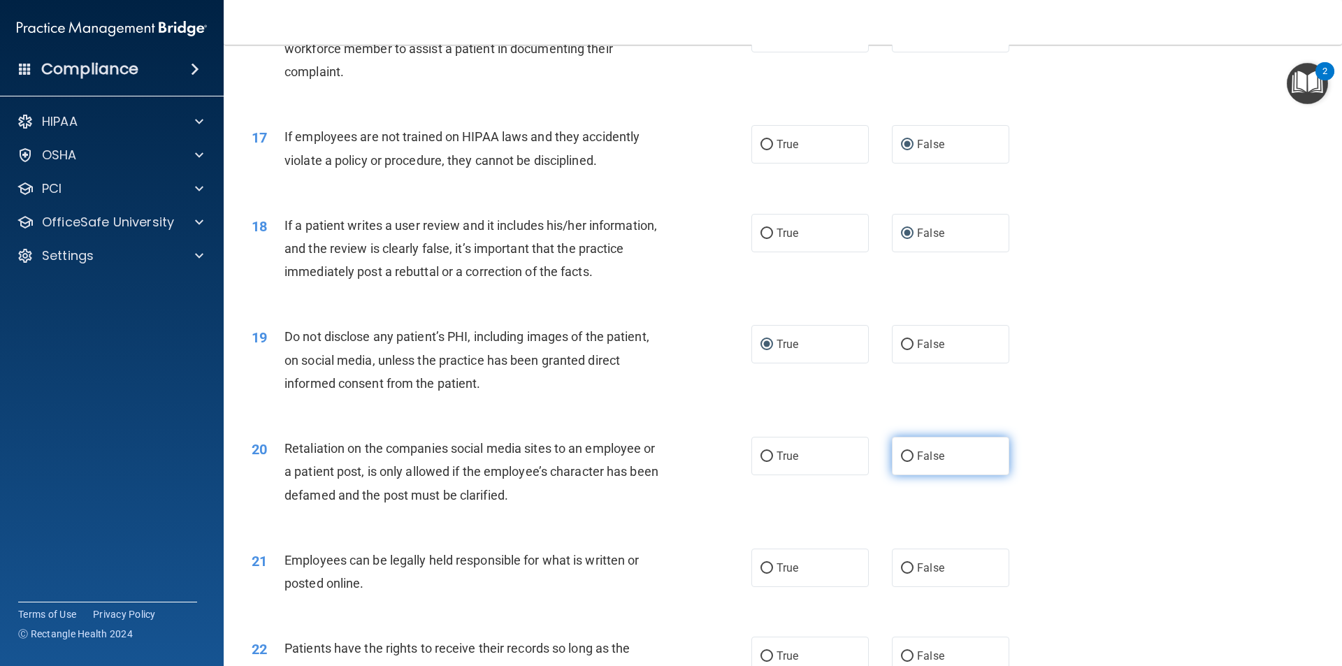
click at [901, 462] on input "False" at bounding box center [907, 457] width 13 height 10
radio input "true"
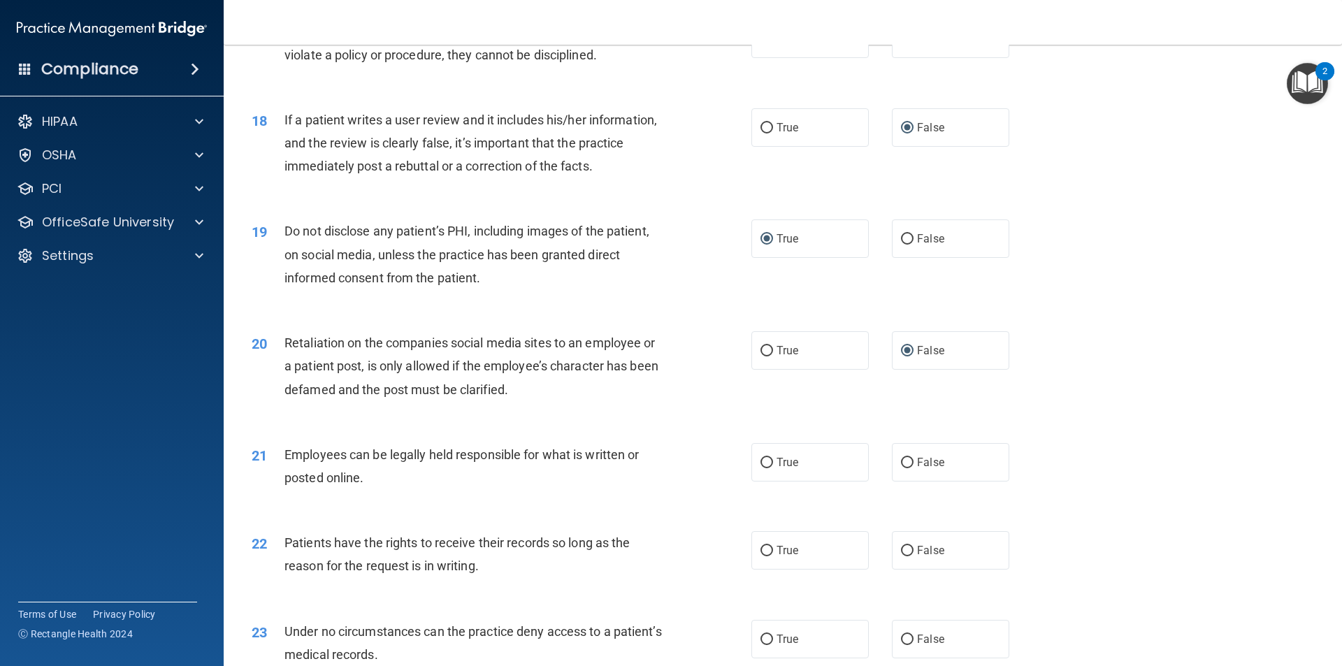
scroll to position [1957, 0]
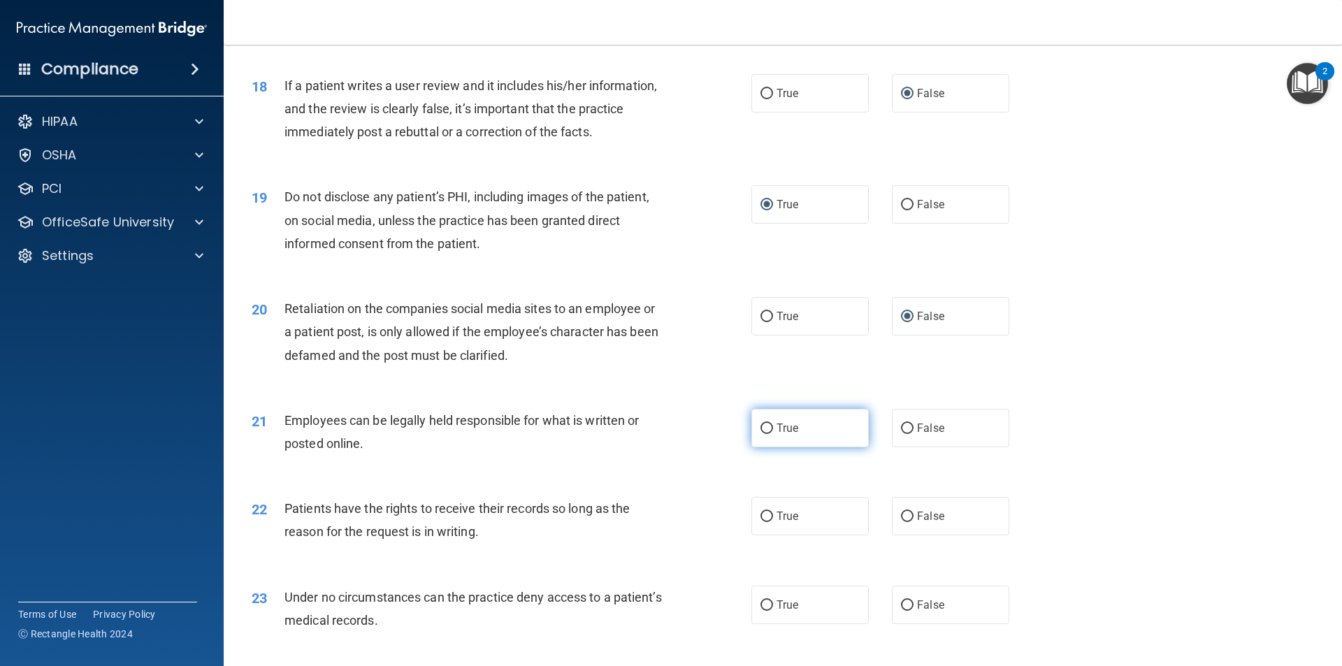
click at [761, 434] on input "True" at bounding box center [767, 429] width 13 height 10
radio input "true"
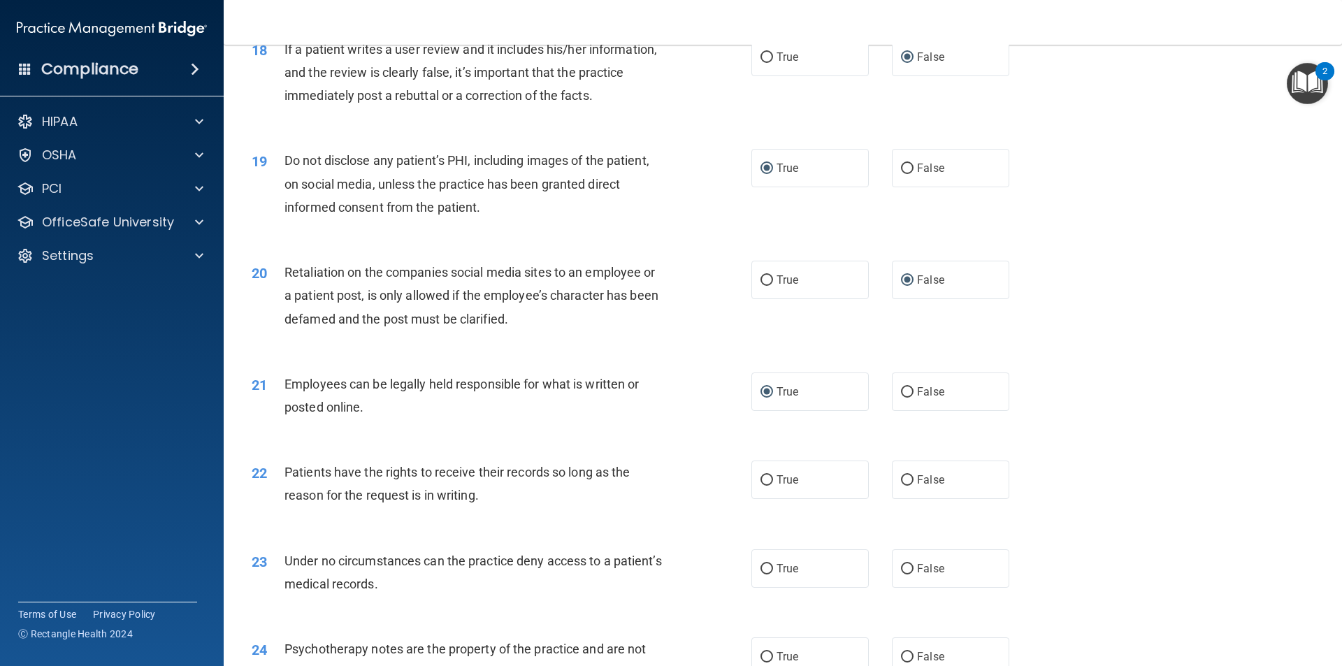
scroll to position [2027, 0]
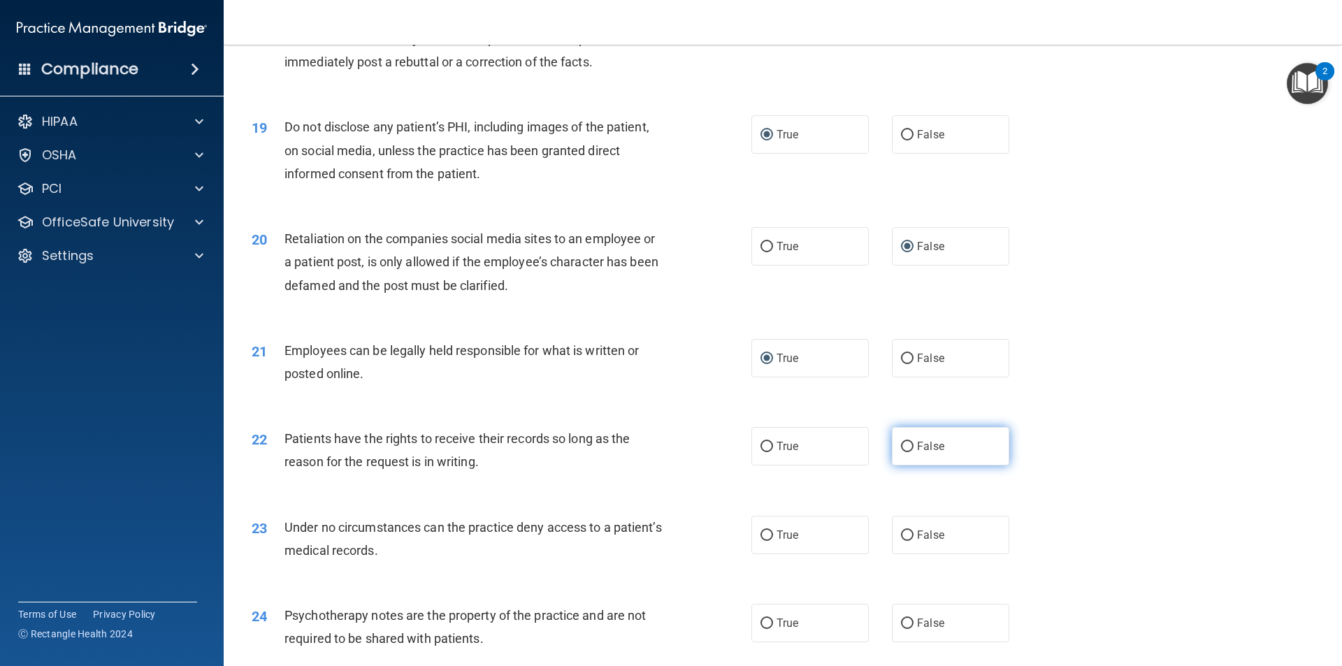
click at [901, 452] on input "False" at bounding box center [907, 447] width 13 height 10
radio input "true"
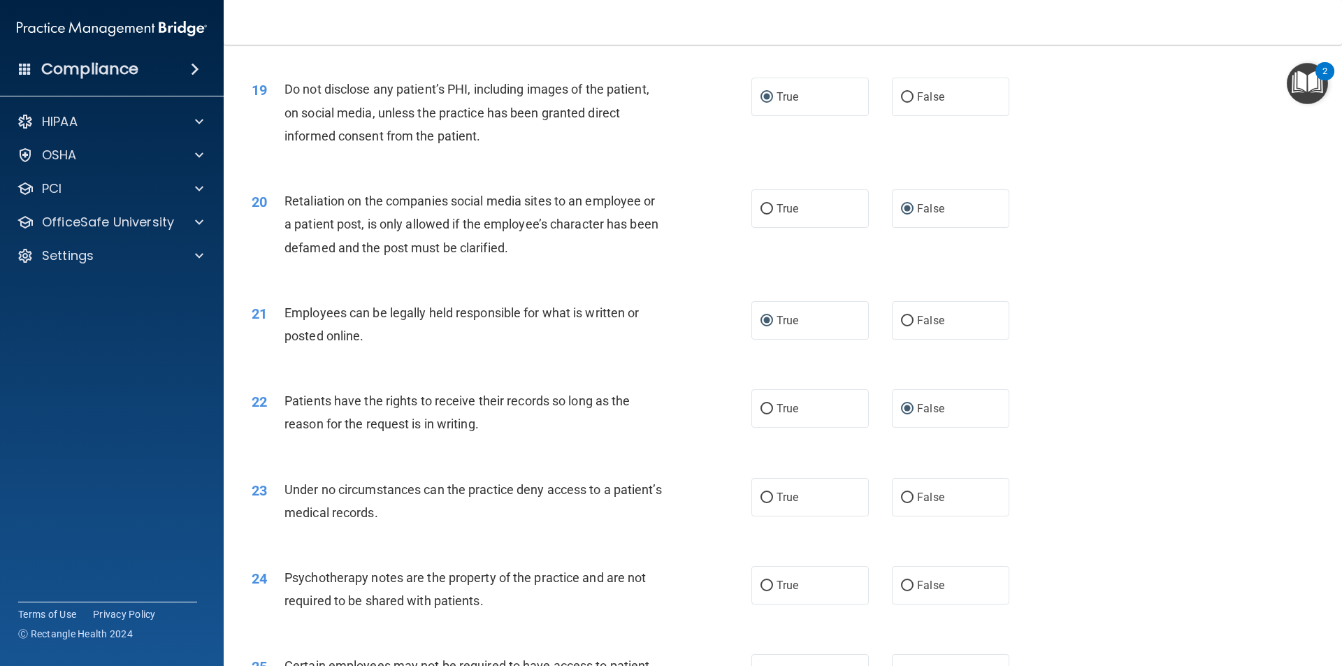
scroll to position [2097, 0]
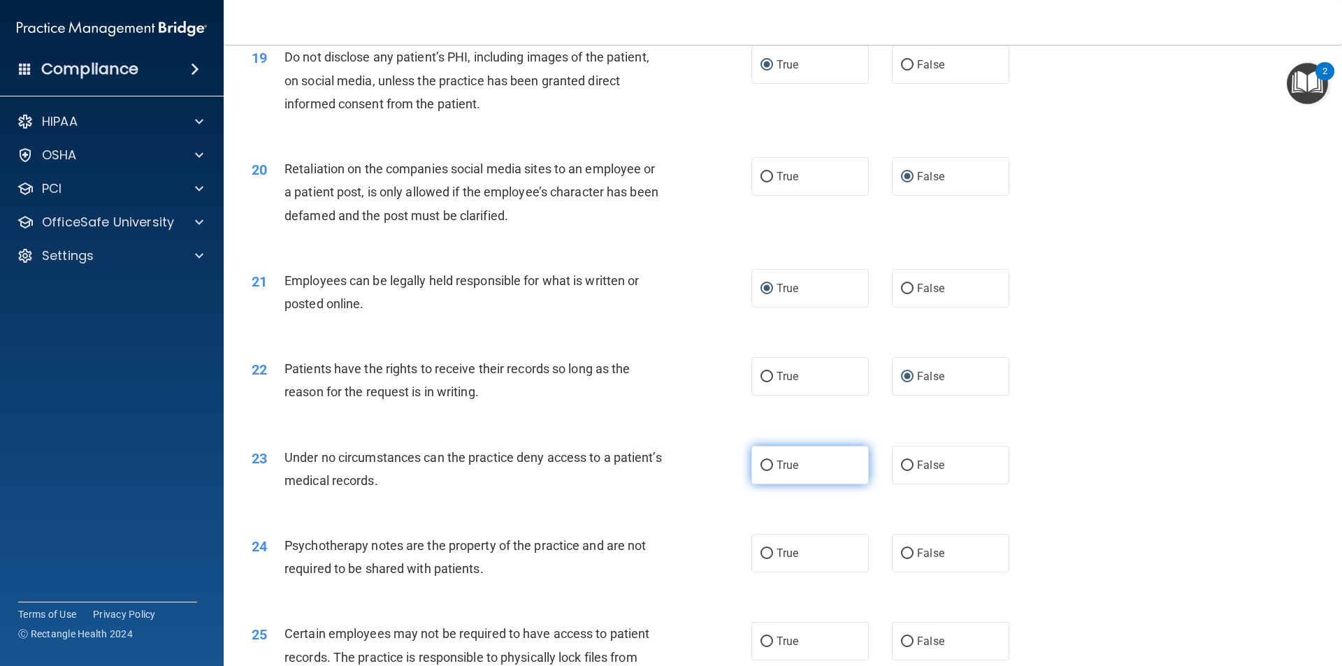
click at [761, 471] on input "True" at bounding box center [767, 466] width 13 height 10
radio input "true"
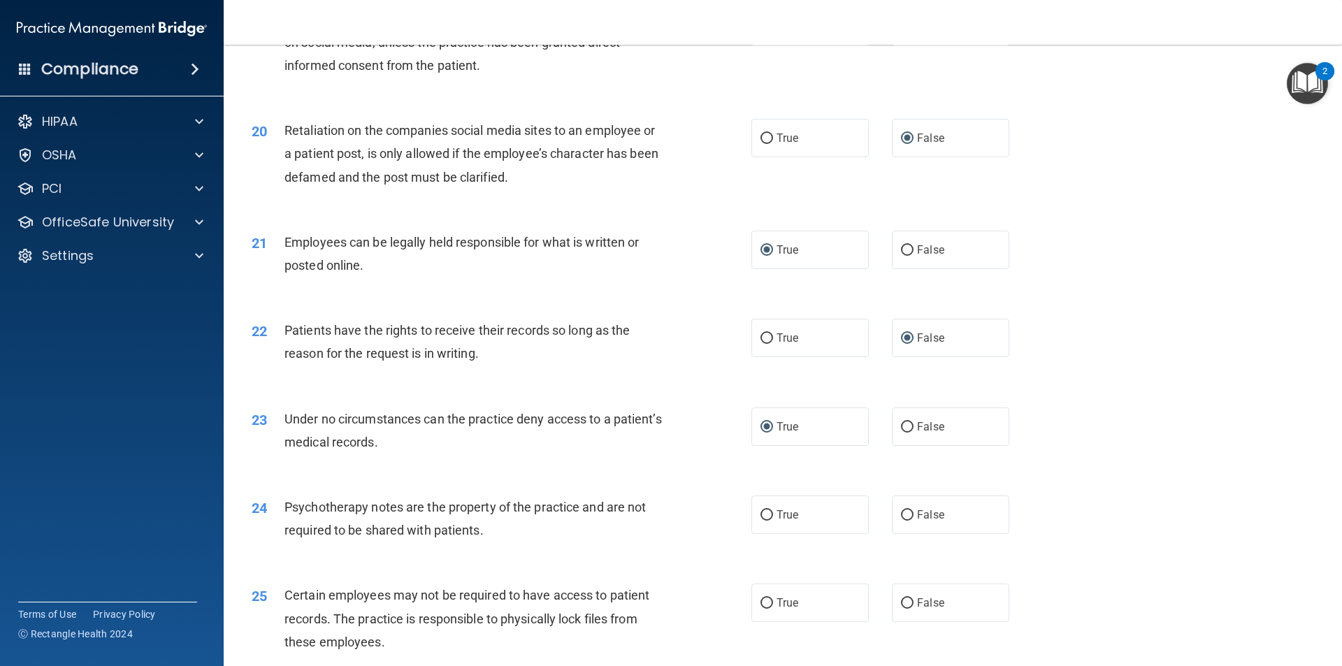
scroll to position [2167, 0]
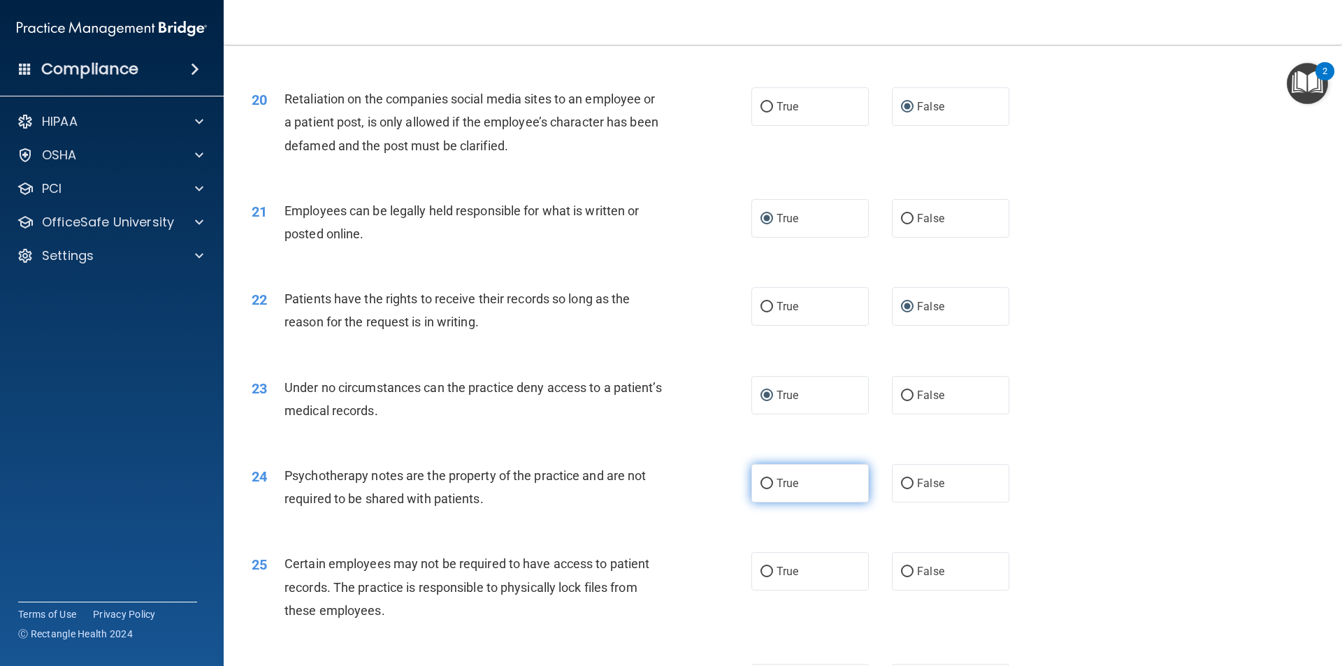
click at [762, 489] on input "True" at bounding box center [767, 484] width 13 height 10
radio input "true"
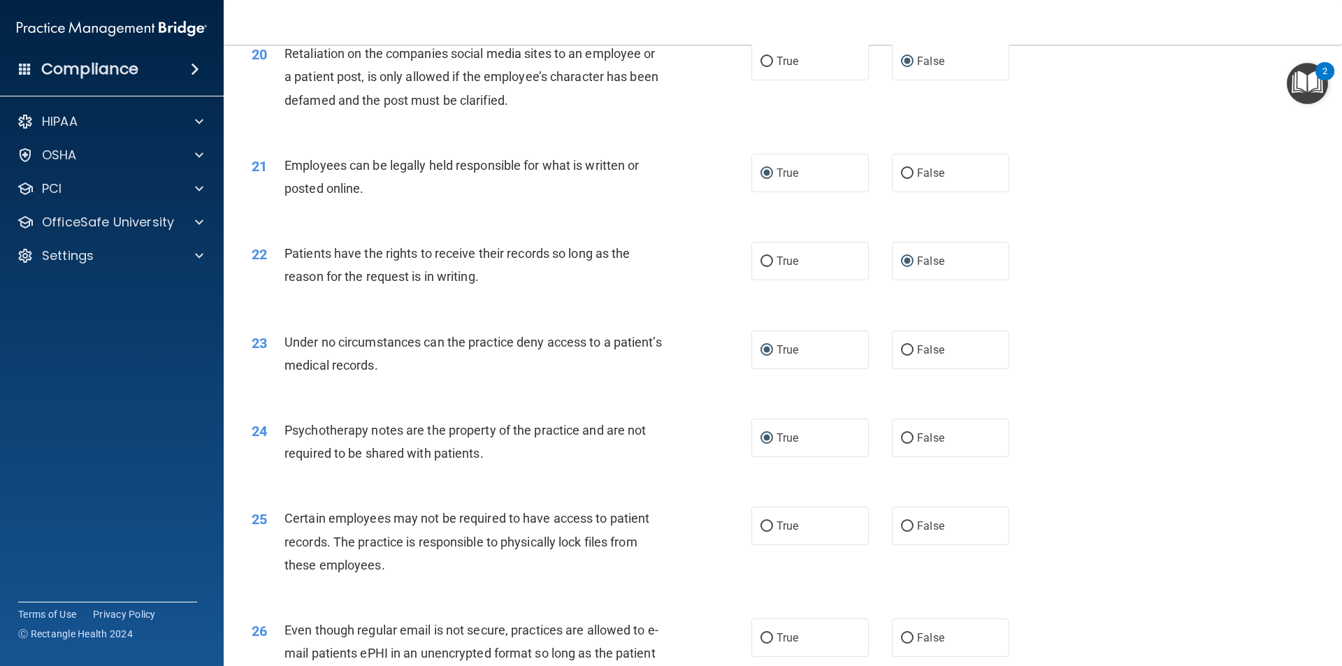
scroll to position [2237, 0]
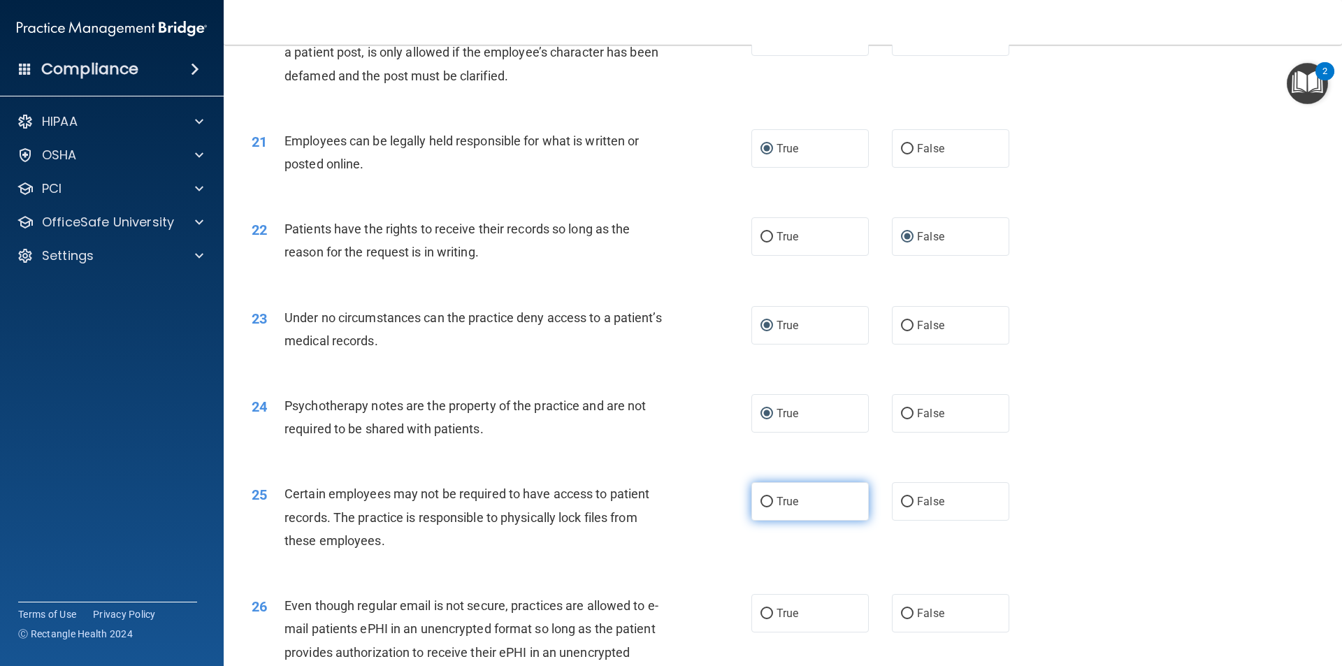
click at [761, 508] on input "True" at bounding box center [767, 502] width 13 height 10
radio input "true"
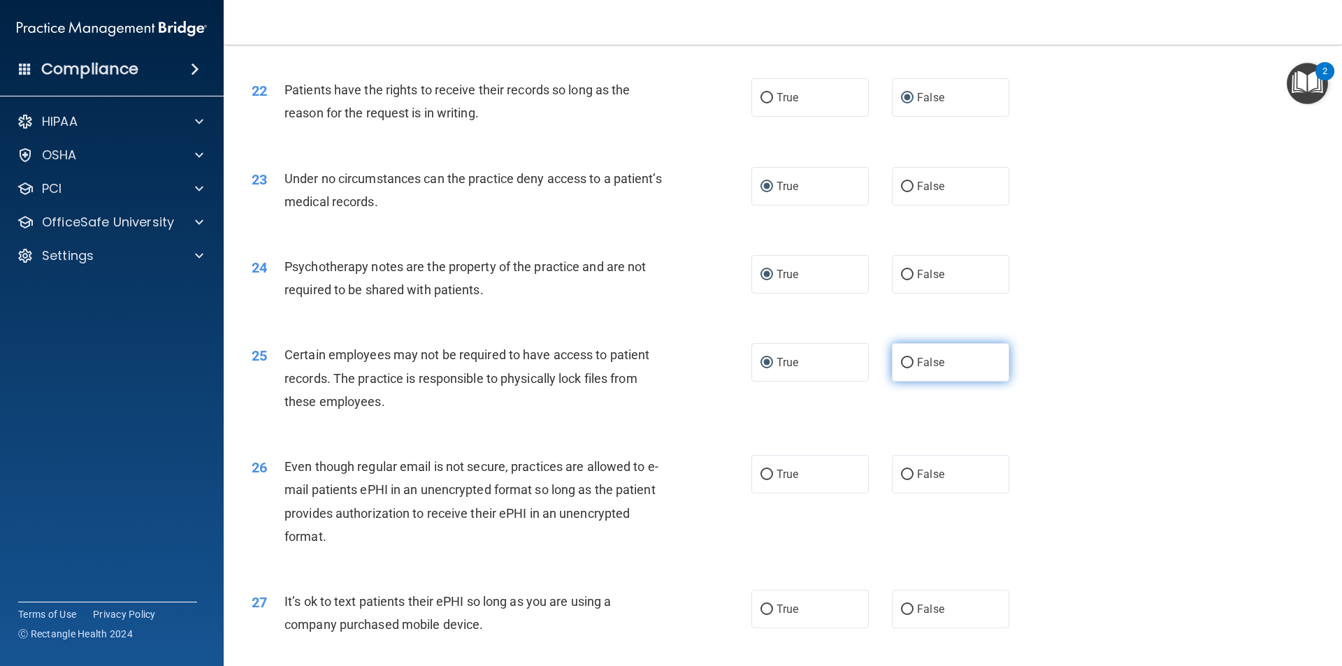
scroll to position [2377, 0]
click at [762, 480] on input "True" at bounding box center [767, 474] width 13 height 10
radio input "true"
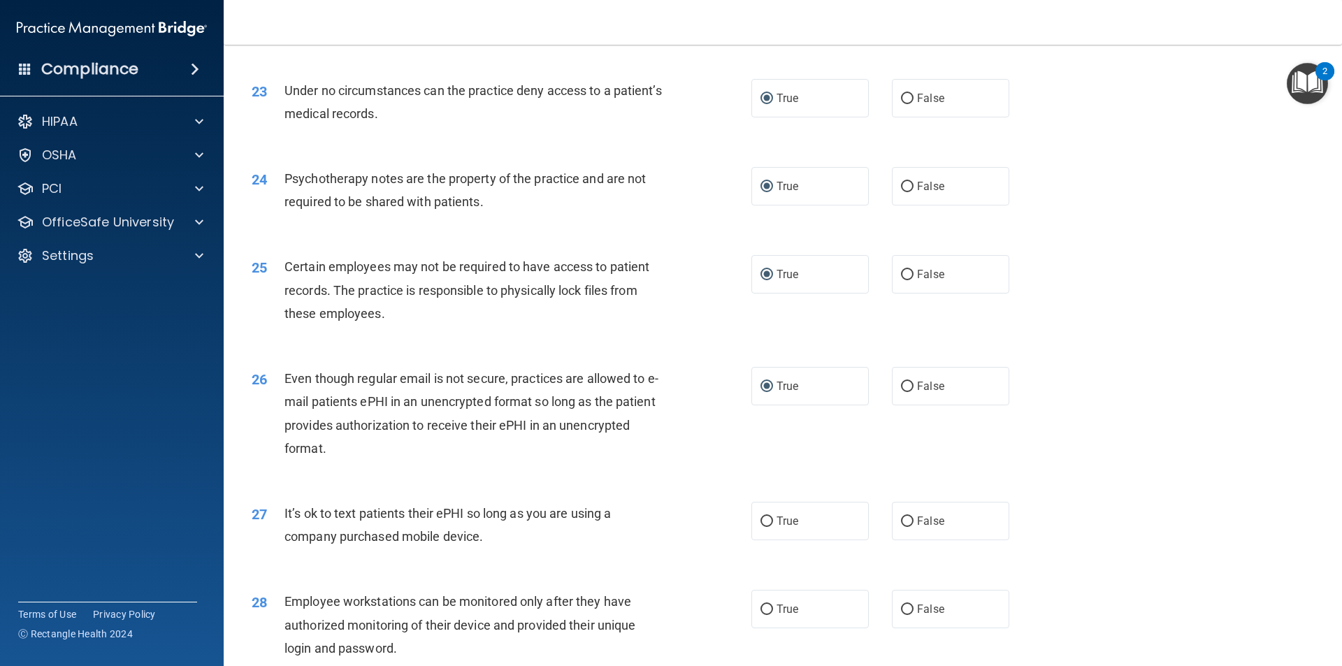
scroll to position [2517, 0]
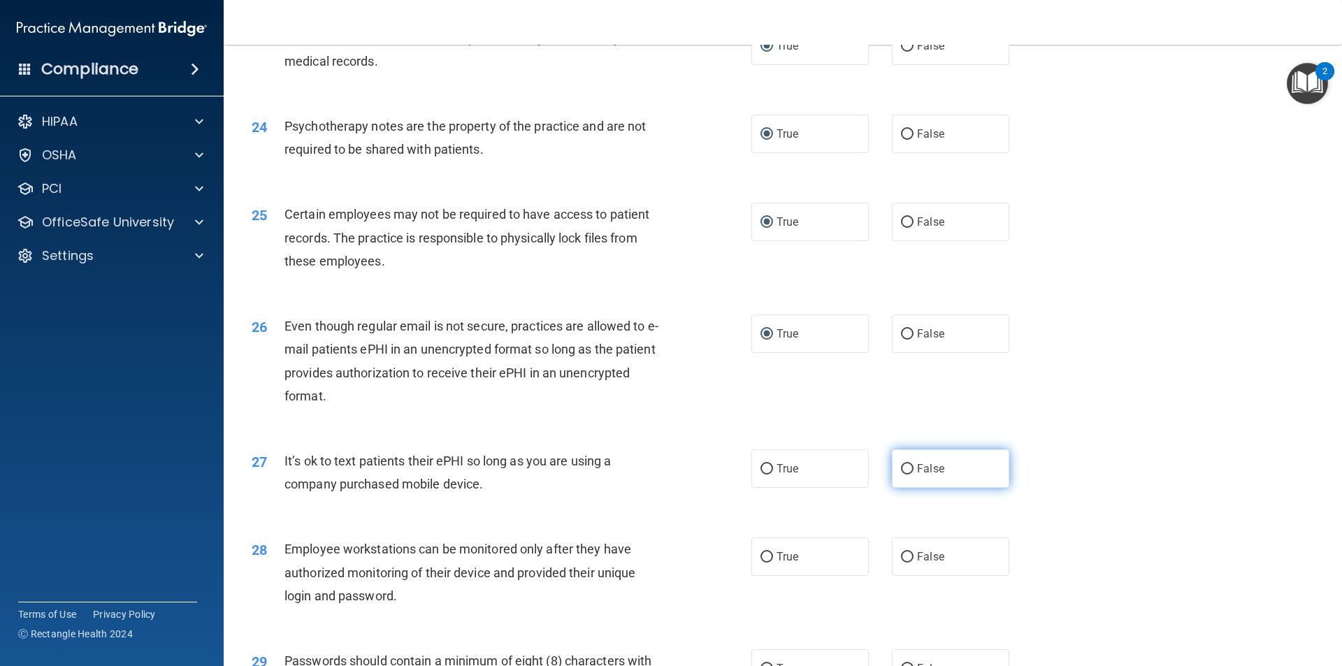
click at [902, 475] on input "False" at bounding box center [907, 469] width 13 height 10
radio input "true"
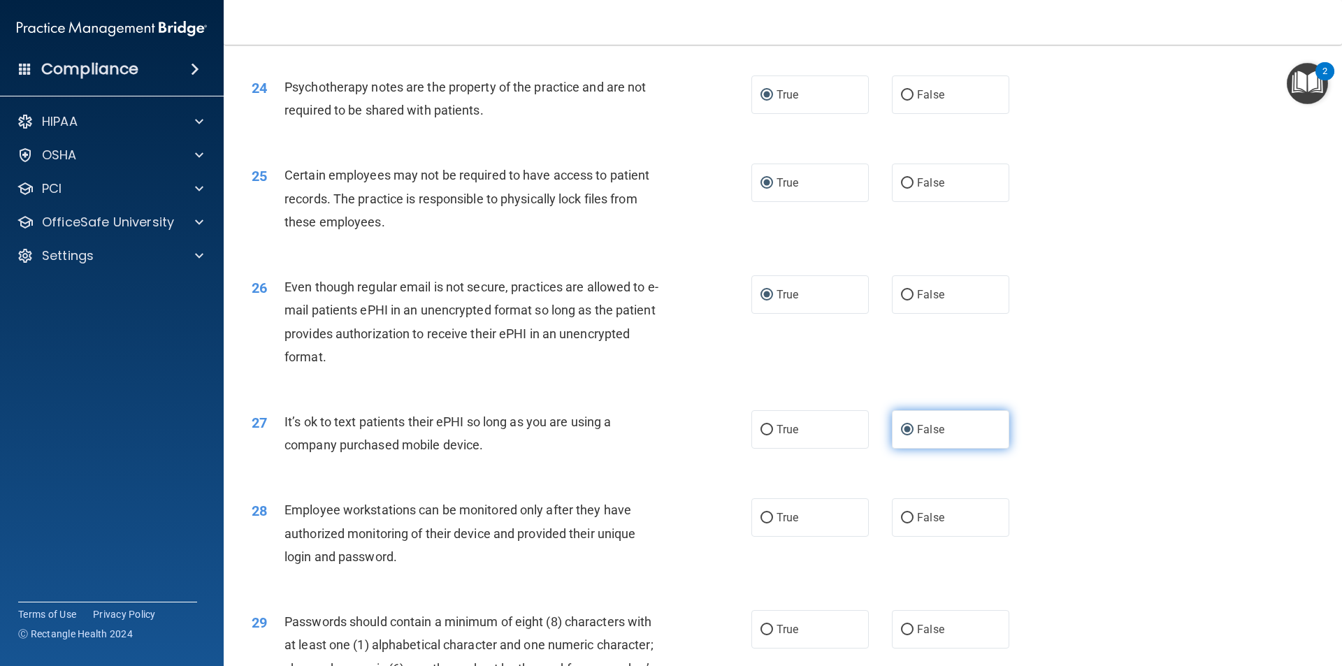
scroll to position [2586, 0]
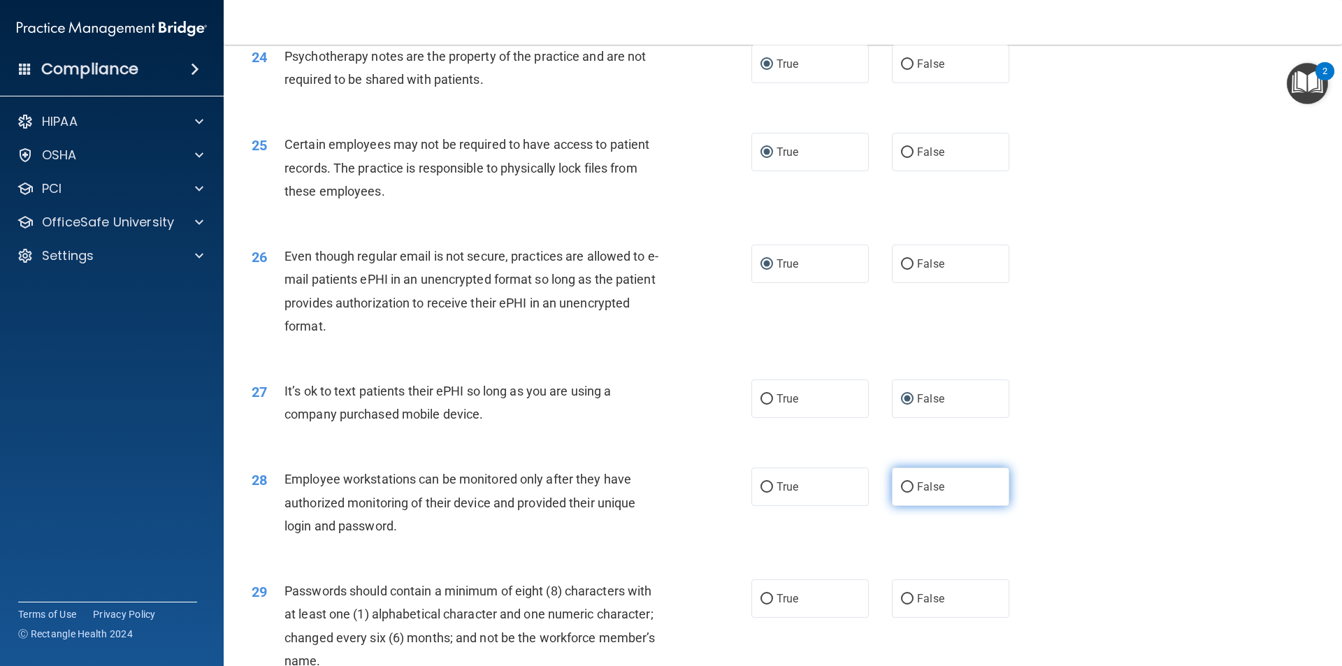
click at [905, 493] on input "False" at bounding box center [907, 487] width 13 height 10
radio input "true"
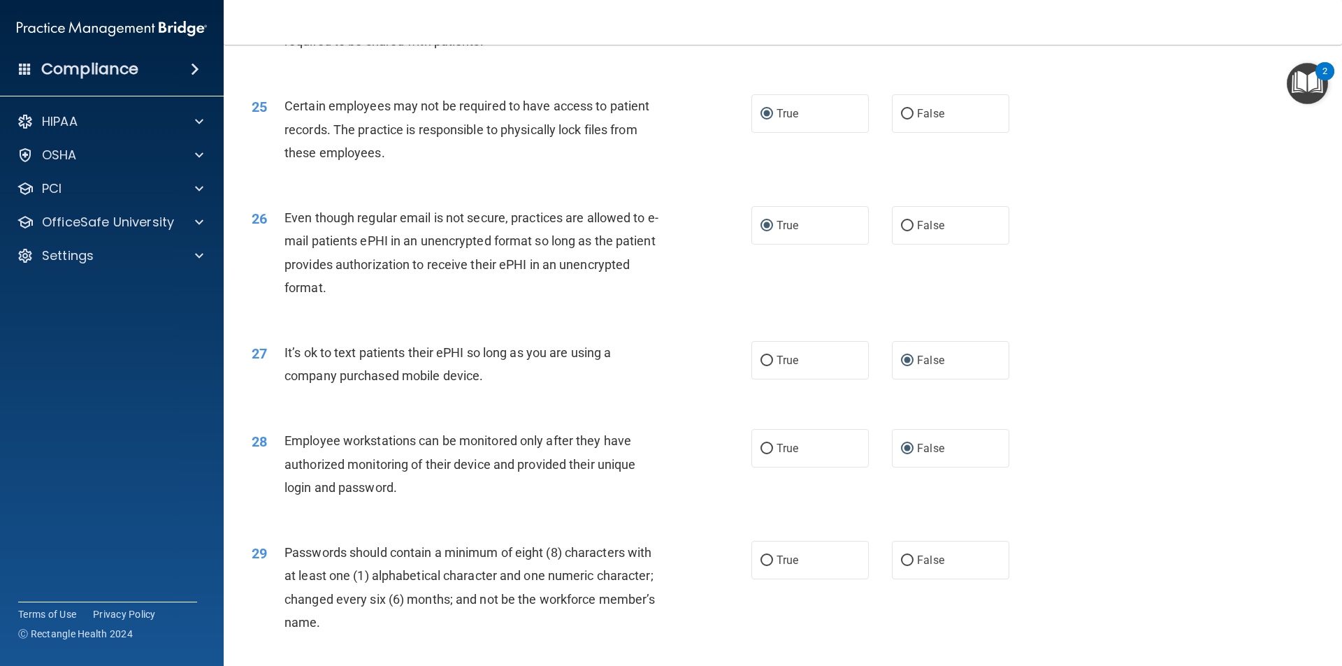
scroll to position [2656, 0]
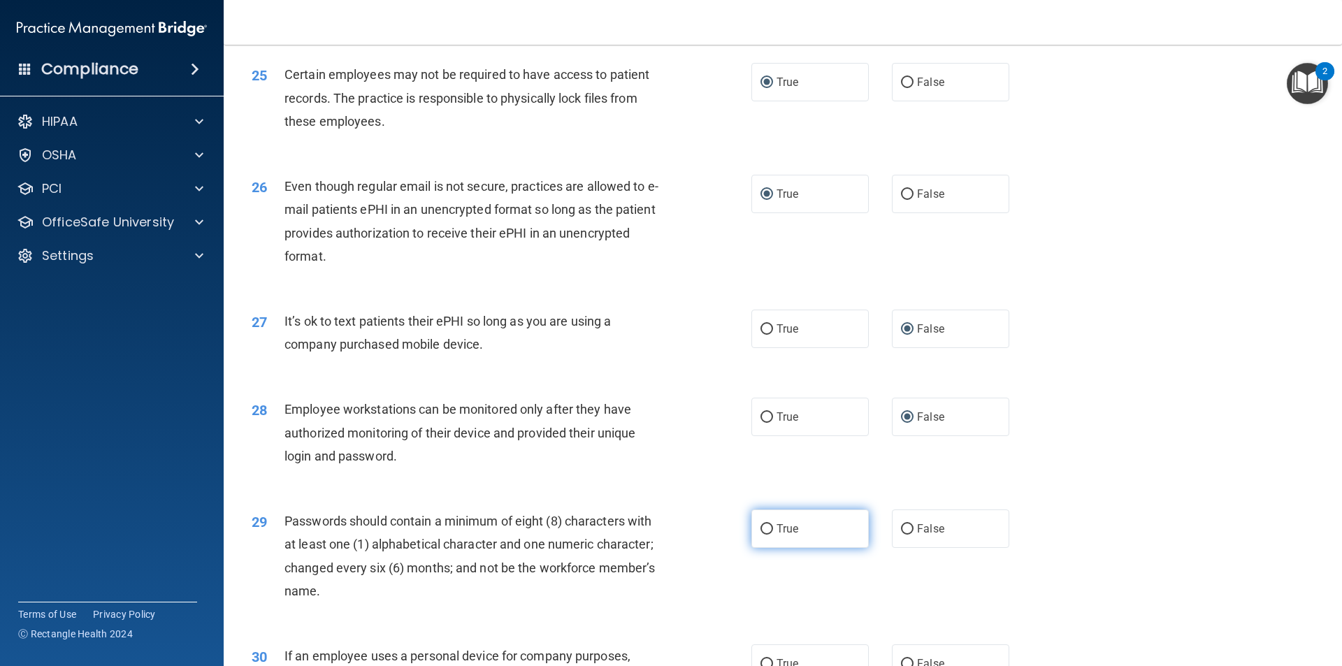
click at [763, 535] on input "True" at bounding box center [767, 529] width 13 height 10
radio input "true"
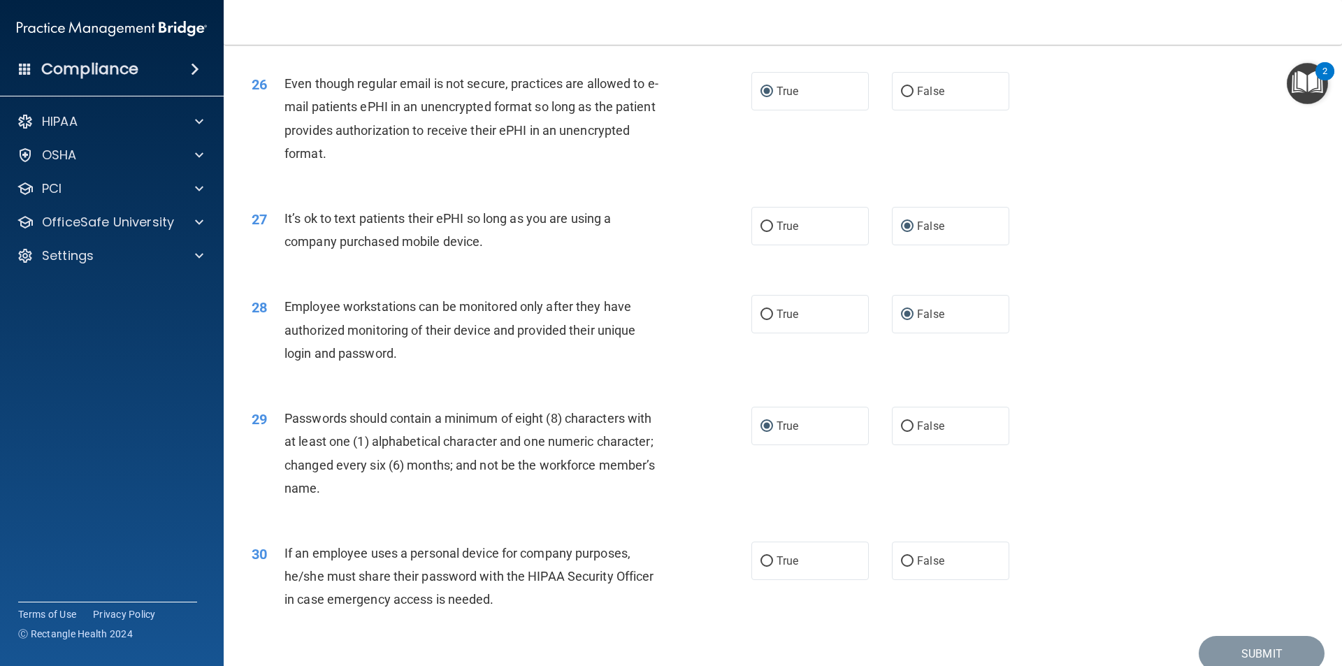
scroll to position [2796, 0]
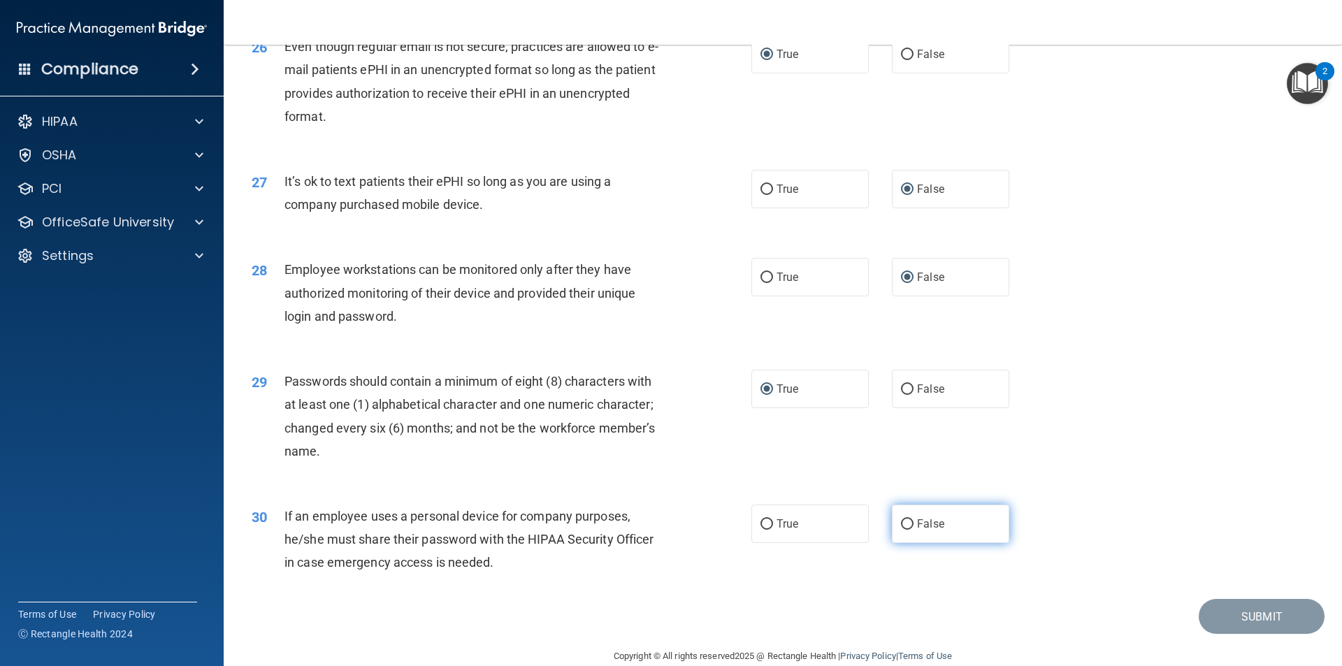
click at [901, 530] on input "False" at bounding box center [907, 524] width 13 height 10
radio input "true"
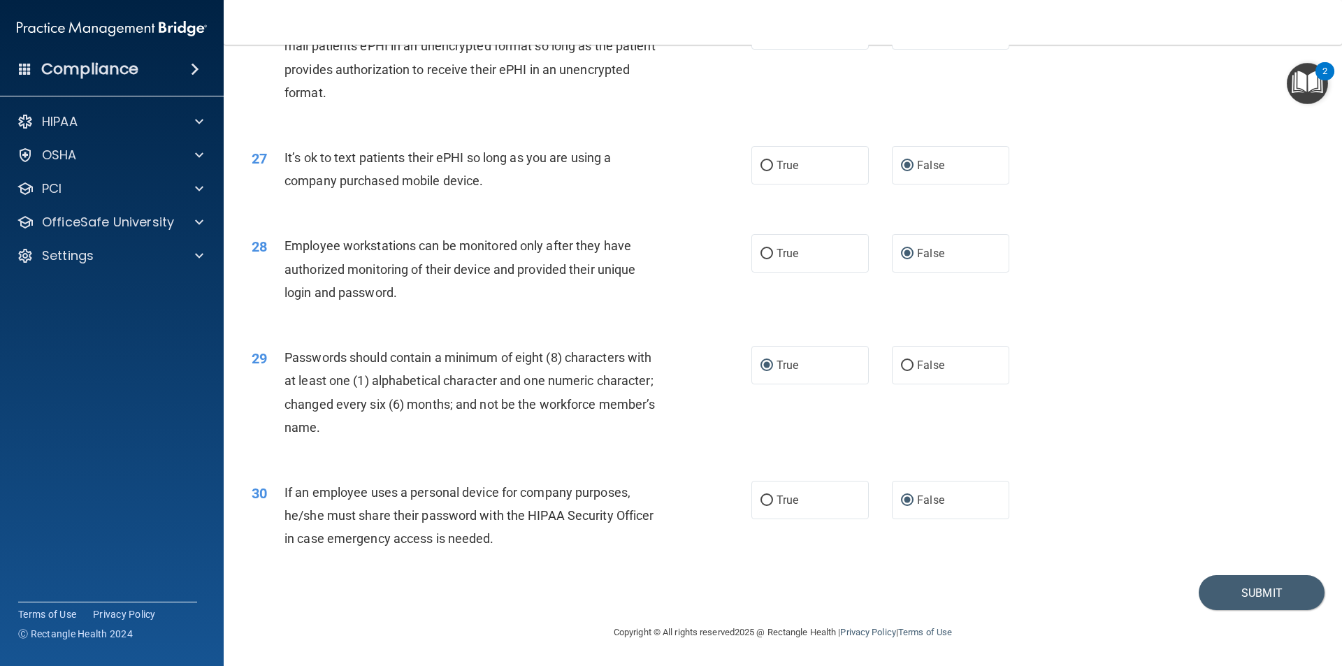
scroll to position [2843, 0]
click at [1235, 588] on button "Submit" at bounding box center [1262, 593] width 126 height 36
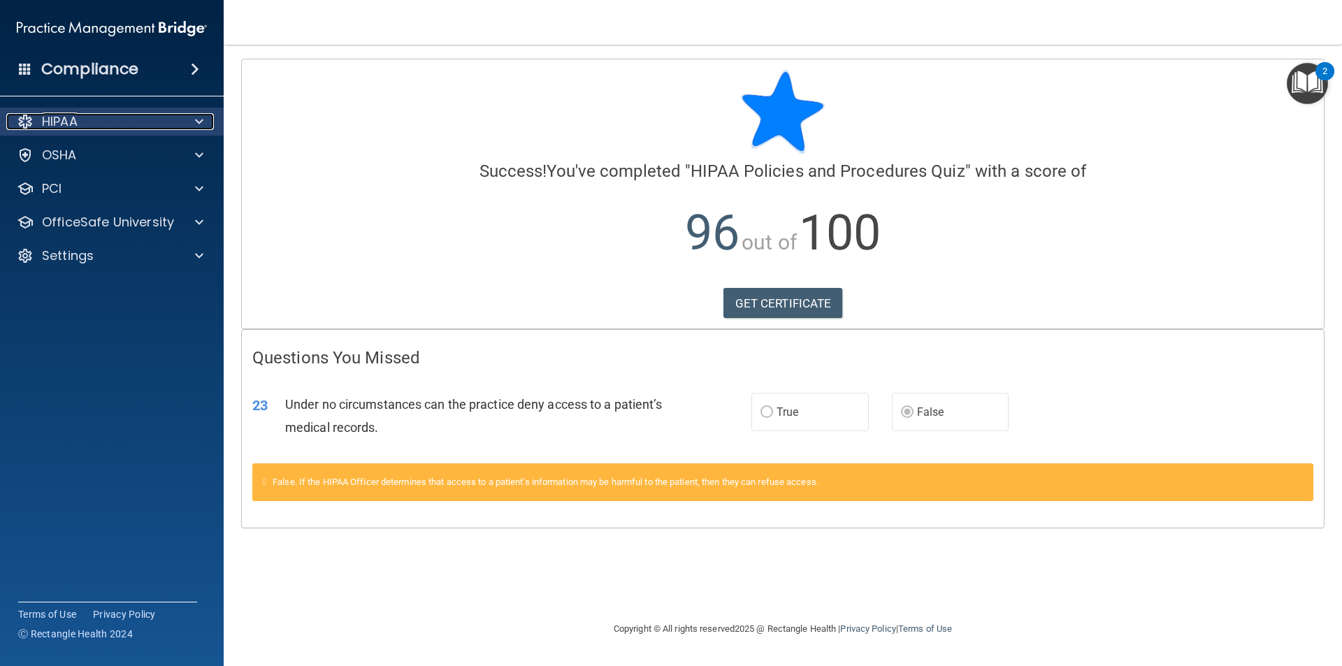
click at [201, 123] on span at bounding box center [199, 121] width 8 height 17
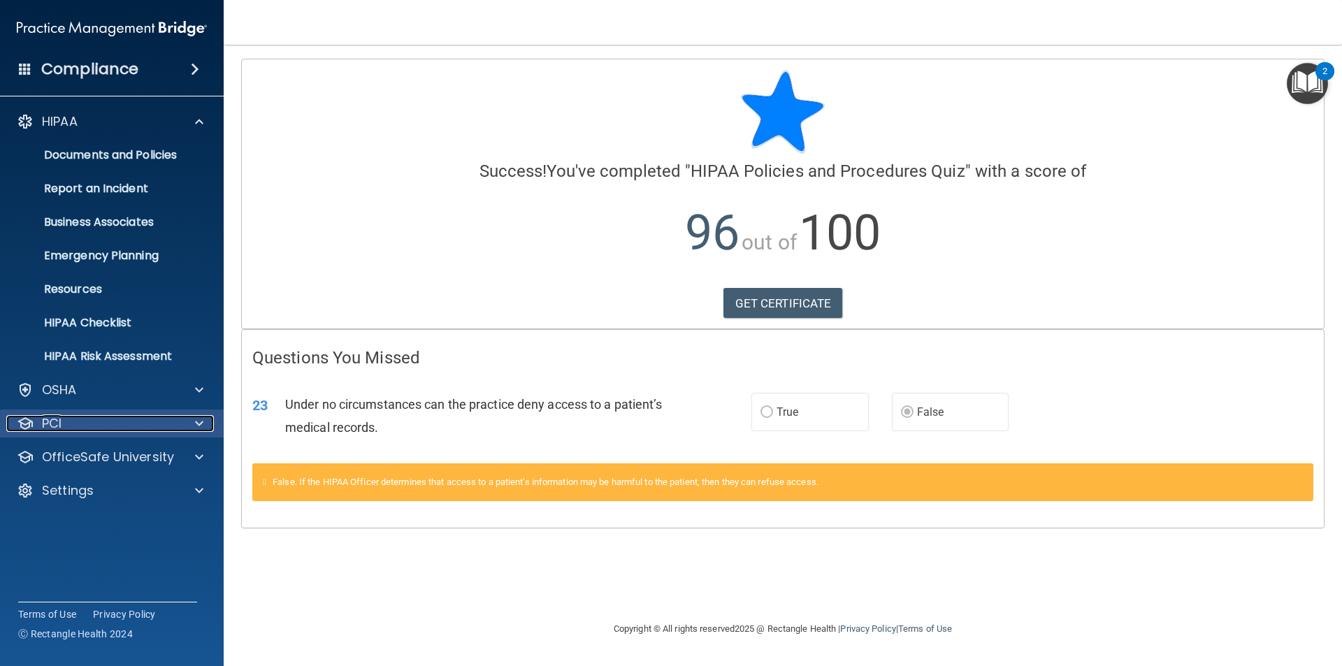
click at [200, 424] on span at bounding box center [199, 423] width 8 height 17
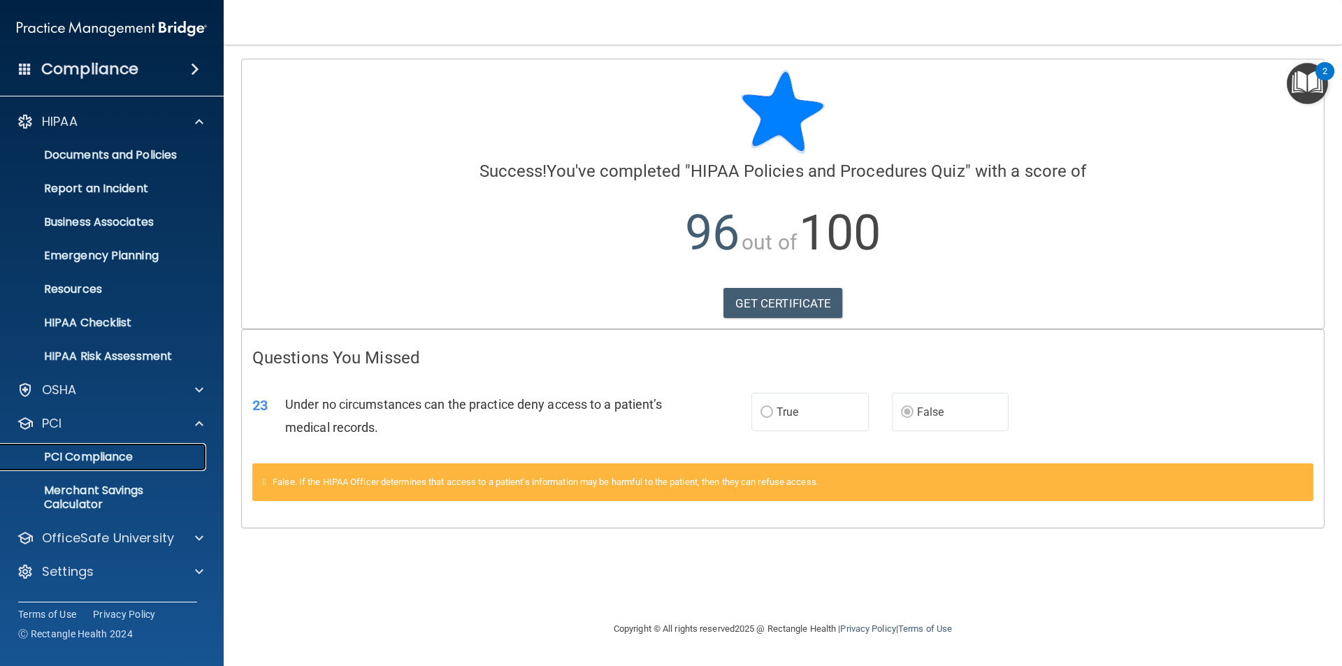
click at [100, 460] on p "PCI Compliance" at bounding box center [104, 457] width 191 height 14
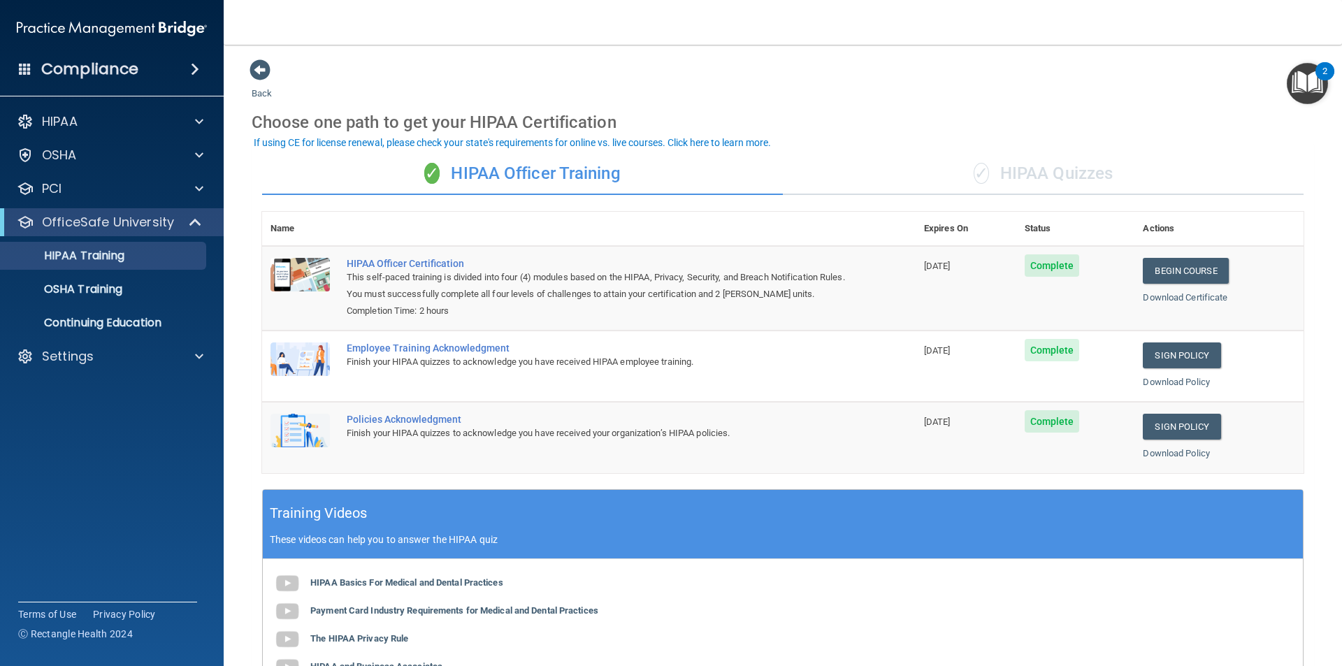
click at [488, 177] on div "✓ HIPAA Officer Training" at bounding box center [522, 174] width 521 height 42
click at [425, 173] on span "✓" at bounding box center [431, 173] width 15 height 21
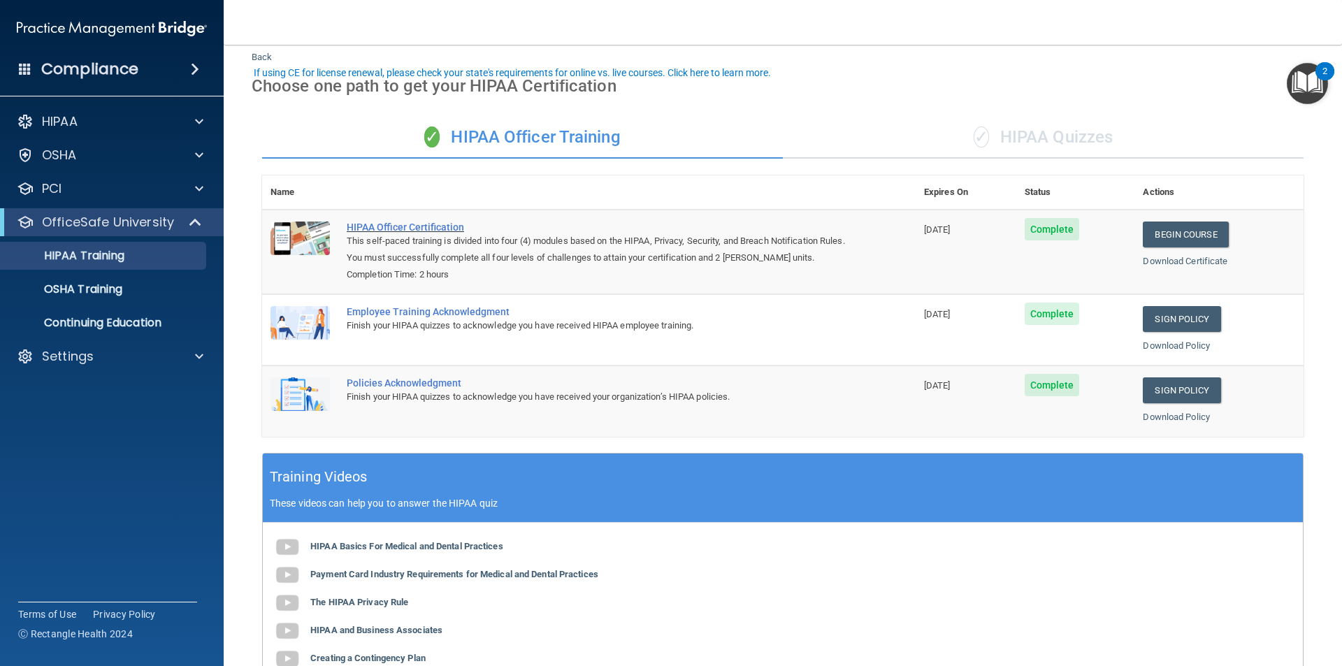
scroll to position [70, 0]
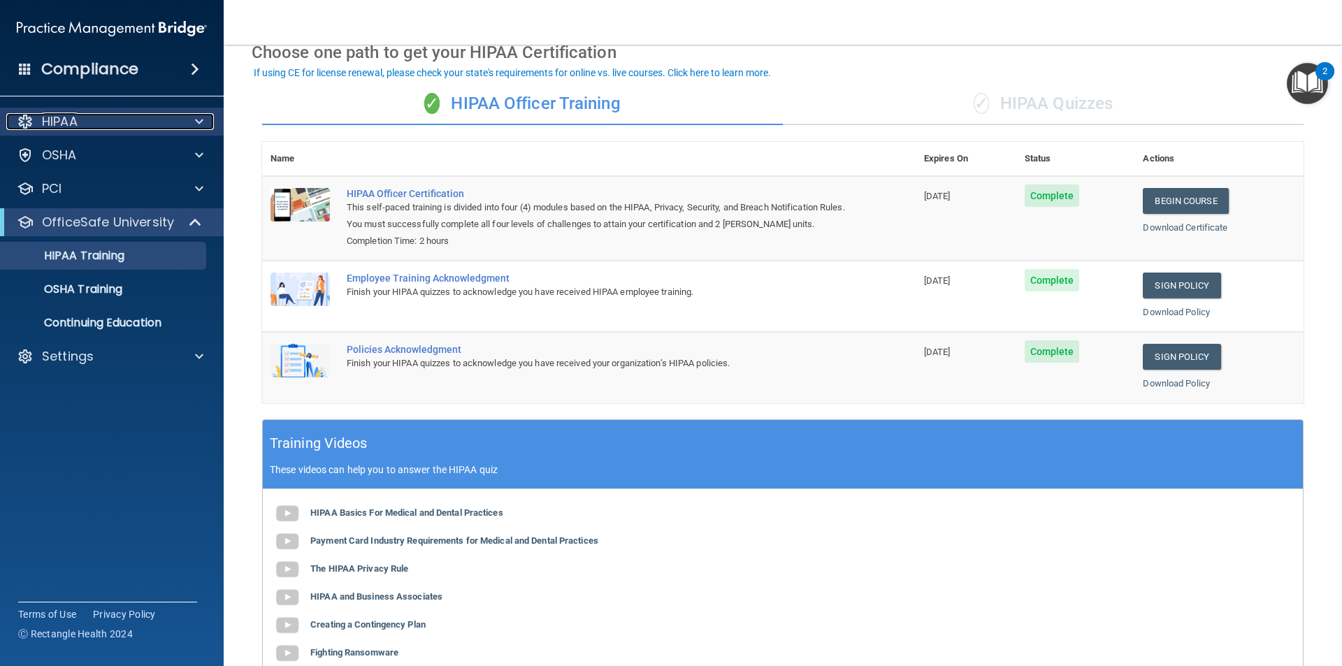
click at [196, 120] on span at bounding box center [199, 121] width 8 height 17
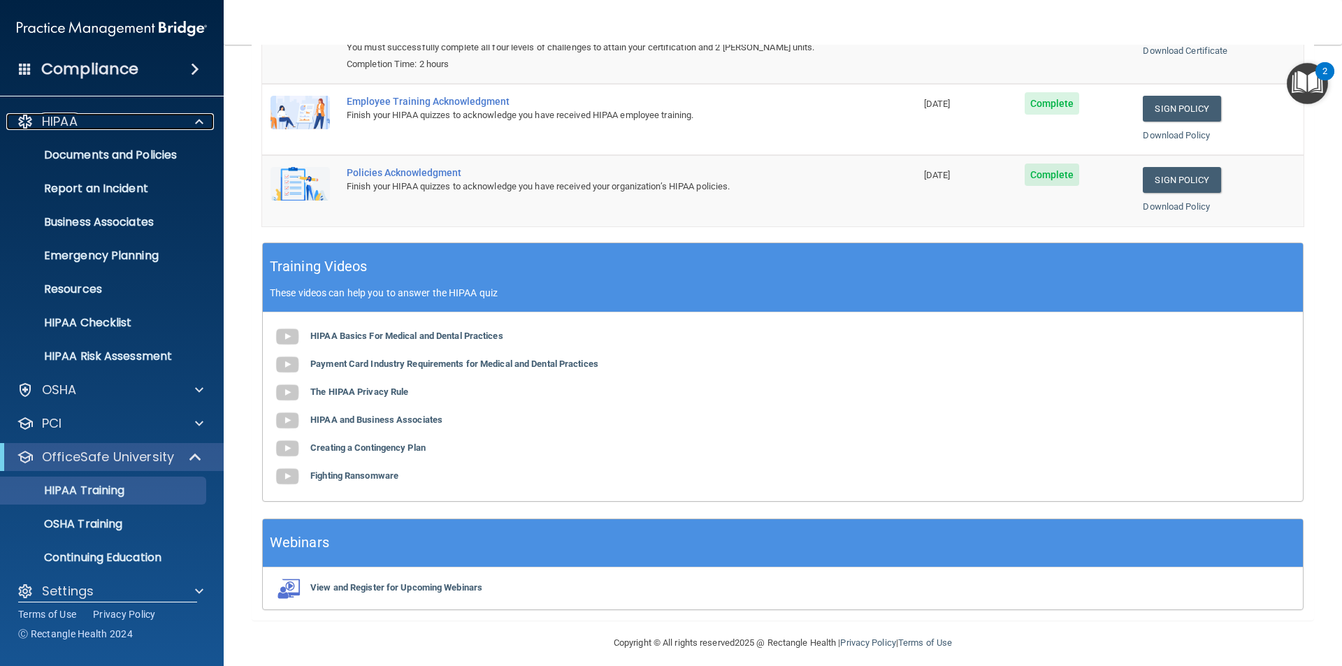
scroll to position [0, 0]
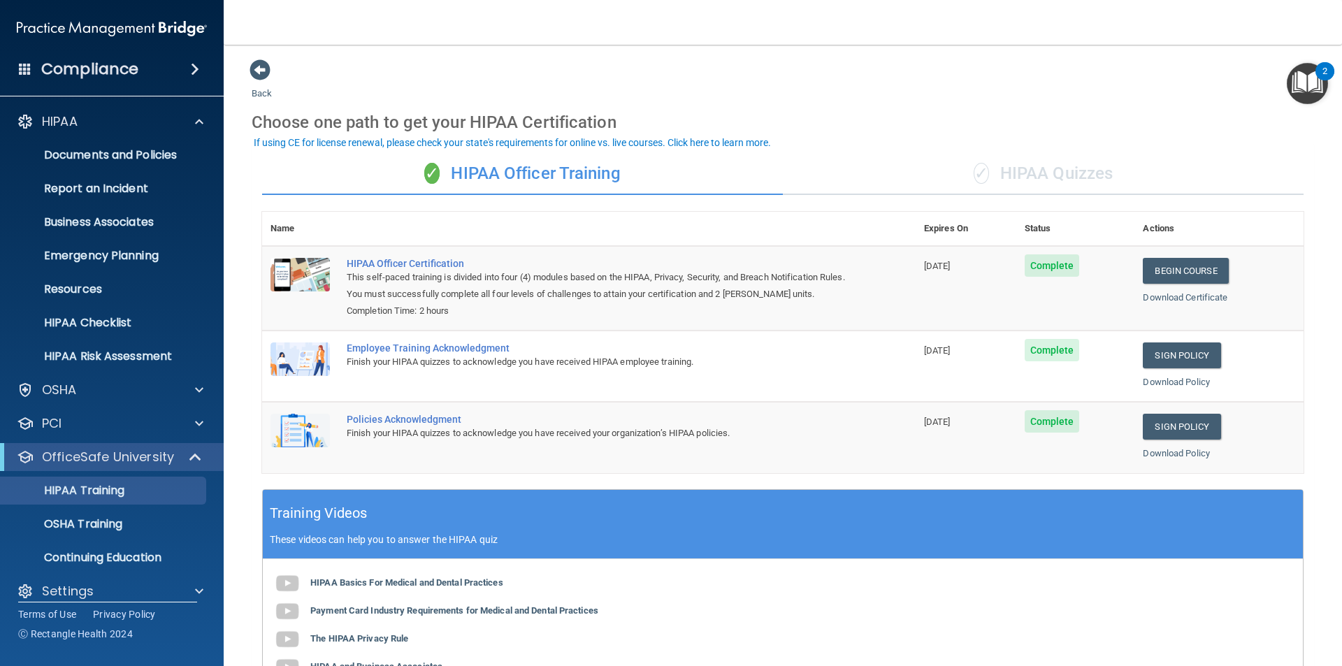
click at [1303, 79] on img "Open Resource Center, 2 new notifications" at bounding box center [1307, 83] width 41 height 41
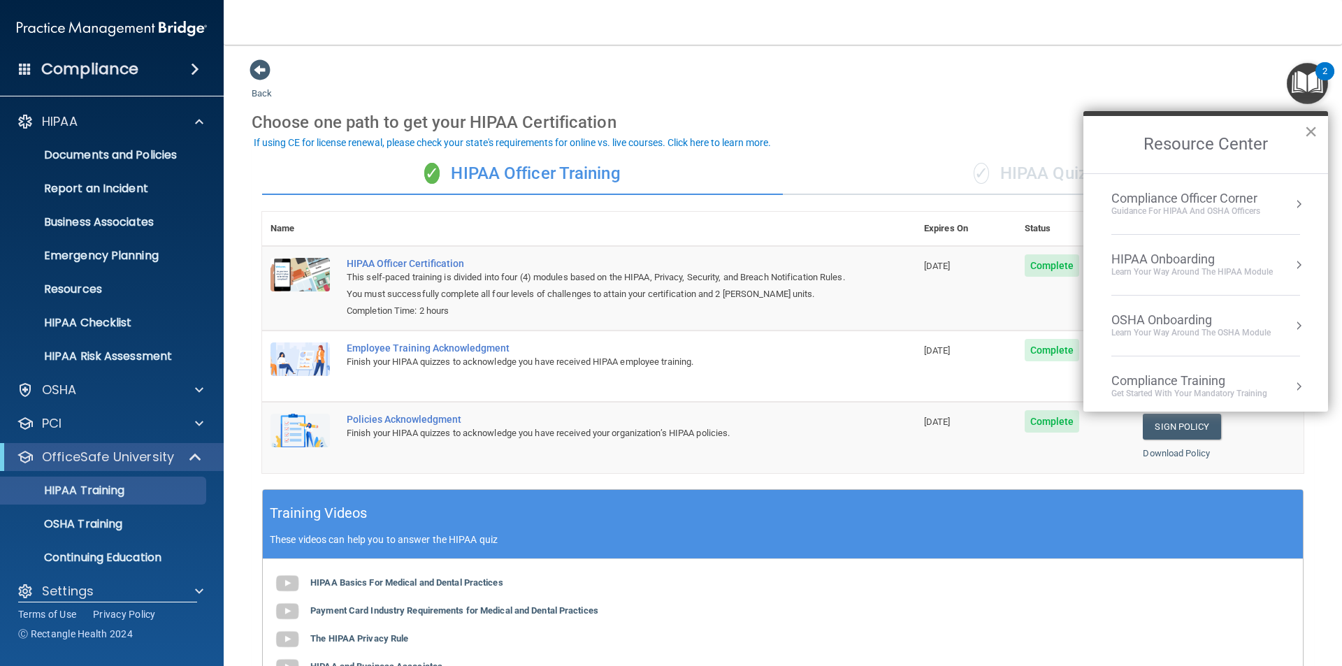
click at [1313, 127] on button "×" at bounding box center [1310, 131] width 13 height 22
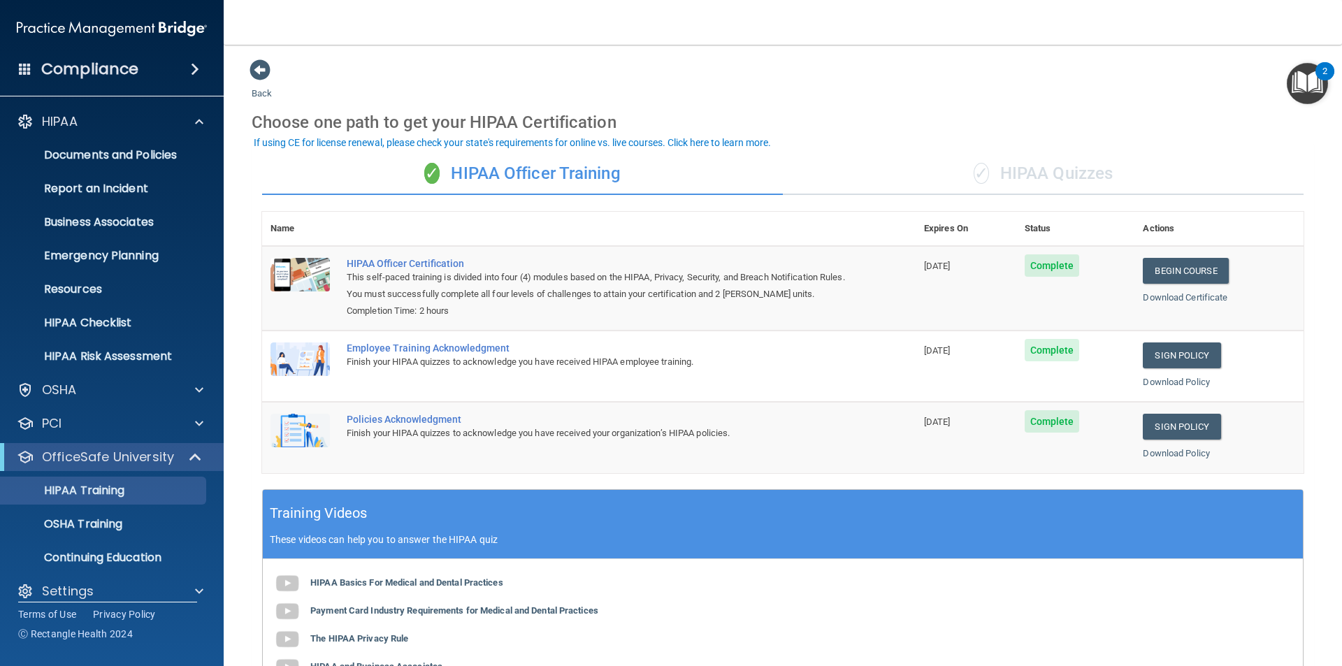
click at [259, 99] on div "Back Choose one path to get your HIPAA Certification ✓ HIPAA Officer Training ✓…" at bounding box center [783, 463] width 1063 height 809
click at [190, 419] on div at bounding box center [197, 423] width 35 height 17
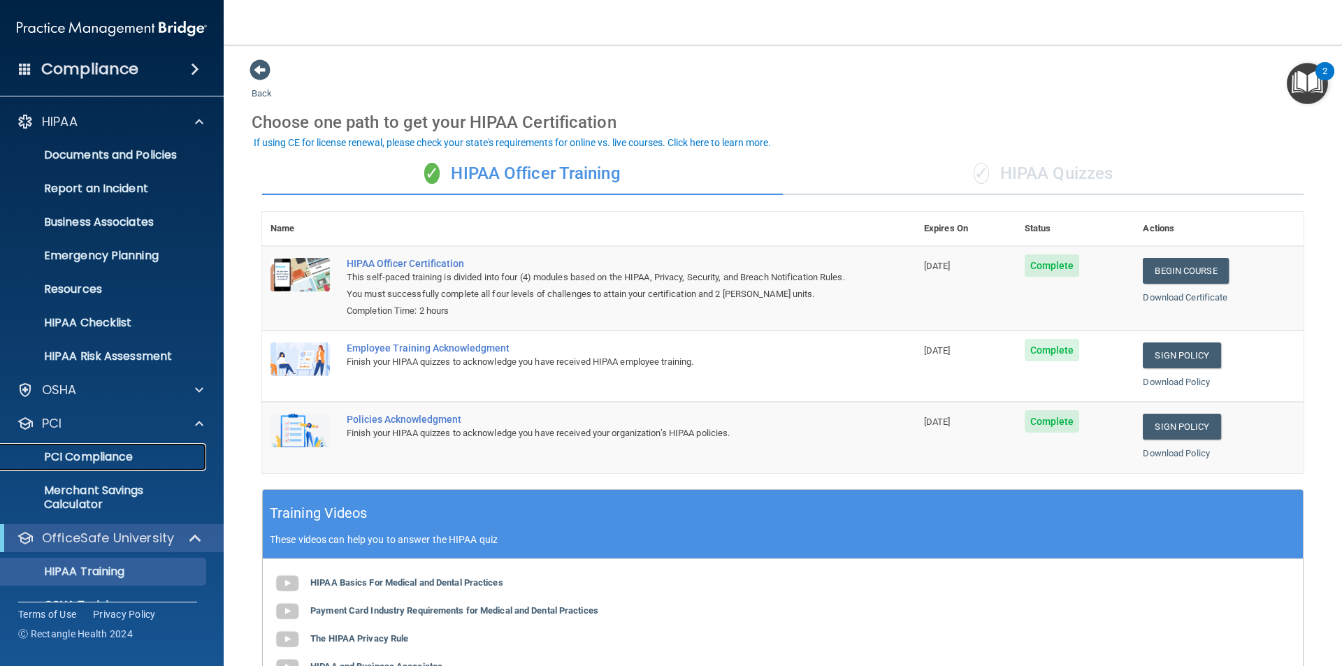
click at [110, 456] on p "PCI Compliance" at bounding box center [104, 457] width 191 height 14
click at [182, 535] on div at bounding box center [196, 538] width 34 height 17
click at [259, 75] on span at bounding box center [260, 69] width 21 height 21
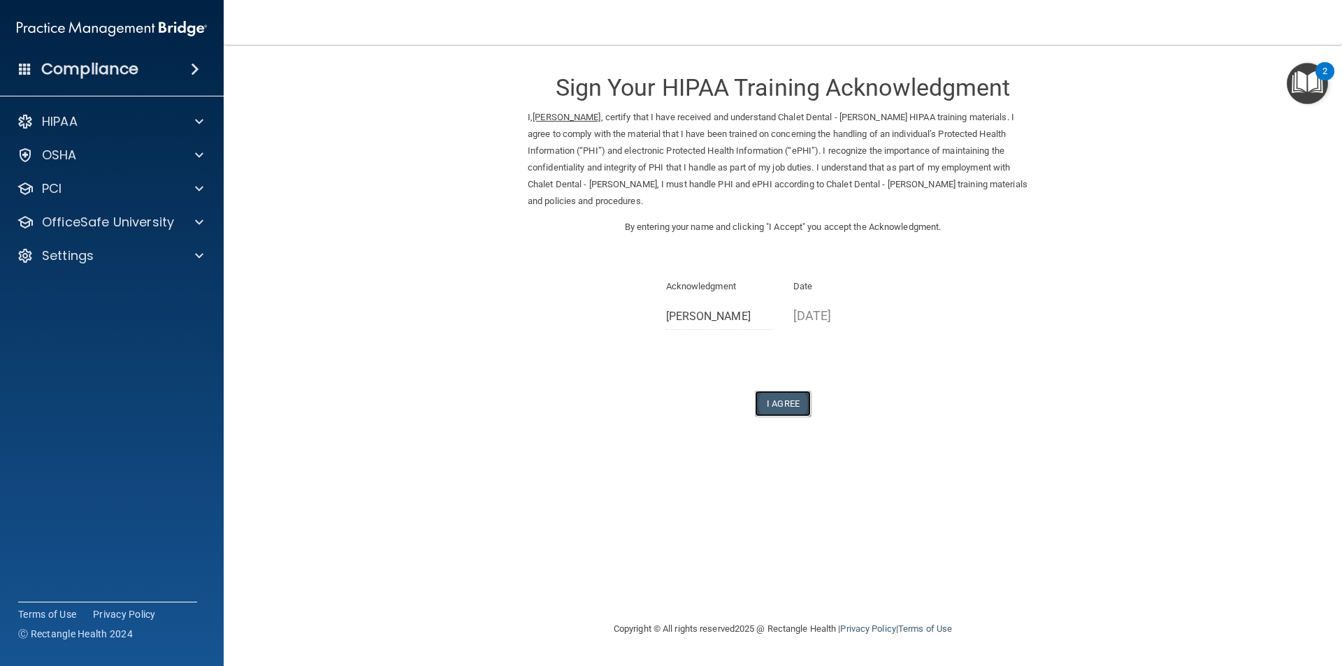
click at [781, 406] on button "I Agree" at bounding box center [783, 404] width 56 height 26
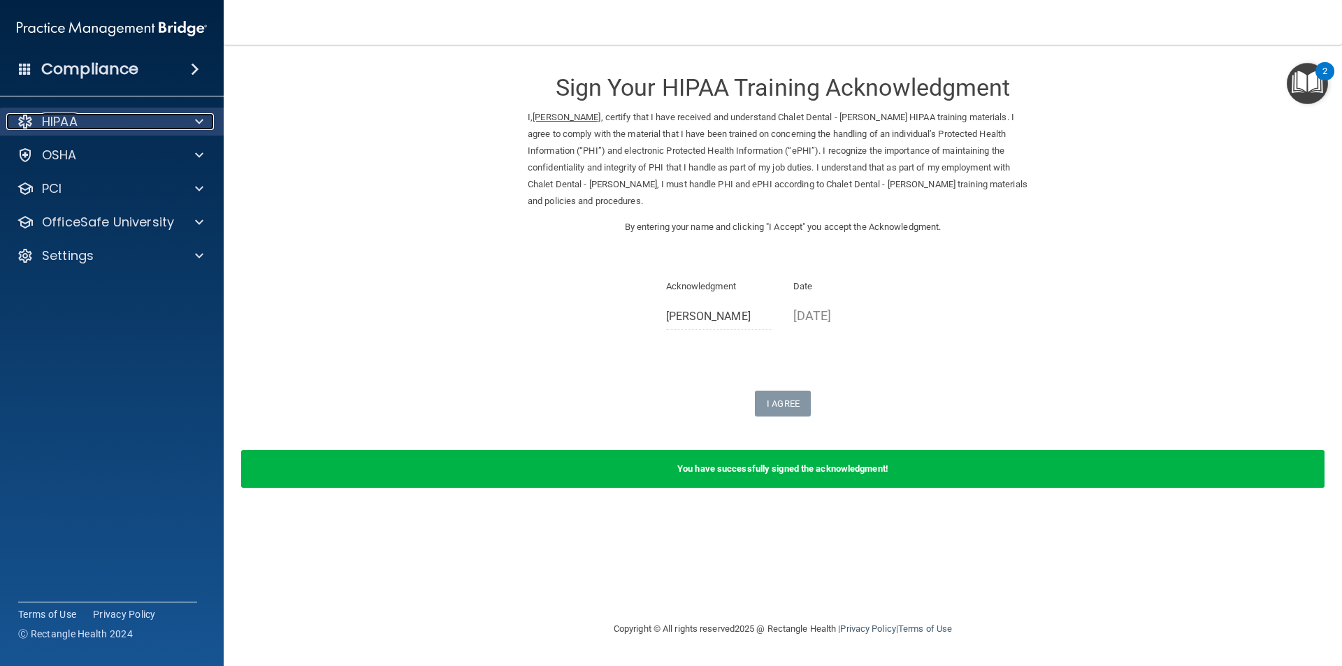
click at [204, 117] on div at bounding box center [197, 121] width 35 height 17
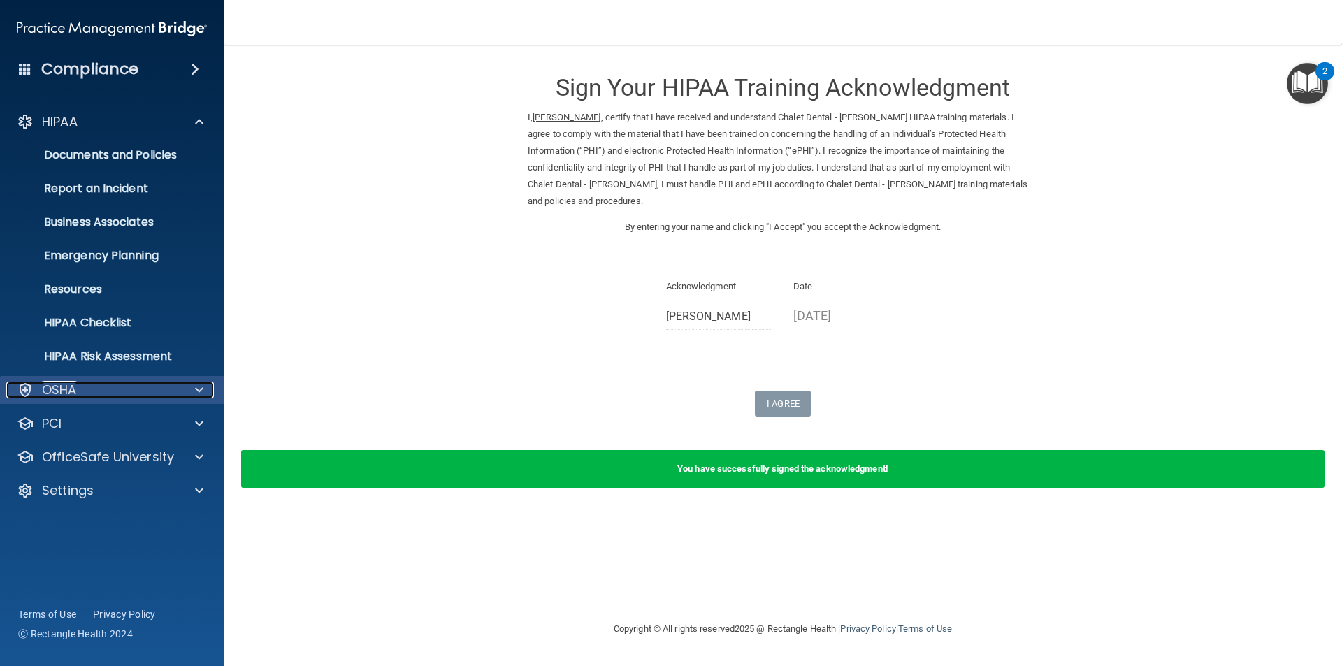
click at [204, 391] on div at bounding box center [197, 390] width 35 height 17
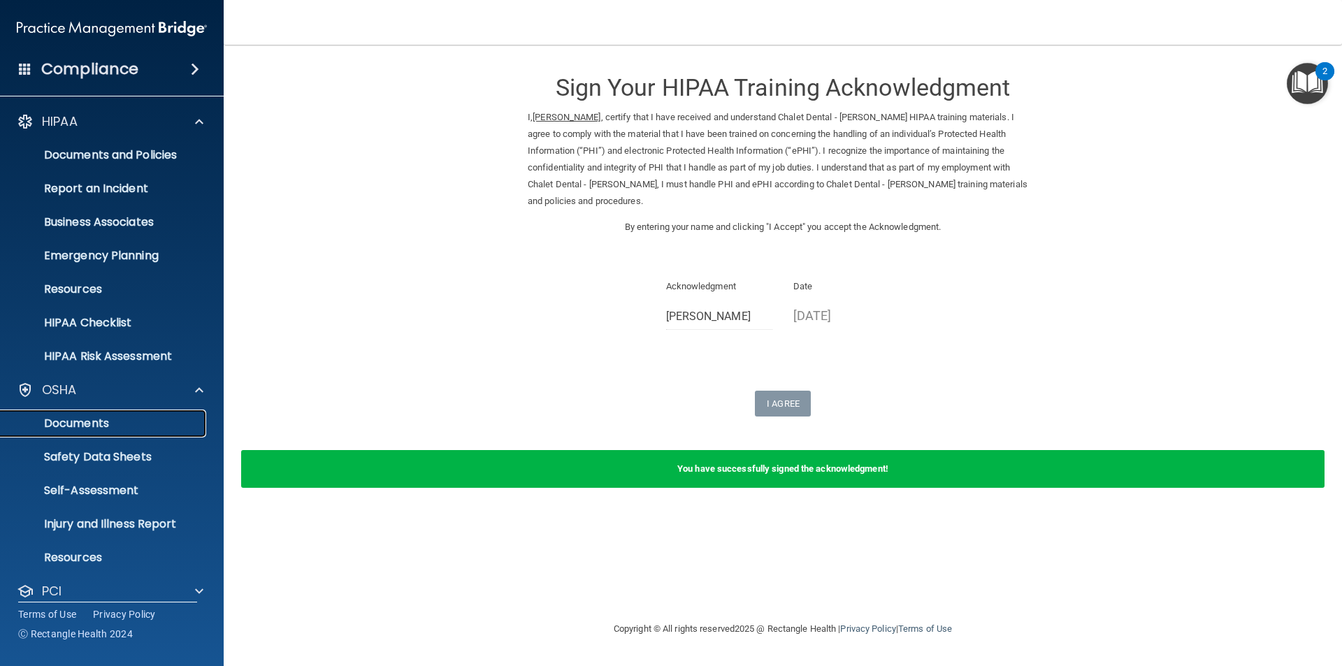
click at [100, 424] on p "Documents" at bounding box center [104, 424] width 191 height 14
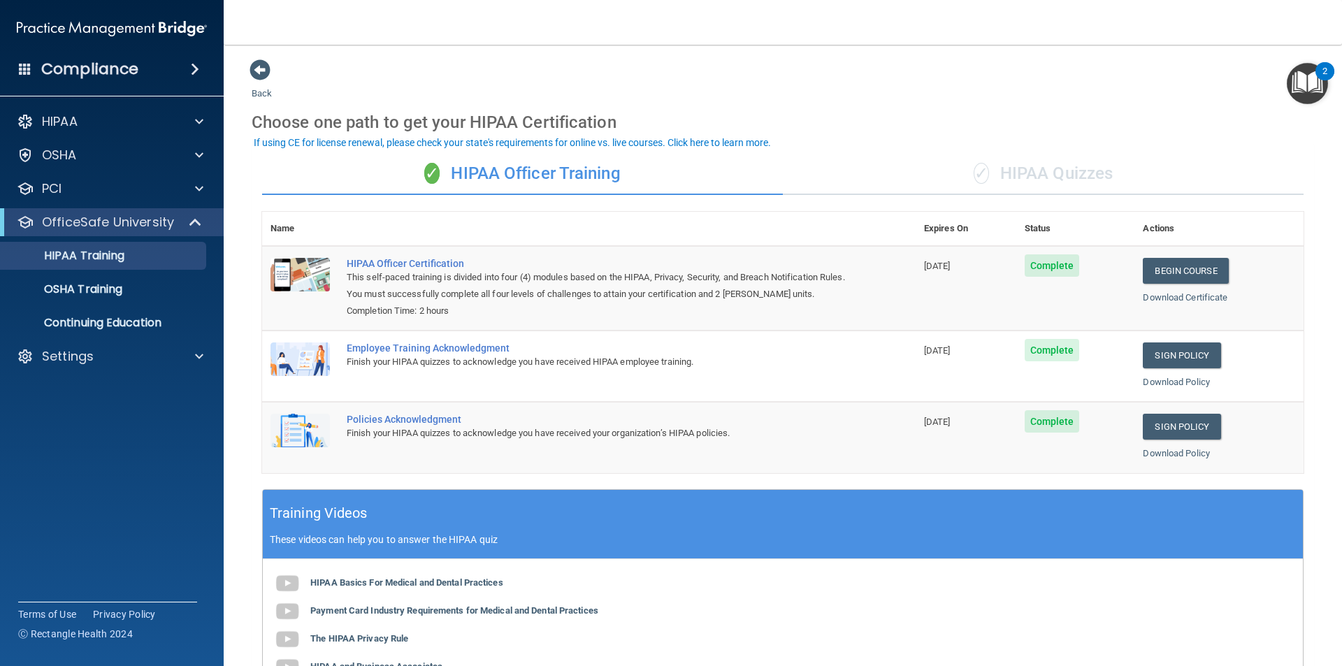
click at [430, 176] on span "✓" at bounding box center [431, 173] width 15 height 21
click at [468, 177] on div "✓ HIPAA Officer Training" at bounding box center [522, 174] width 521 height 42
click at [202, 153] on span at bounding box center [199, 155] width 8 height 17
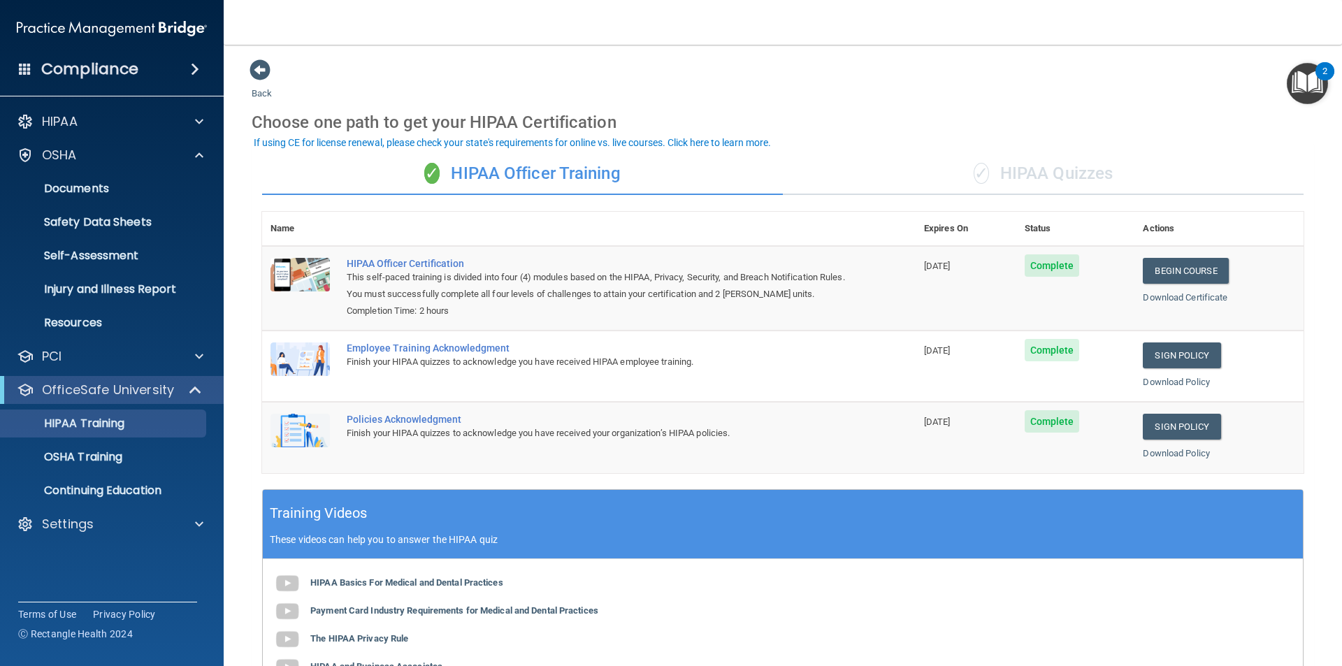
click at [1314, 84] on img "Open Resource Center, 2 new notifications" at bounding box center [1307, 83] width 41 height 41
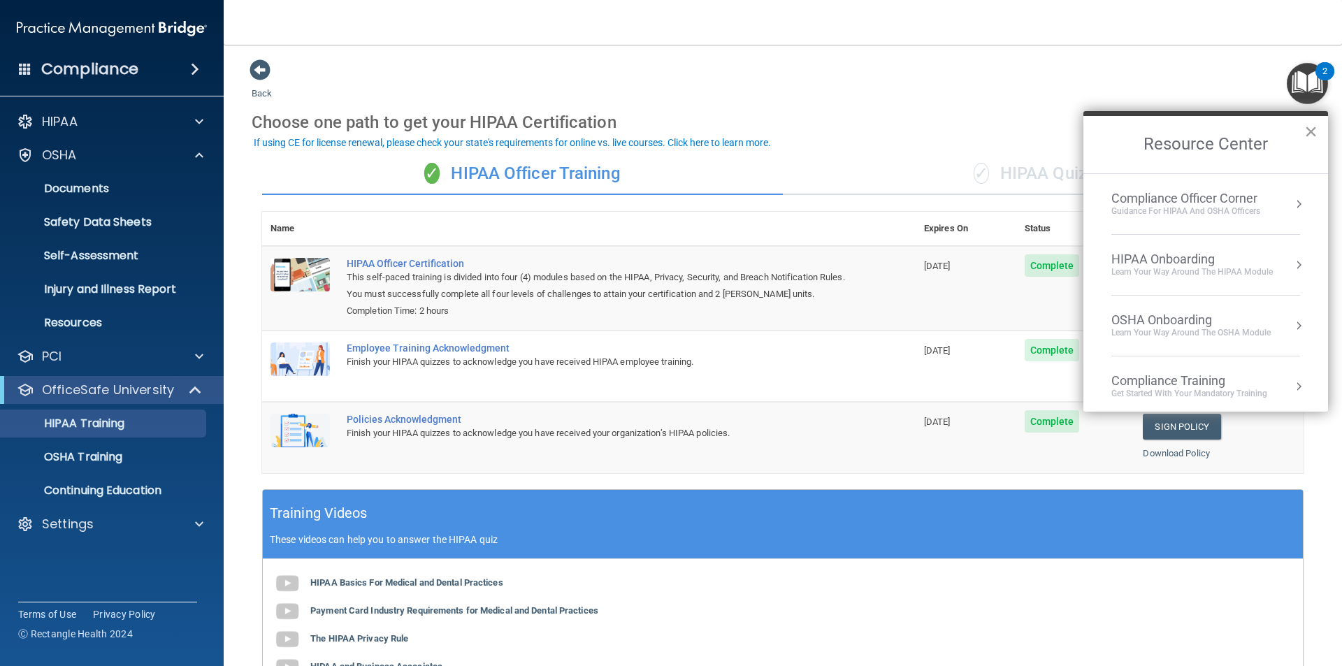
click at [1309, 126] on button "×" at bounding box center [1310, 131] width 13 height 22
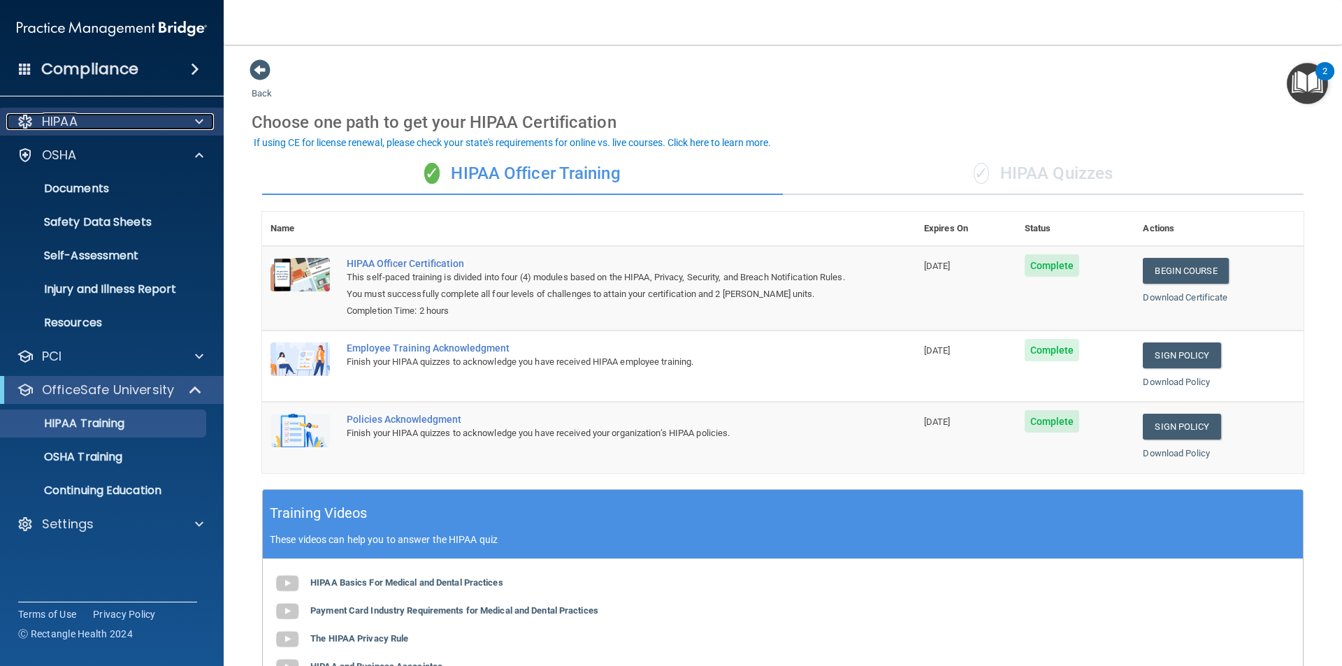
click at [202, 120] on span at bounding box center [199, 121] width 8 height 17
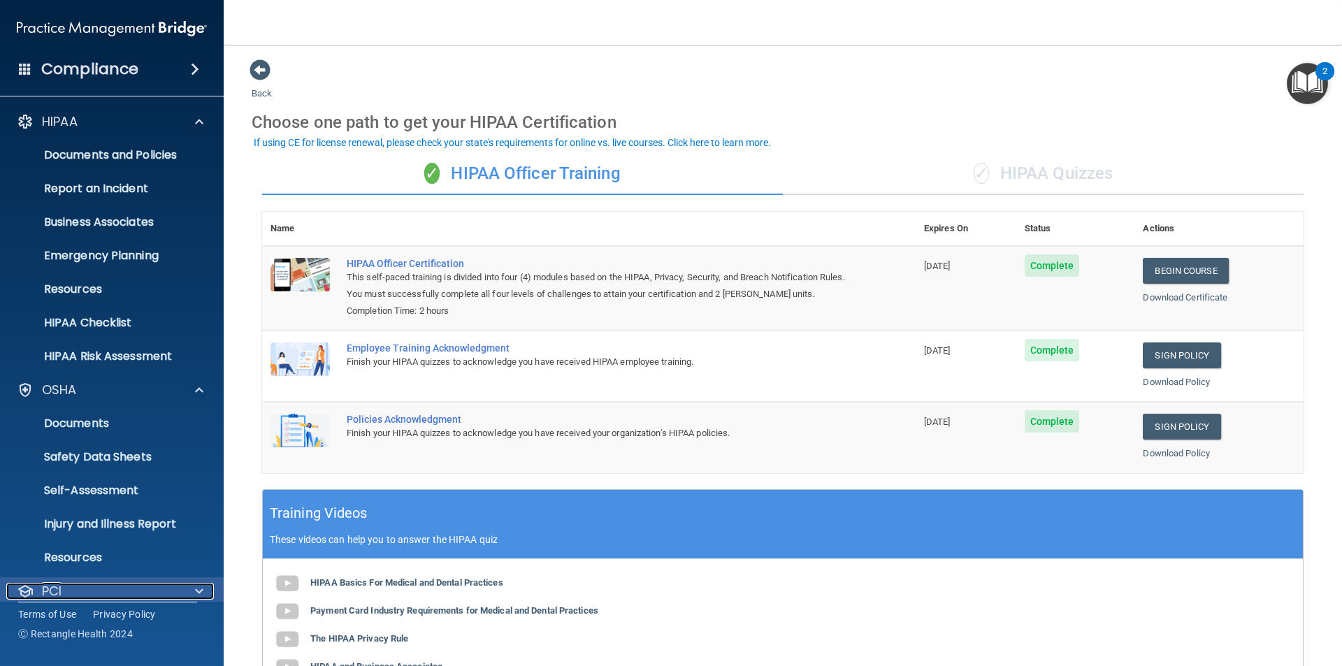
click at [201, 591] on span at bounding box center [199, 591] width 8 height 17
click at [126, 588] on div "PCI" at bounding box center [92, 591] width 173 height 17
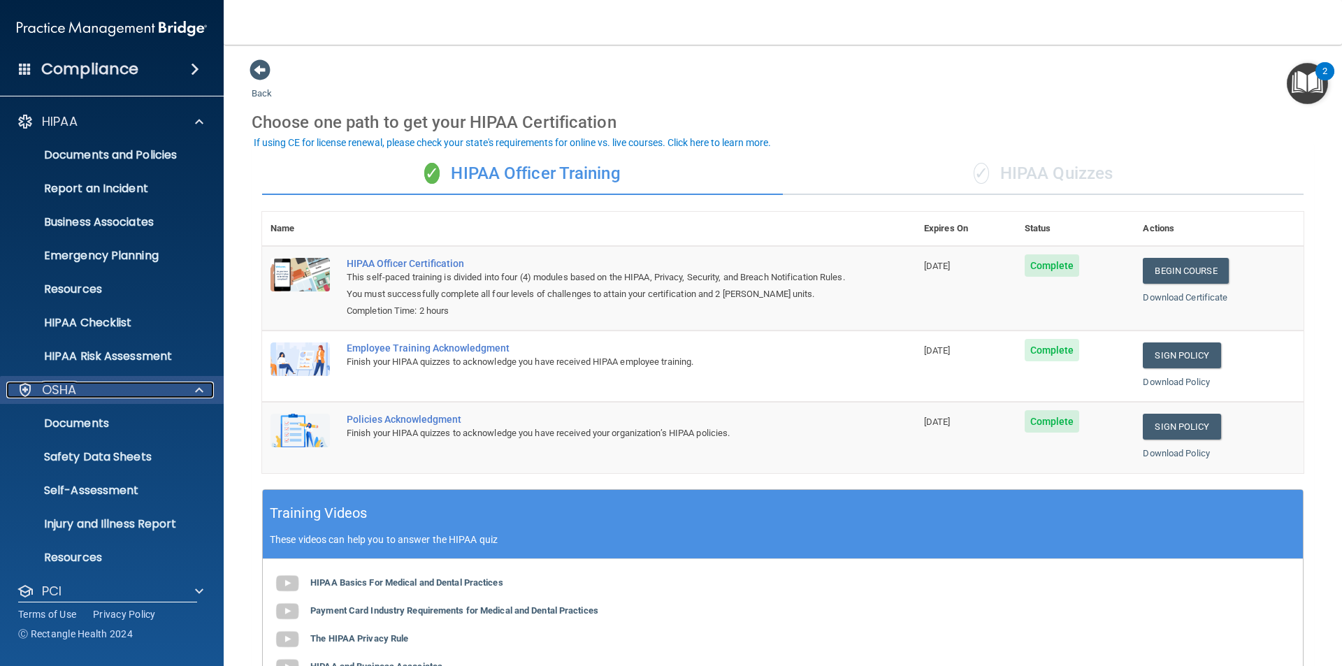
click at [192, 391] on div at bounding box center [197, 390] width 35 height 17
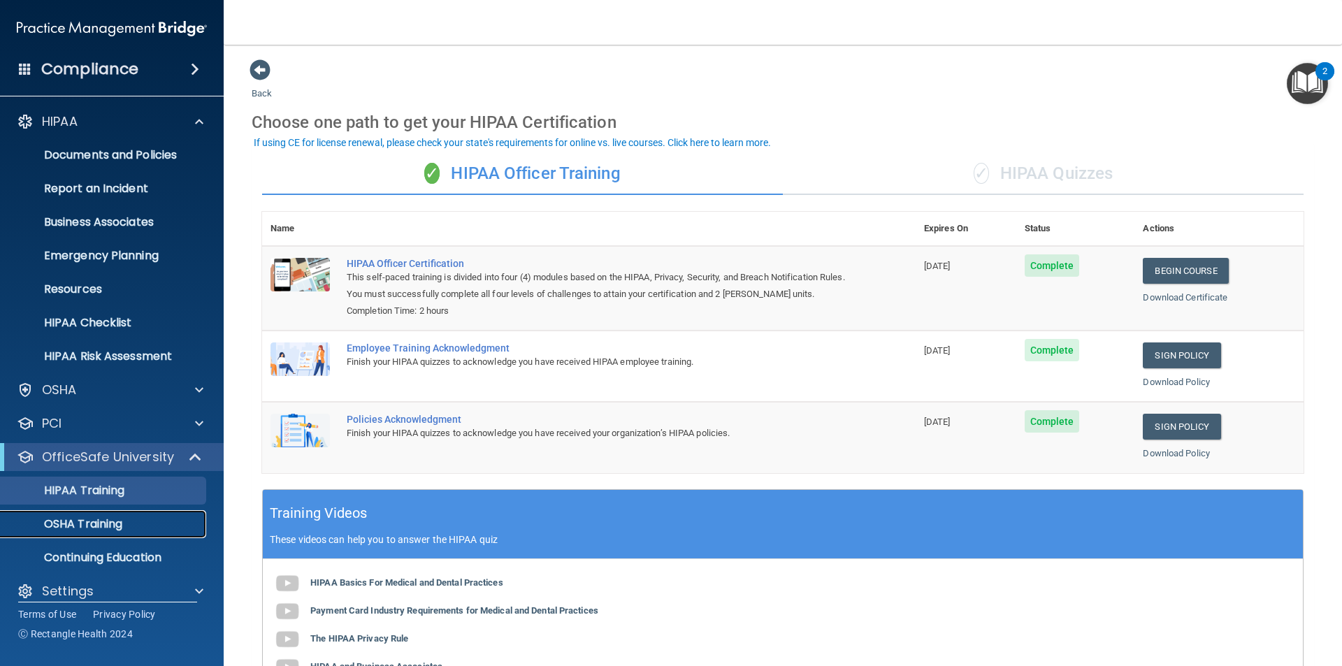
click at [108, 524] on p "OSHA Training" at bounding box center [65, 524] width 113 height 14
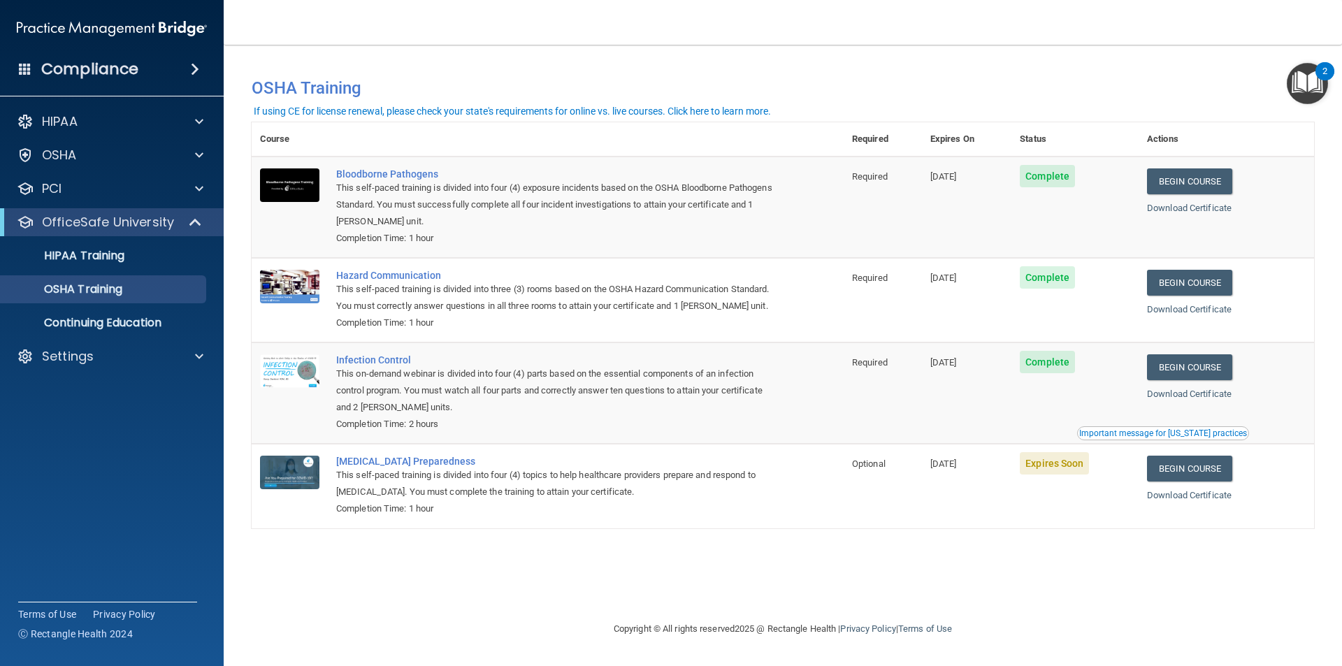
click at [196, 71] on span at bounding box center [195, 69] width 8 height 17
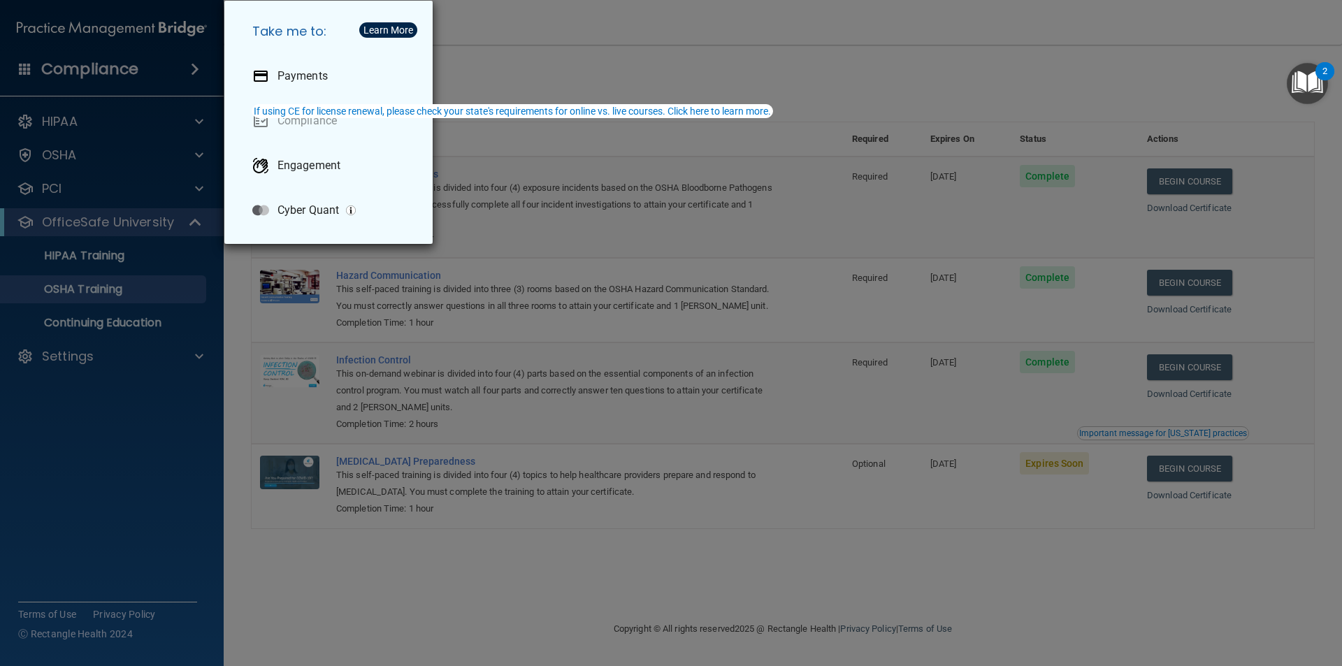
click at [645, 31] on div "Take me to: Payments Compliance Engagement Cyber Quant" at bounding box center [671, 333] width 1342 height 666
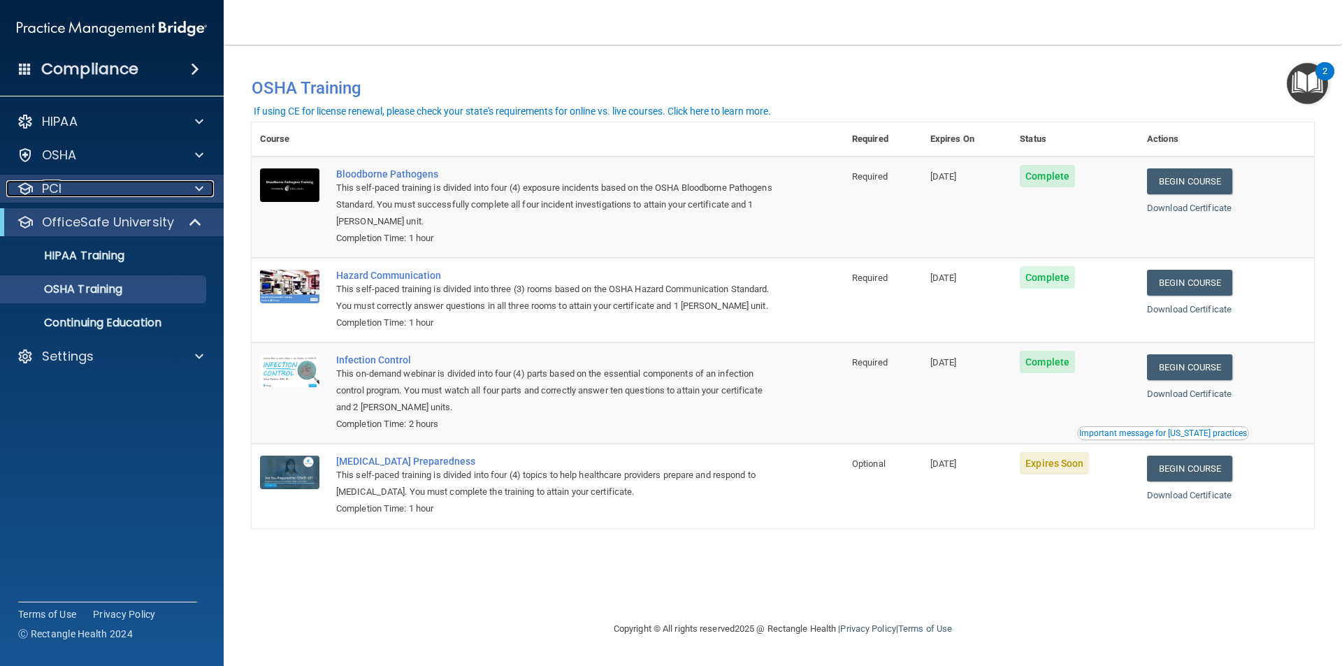
click at [62, 190] on p "PCI" at bounding box center [52, 188] width 20 height 17
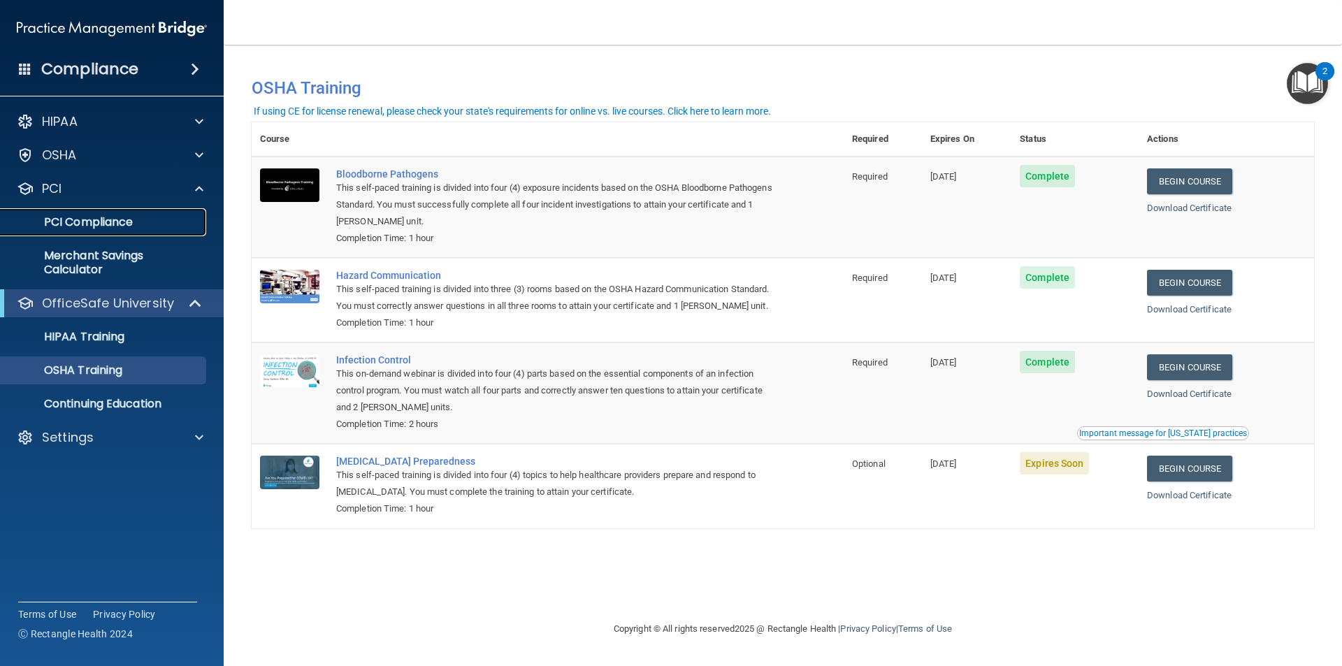
click at [97, 218] on p "PCI Compliance" at bounding box center [104, 222] width 191 height 14
click at [75, 342] on p "HIPAA Training" at bounding box center [66, 337] width 115 height 14
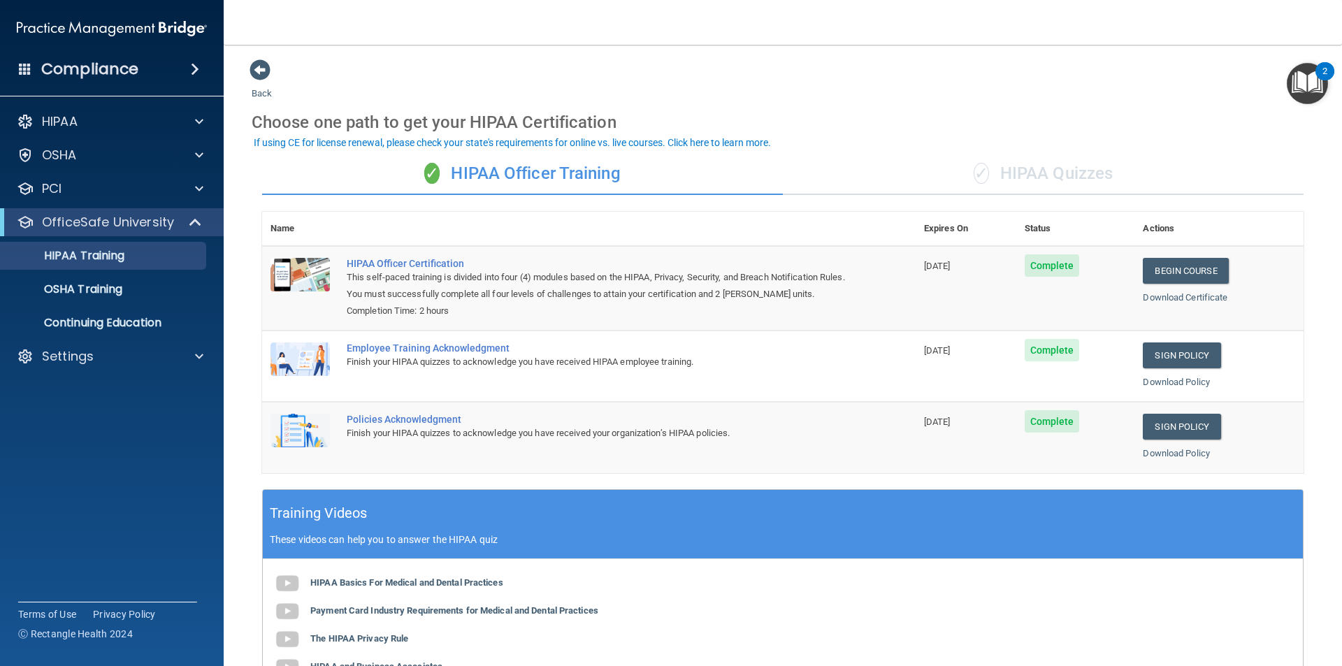
click at [486, 168] on div "✓ HIPAA Officer Training" at bounding box center [522, 174] width 521 height 42
click at [424, 174] on span "✓" at bounding box center [431, 173] width 15 height 21
click at [1031, 175] on div "✓ HIPAA Quizzes" at bounding box center [1043, 174] width 521 height 42
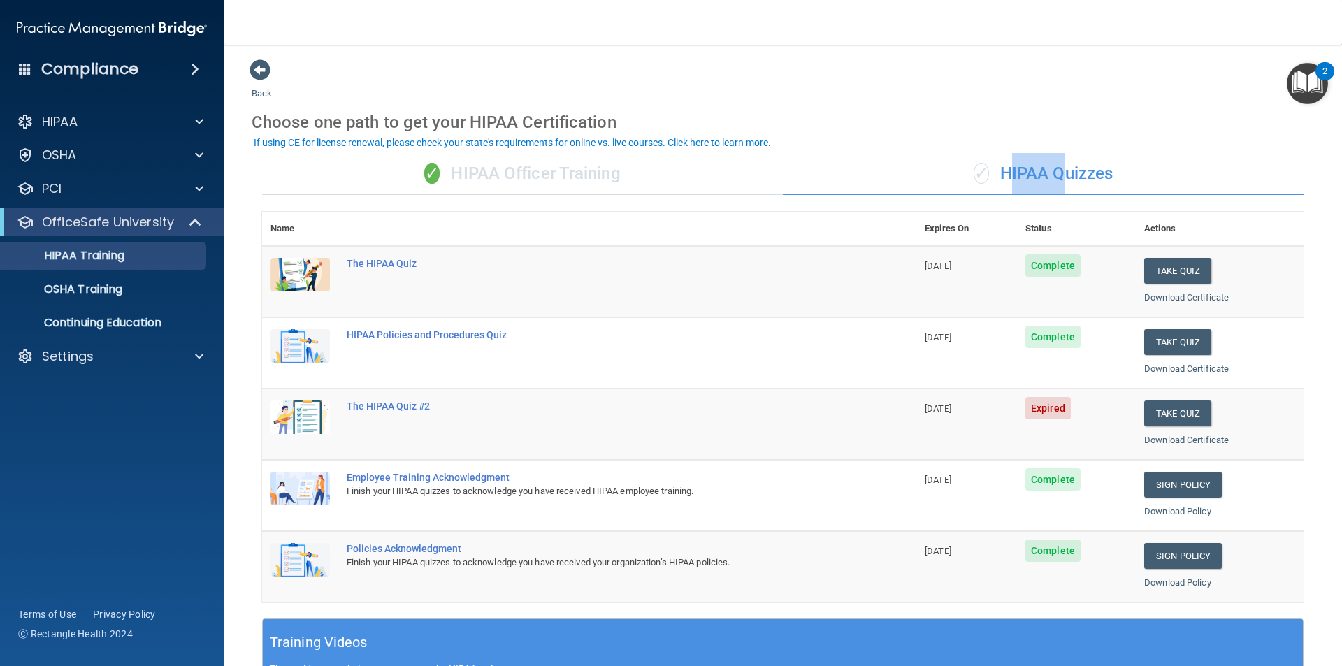
click at [1031, 175] on div "✓ HIPAA Quizzes" at bounding box center [1043, 174] width 521 height 42
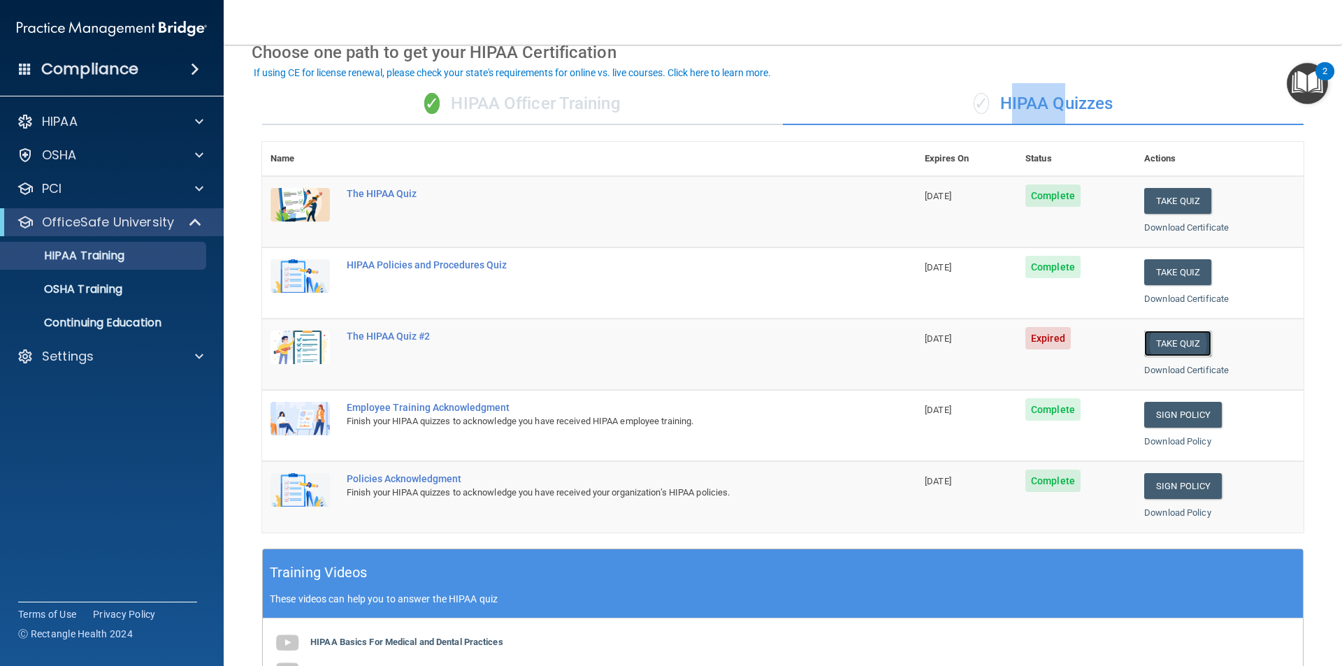
click at [1154, 345] on button "Take Quiz" at bounding box center [1177, 344] width 67 height 26
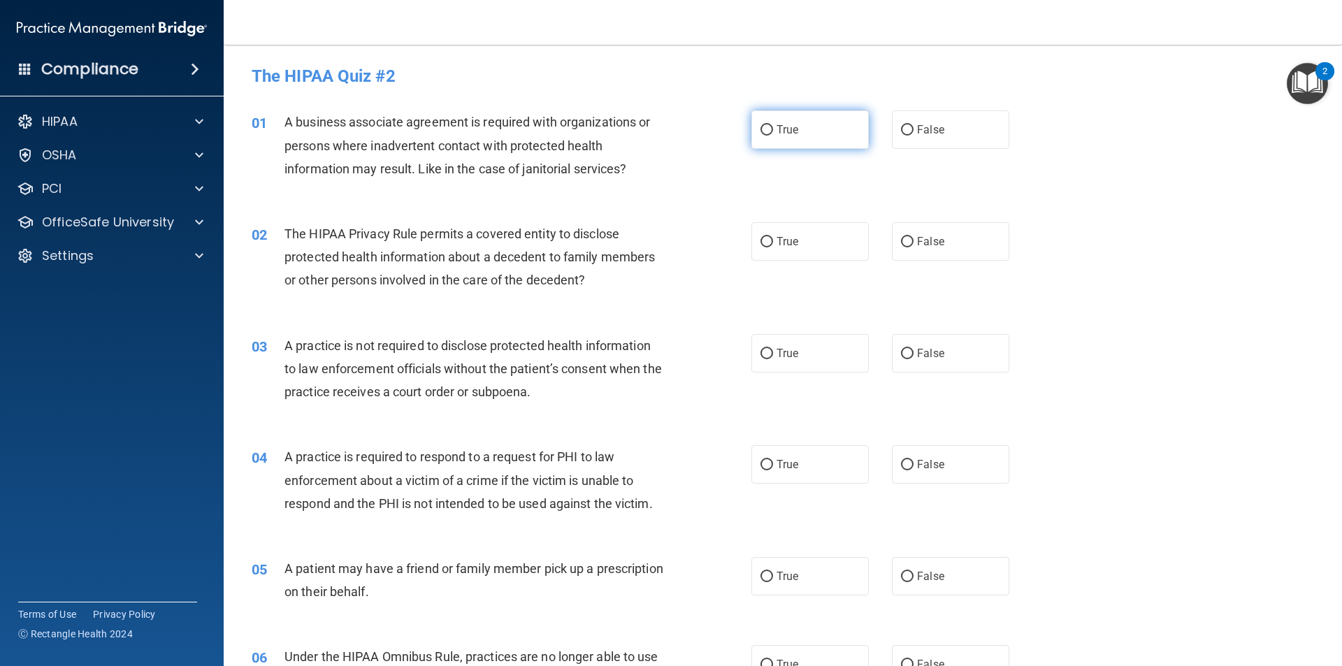
click at [761, 129] on input "True" at bounding box center [767, 130] width 13 height 10
radio input "true"
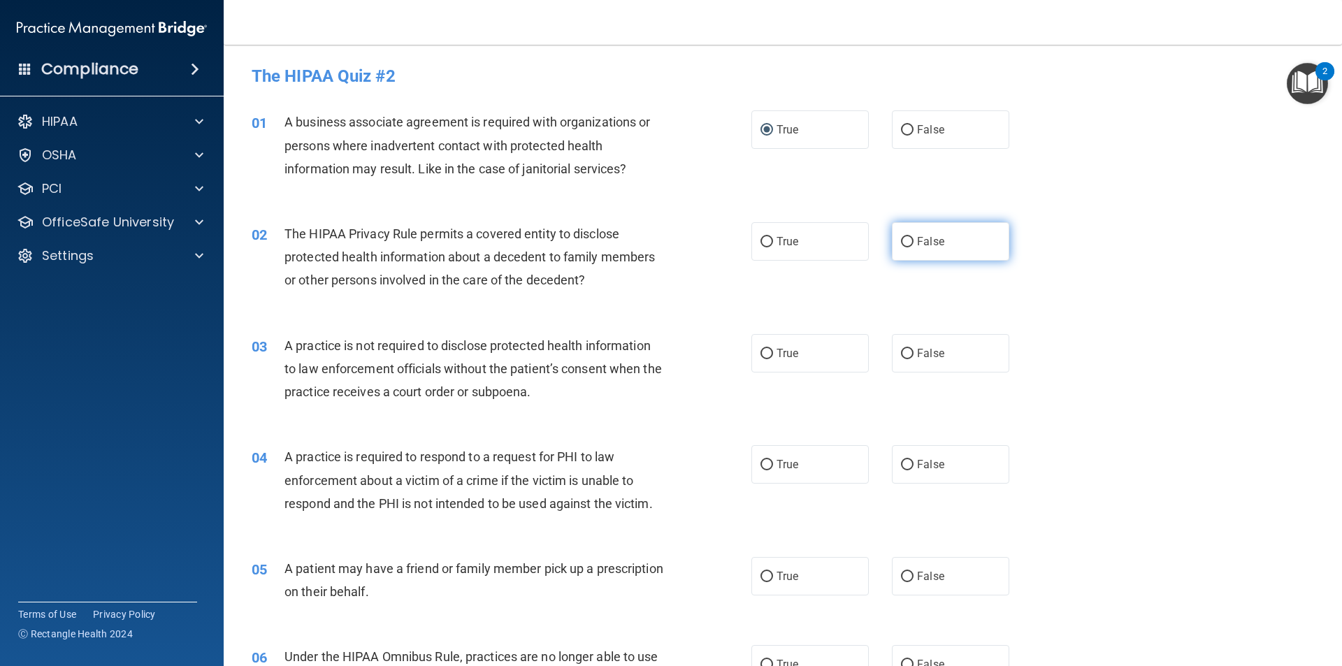
click at [901, 242] on input "False" at bounding box center [907, 242] width 13 height 10
radio input "true"
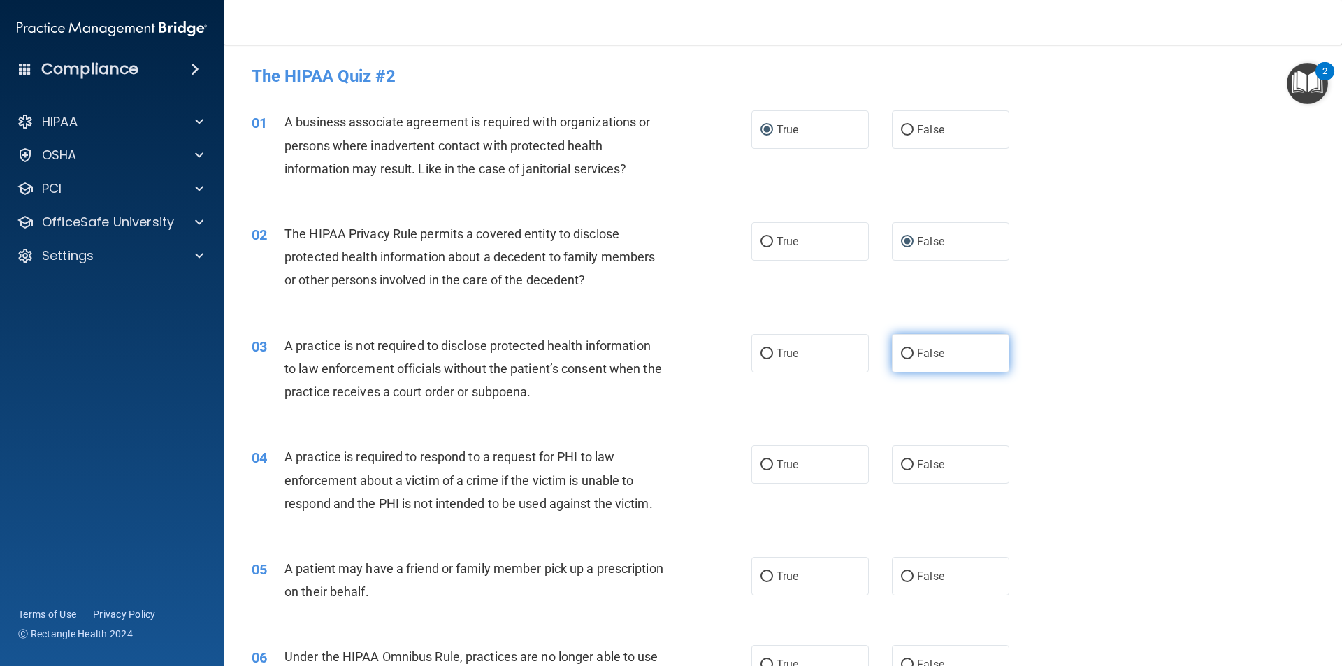
click at [902, 353] on input "False" at bounding box center [907, 354] width 13 height 10
radio input "true"
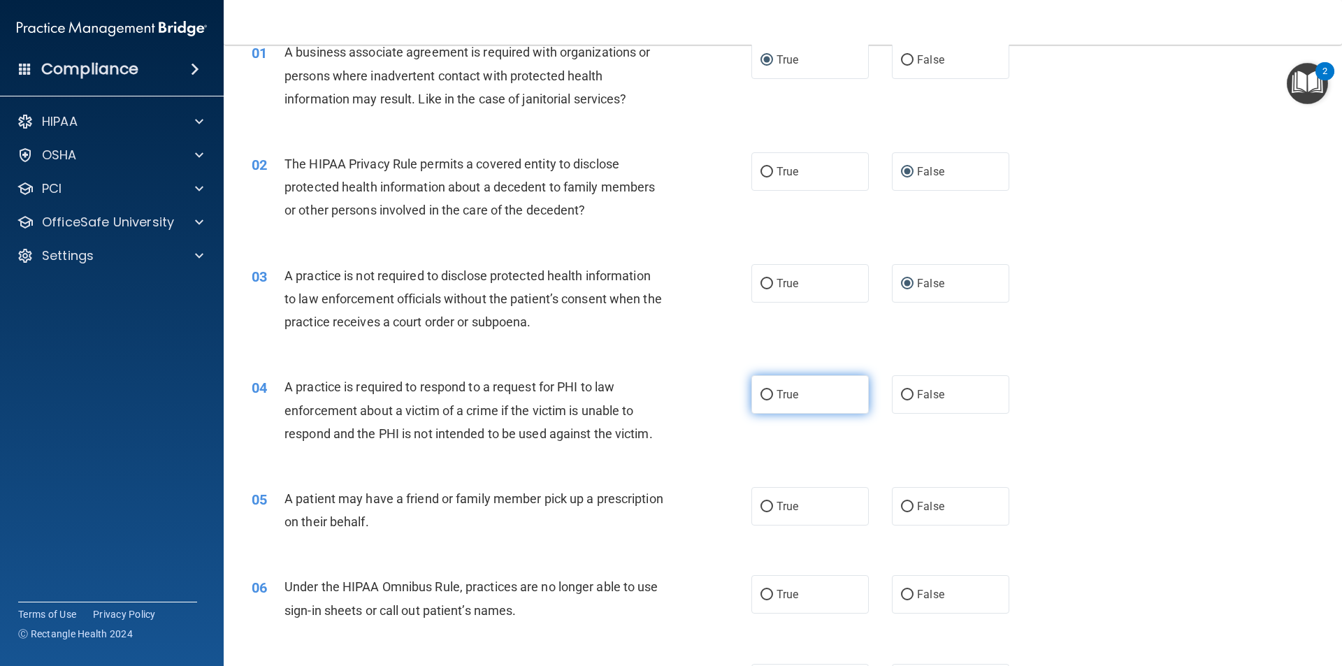
click at [765, 395] on input "True" at bounding box center [767, 395] width 13 height 10
radio input "true"
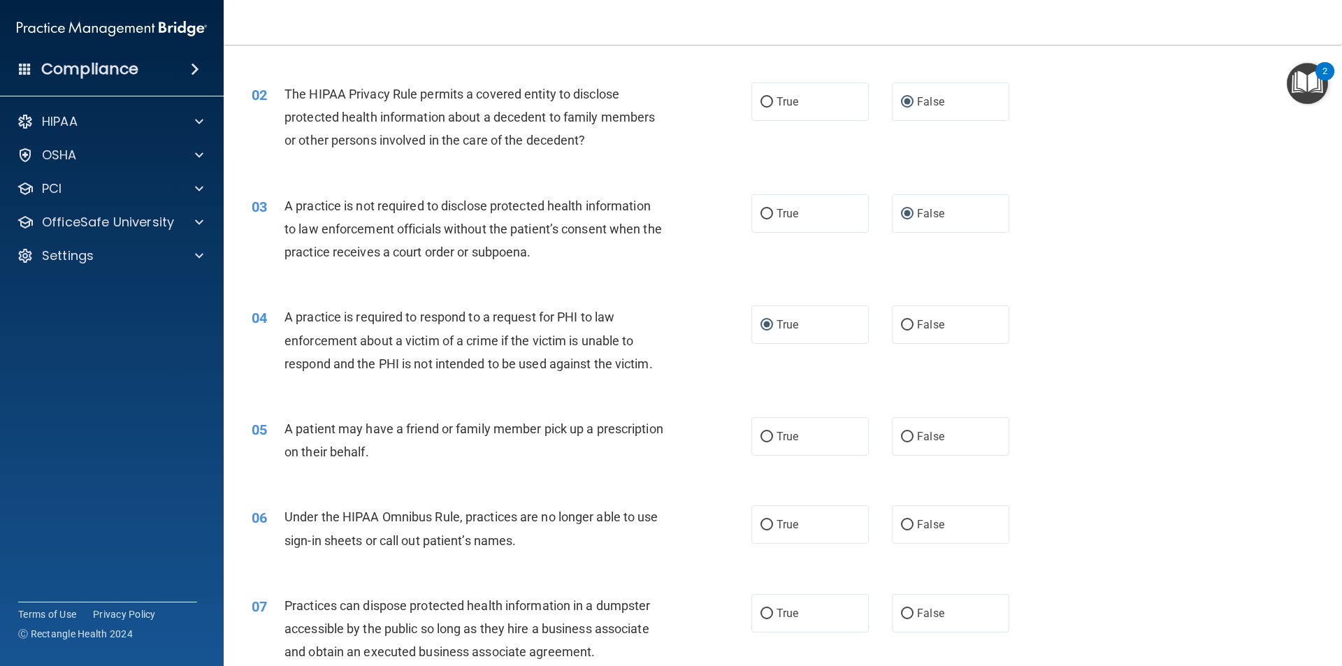
scroll to position [210, 0]
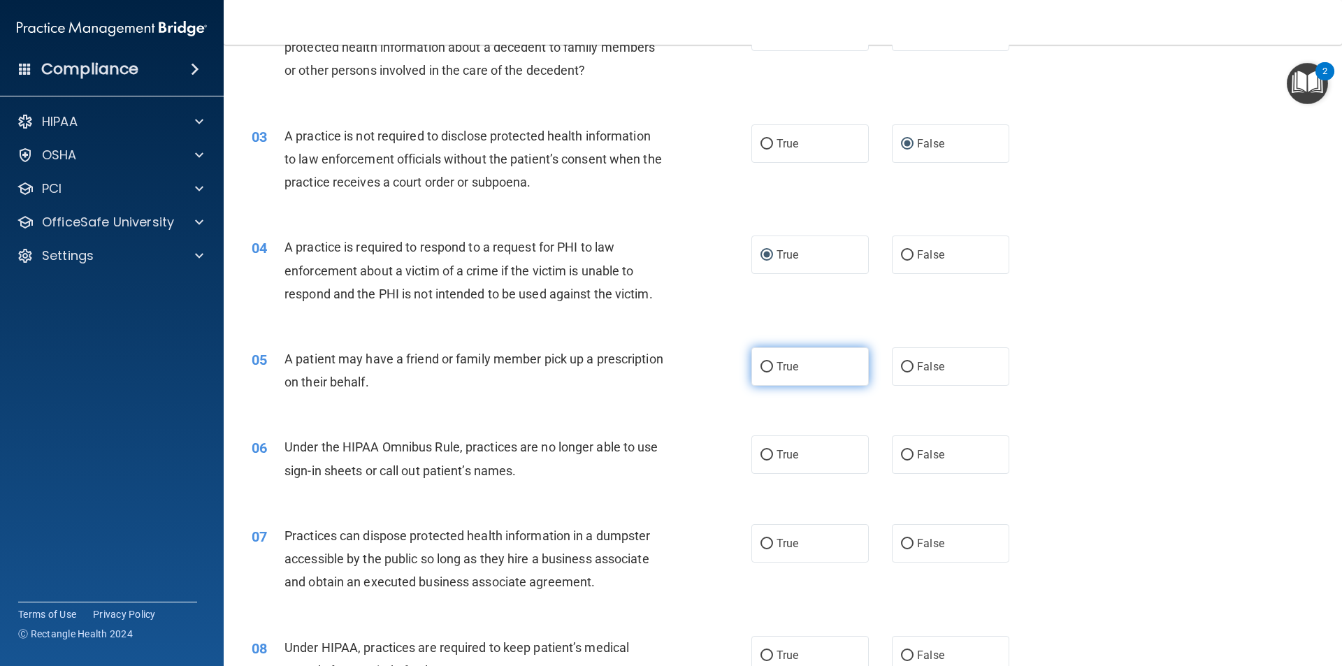
click at [765, 366] on input "True" at bounding box center [767, 367] width 13 height 10
radio input "true"
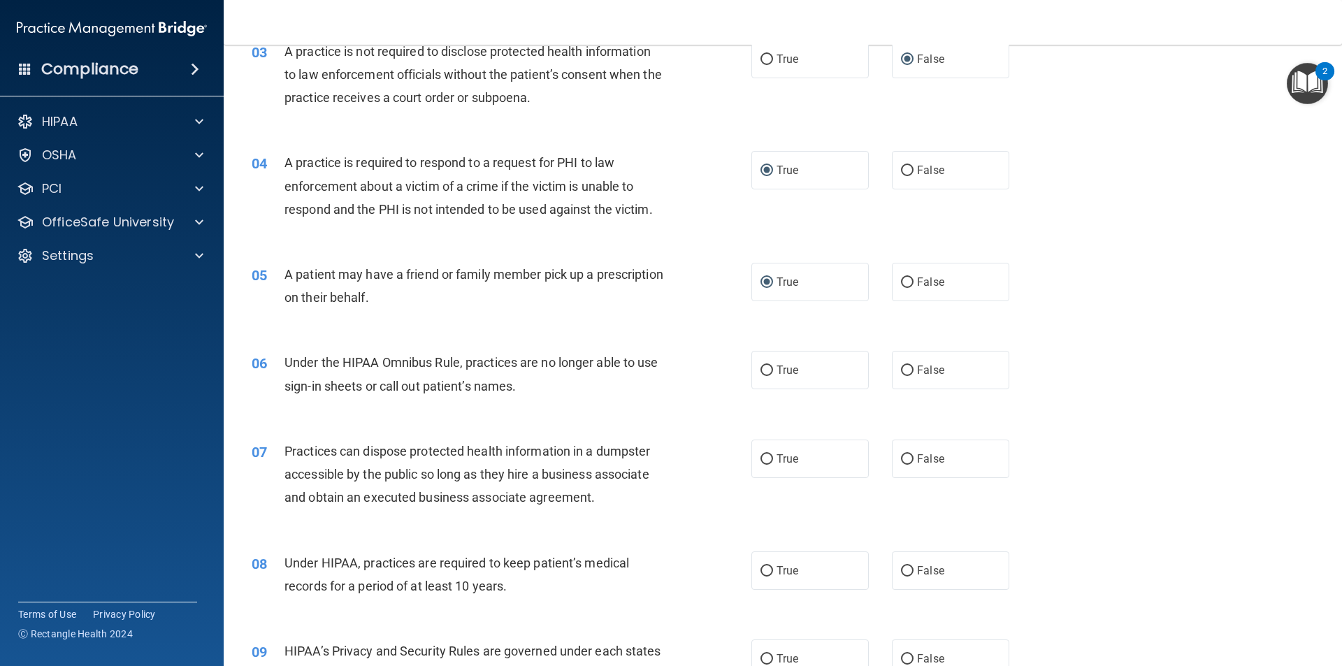
scroll to position [350, 0]
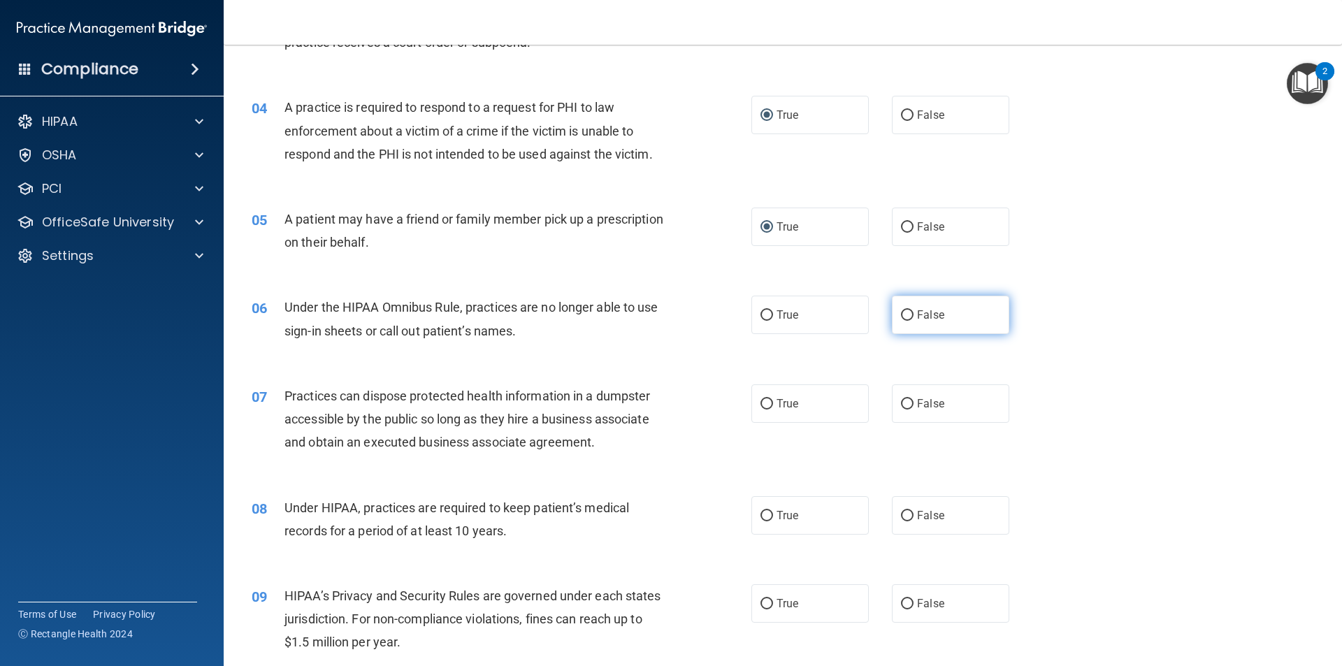
click at [901, 317] on input "False" at bounding box center [907, 315] width 13 height 10
radio input "true"
click at [901, 402] on input "False" at bounding box center [907, 404] width 13 height 10
radio input "true"
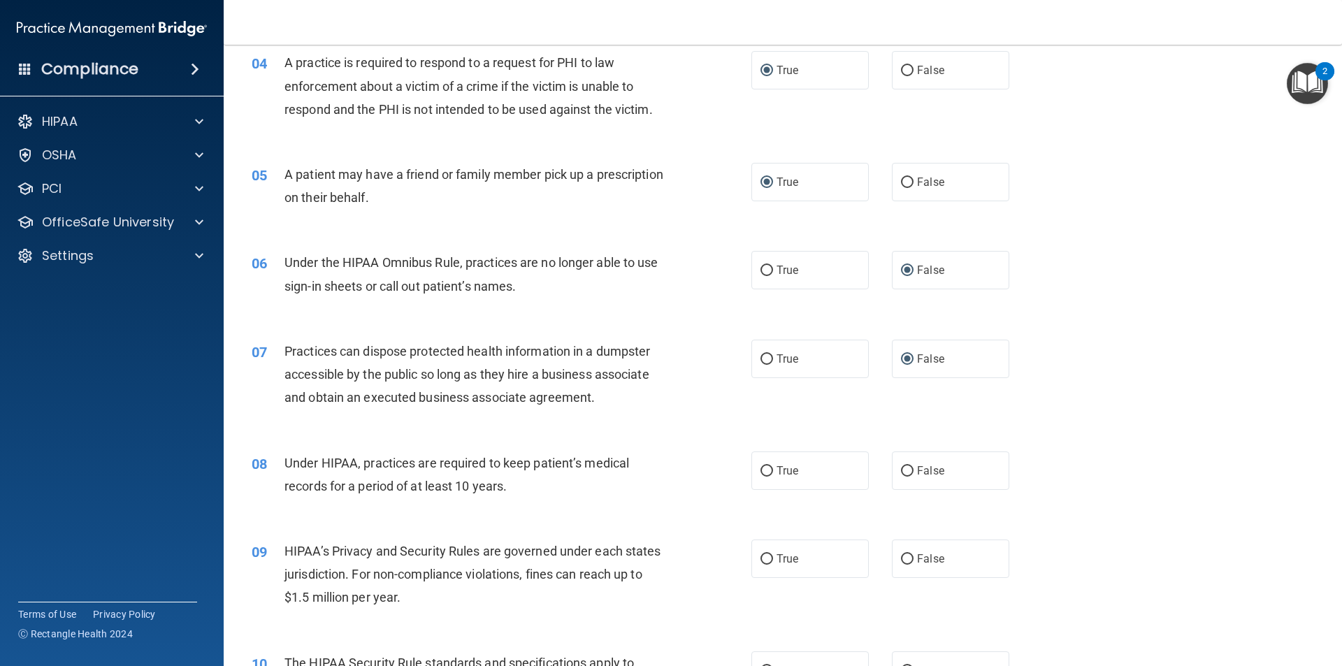
scroll to position [419, 0]
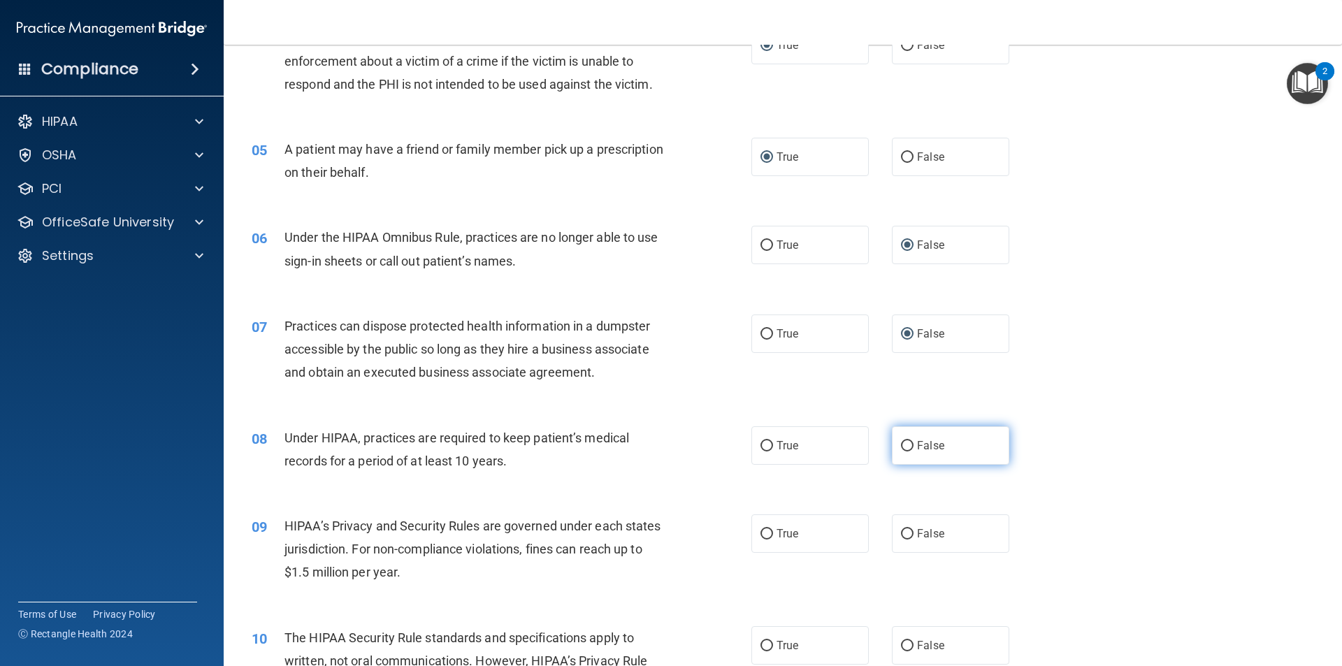
click at [901, 443] on input "False" at bounding box center [907, 446] width 13 height 10
radio input "true"
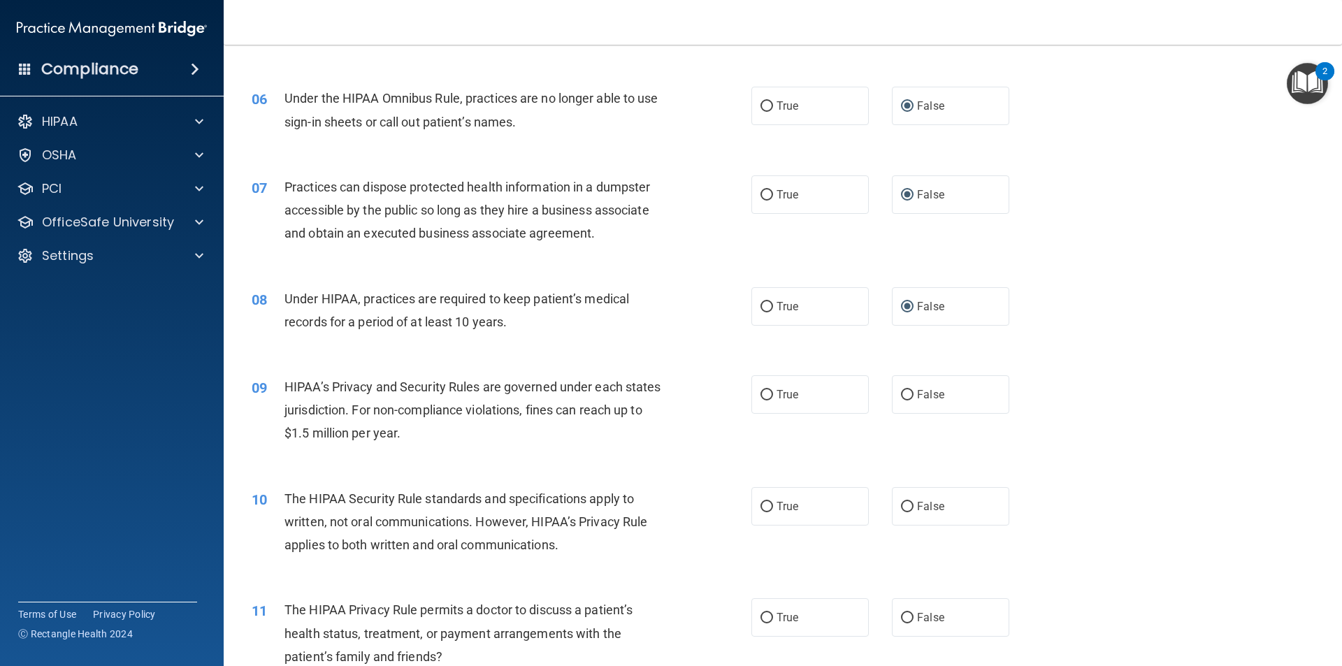
scroll to position [559, 0]
click at [765, 395] on input "True" at bounding box center [767, 394] width 13 height 10
radio input "true"
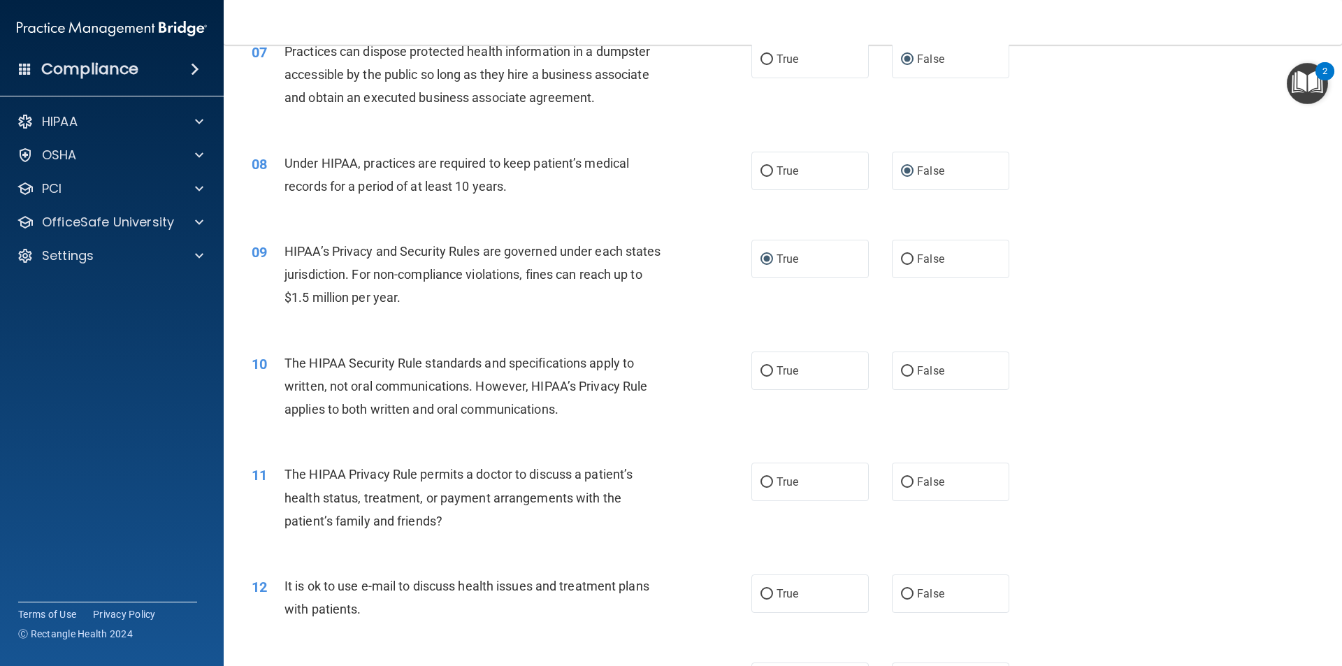
scroll to position [699, 0]
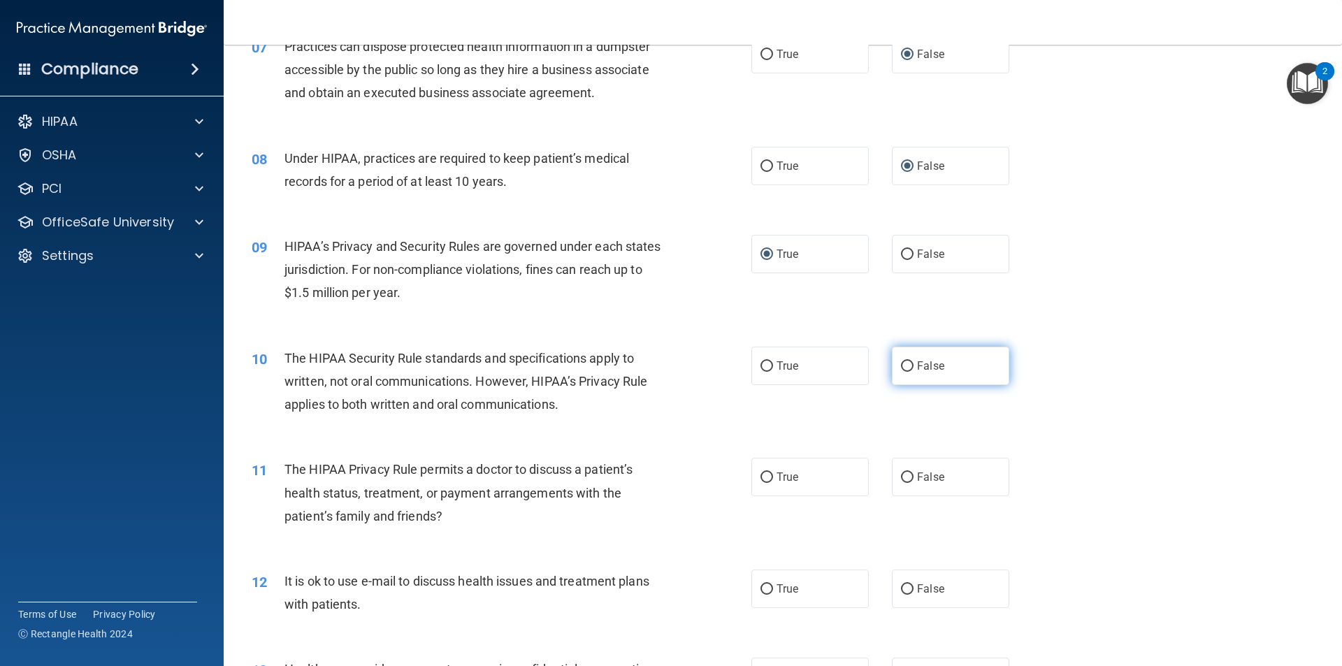
click at [906, 366] on input "False" at bounding box center [907, 366] width 13 height 10
radio input "true"
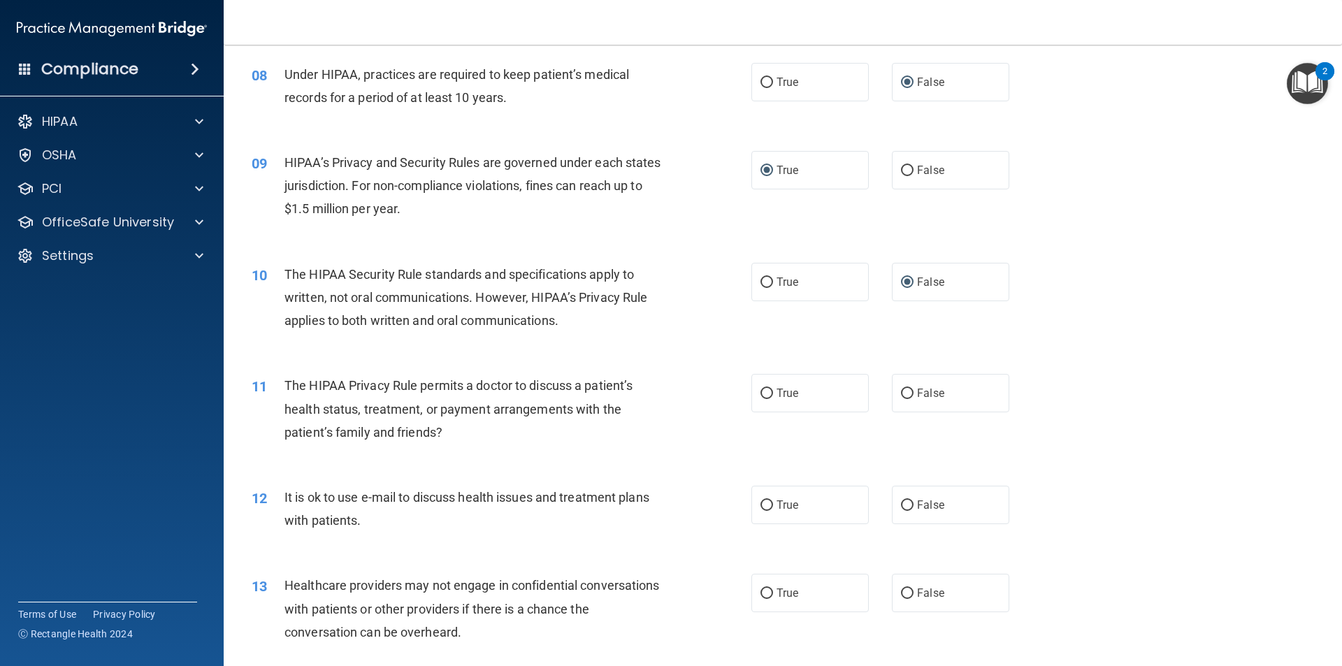
scroll to position [839, 0]
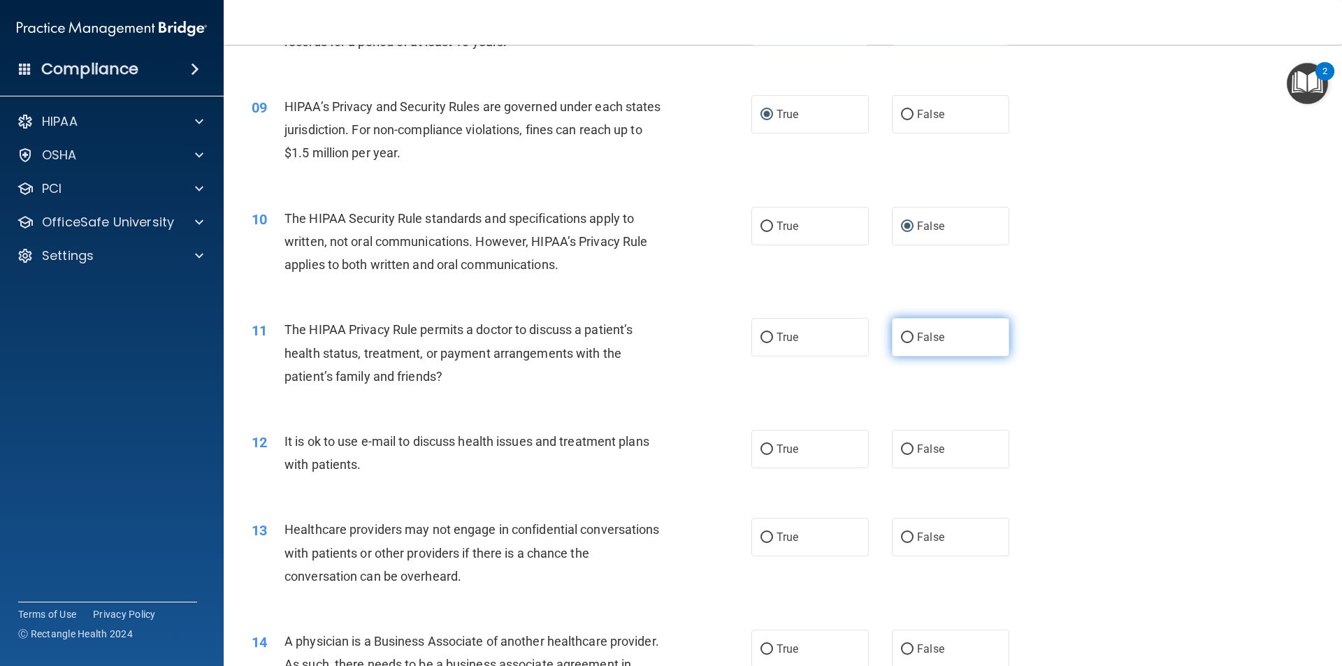
click at [902, 338] on input "False" at bounding box center [907, 338] width 13 height 10
radio input "true"
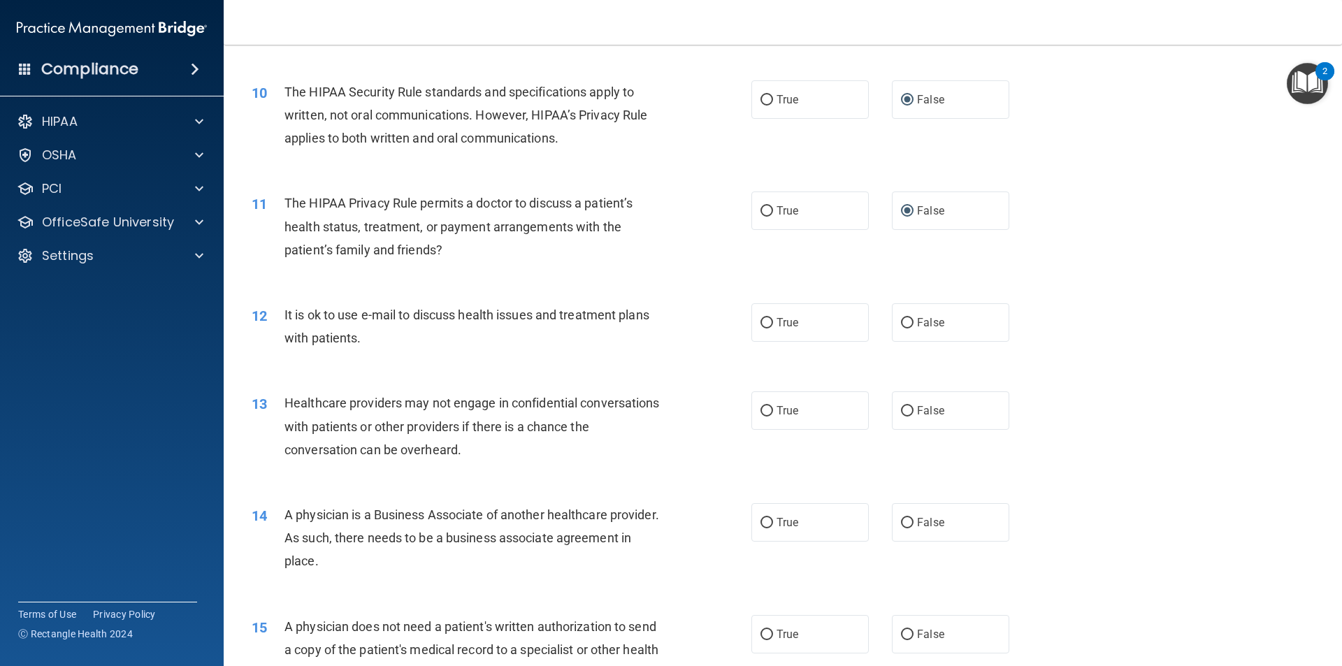
scroll to position [979, 0]
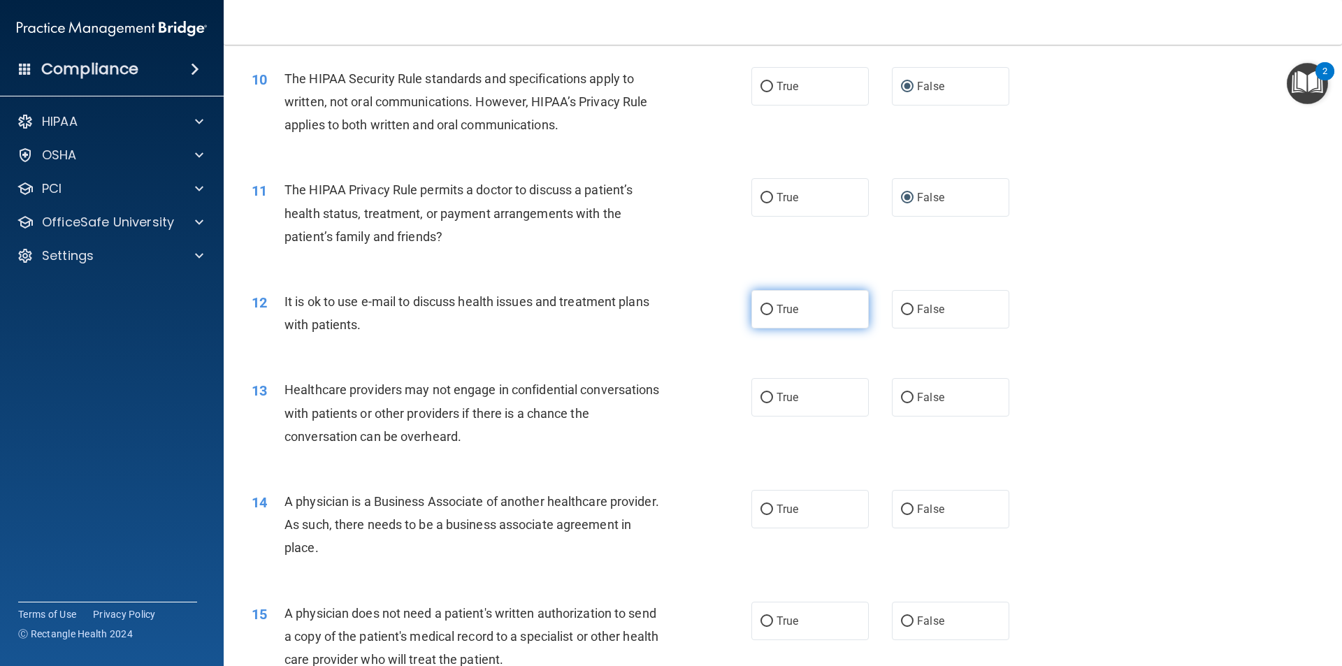
click at [763, 312] on input "True" at bounding box center [767, 310] width 13 height 10
radio input "true"
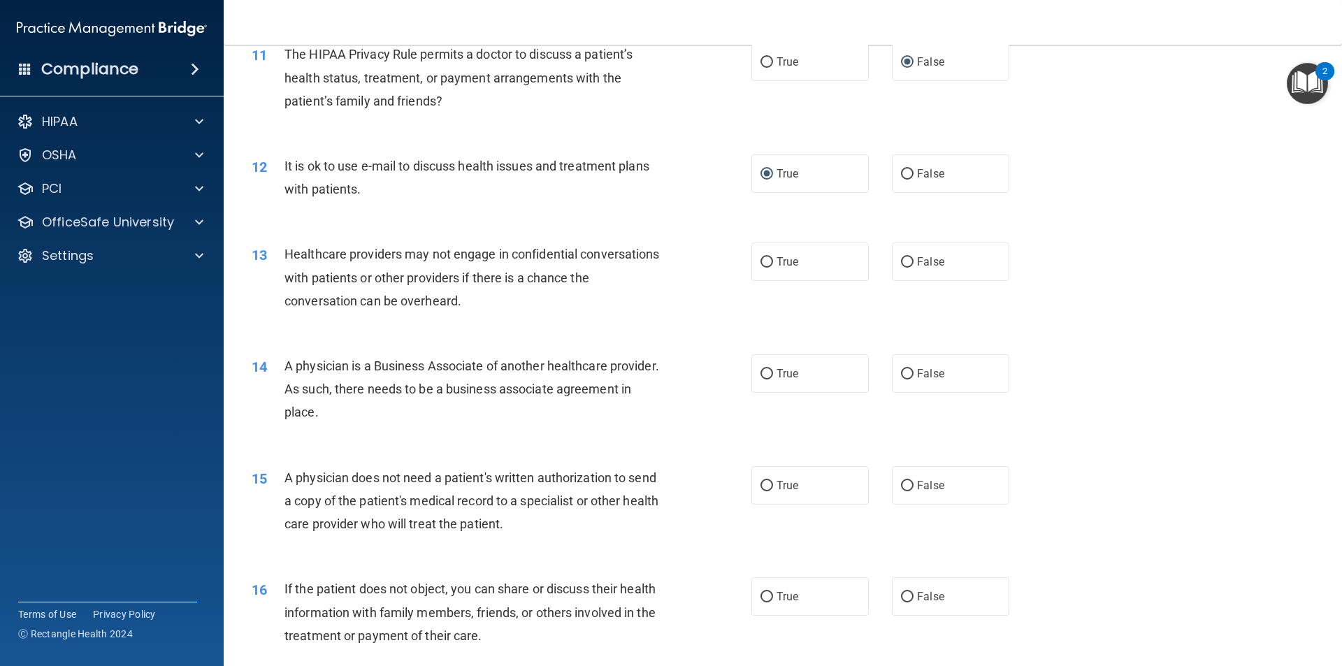
scroll to position [1118, 0]
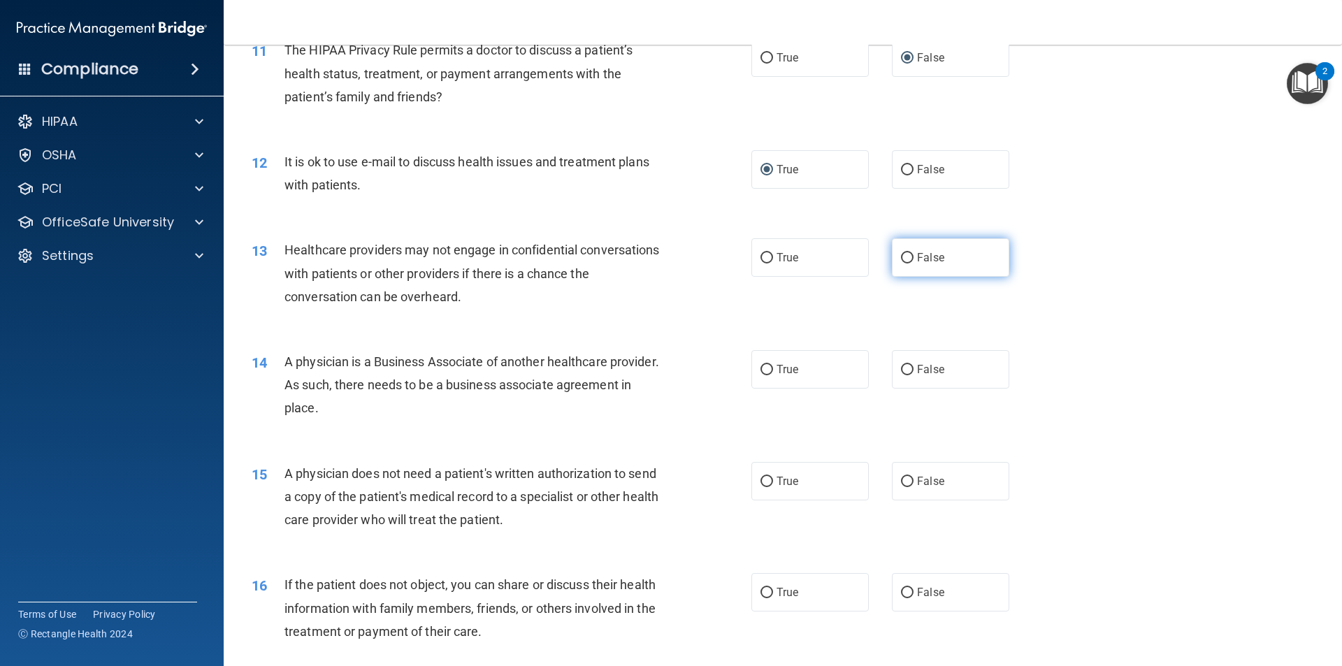
click at [905, 260] on input "False" at bounding box center [907, 258] width 13 height 10
radio input "true"
click at [905, 368] on input "False" at bounding box center [907, 370] width 13 height 10
radio input "true"
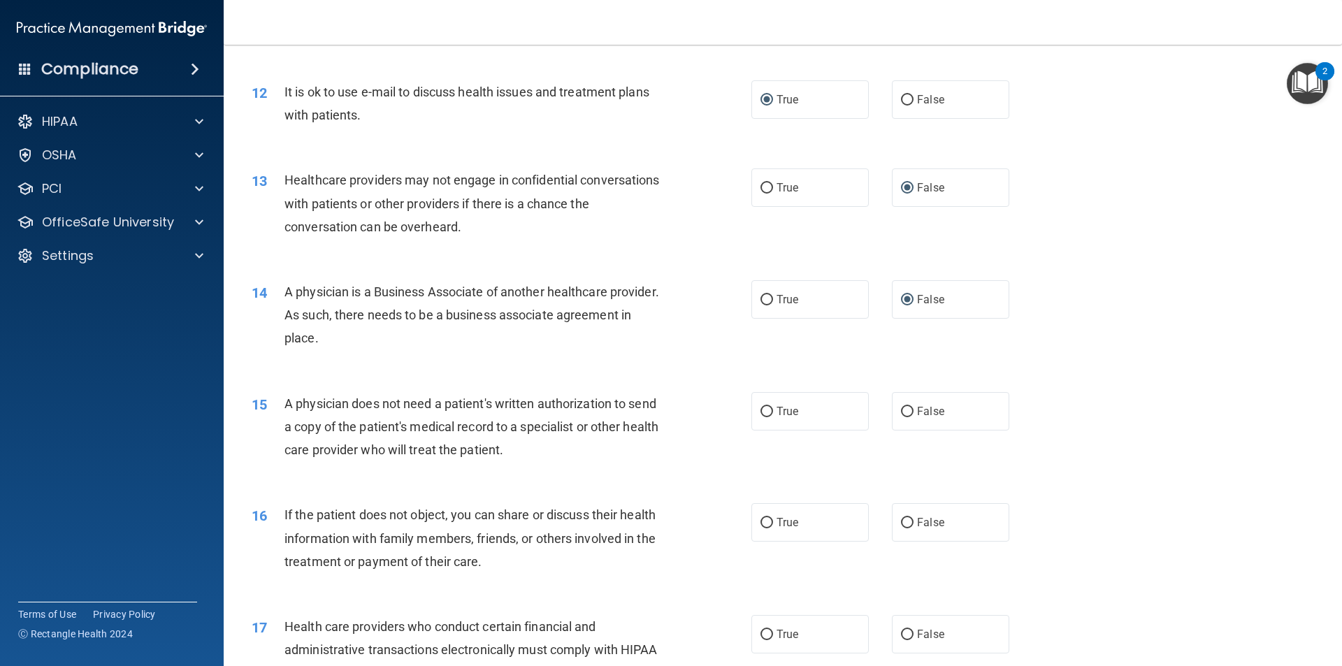
scroll to position [1258, 0]
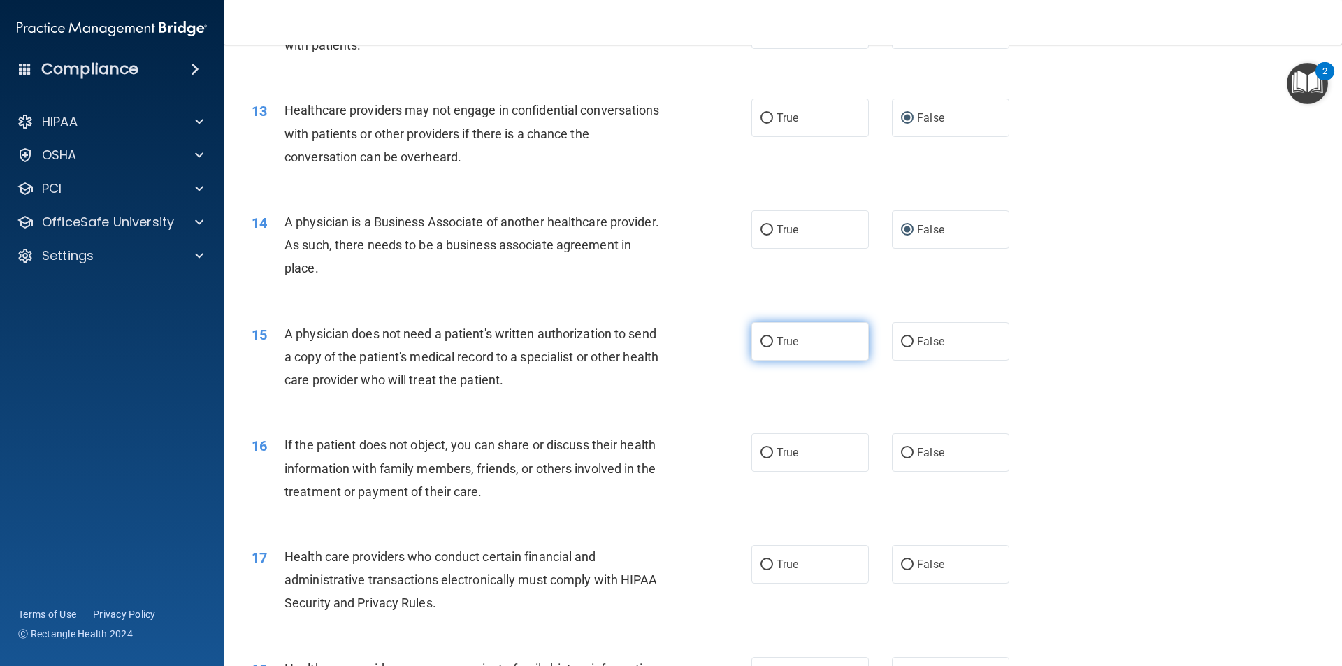
click at [761, 340] on input "True" at bounding box center [767, 342] width 13 height 10
radio input "true"
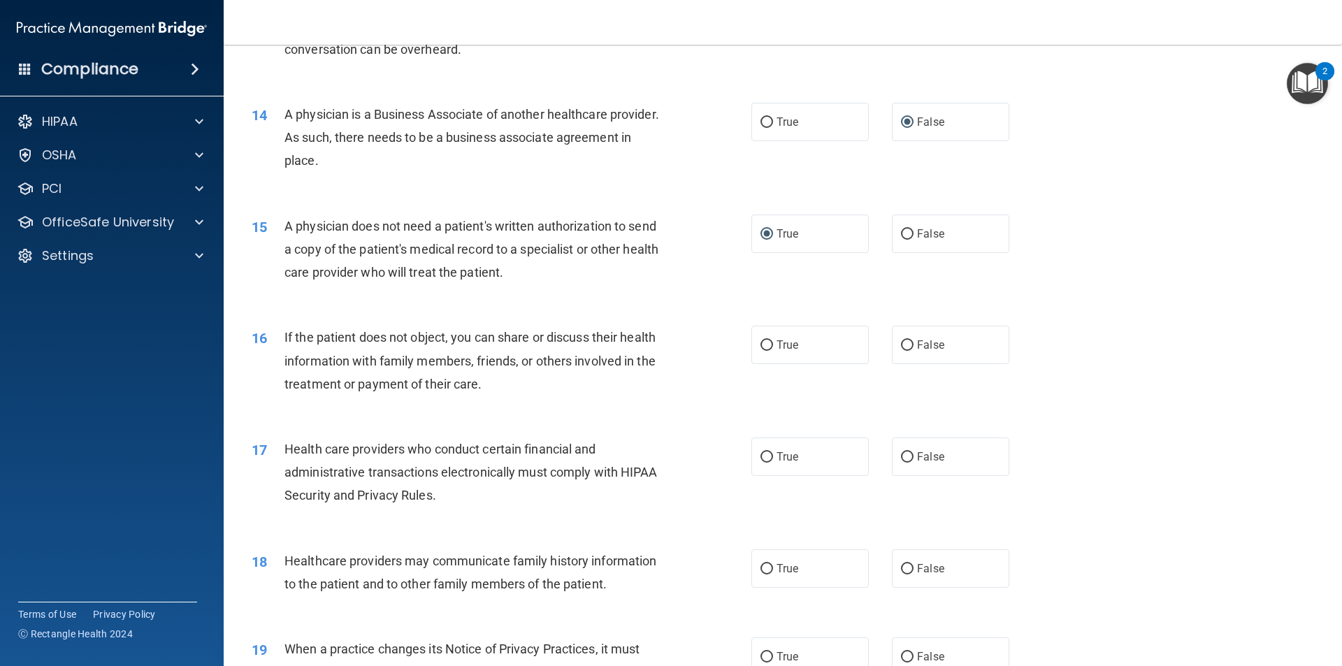
scroll to position [1398, 0]
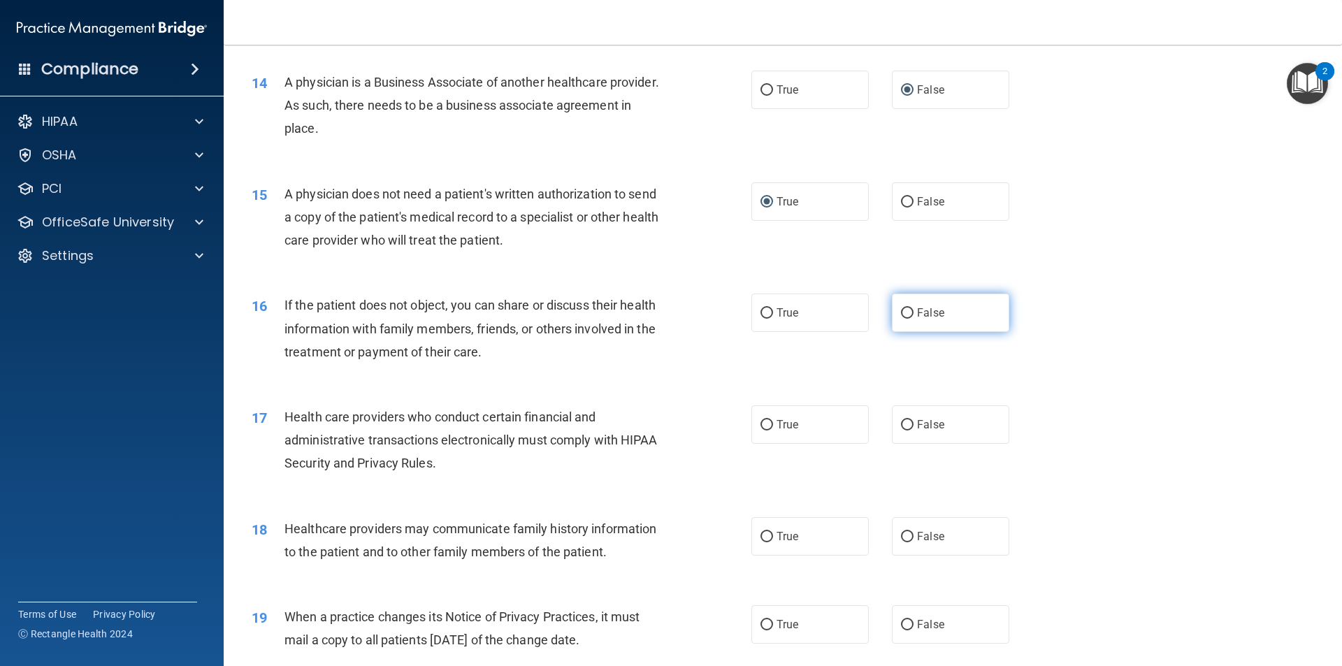
click at [902, 312] on input "False" at bounding box center [907, 313] width 13 height 10
radio input "true"
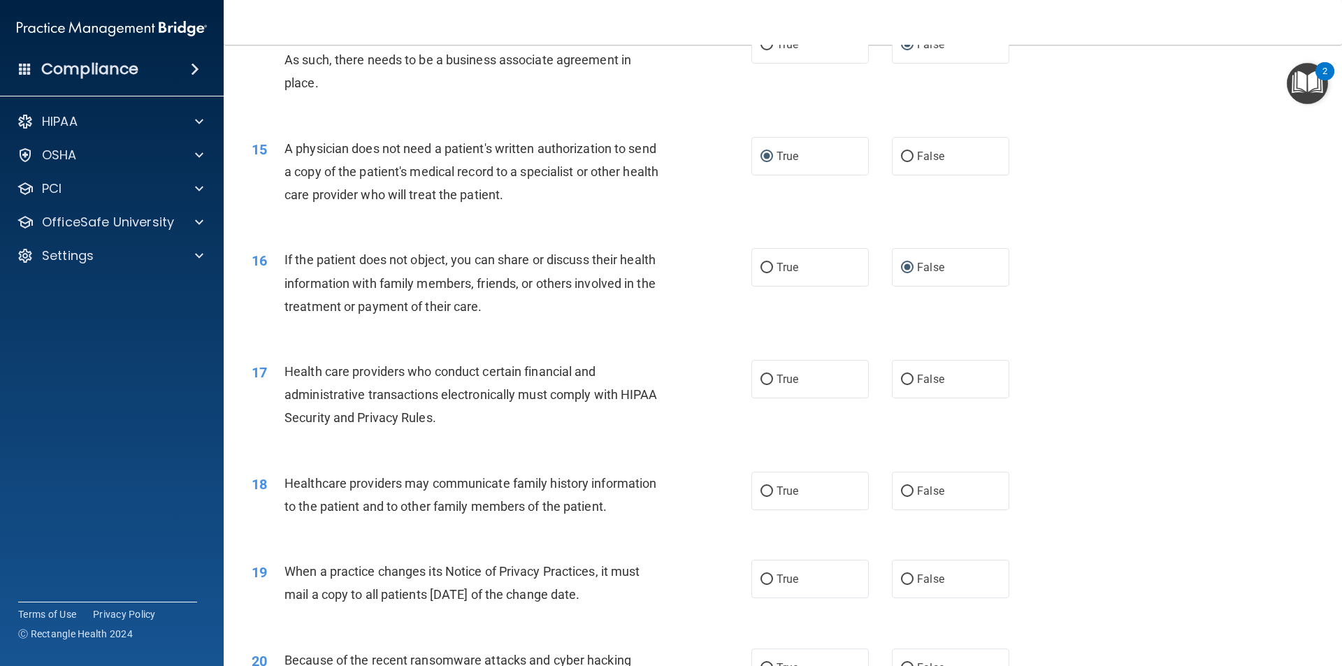
scroll to position [1468, 0]
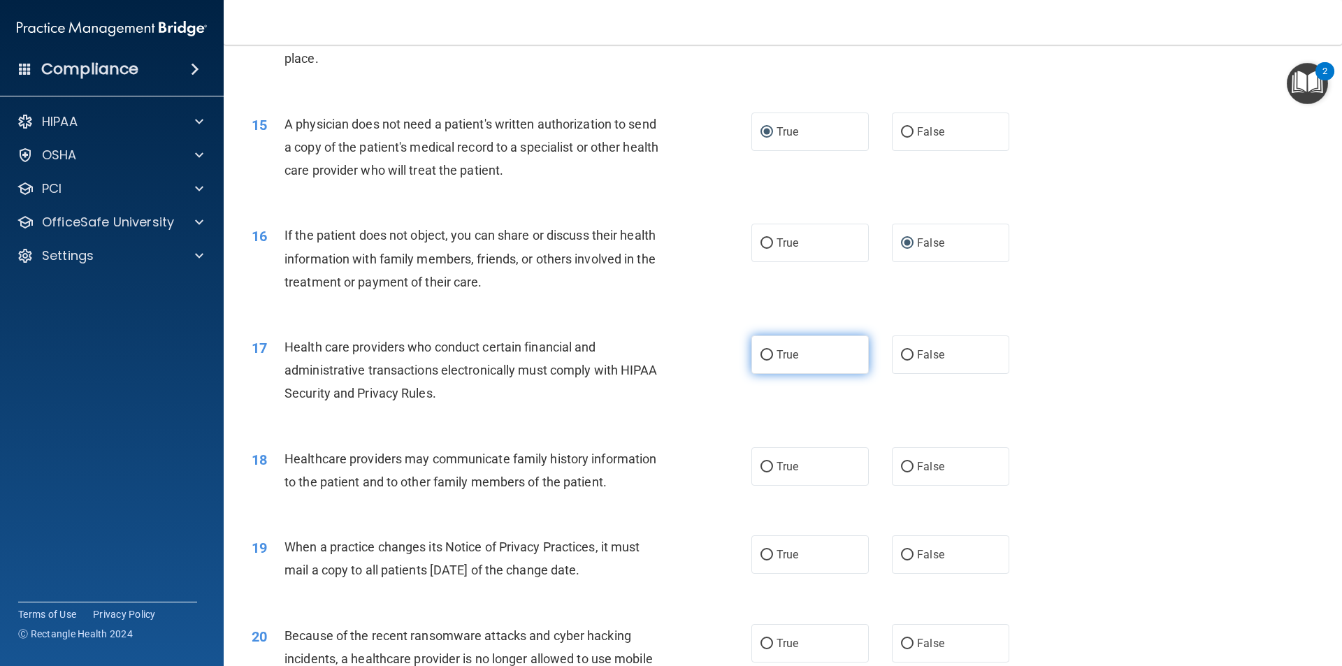
click at [761, 358] on input "True" at bounding box center [767, 355] width 13 height 10
radio input "true"
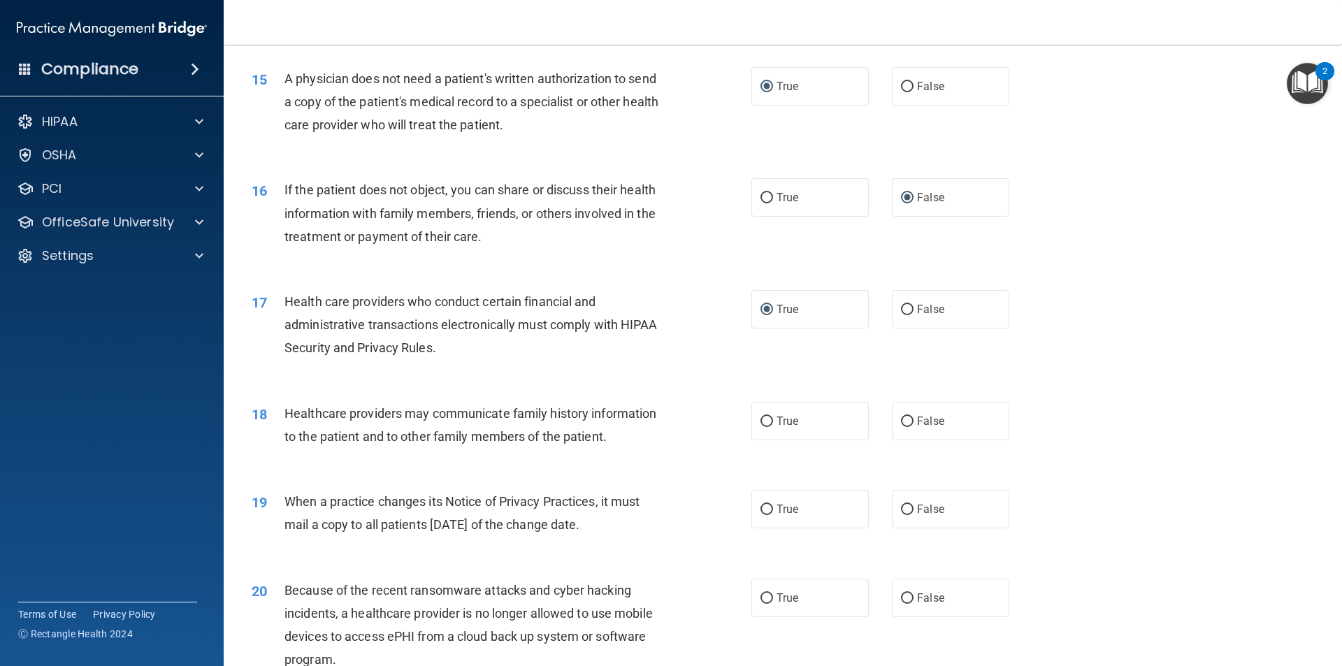
scroll to position [1538, 0]
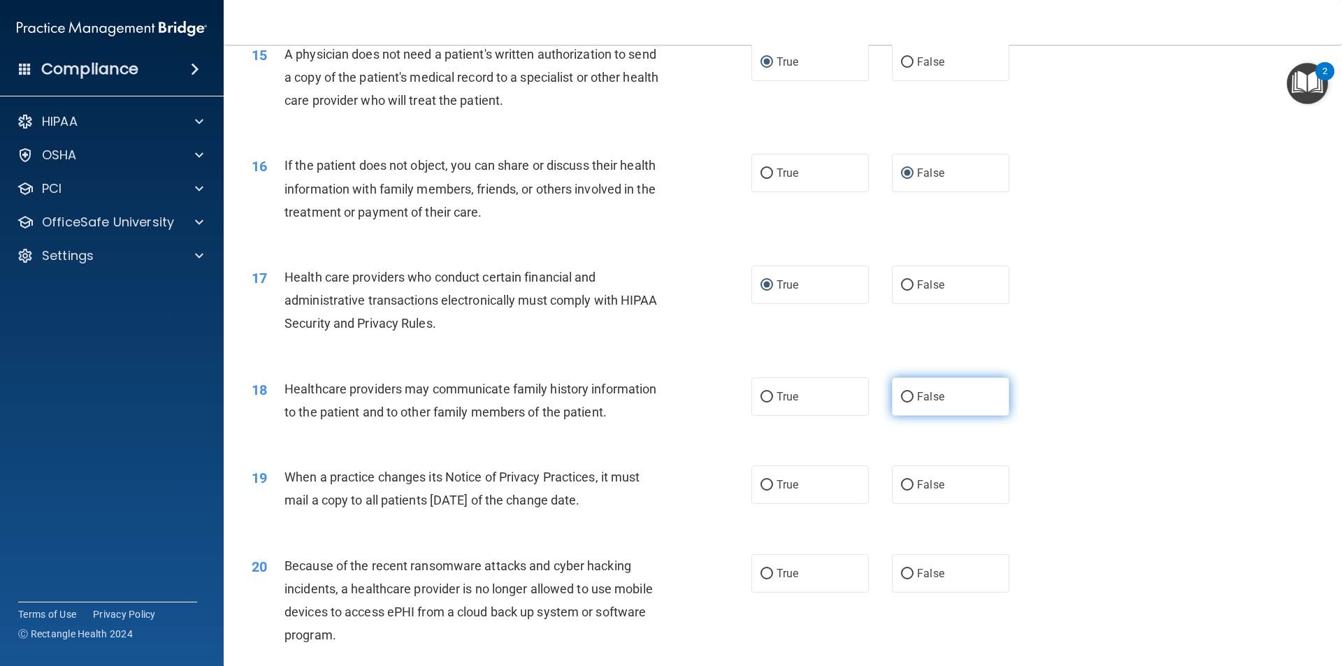
click at [902, 393] on input "False" at bounding box center [907, 397] width 13 height 10
radio input "true"
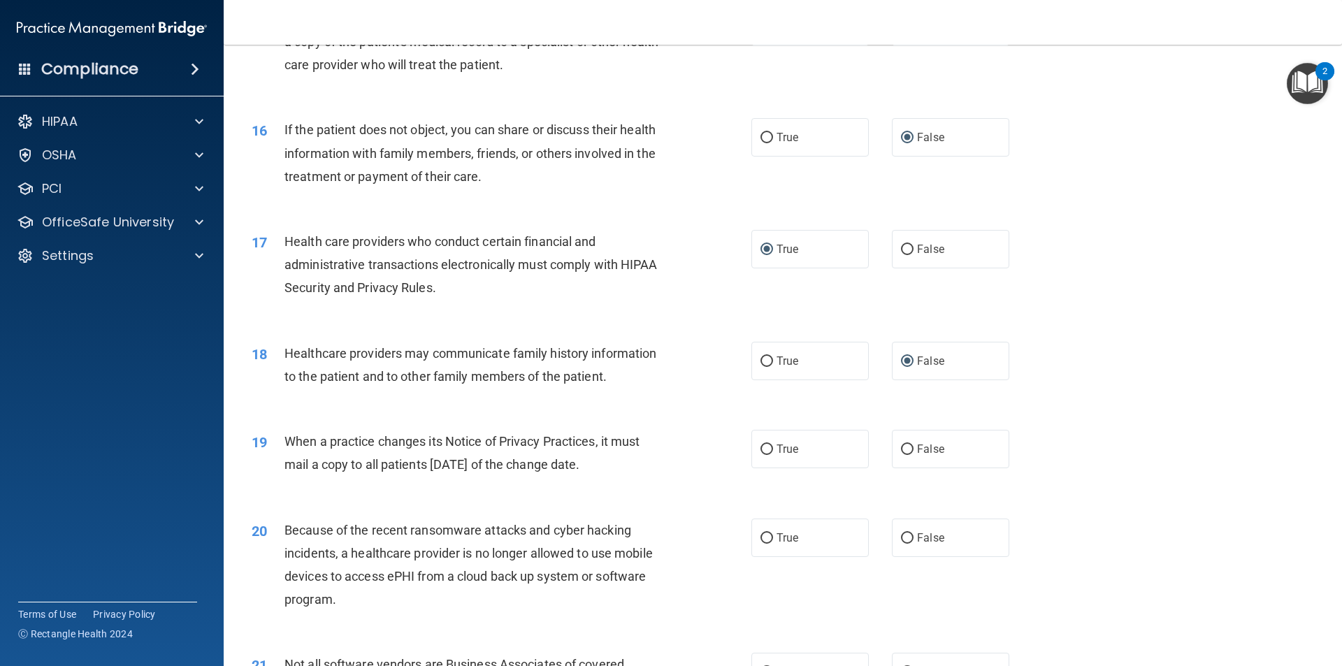
scroll to position [1608, 0]
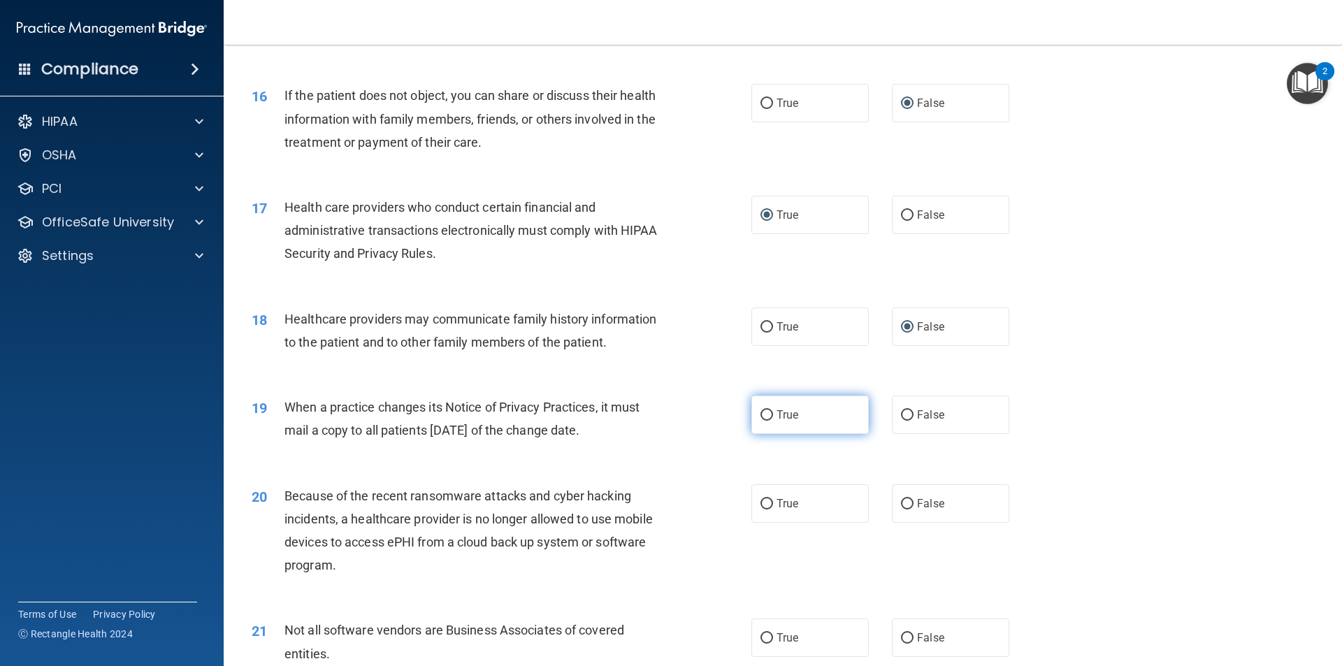
click at [764, 417] on input "True" at bounding box center [767, 415] width 13 height 10
radio input "true"
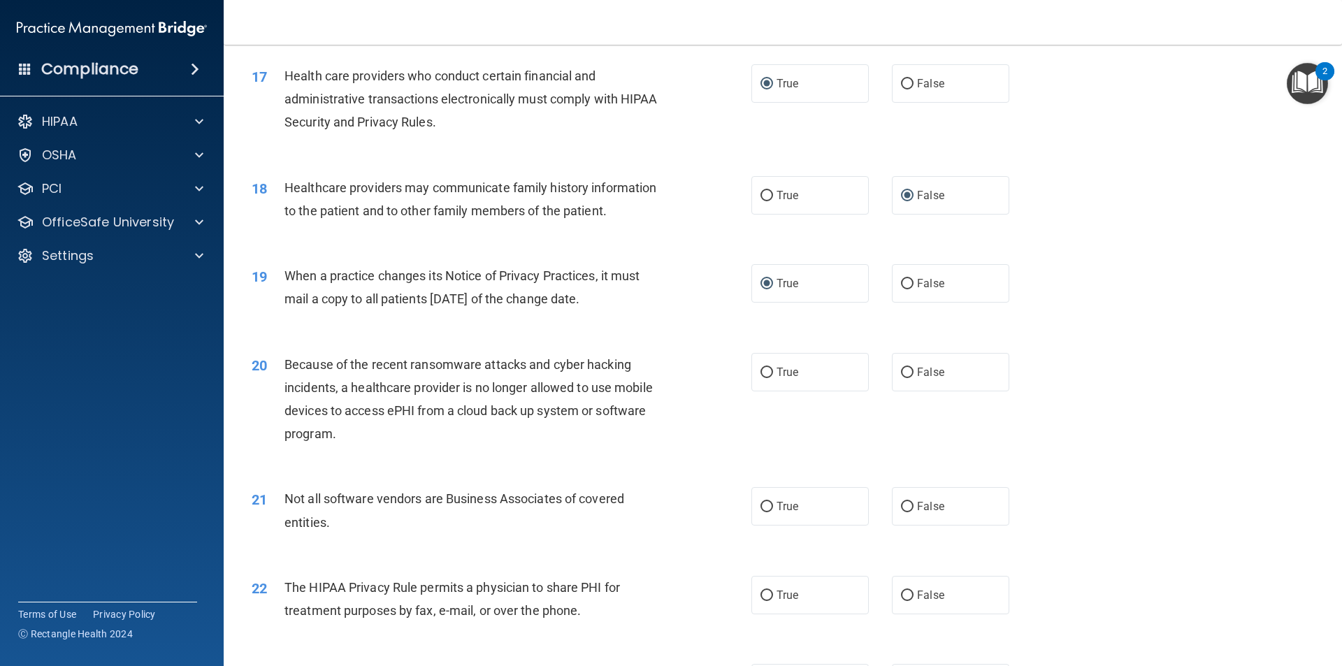
scroll to position [1748, 0]
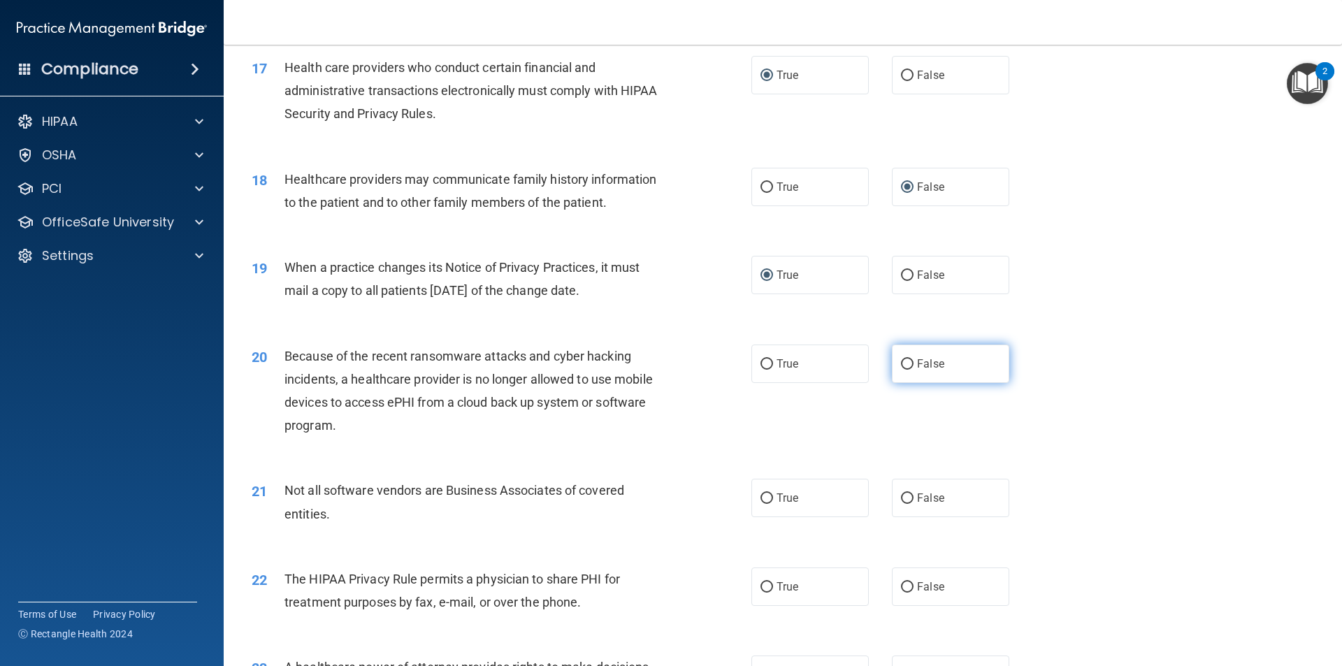
click at [901, 361] on input "False" at bounding box center [907, 364] width 13 height 10
radio input "true"
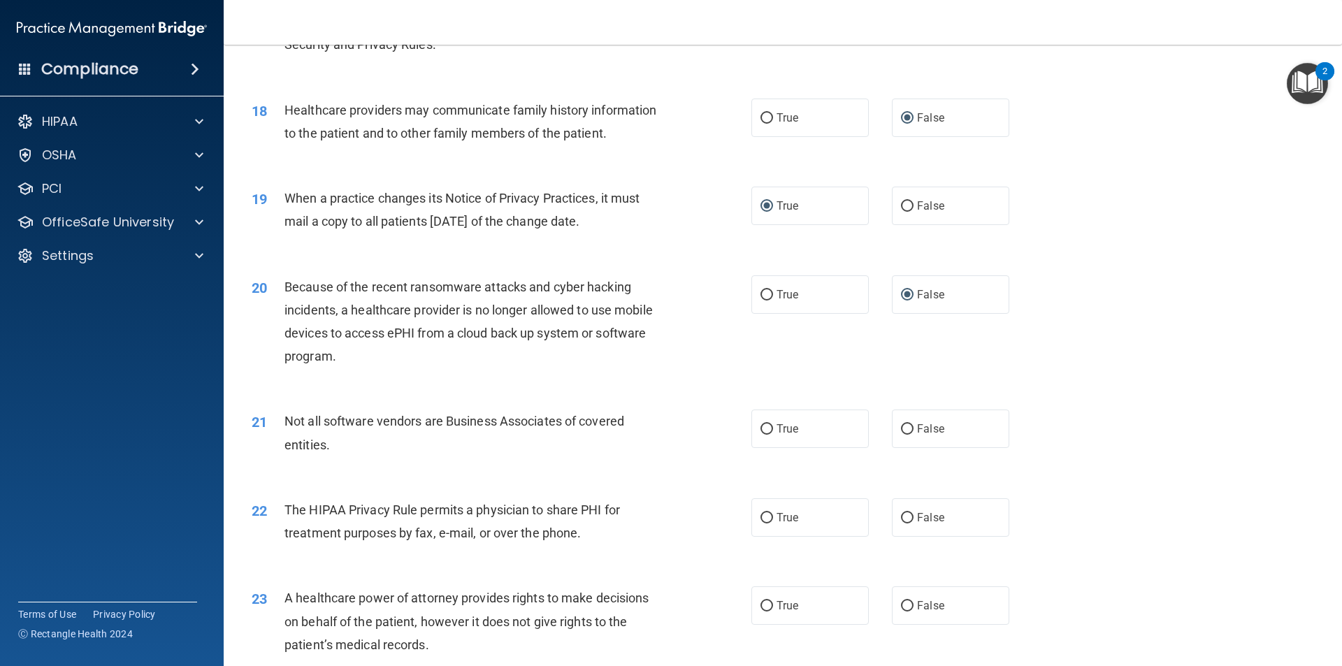
scroll to position [1818, 0]
click at [761, 428] on input "True" at bounding box center [767, 429] width 13 height 10
radio input "true"
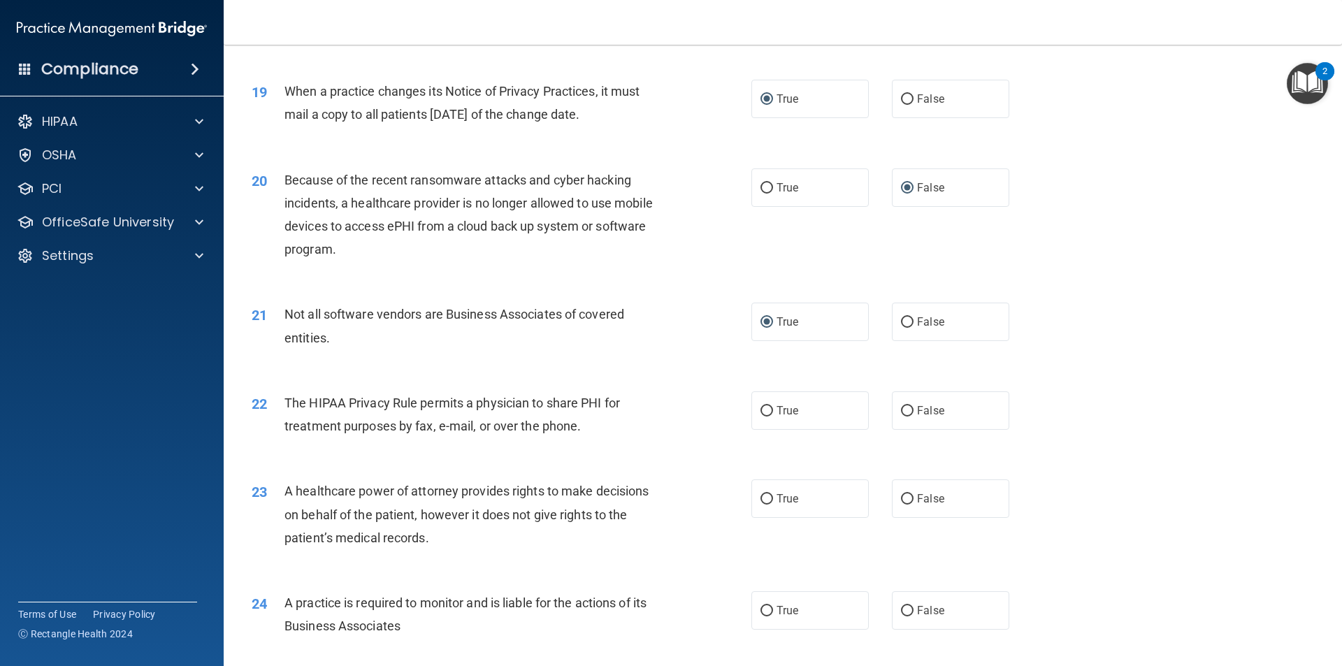
scroll to position [1957, 0]
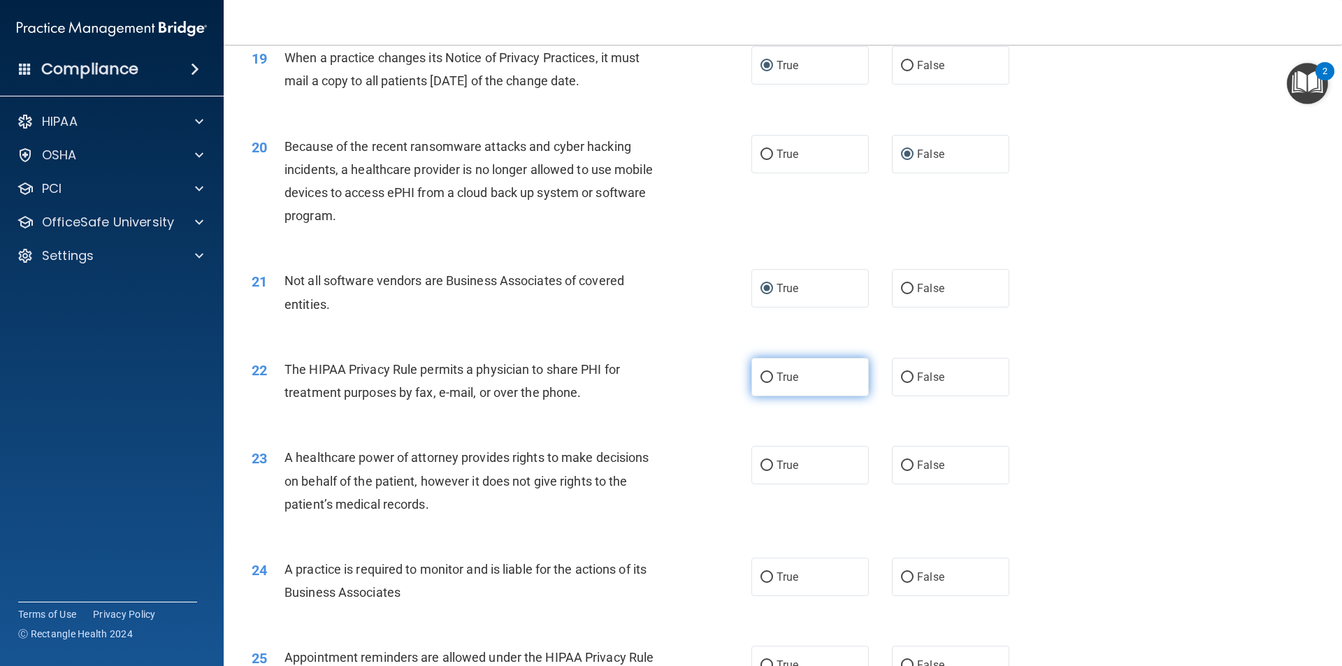
click at [765, 377] on input "True" at bounding box center [767, 378] width 13 height 10
radio input "true"
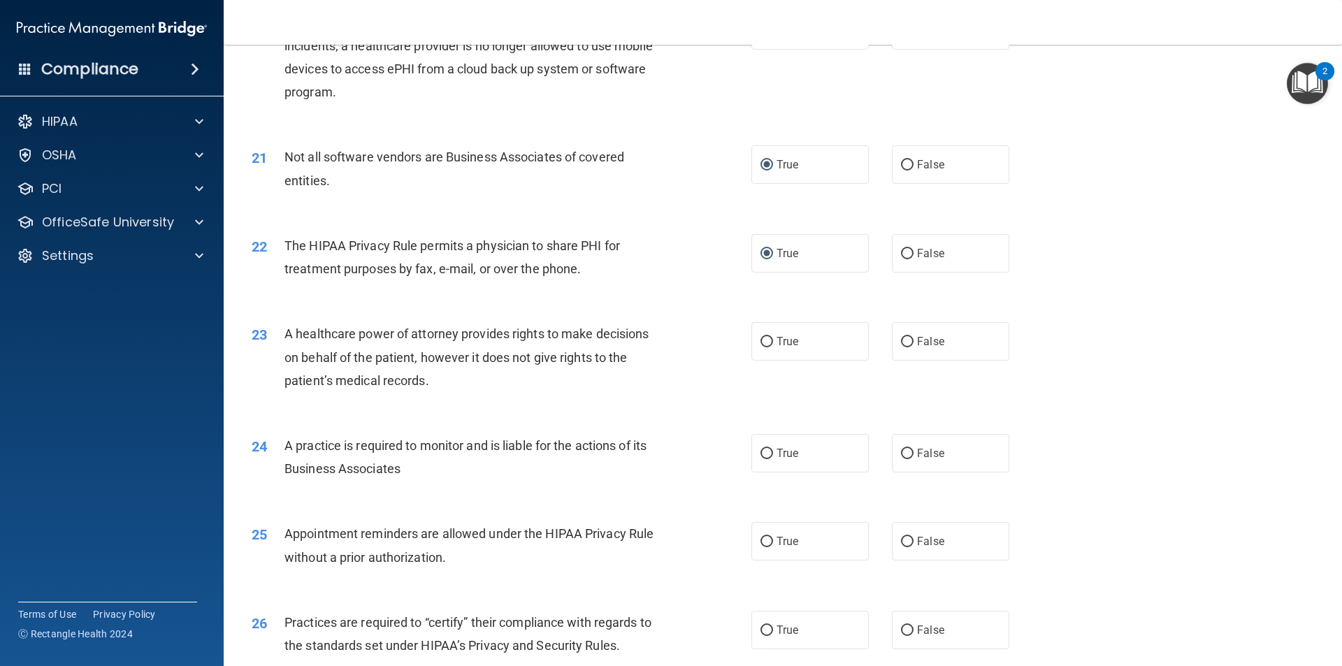
scroll to position [2097, 0]
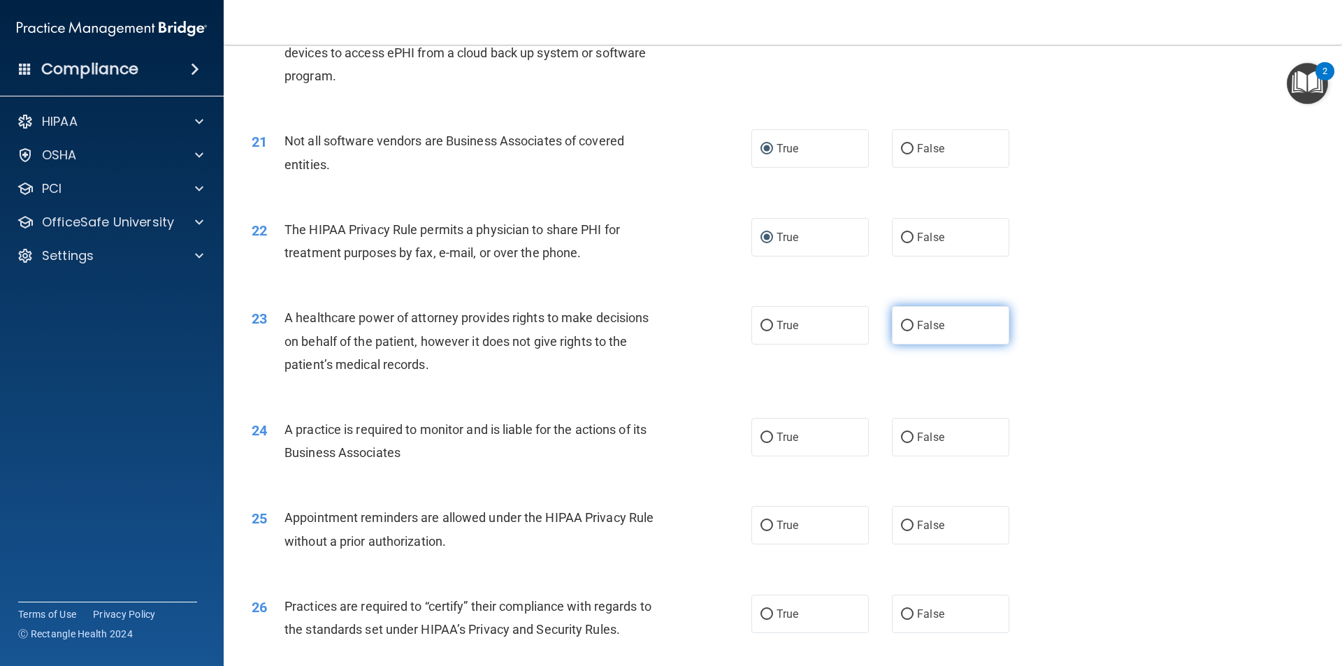
click at [901, 328] on input "False" at bounding box center [907, 326] width 13 height 10
radio input "true"
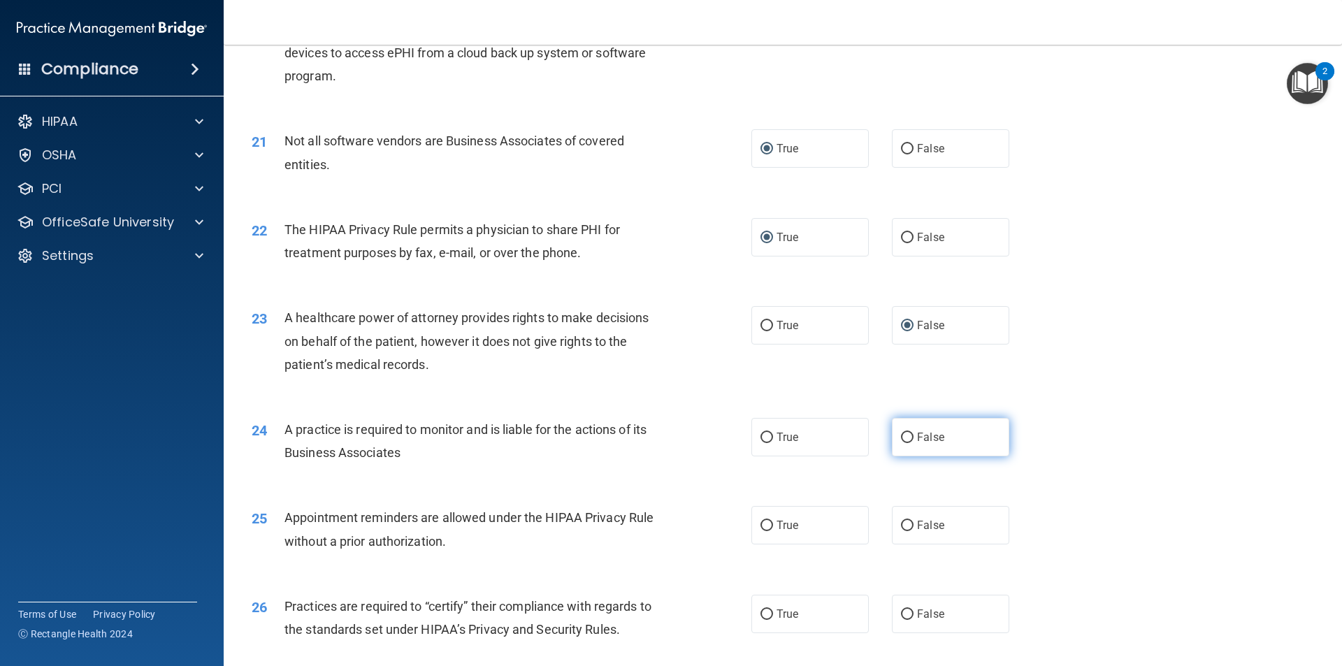
click at [901, 438] on input "False" at bounding box center [907, 438] width 13 height 10
radio input "true"
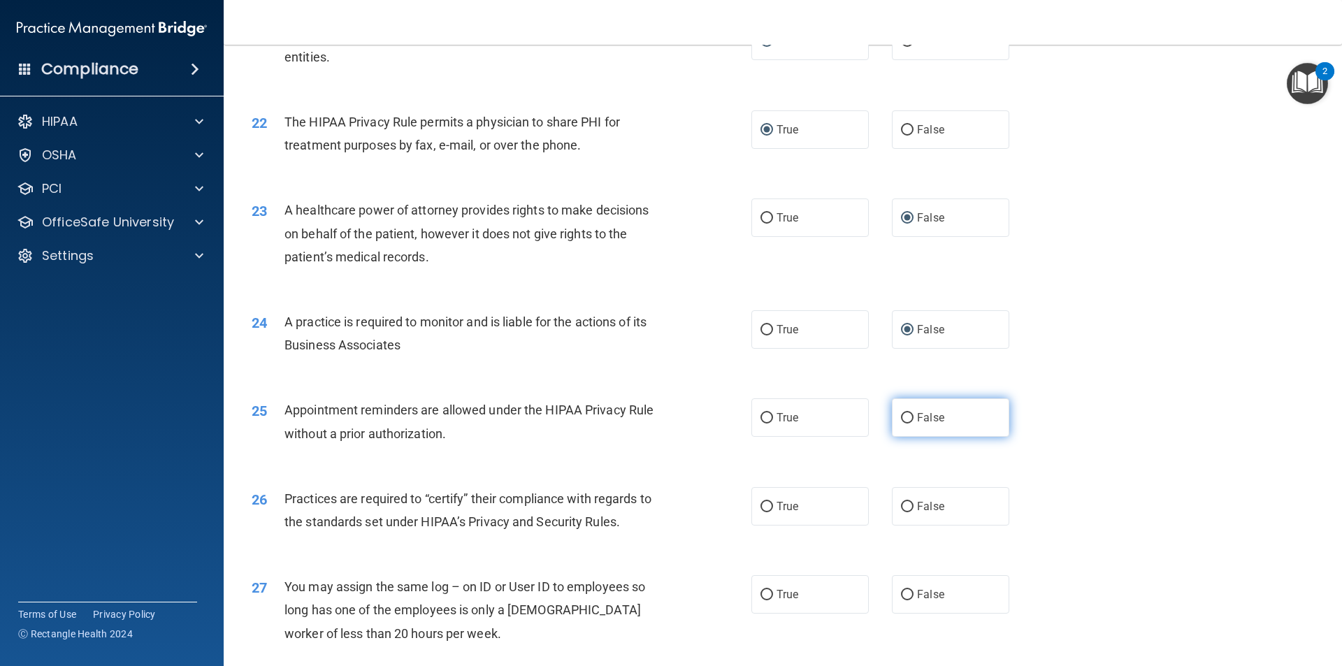
scroll to position [2237, 0]
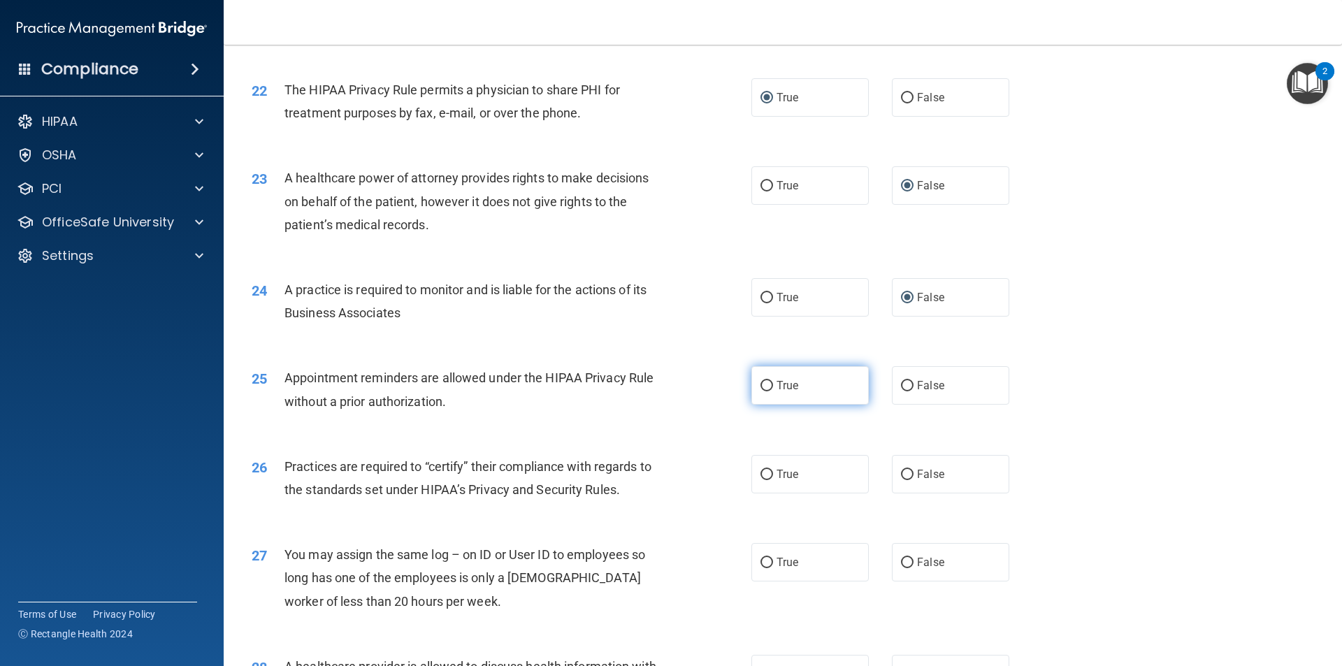
click at [763, 385] on input "True" at bounding box center [767, 386] width 13 height 10
radio input "true"
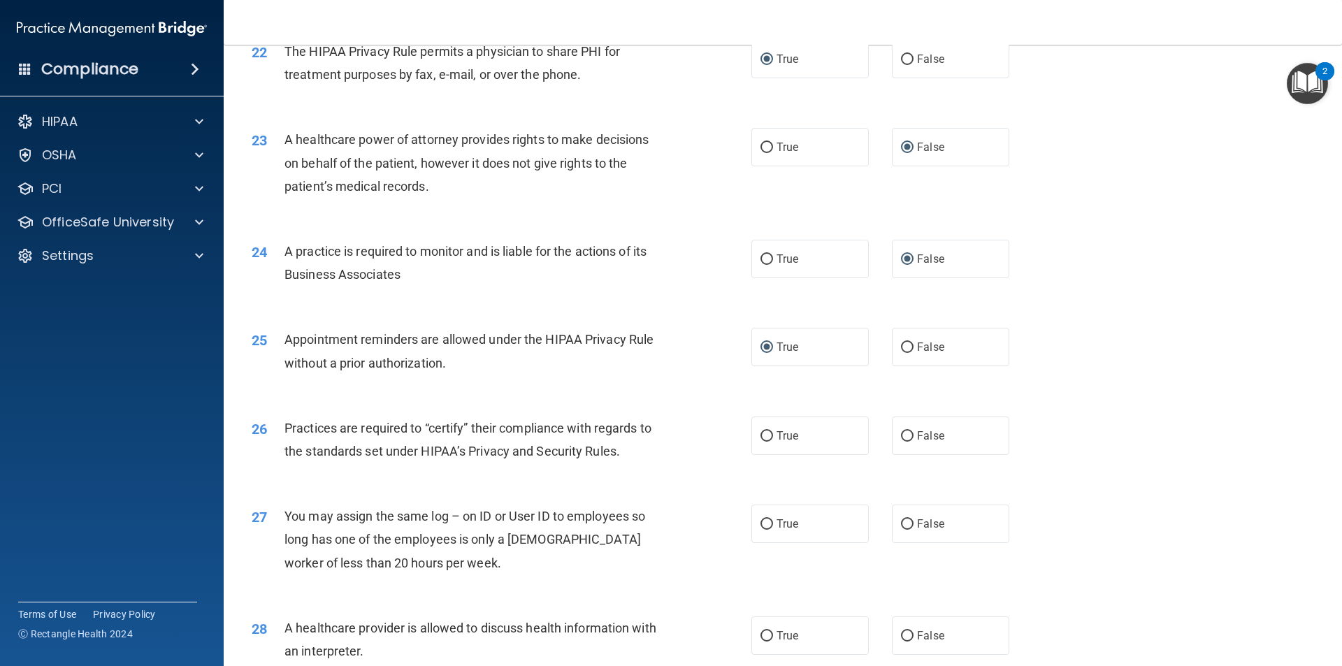
scroll to position [2307, 0]
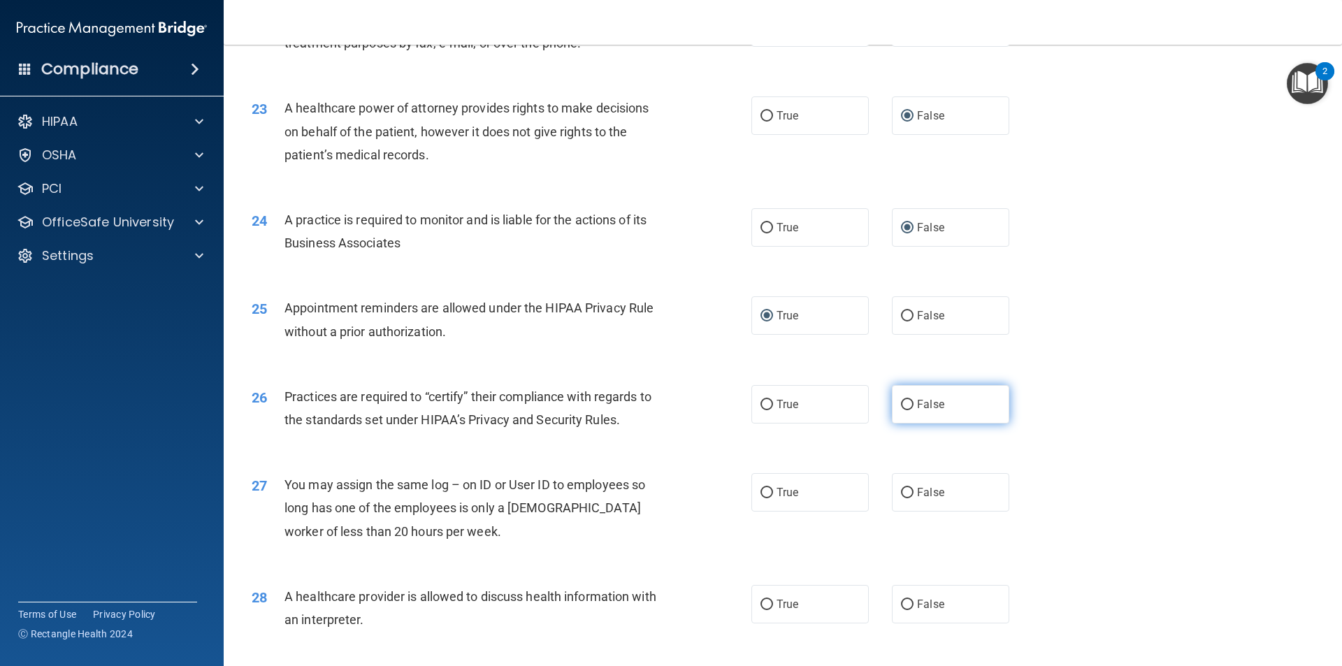
click at [905, 404] on input "False" at bounding box center [907, 405] width 13 height 10
radio input "true"
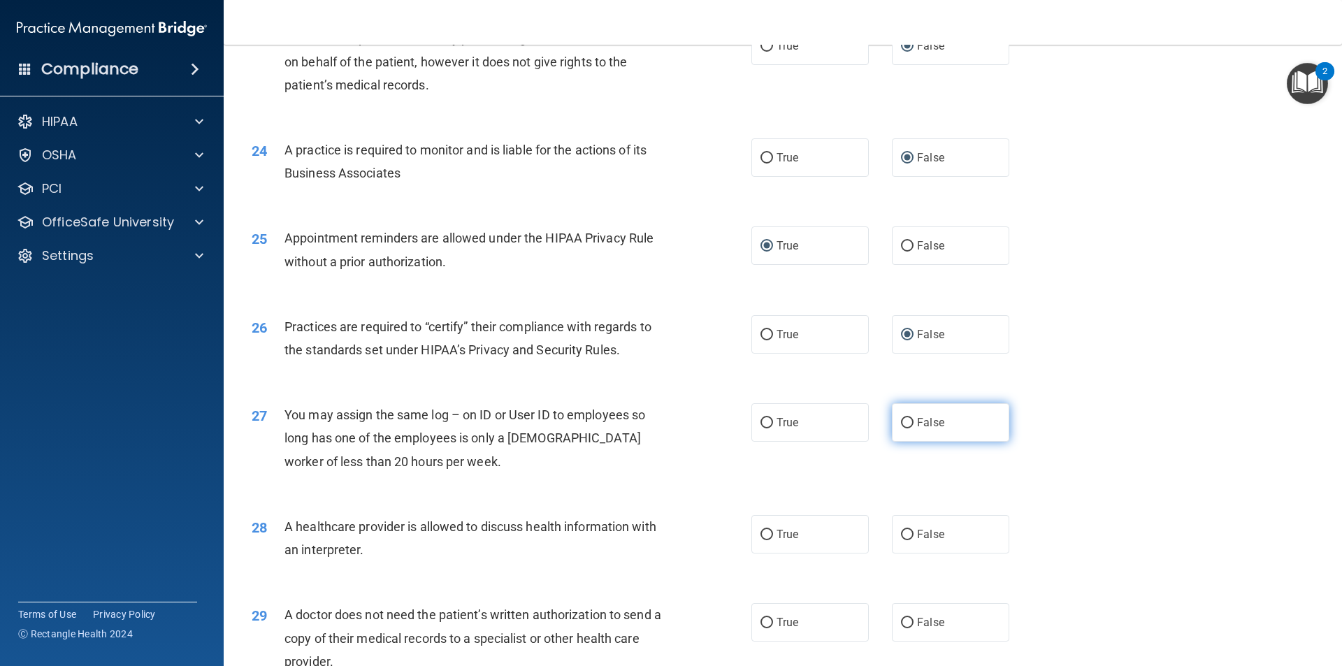
click at [904, 426] on input "False" at bounding box center [907, 423] width 13 height 10
radio input "true"
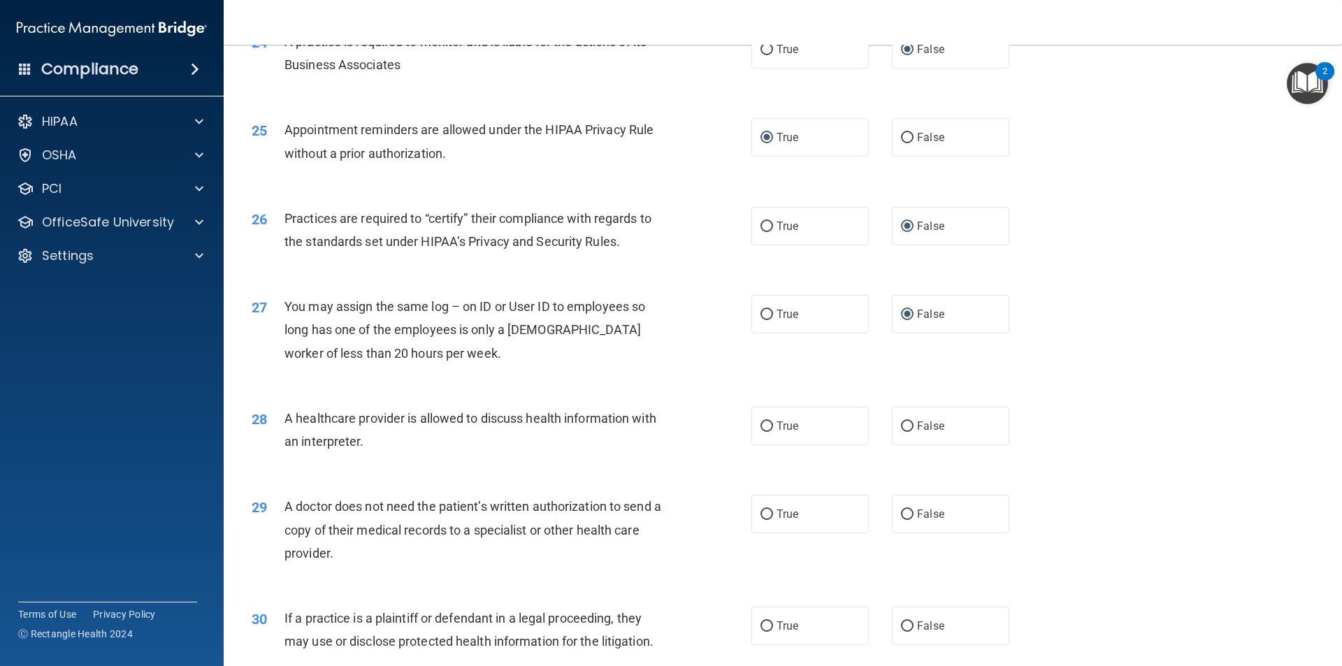
scroll to position [2517, 0]
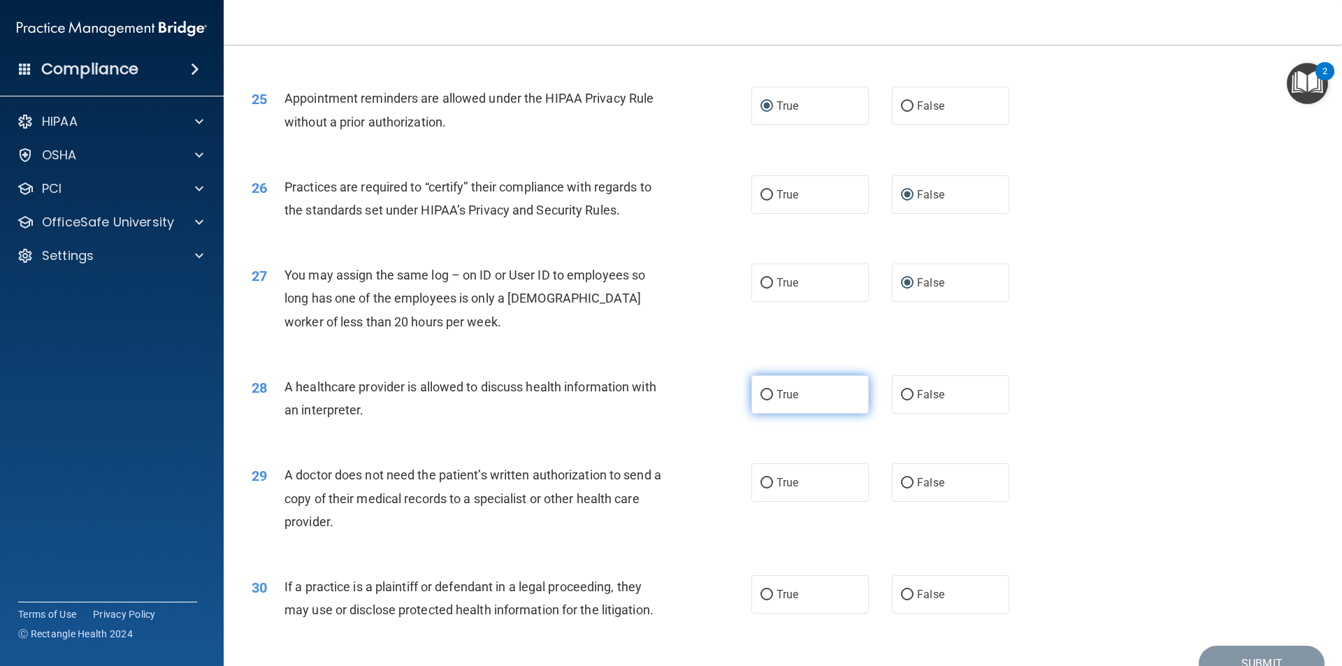
click at [763, 394] on input "True" at bounding box center [767, 395] width 13 height 10
radio input "true"
click at [761, 480] on input "True" at bounding box center [767, 483] width 13 height 10
radio input "true"
click at [761, 596] on input "True" at bounding box center [767, 595] width 13 height 10
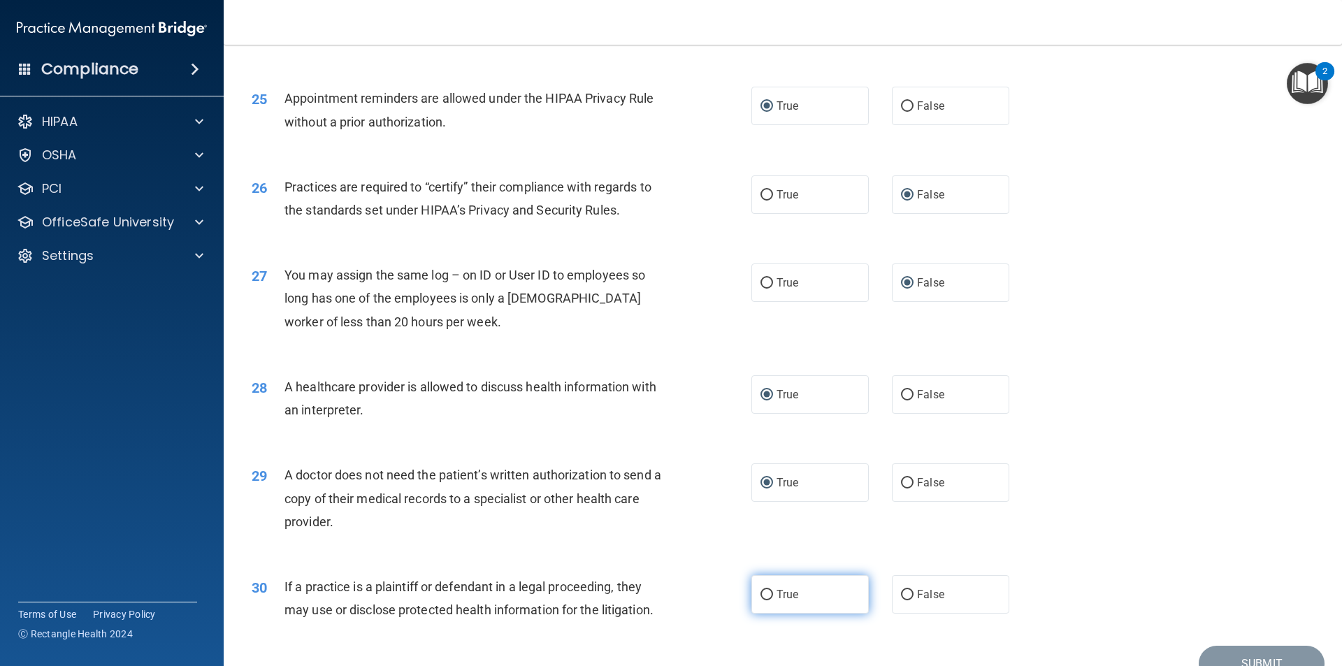
radio input "true"
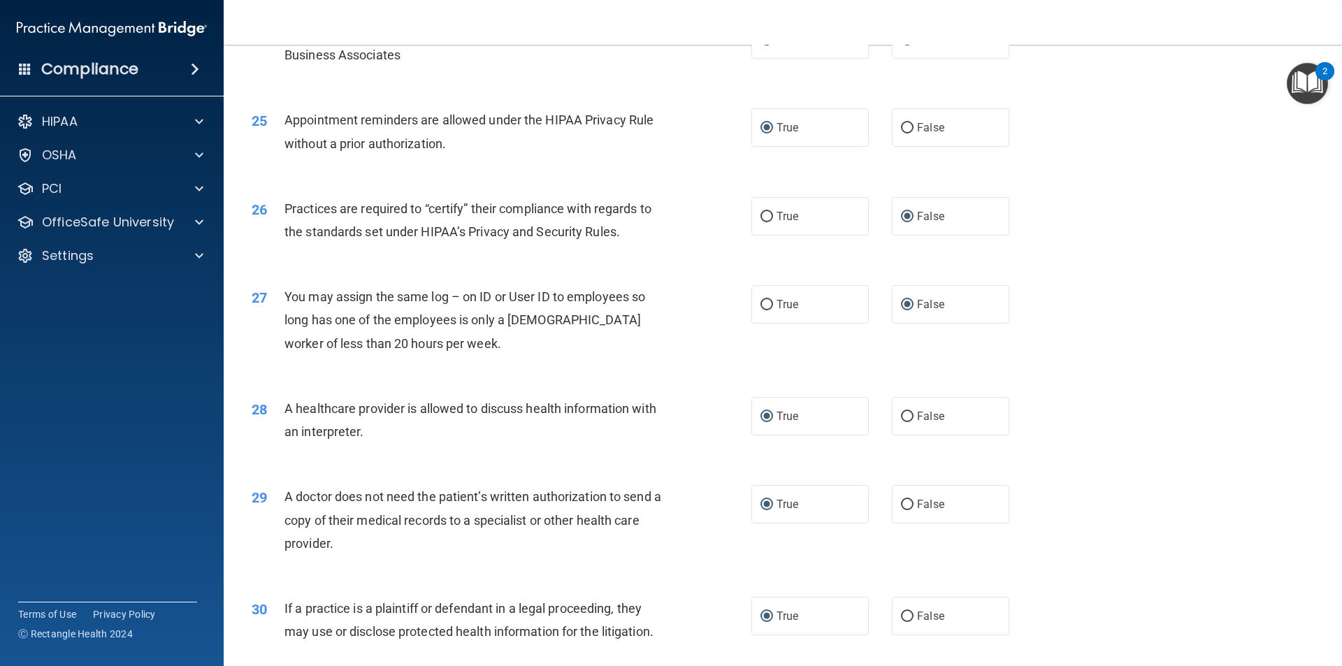
scroll to position [2588, 0]
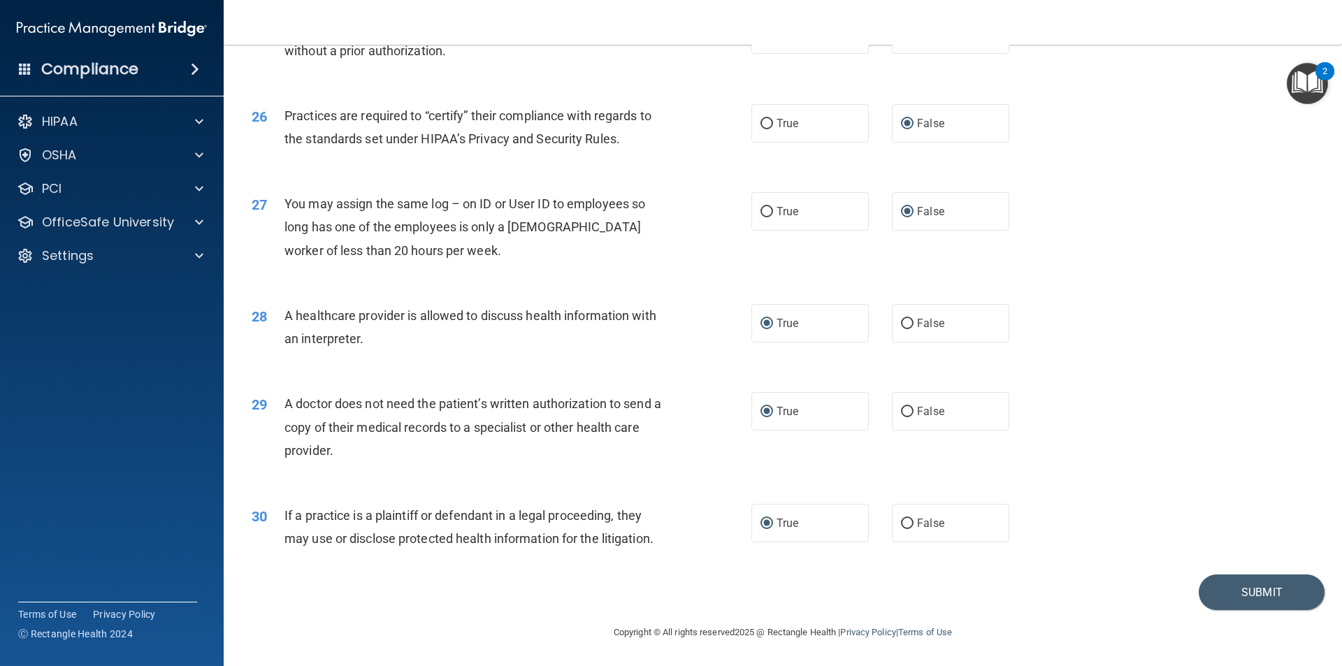
click at [1231, 436] on div "29 A doctor does not need the patient’s written authorization to send a copy of…" at bounding box center [783, 431] width 1084 height 112
click at [1223, 596] on button "Submit" at bounding box center [1262, 593] width 126 height 36
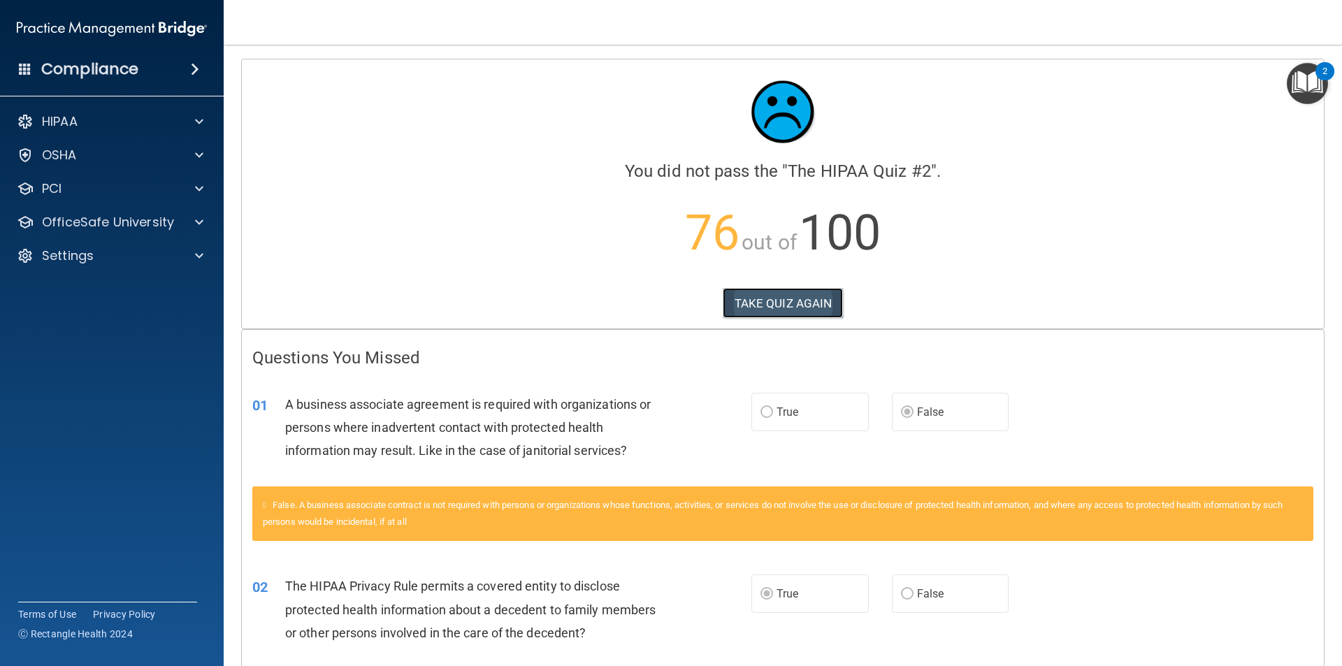
click at [796, 309] on button "TAKE QUIZ AGAIN" at bounding box center [783, 303] width 121 height 31
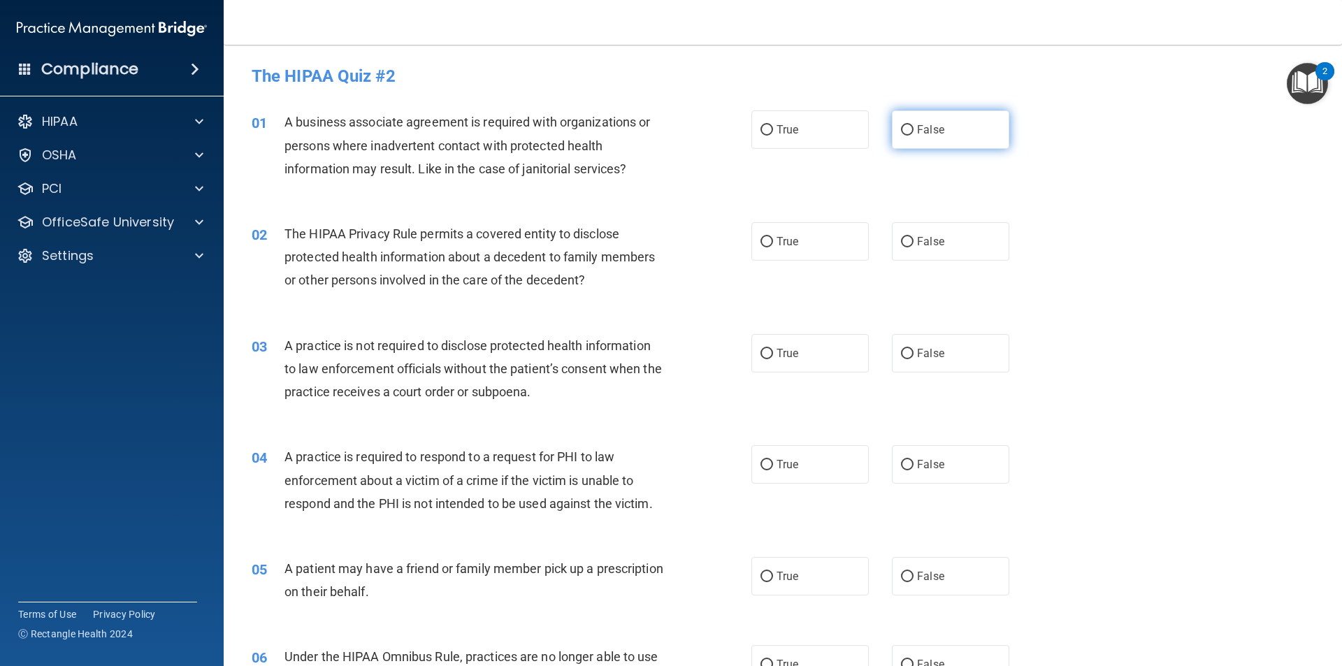
click at [907, 127] on input "False" at bounding box center [907, 130] width 13 height 10
radio input "true"
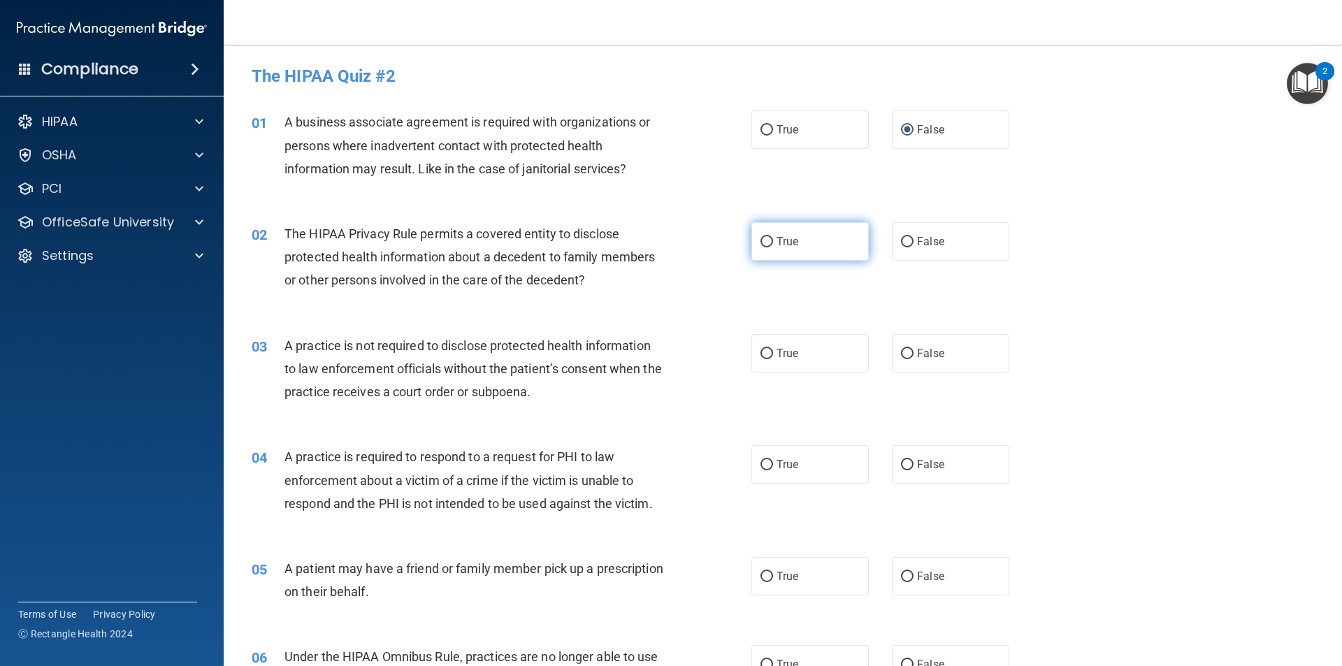
click at [761, 243] on input "True" at bounding box center [767, 242] width 13 height 10
radio input "true"
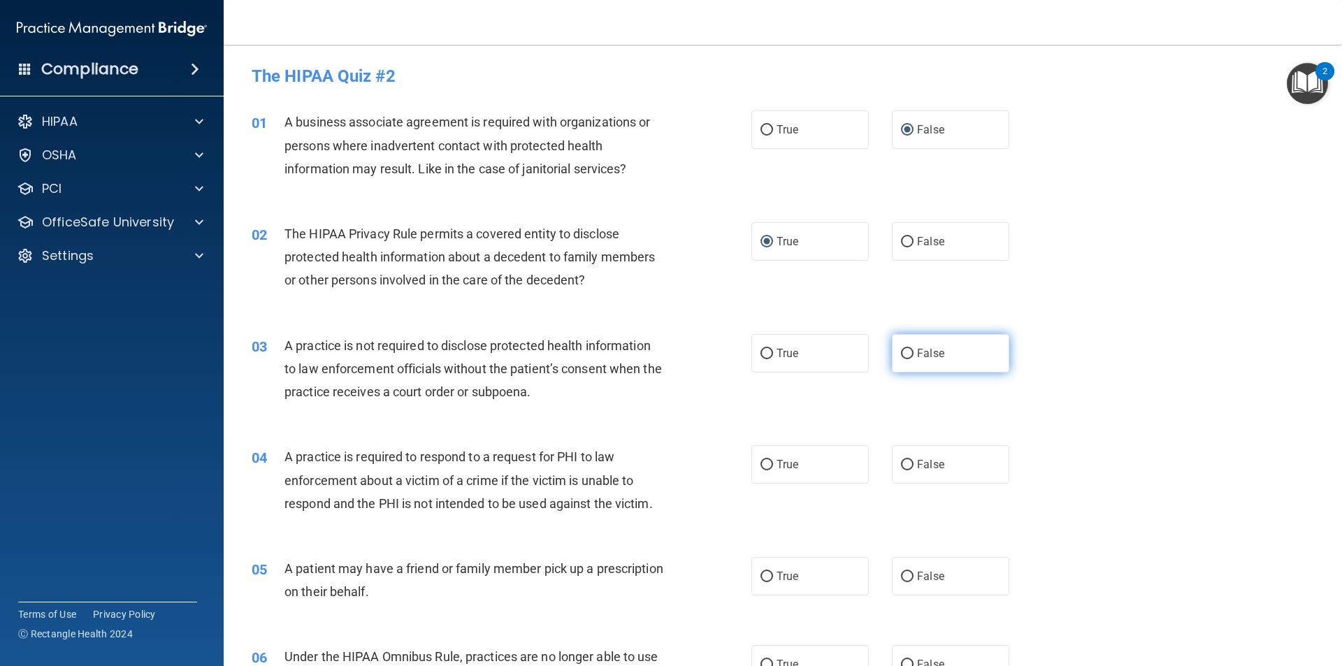
click at [901, 353] on input "False" at bounding box center [907, 354] width 13 height 10
radio input "true"
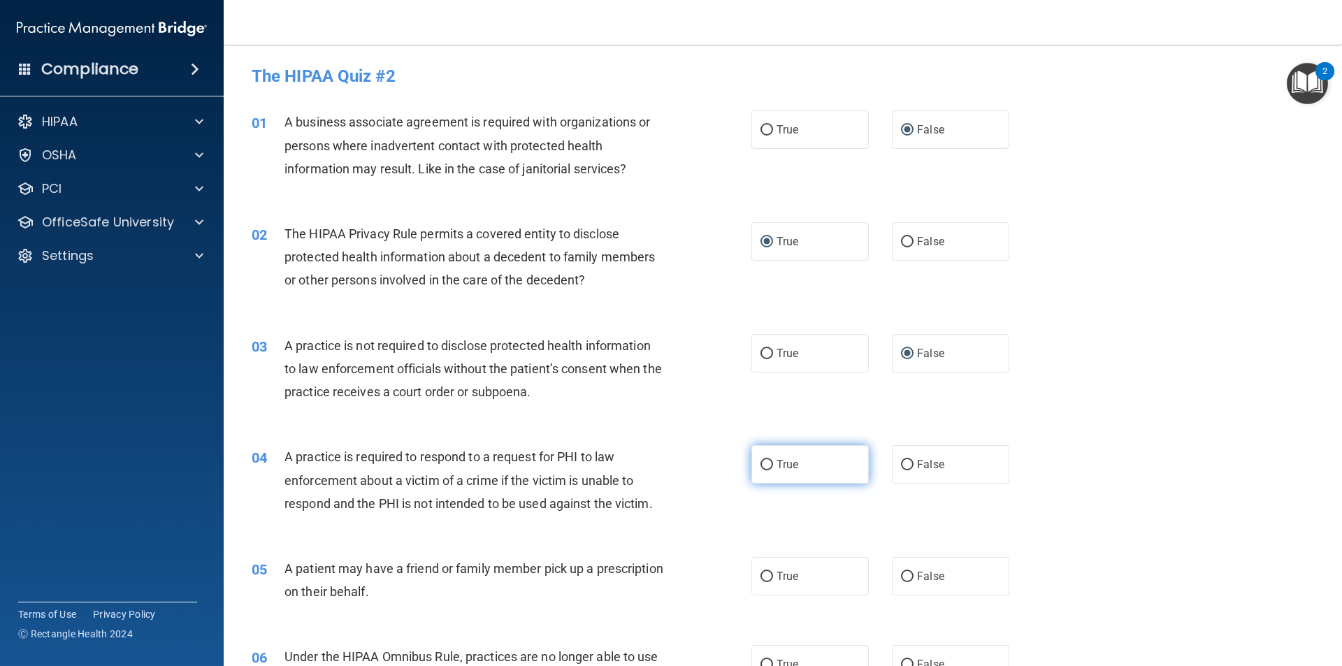
click at [762, 461] on input "True" at bounding box center [767, 465] width 13 height 10
radio input "true"
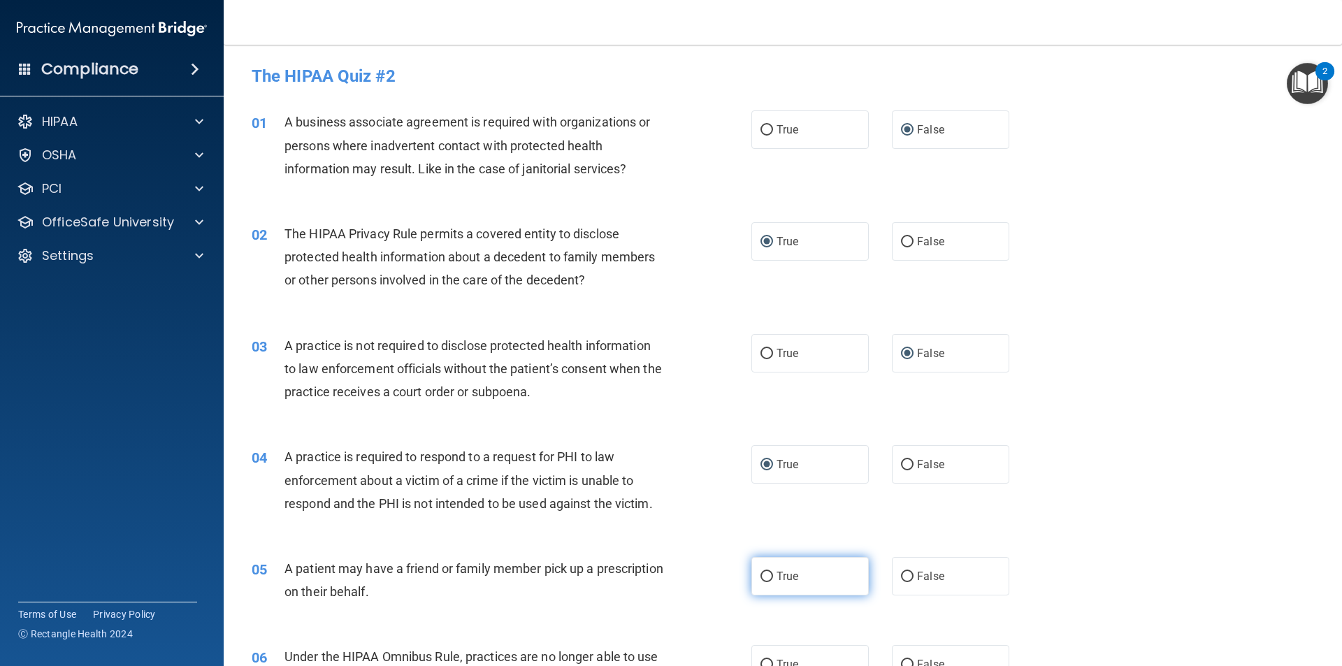
click at [765, 578] on input "True" at bounding box center [767, 577] width 13 height 10
radio input "true"
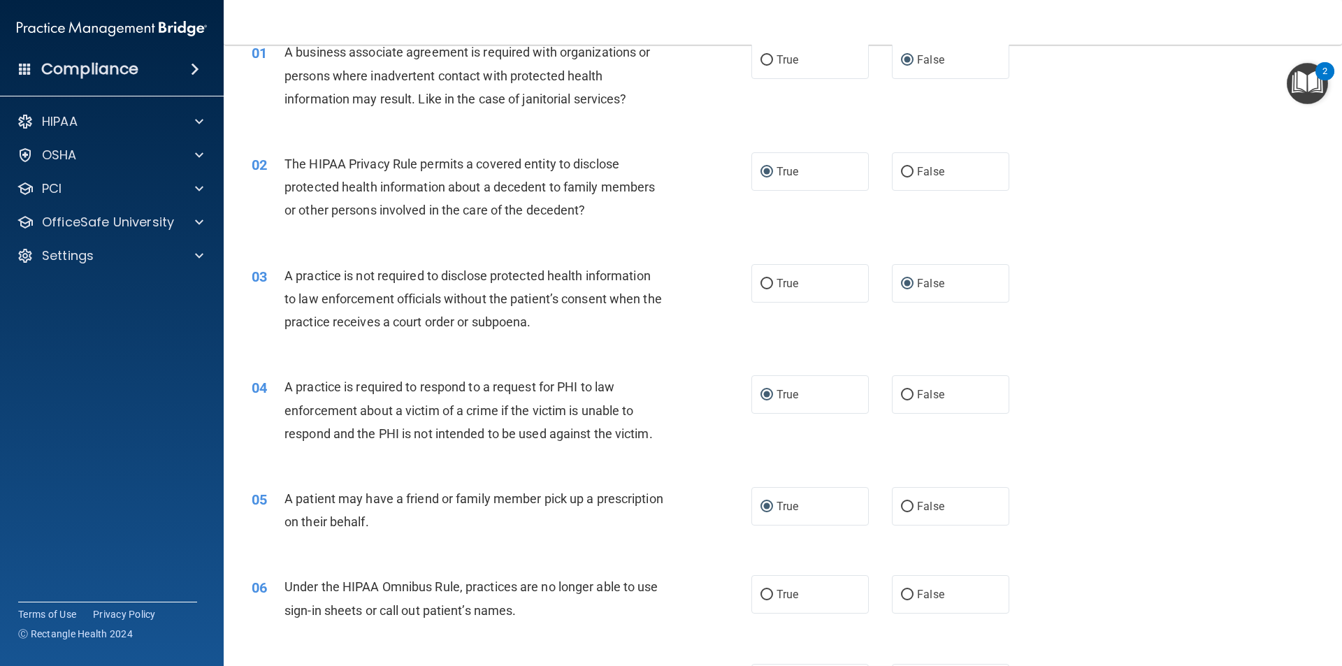
scroll to position [140, 0]
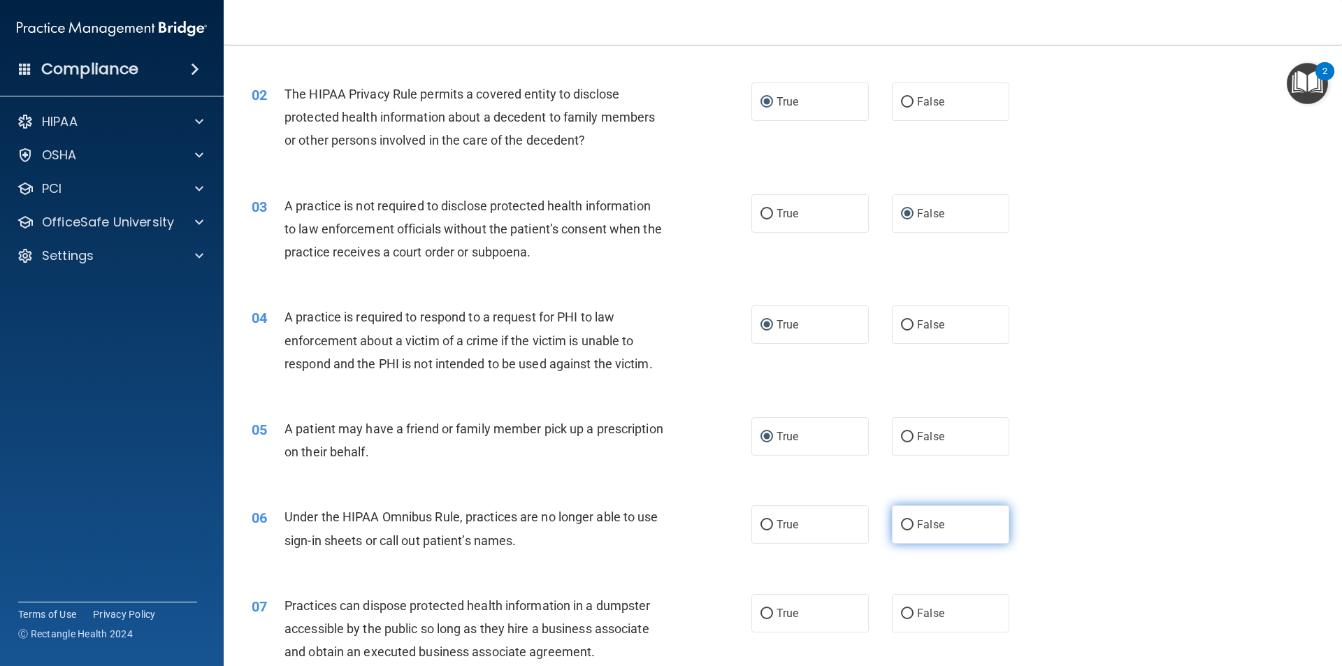
click at [901, 528] on input "False" at bounding box center [907, 525] width 13 height 10
radio input "true"
click at [906, 611] on input "False" at bounding box center [907, 614] width 13 height 10
radio input "true"
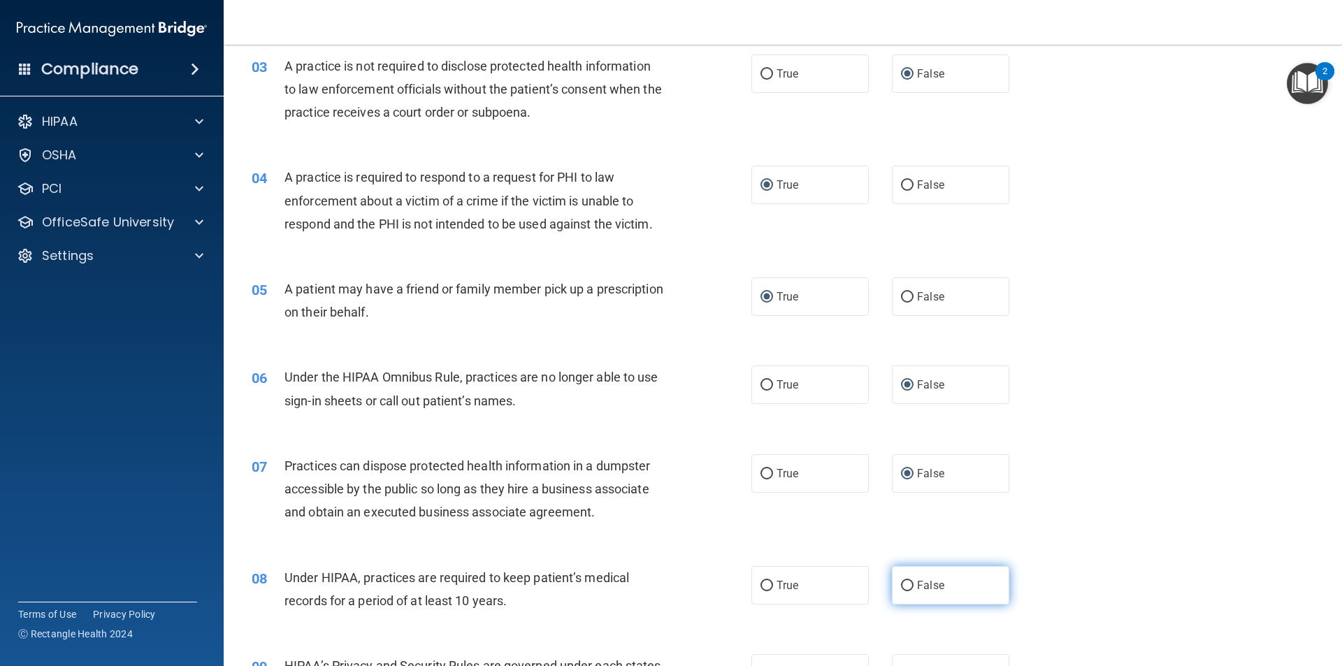
scroll to position [350, 0]
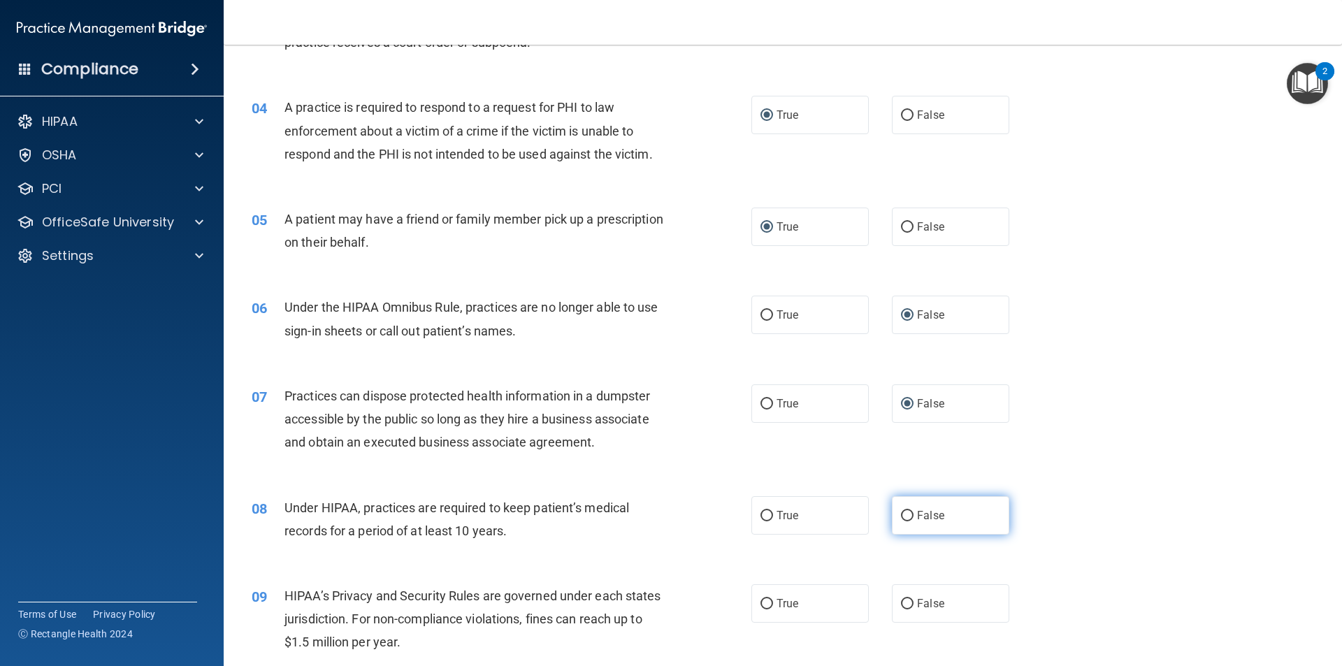
click at [901, 517] on input "False" at bounding box center [907, 516] width 13 height 10
radio input "true"
click at [901, 602] on input "False" at bounding box center [907, 604] width 13 height 10
radio input "true"
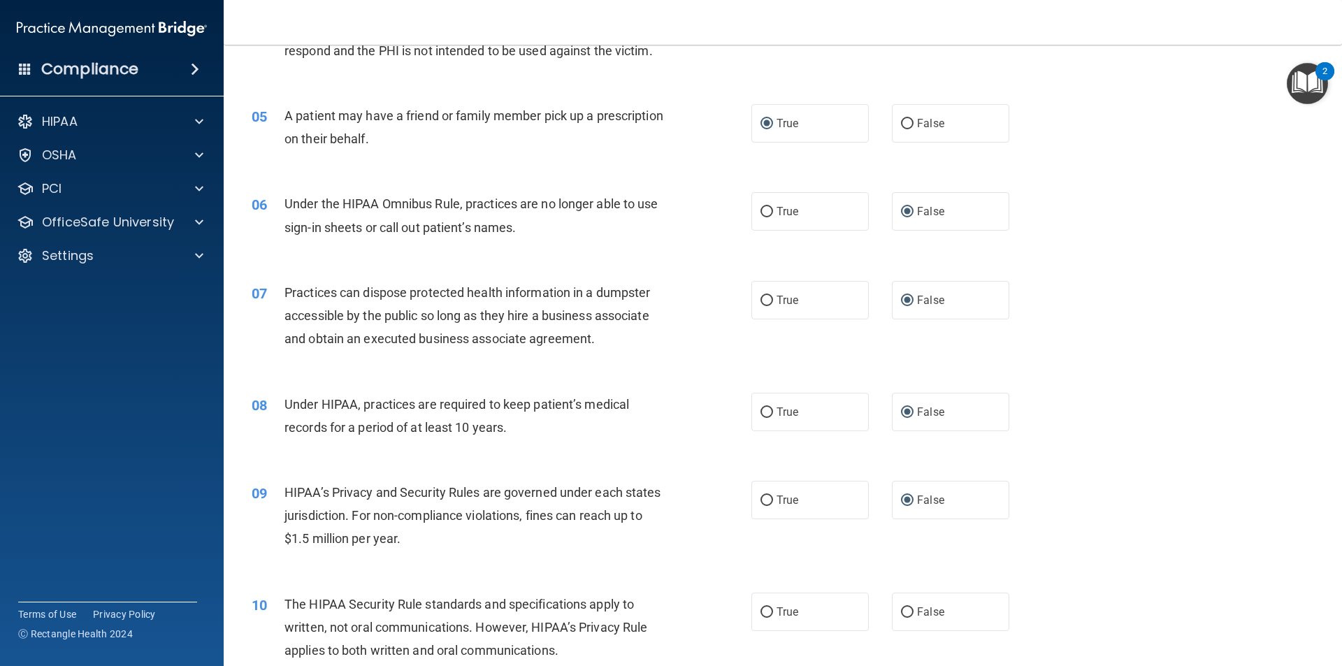
scroll to position [489, 0]
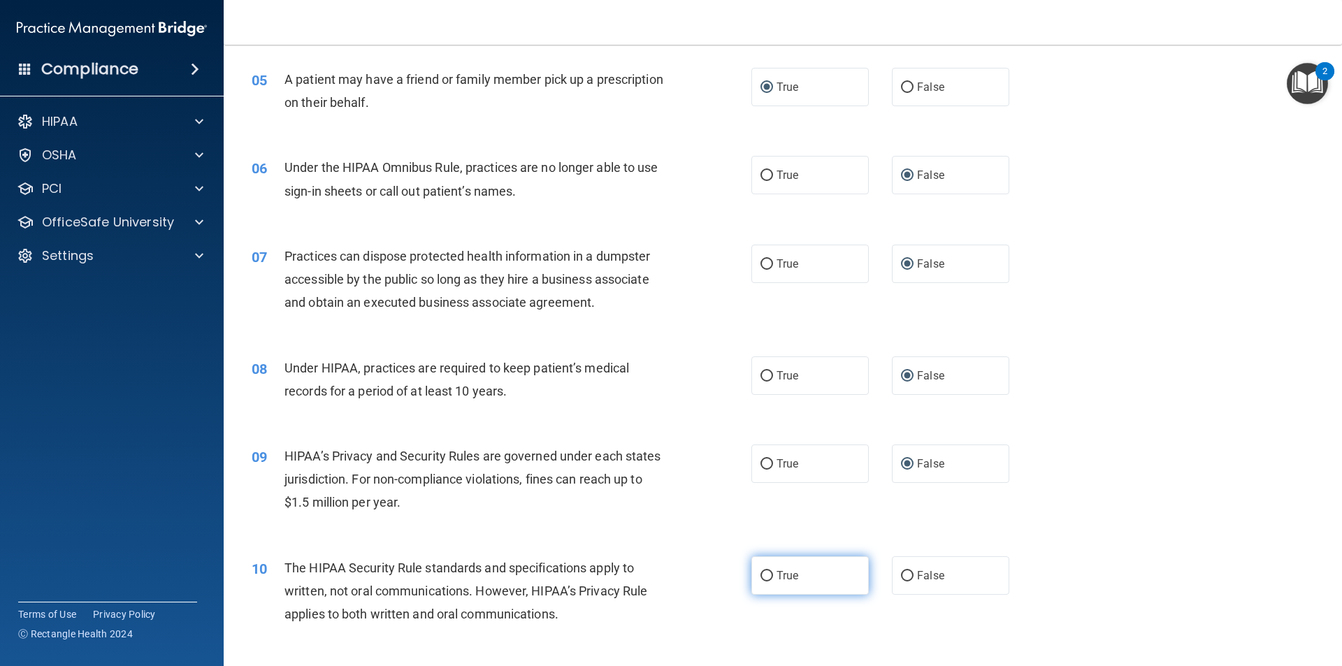
click at [762, 577] on input "True" at bounding box center [767, 576] width 13 height 10
radio input "true"
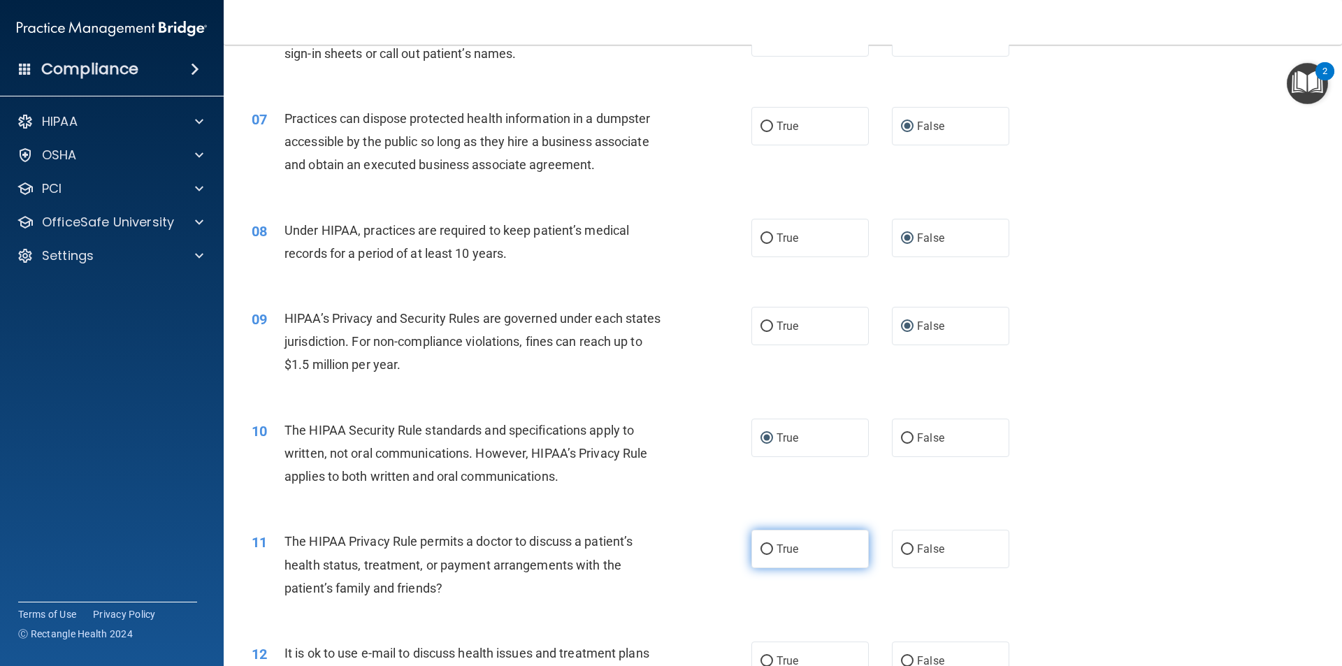
scroll to position [629, 0]
click at [765, 547] on input "True" at bounding box center [767, 547] width 13 height 10
radio input "true"
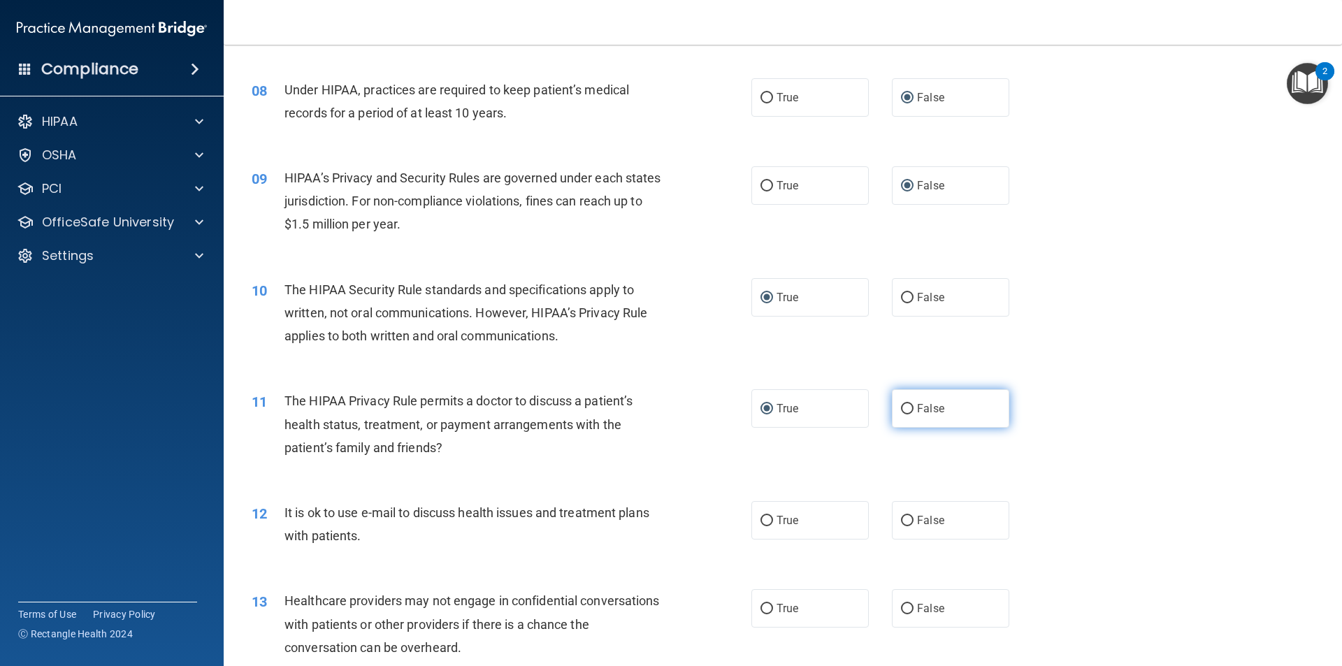
scroll to position [769, 0]
click at [765, 519] on input "True" at bounding box center [767, 519] width 13 height 10
radio input "true"
click at [905, 609] on input "False" at bounding box center [907, 608] width 13 height 10
radio input "true"
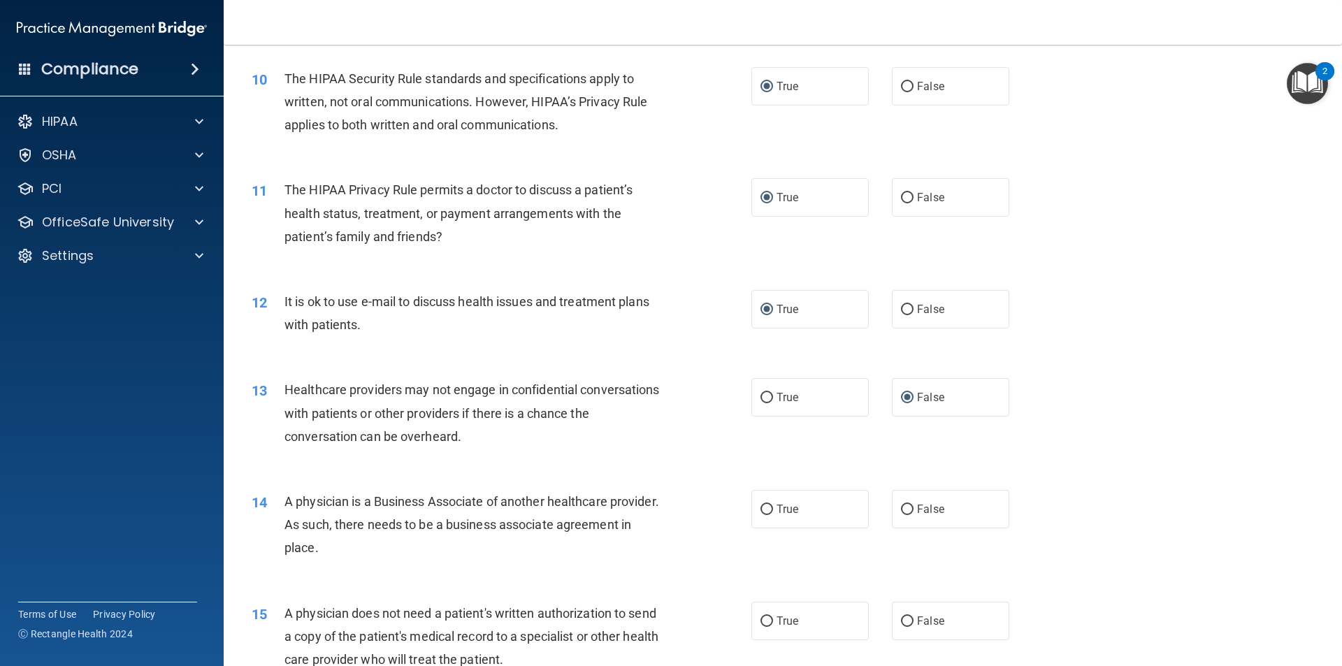
scroll to position [1049, 0]
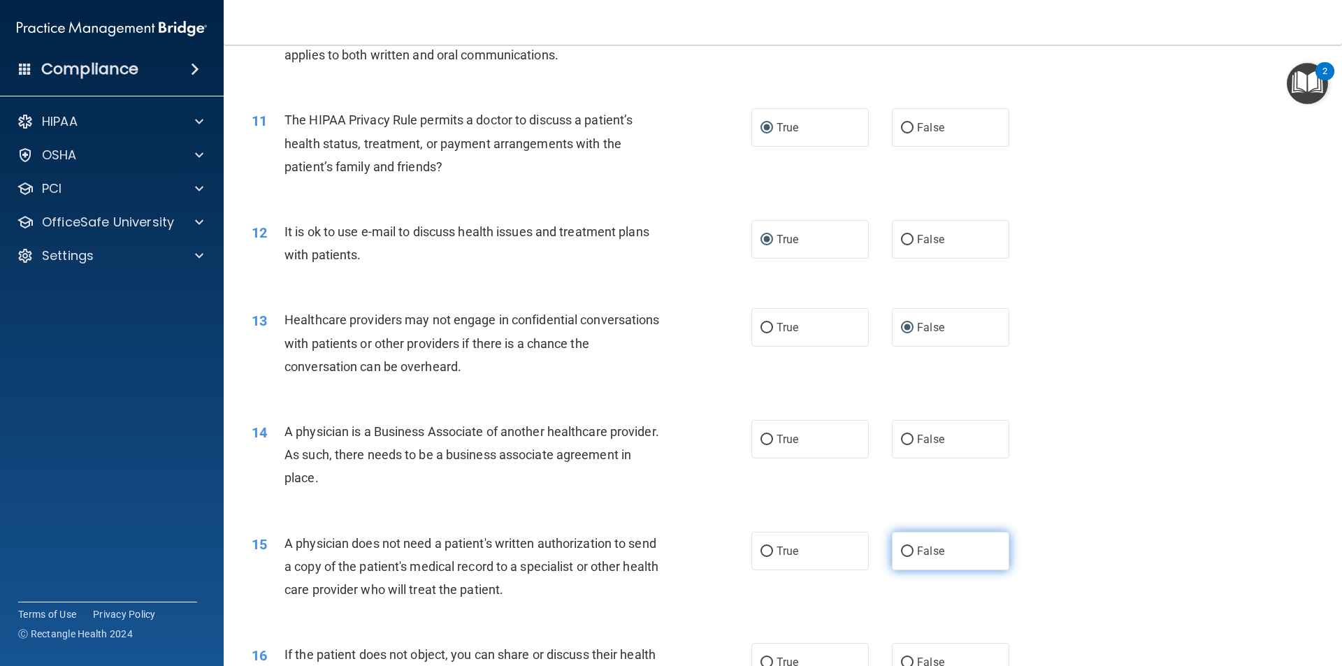
click at [901, 549] on input "False" at bounding box center [907, 552] width 13 height 10
radio input "true"
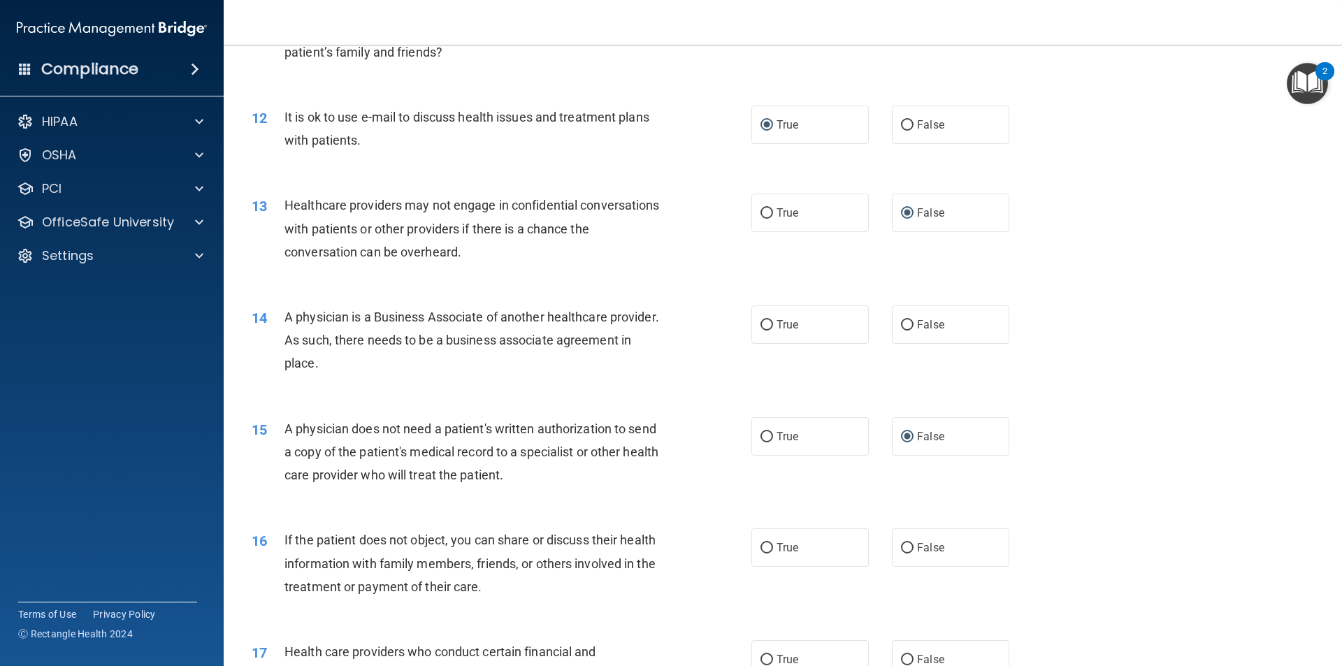
scroll to position [1188, 0]
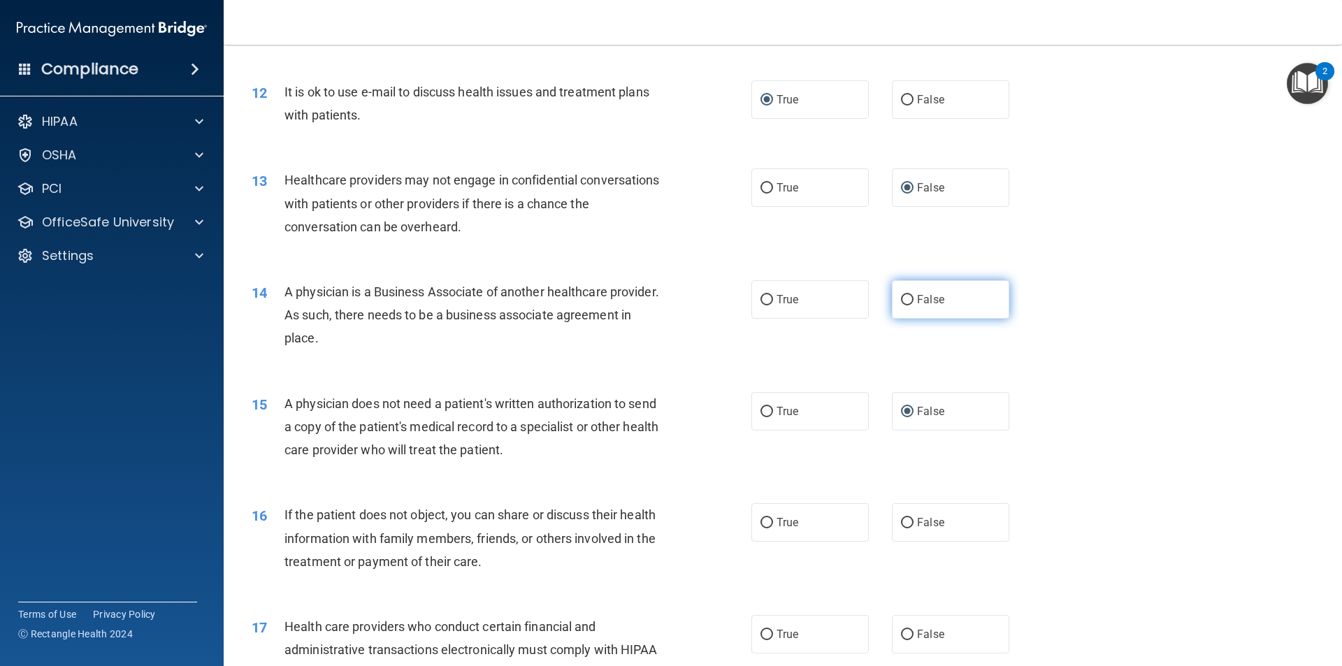
click at [901, 296] on input "False" at bounding box center [907, 300] width 13 height 10
radio input "true"
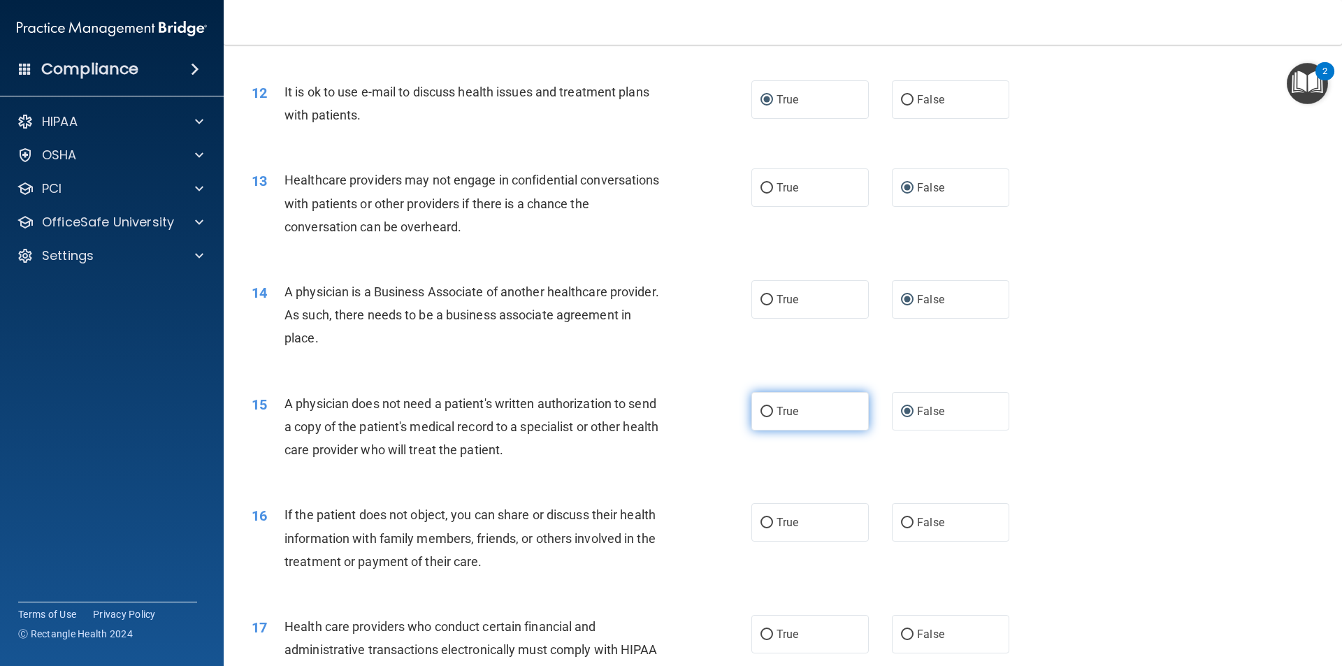
click at [766, 413] on input "True" at bounding box center [767, 412] width 13 height 10
radio input "true"
radio input "false"
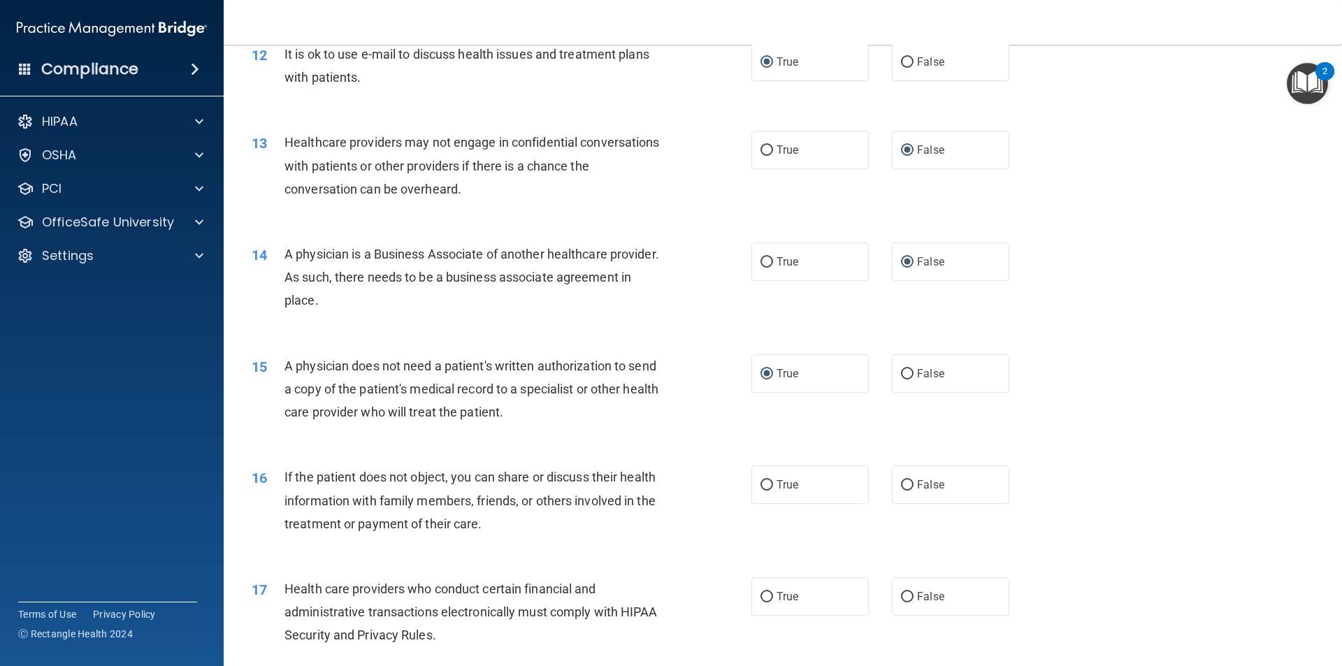
scroll to position [1258, 0]
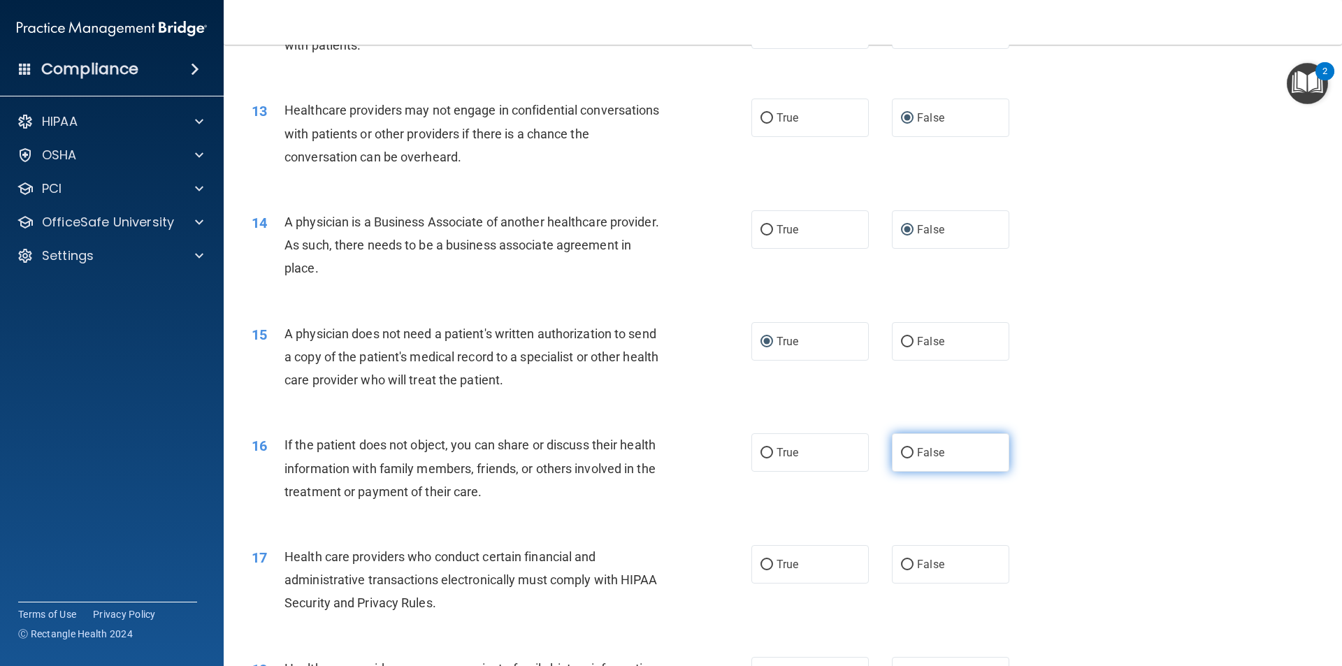
click at [901, 454] on input "False" at bounding box center [907, 453] width 13 height 10
radio input "true"
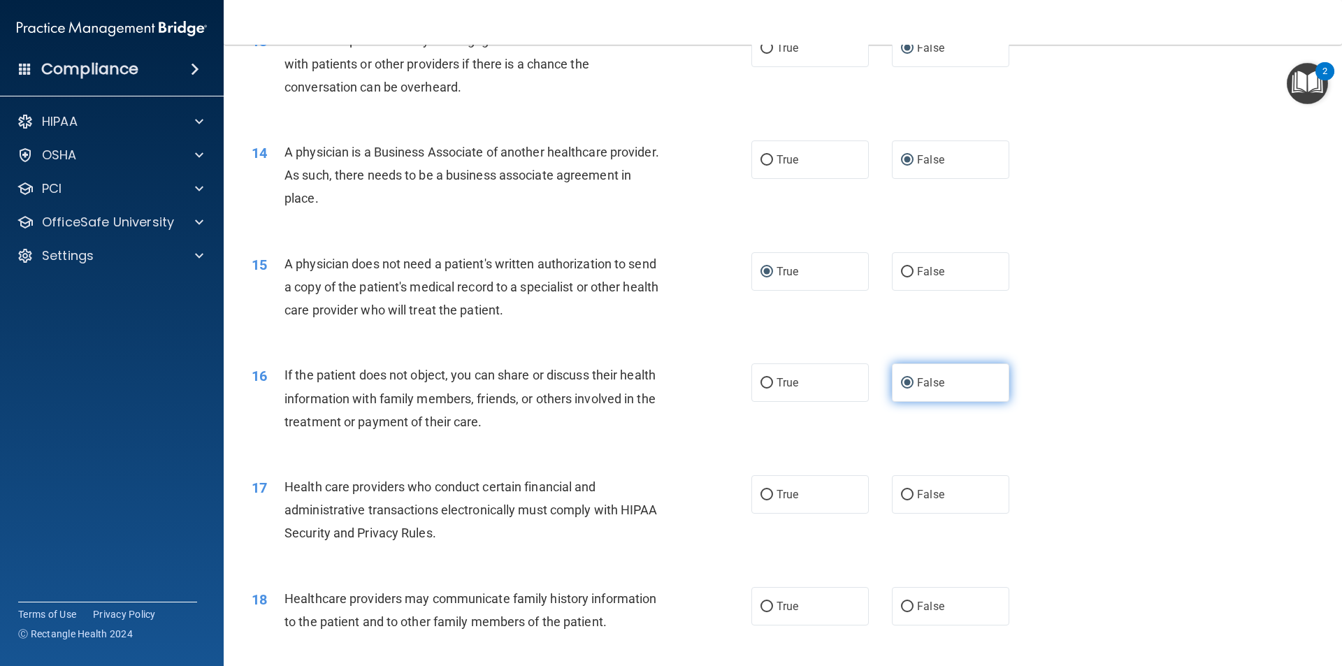
scroll to position [1398, 0]
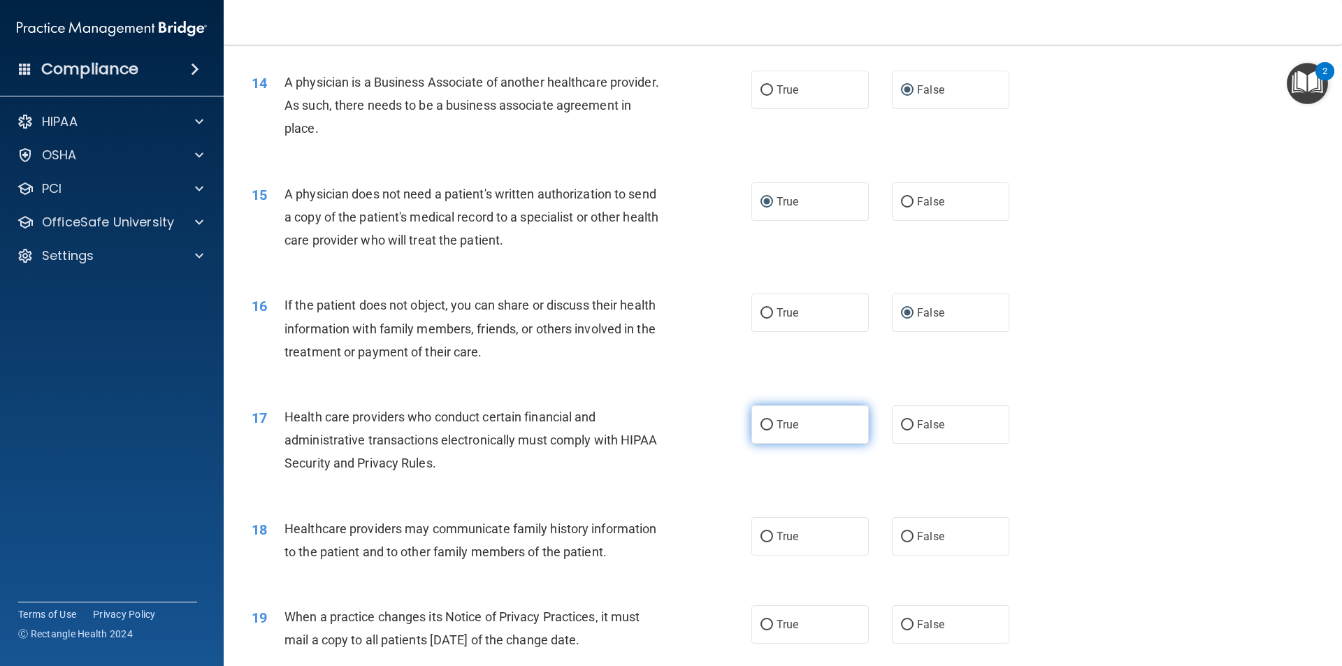
click at [765, 422] on input "True" at bounding box center [767, 425] width 13 height 10
radio input "true"
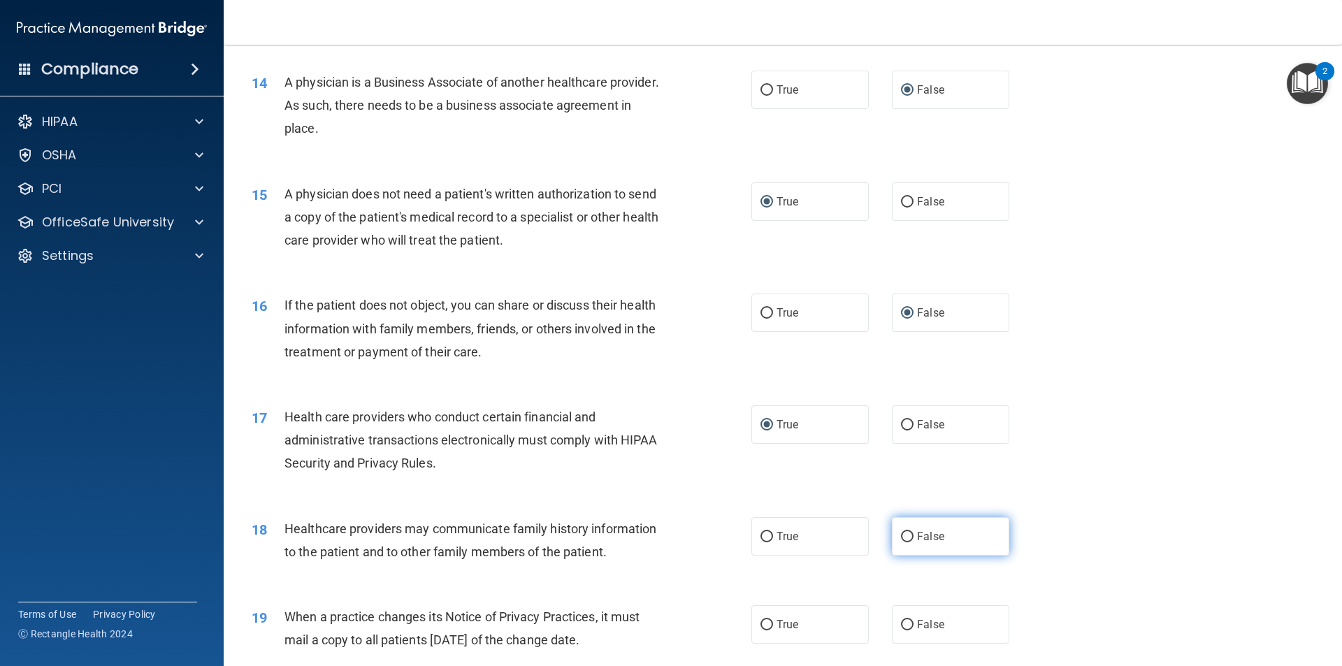
click at [901, 538] on input "False" at bounding box center [907, 537] width 13 height 10
radio input "true"
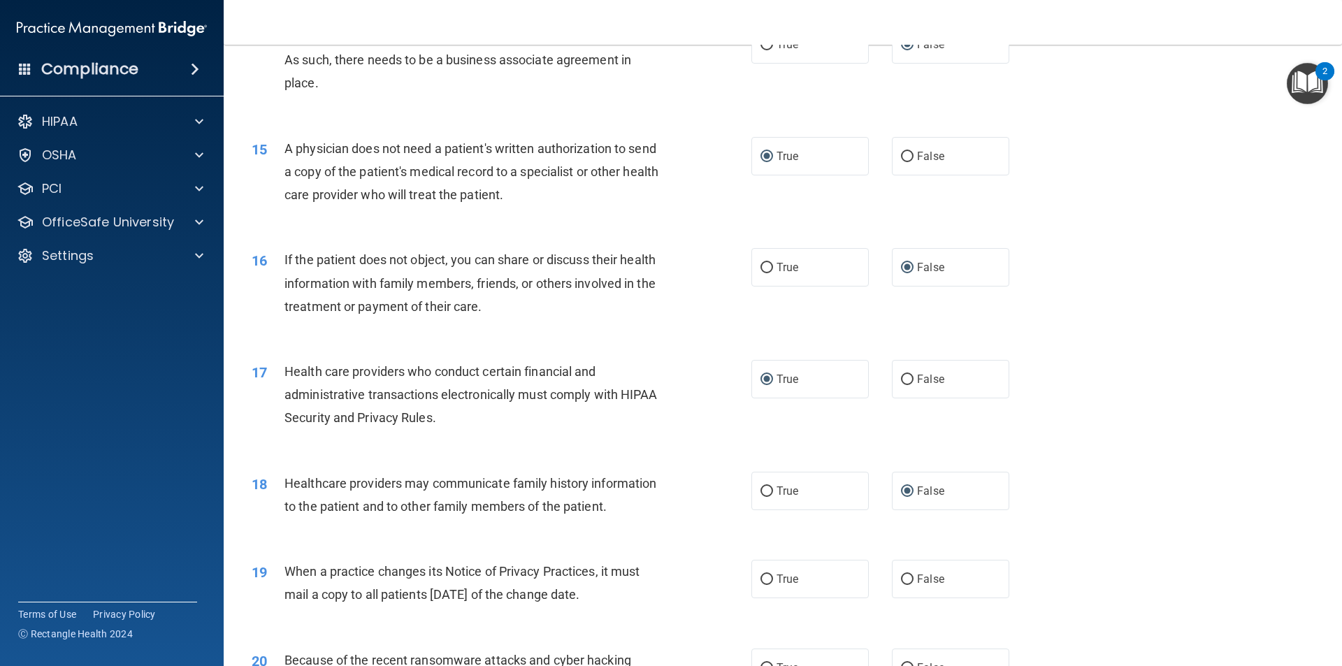
scroll to position [1468, 0]
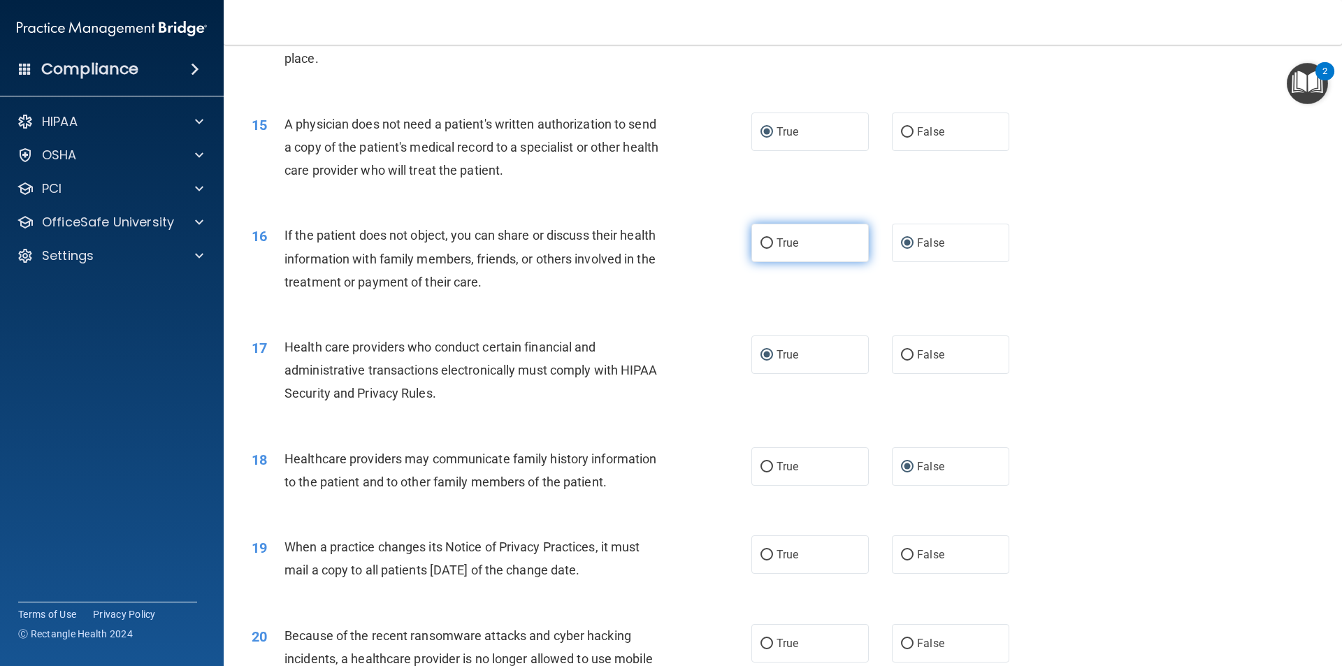
click at [767, 244] on input "True" at bounding box center [767, 243] width 13 height 10
radio input "true"
radio input "false"
click at [905, 558] on input "False" at bounding box center [907, 555] width 13 height 10
radio input "true"
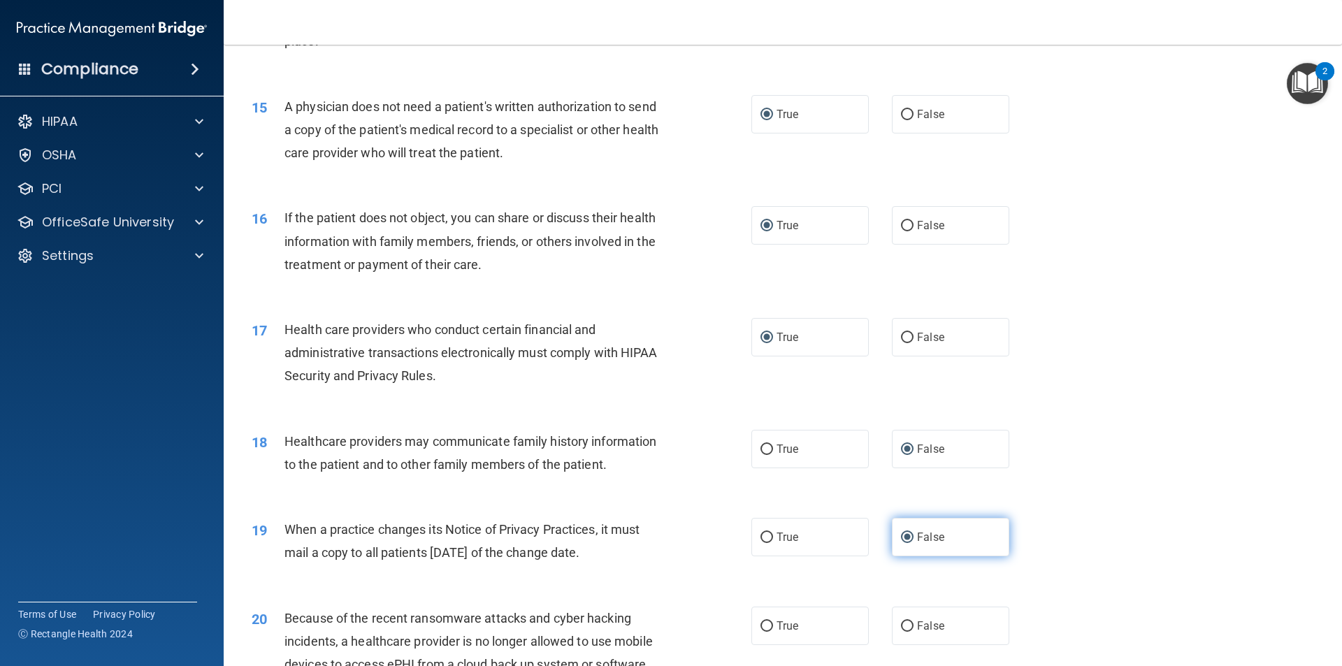
scroll to position [1538, 0]
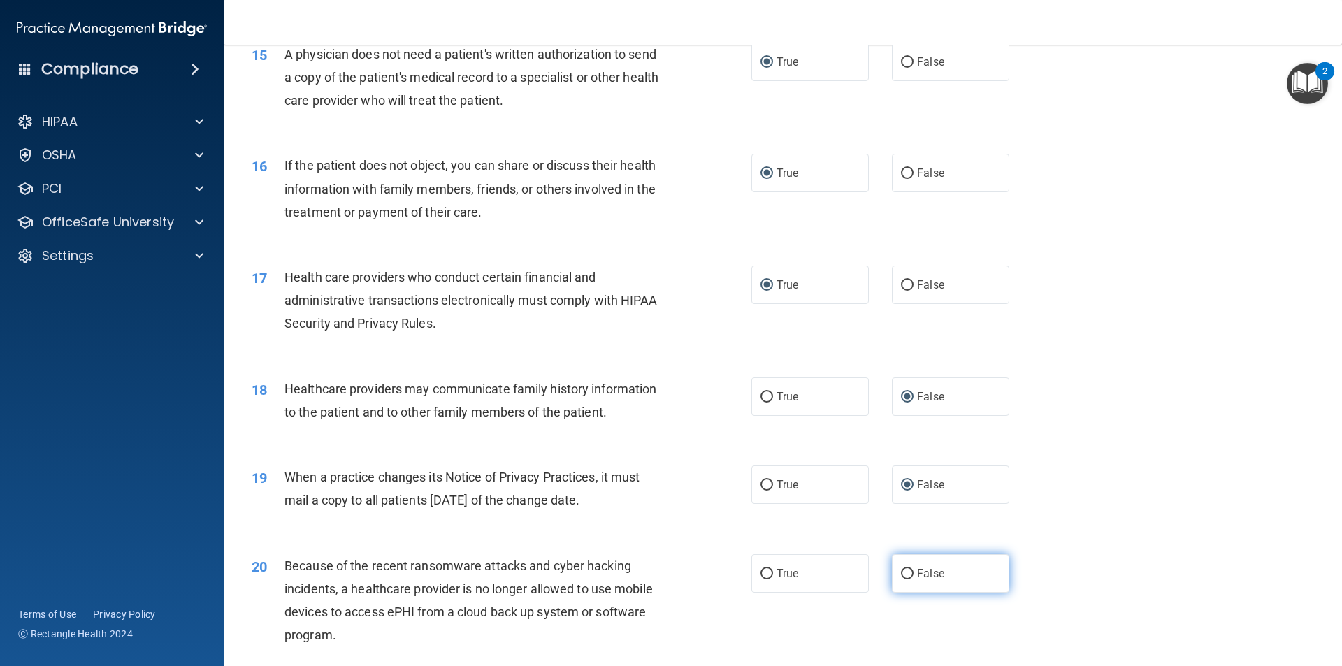
click at [901, 577] on input "False" at bounding box center [907, 574] width 13 height 10
radio input "true"
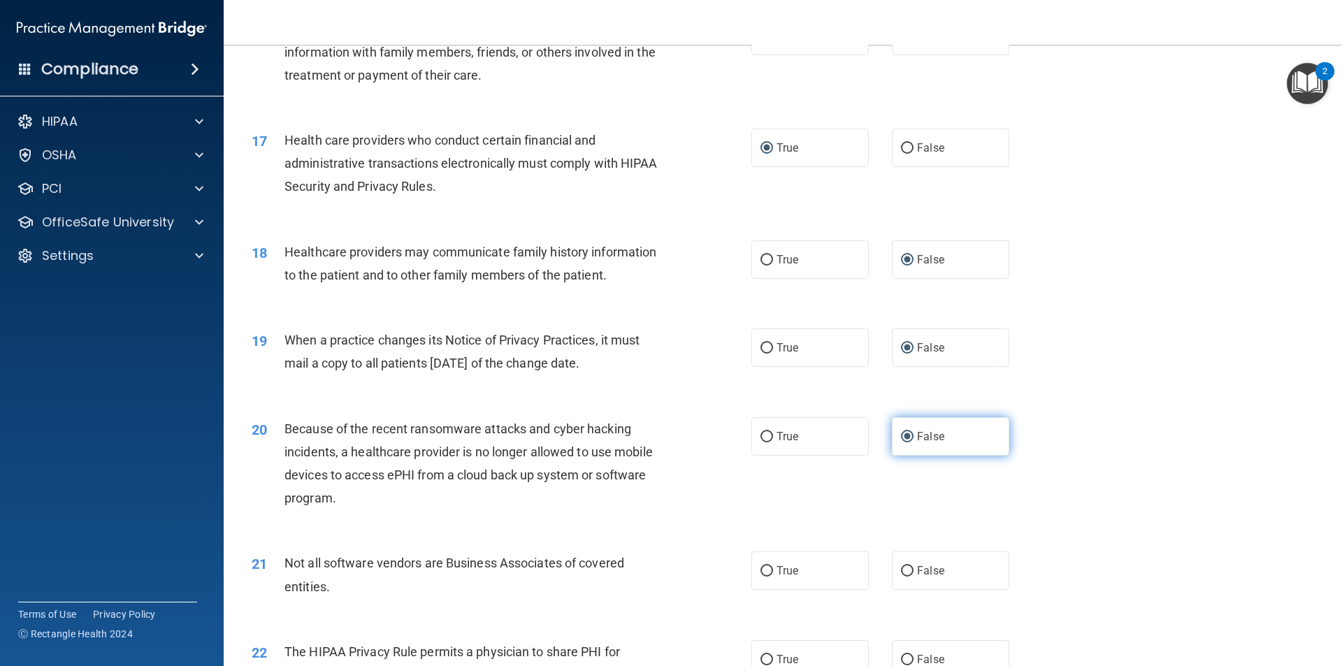
scroll to position [1678, 0]
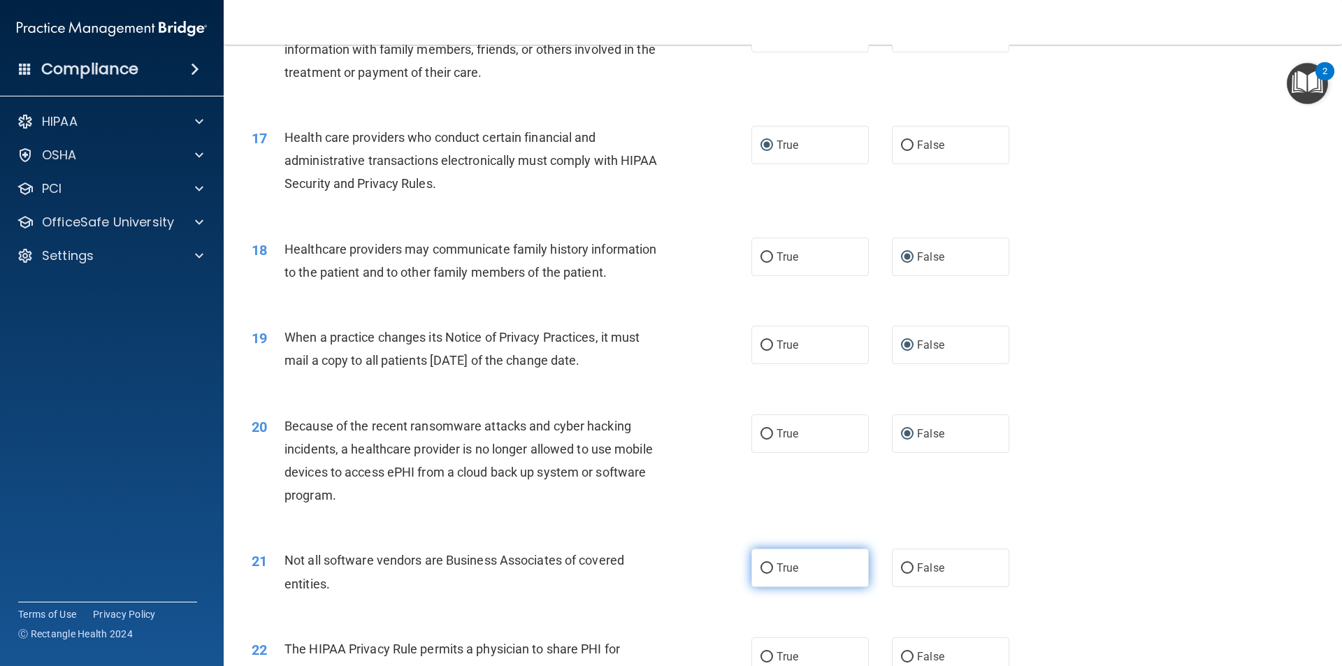
click at [763, 566] on input "True" at bounding box center [767, 568] width 13 height 10
radio input "true"
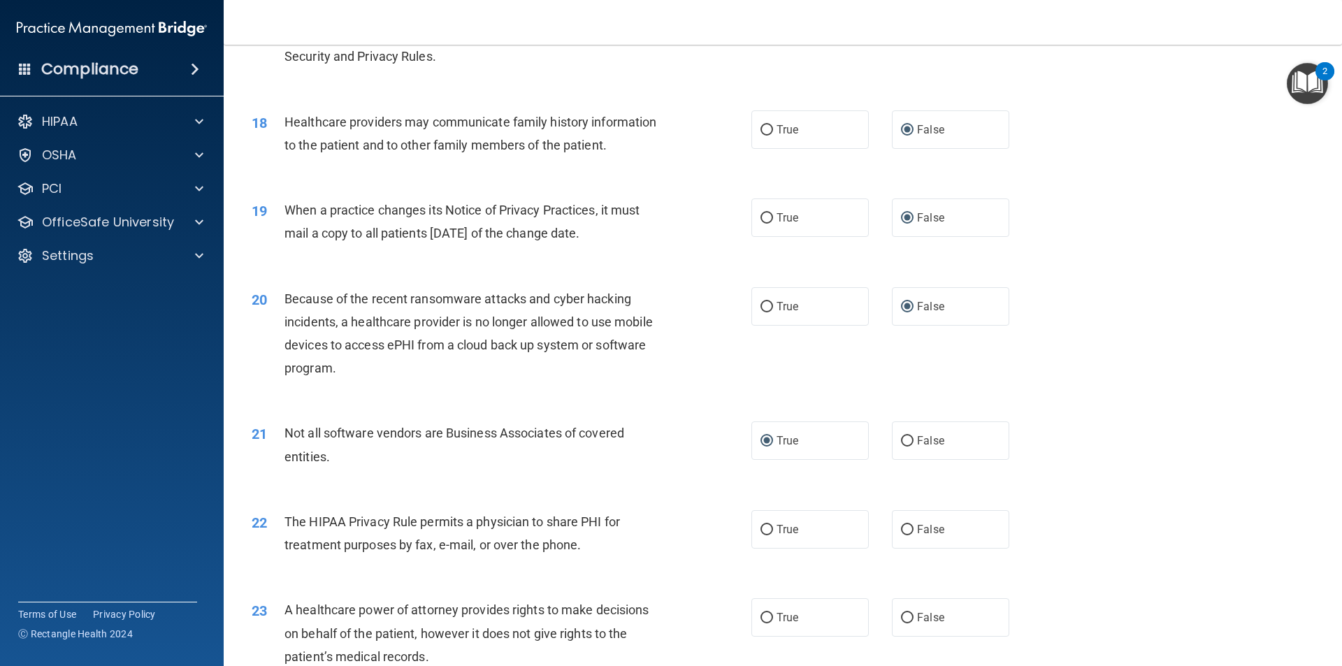
scroll to position [1818, 0]
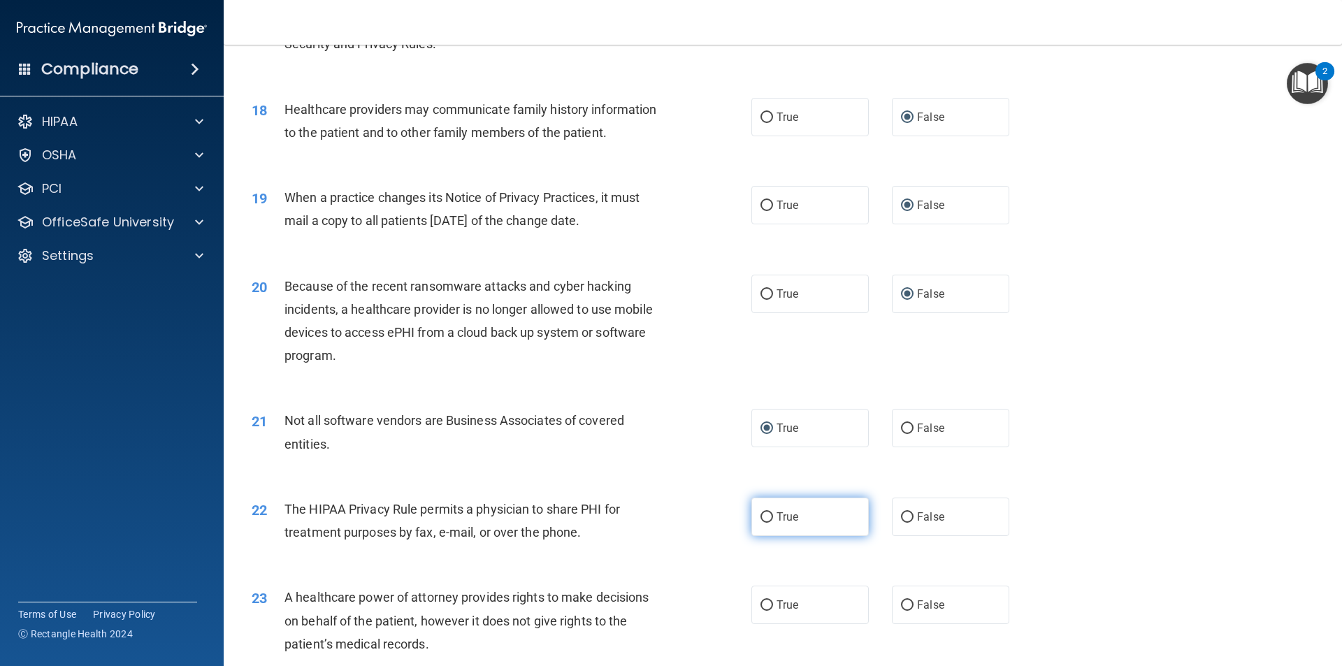
click at [764, 517] on input "True" at bounding box center [767, 517] width 13 height 10
radio input "true"
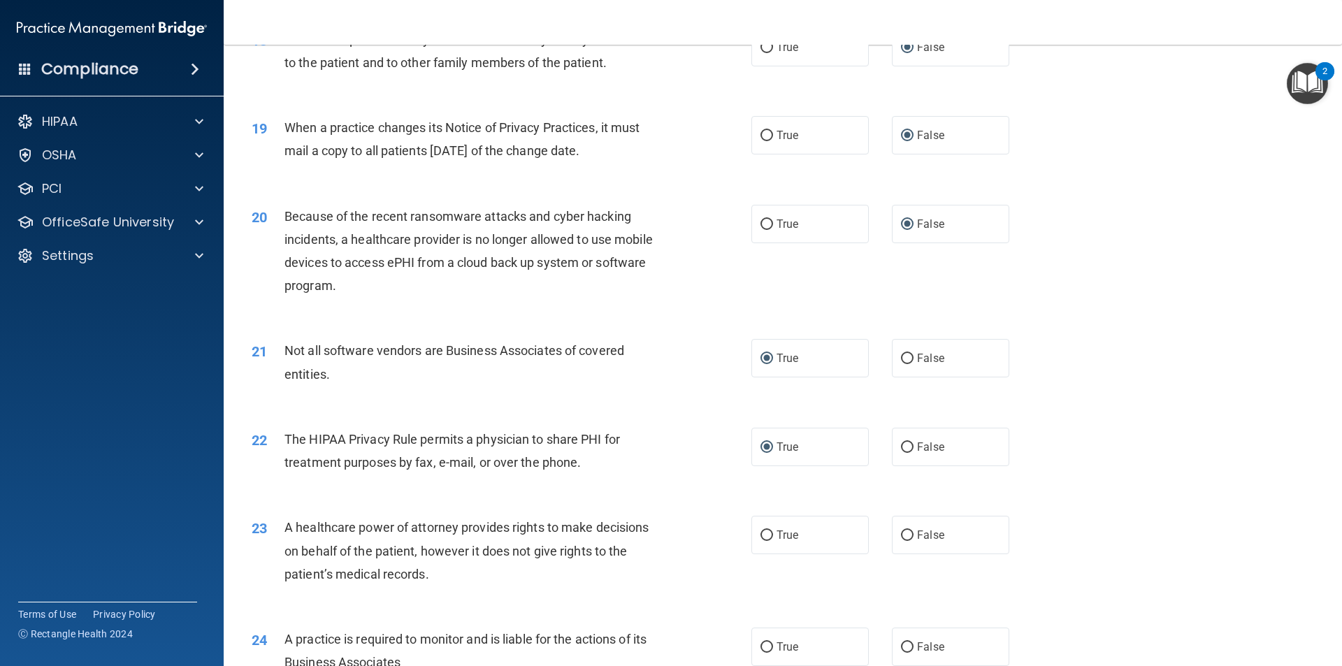
scroll to position [1957, 0]
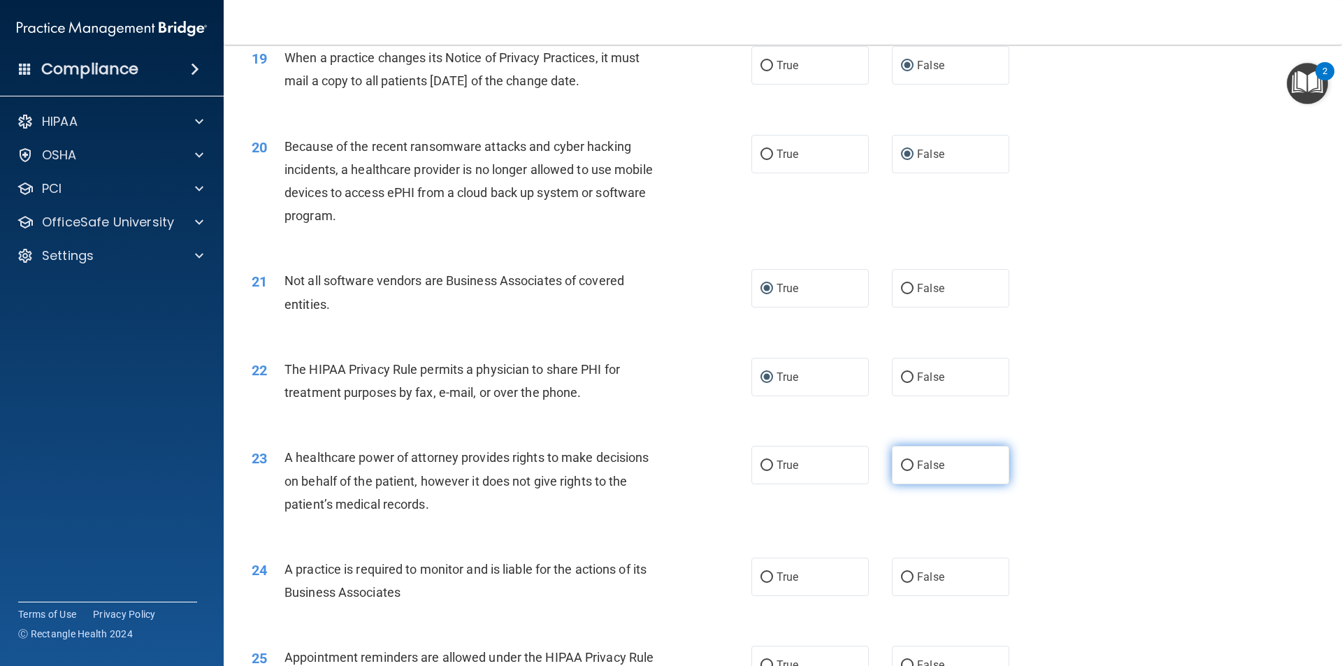
click at [902, 466] on input "False" at bounding box center [907, 466] width 13 height 10
radio input "true"
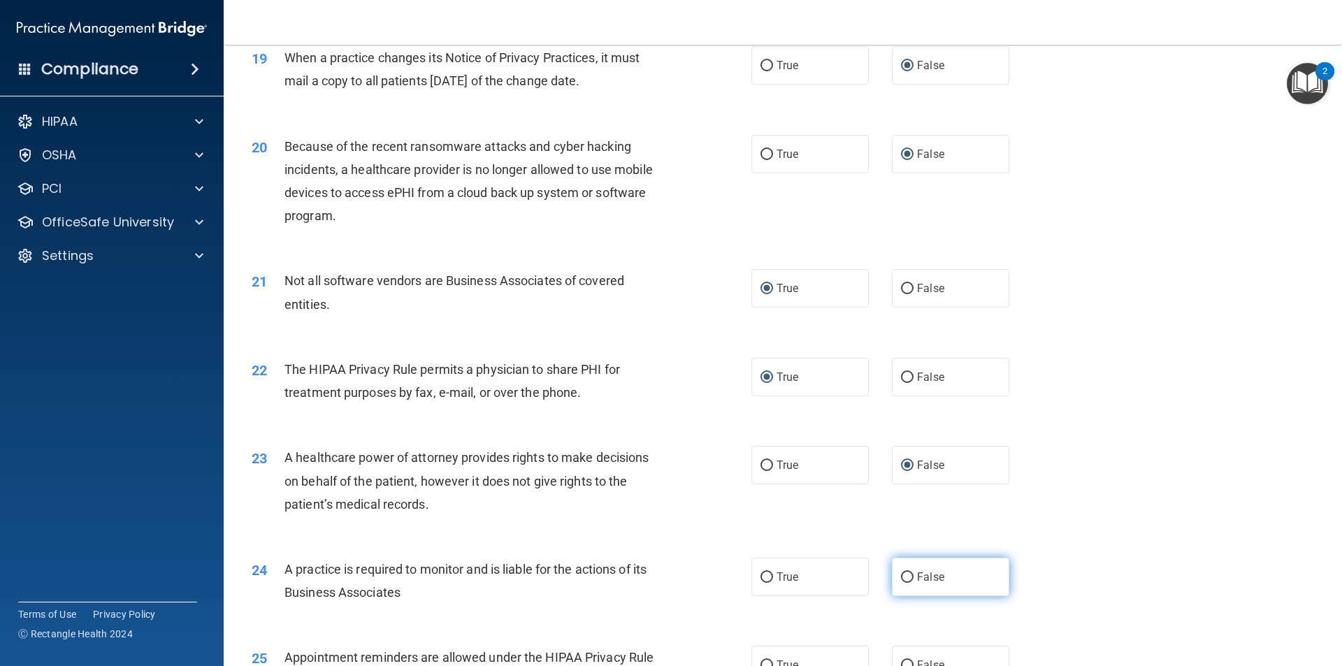
click at [901, 577] on input "False" at bounding box center [907, 578] width 13 height 10
radio input "true"
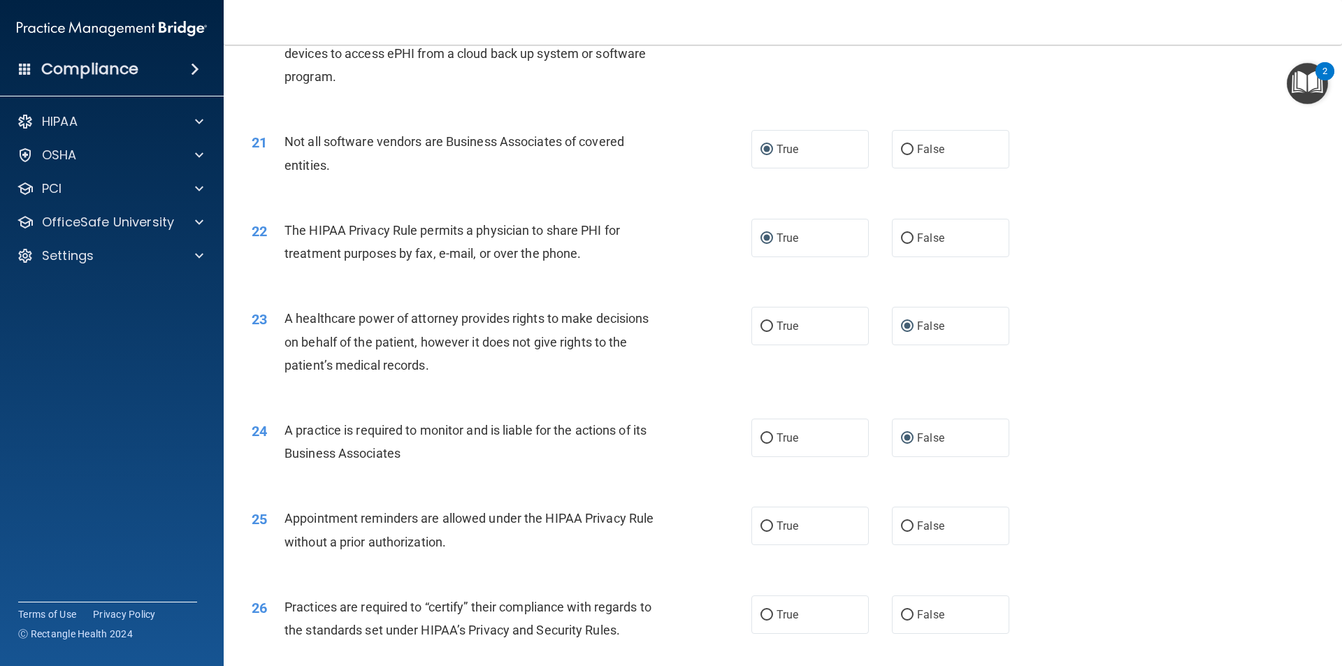
scroll to position [2097, 0]
click at [767, 526] on input "True" at bounding box center [767, 526] width 13 height 10
radio input "true"
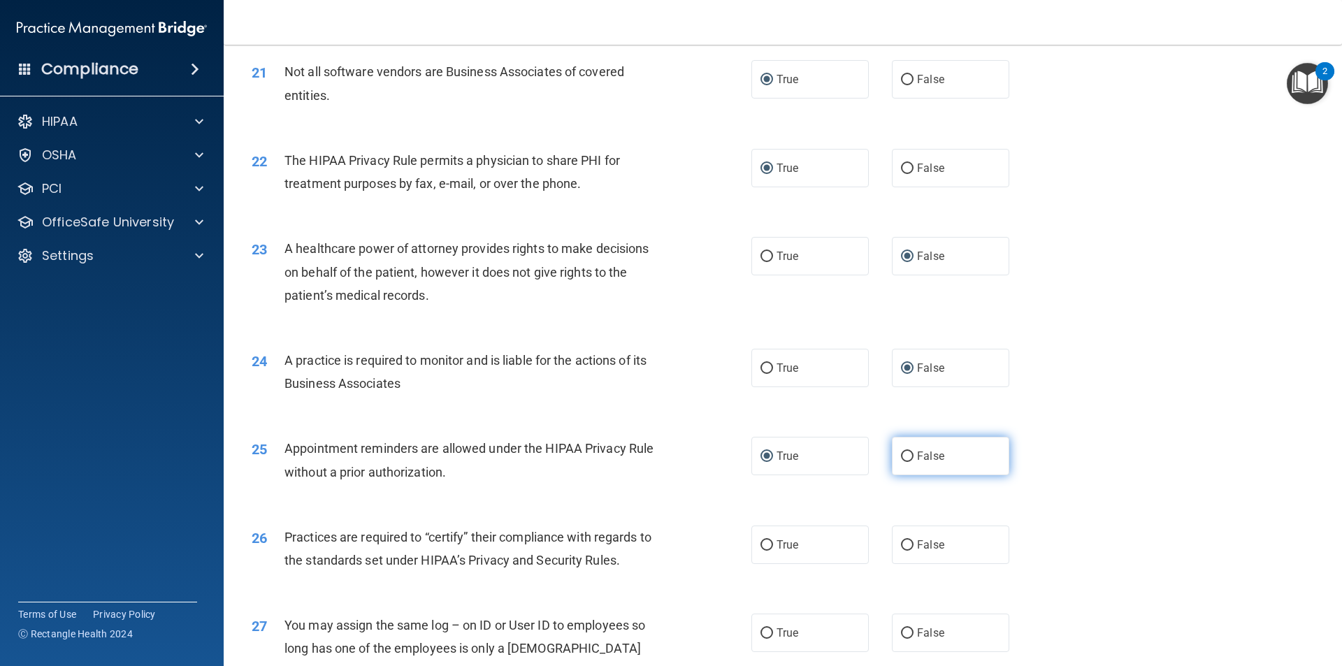
scroll to position [2167, 0]
click at [906, 547] on input "False" at bounding box center [907, 545] width 13 height 10
radio input "true"
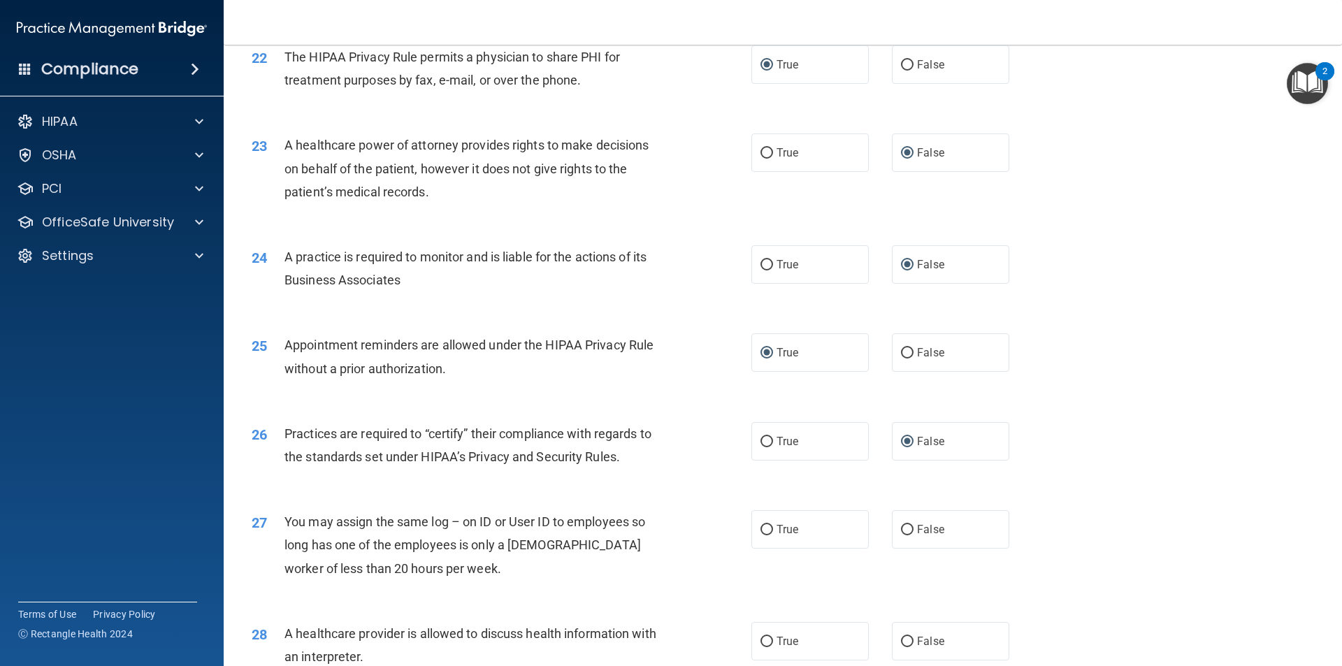
scroll to position [2307, 0]
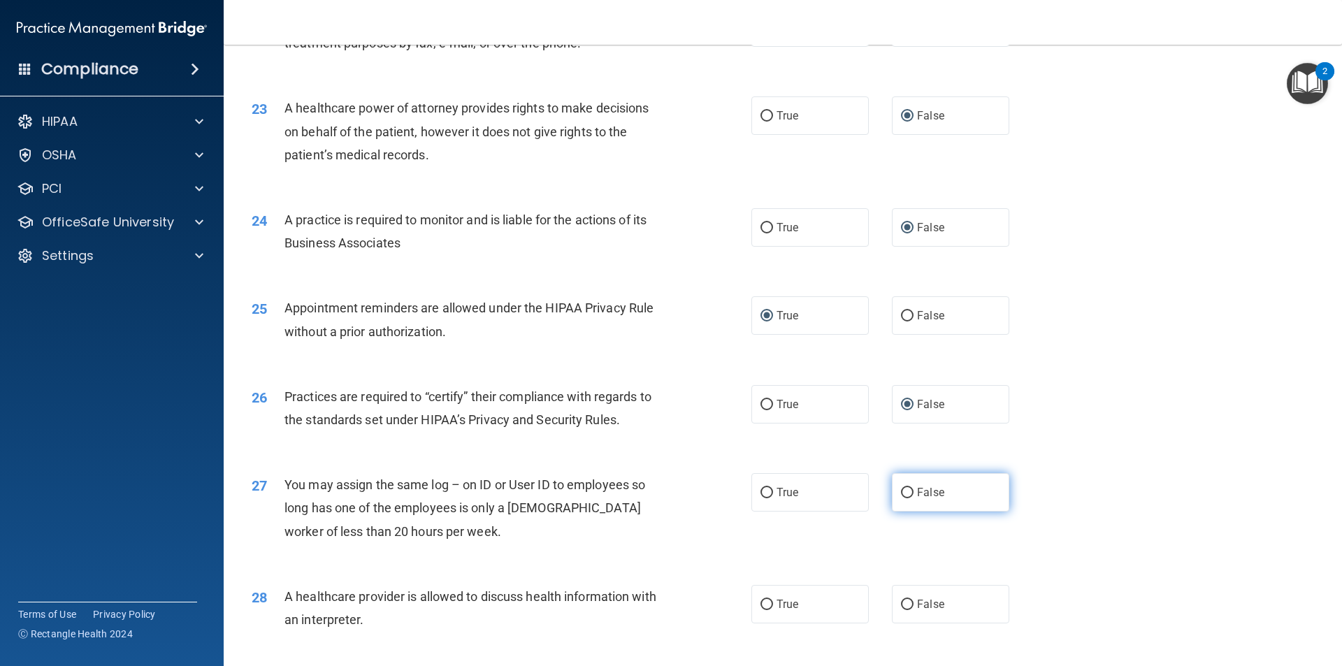
click at [901, 494] on input "False" at bounding box center [907, 493] width 13 height 10
radio input "true"
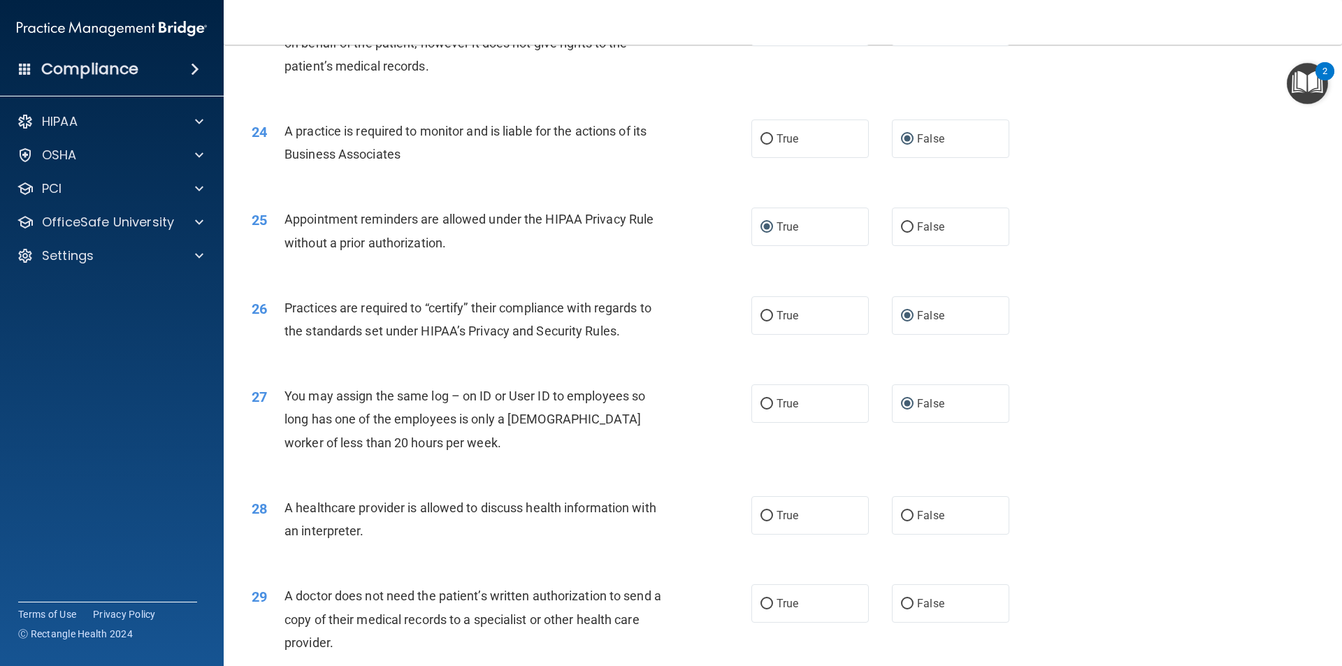
scroll to position [2447, 0]
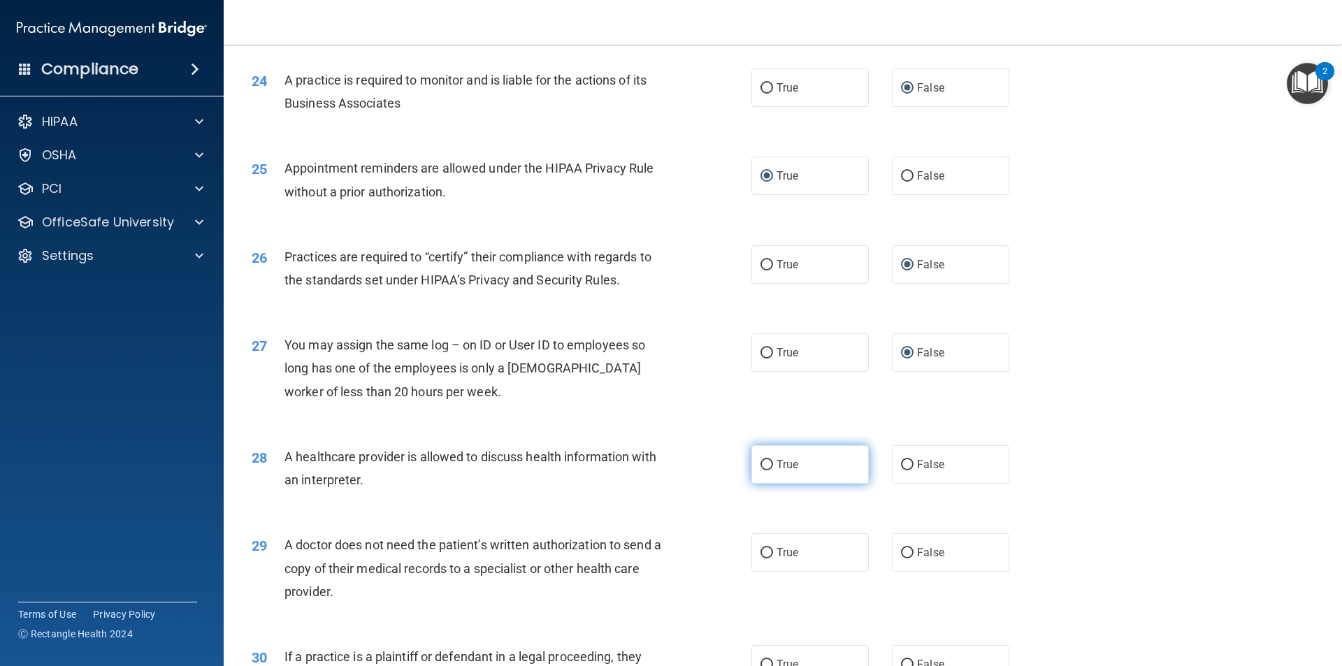
click at [765, 463] on input "True" at bounding box center [767, 465] width 13 height 10
radio input "true"
click at [761, 549] on input "True" at bounding box center [767, 553] width 13 height 10
radio input "true"
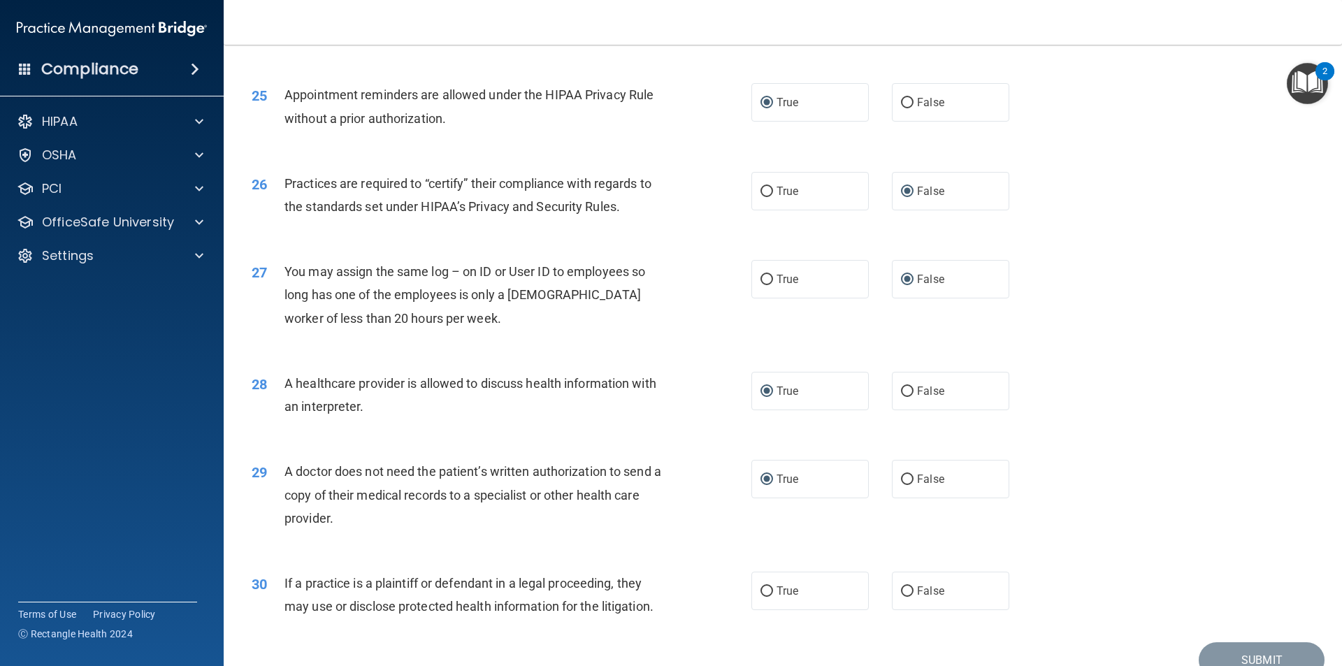
scroll to position [2586, 0]
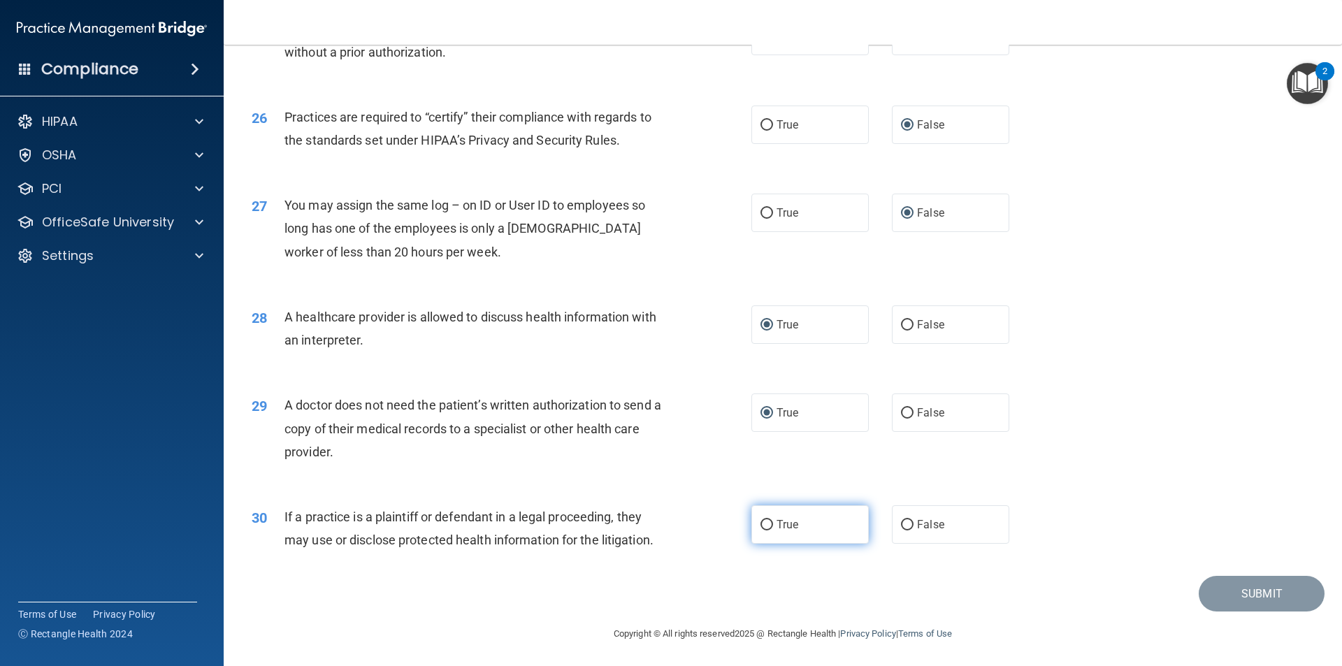
click at [766, 527] on input "True" at bounding box center [767, 525] width 13 height 10
radio input "true"
click at [1248, 596] on button "Submit" at bounding box center [1262, 594] width 126 height 36
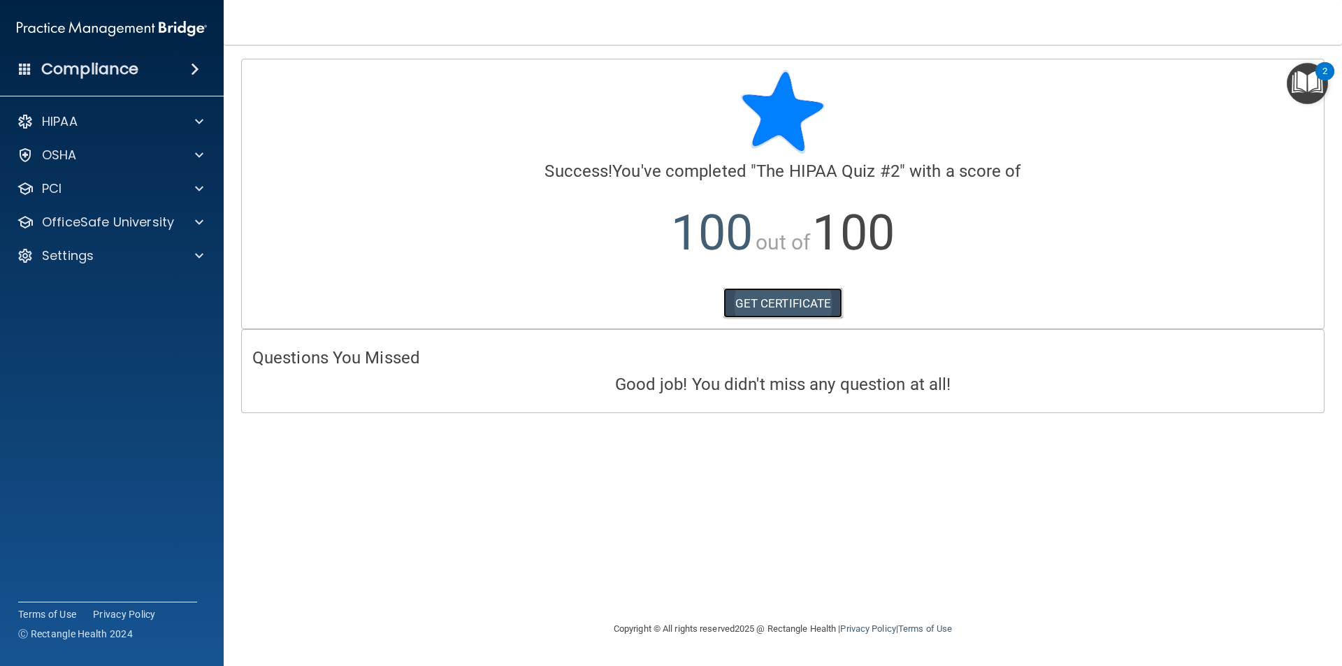
click at [782, 303] on link "GET CERTIFICATE" at bounding box center [784, 303] width 120 height 31
